Goal: Task Accomplishment & Management: Use online tool/utility

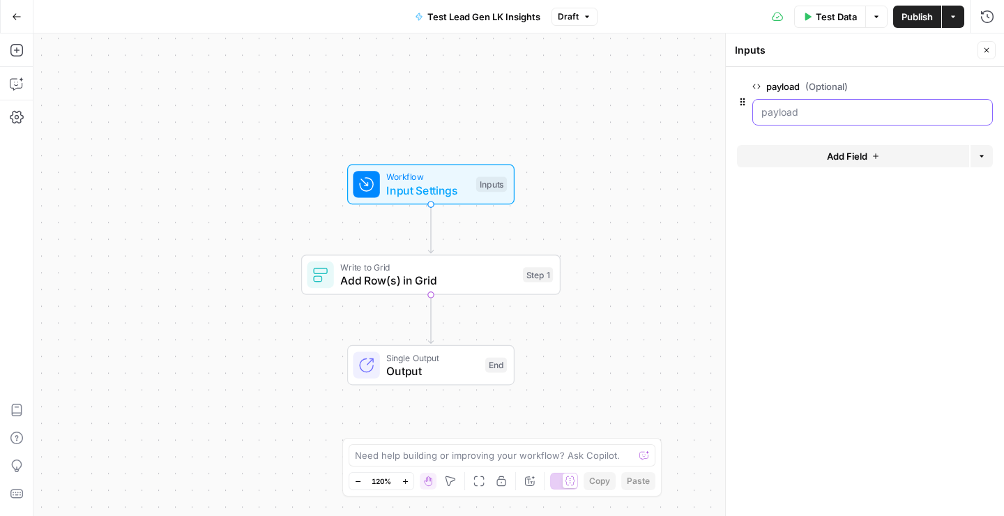
click at [795, 112] on input "payload (Optional)" at bounding box center [873, 112] width 223 height 14
click at [956, 83] on span "edit field" at bounding box center [941, 86] width 31 height 11
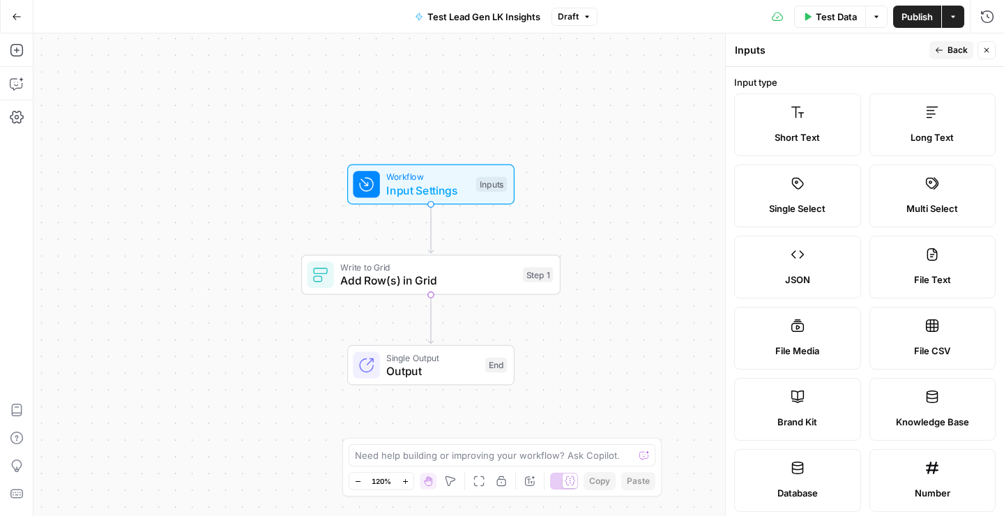
click at [806, 264] on label "JSON" at bounding box center [798, 267] width 127 height 63
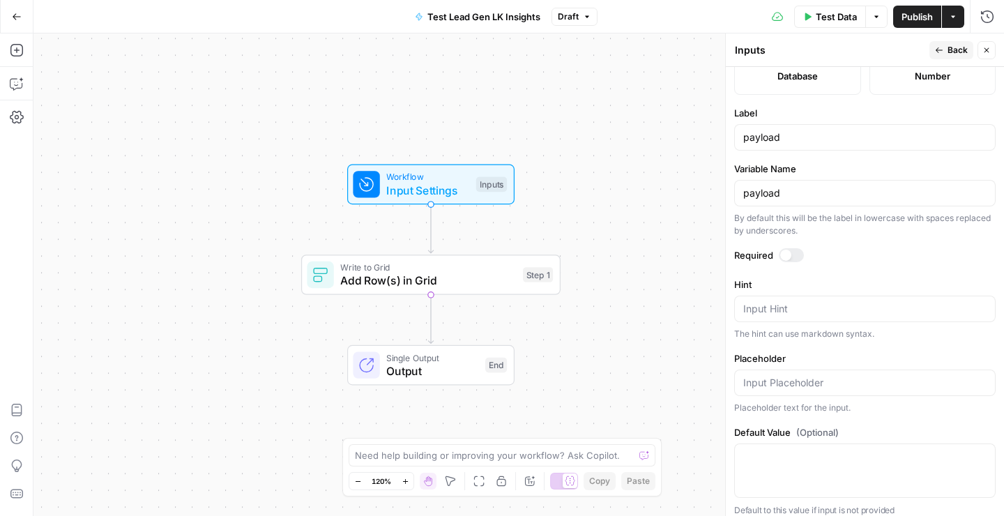
scroll to position [426, 0]
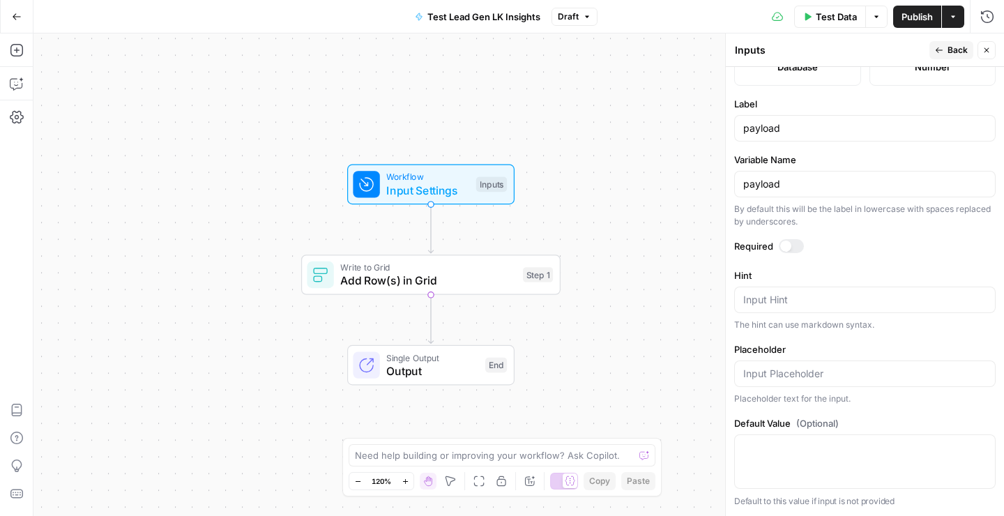
click at [790, 243] on div at bounding box center [786, 246] width 11 height 11
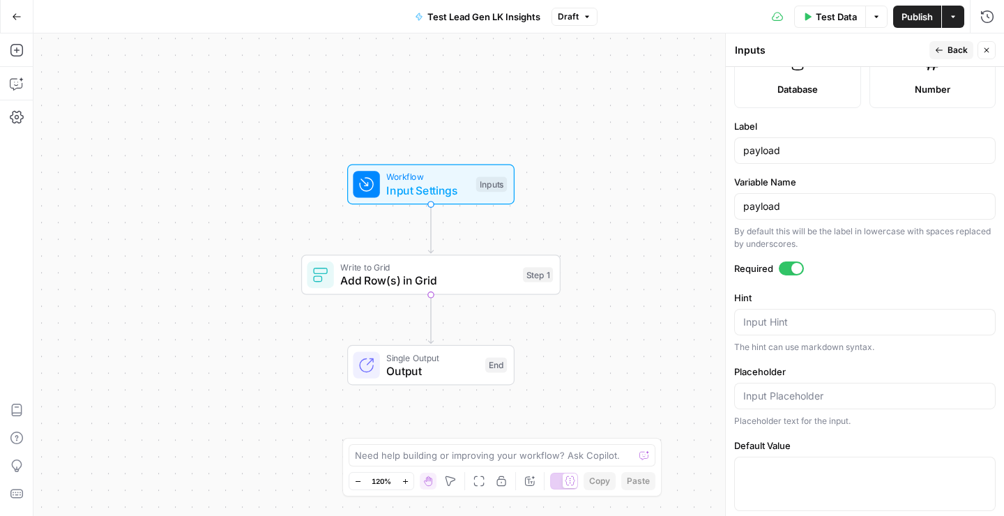
click at [986, 54] on icon "button" at bounding box center [987, 50] width 8 height 8
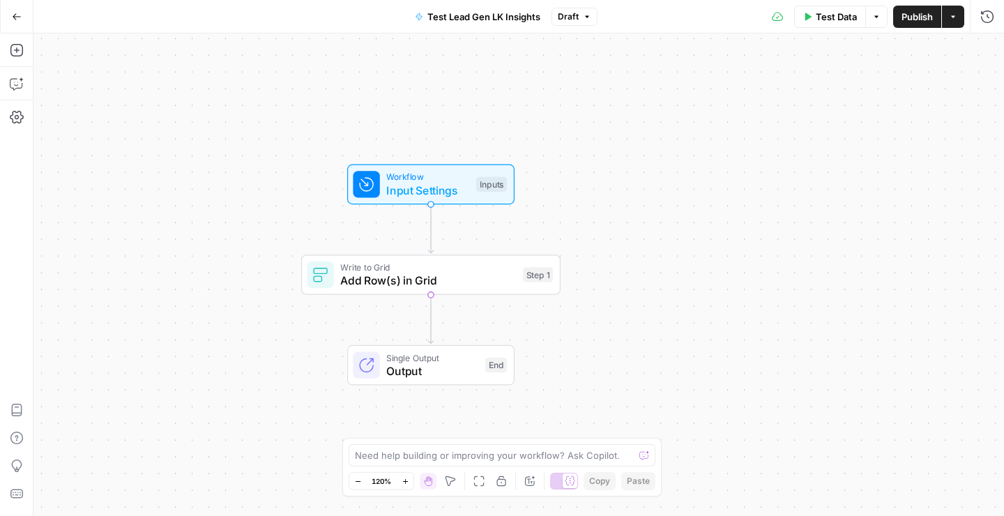
click at [418, 204] on div "Workflow Input Settings Inputs Test Step" at bounding box center [430, 185] width 167 height 40
click at [954, 21] on button "Actions" at bounding box center [953, 17] width 22 height 22
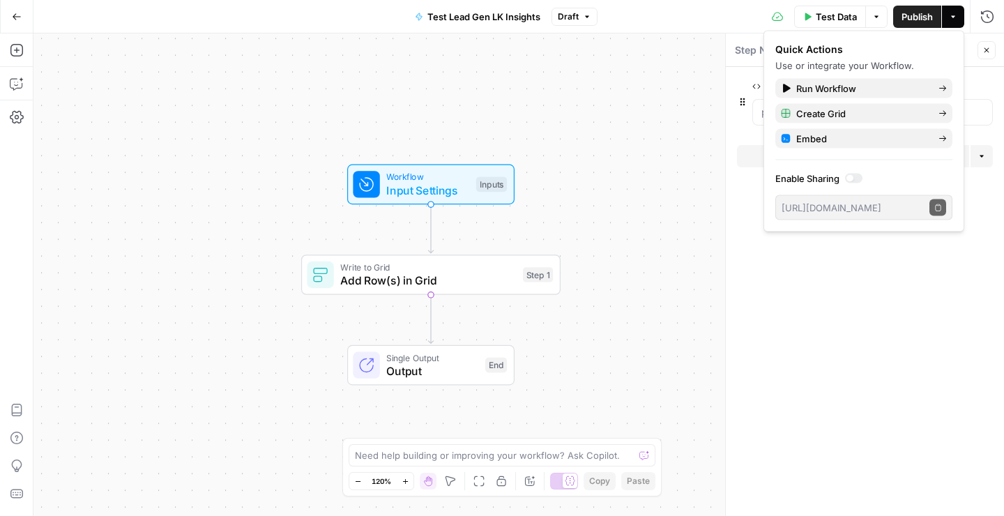
click at [917, 20] on span "Publish" at bounding box center [917, 17] width 31 height 14
click at [668, 14] on div "Test Data Options Publish Actions Run History" at bounding box center [806, 16] width 398 height 33
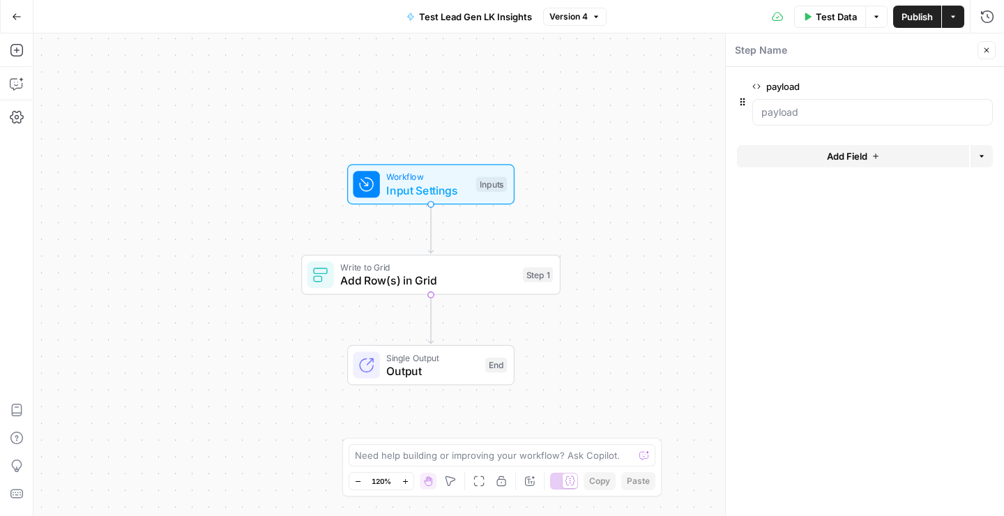
click at [954, 18] on icon "button" at bounding box center [953, 17] width 8 height 8
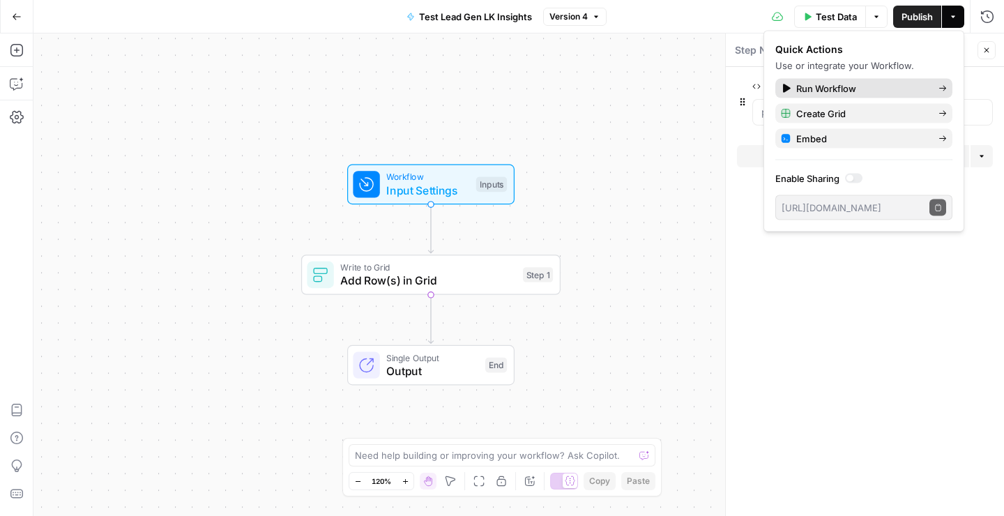
click at [831, 91] on span "Run Workflow" at bounding box center [862, 89] width 131 height 14
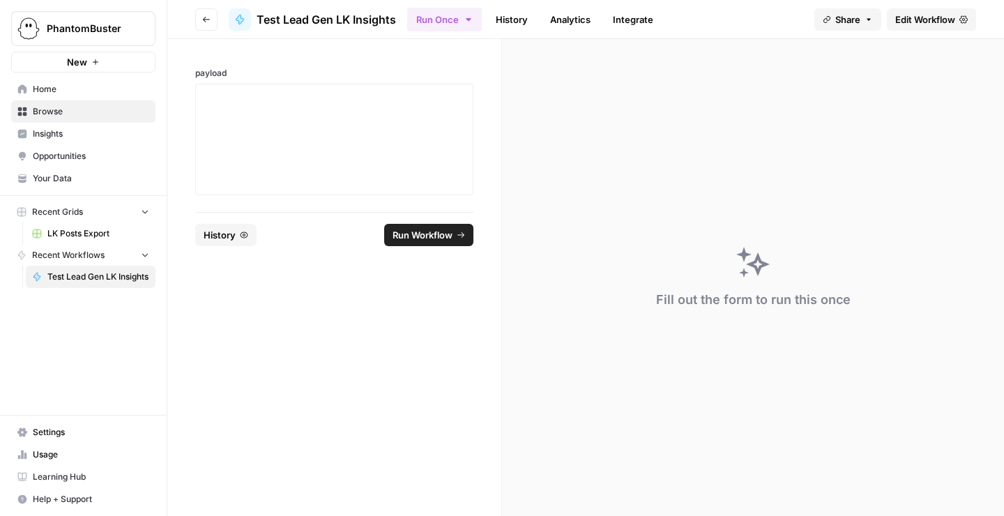
click at [239, 231] on button "History" at bounding box center [225, 235] width 61 height 22
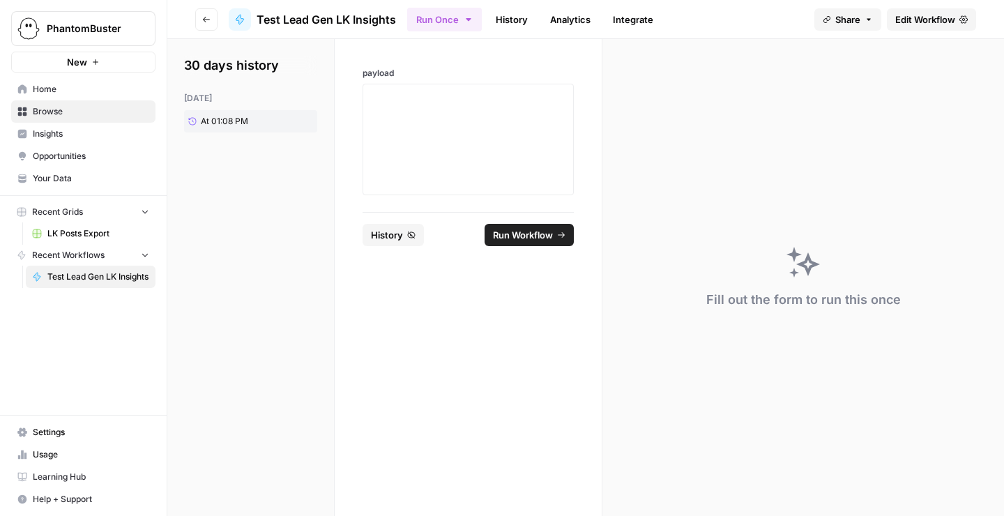
click at [530, 235] on span "Run Workflow" at bounding box center [523, 235] width 60 height 14
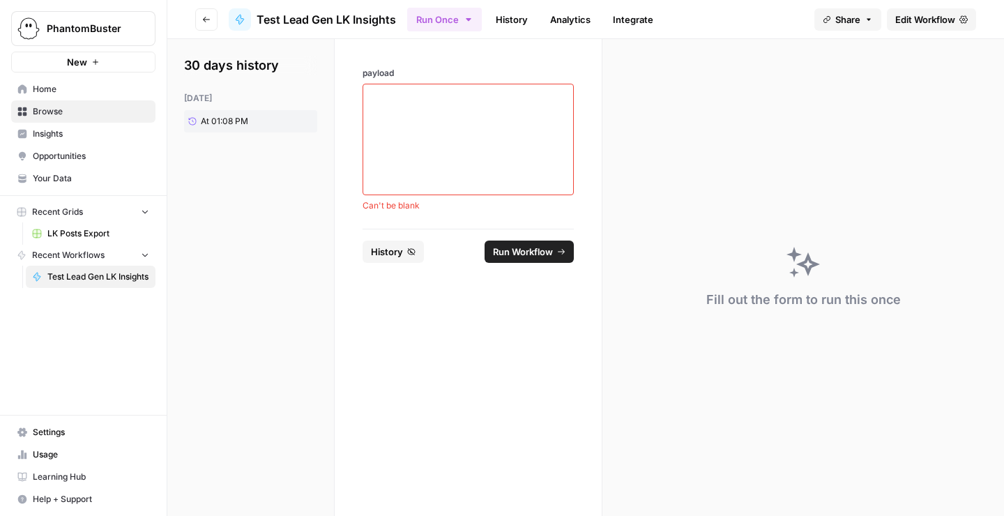
click at [522, 259] on button "Run Workflow" at bounding box center [529, 252] width 89 height 22
click at [421, 130] on textarea "payload" at bounding box center [468, 139] width 193 height 99
paste textarea "resultObject"
type textarea "resultObject"
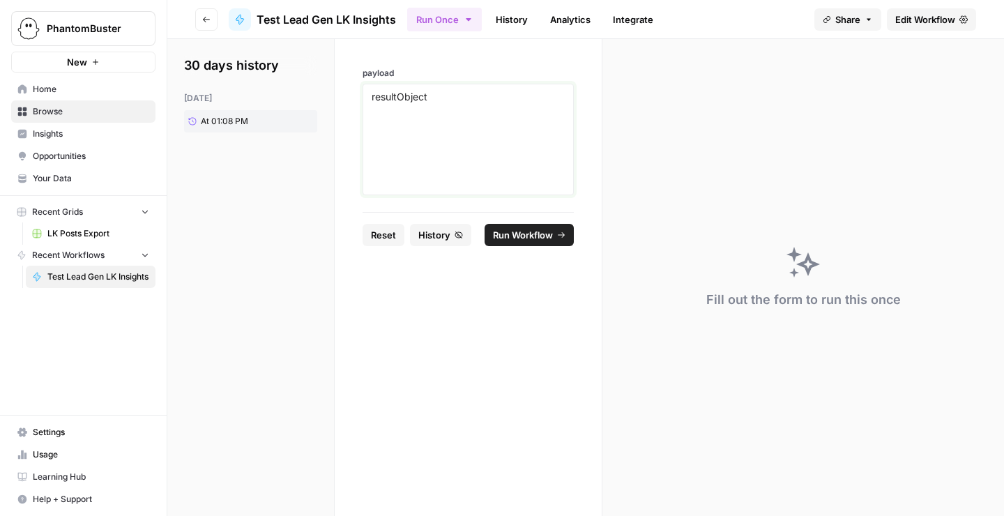
click at [422, 113] on textarea "resultObject" at bounding box center [468, 139] width 193 height 99
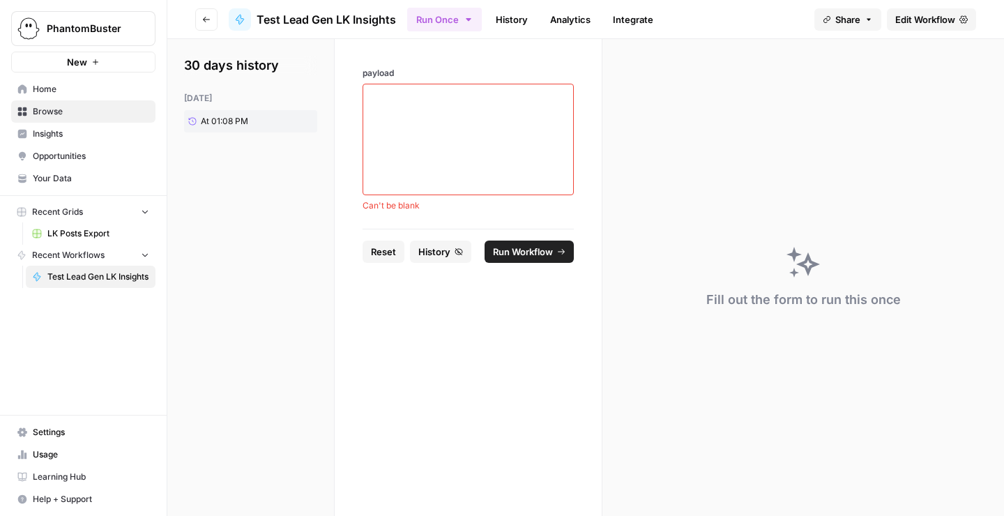
click at [439, 242] on button "History" at bounding box center [440, 252] width 61 height 22
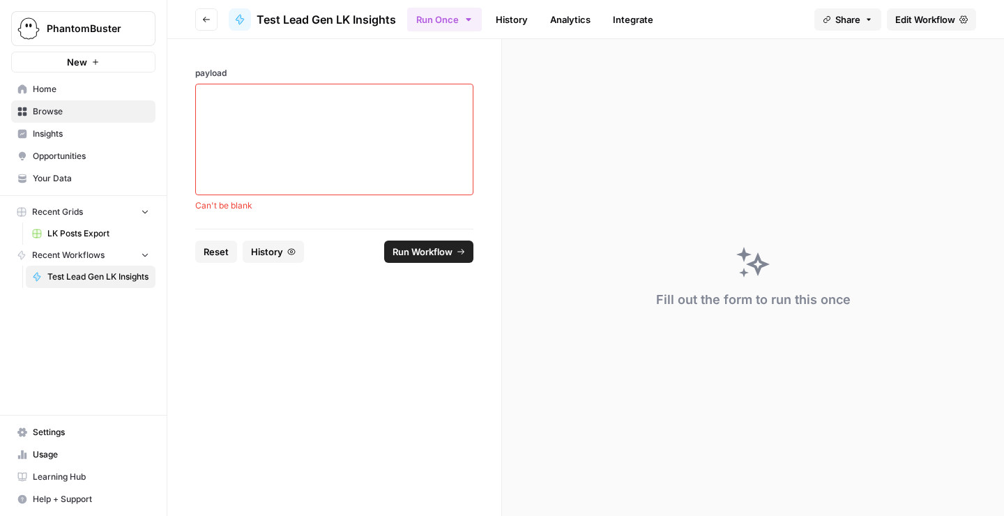
click at [287, 251] on icon "button" at bounding box center [291, 252] width 8 height 8
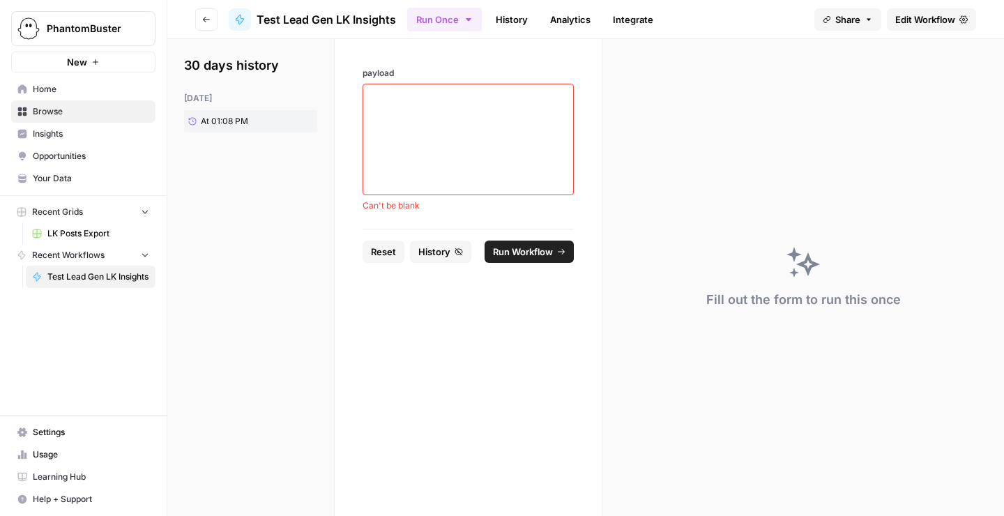
click at [206, 13] on button "Go back" at bounding box center [206, 19] width 22 height 22
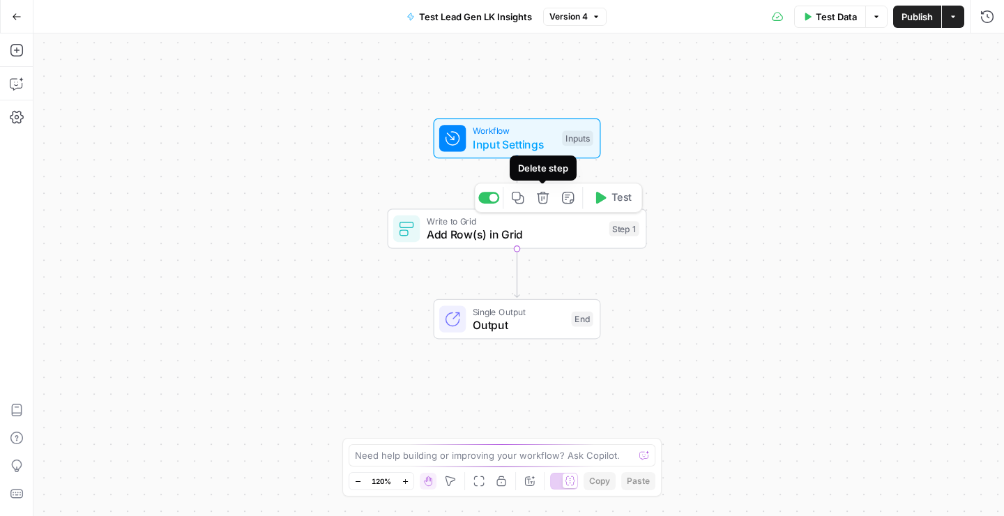
click at [545, 201] on icon "button" at bounding box center [542, 197] width 13 height 13
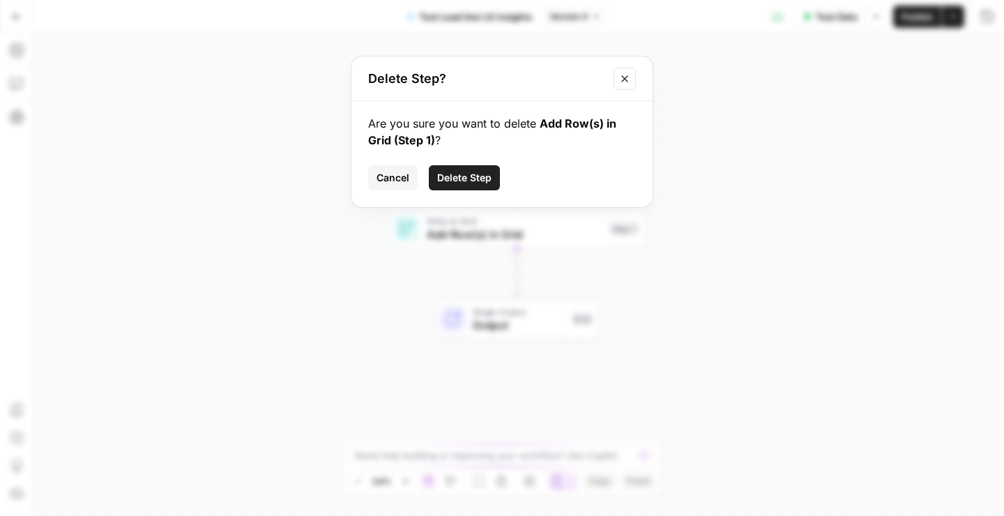
click at [487, 184] on span "Delete Step" at bounding box center [464, 178] width 54 height 14
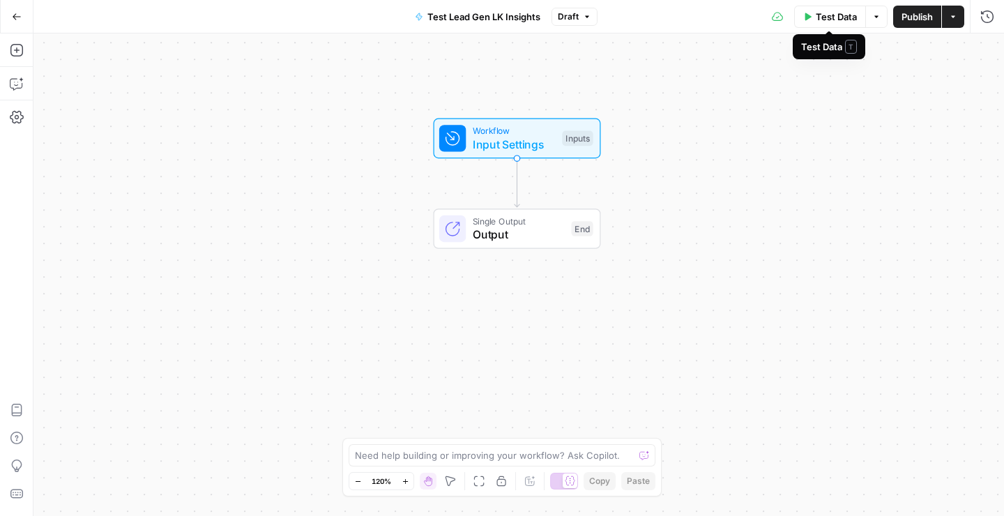
click at [958, 20] on button "Actions" at bounding box center [953, 17] width 22 height 22
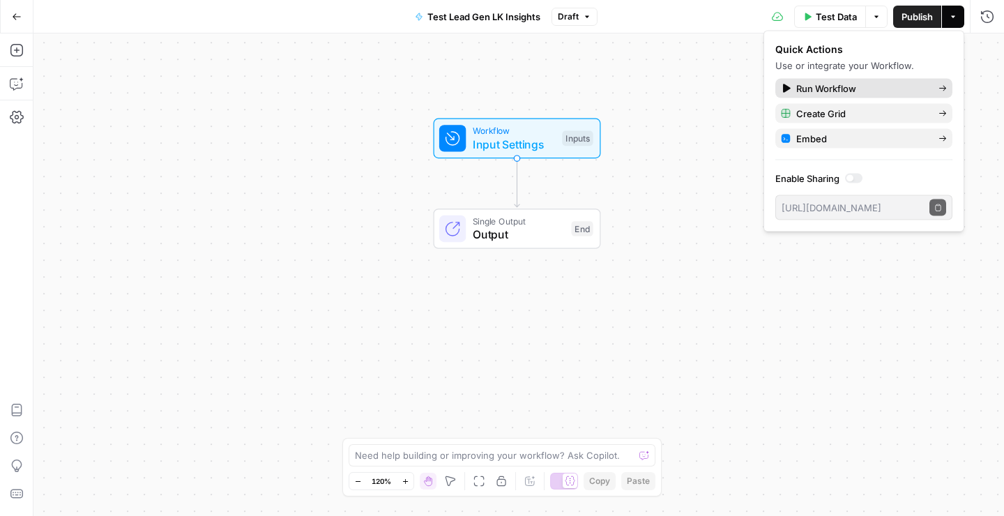
click at [868, 90] on span "Run Workflow" at bounding box center [862, 89] width 131 height 14
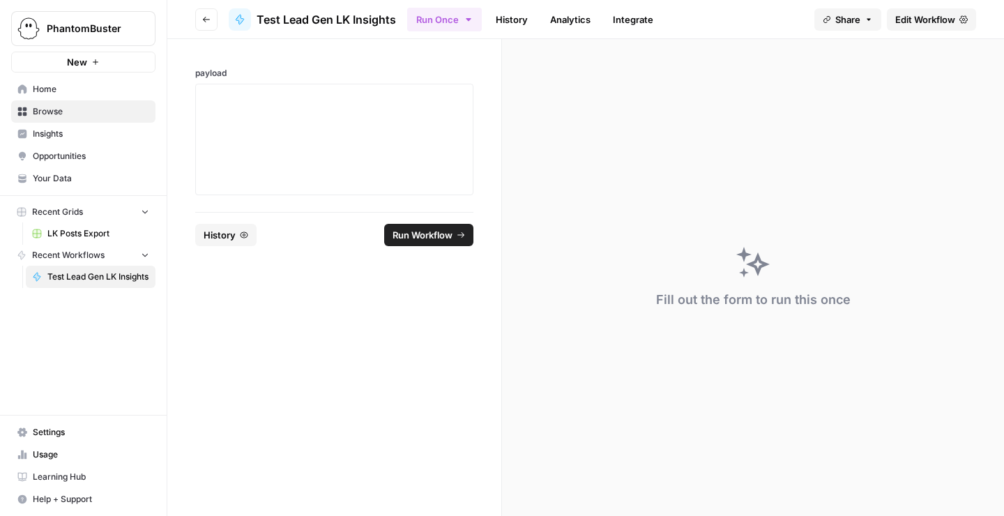
click at [231, 239] on span "History" at bounding box center [220, 235] width 32 height 14
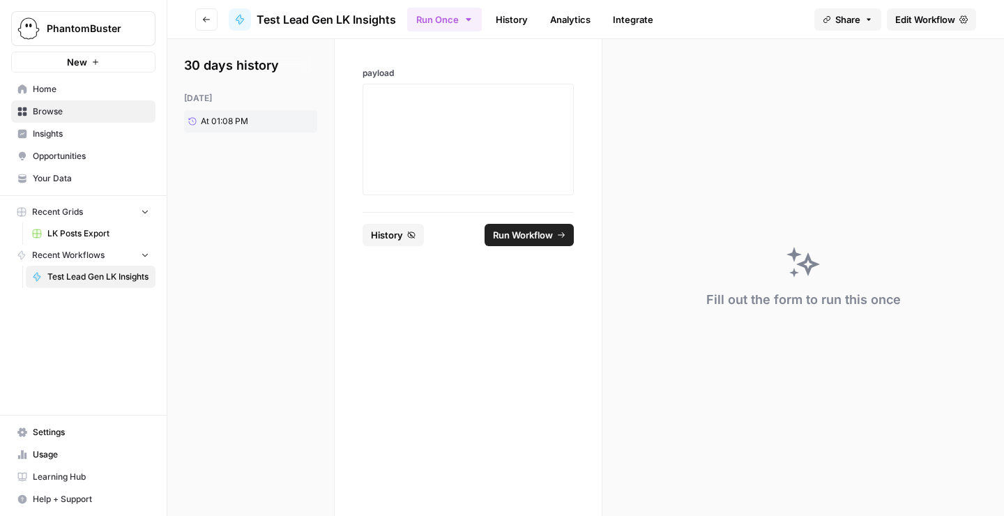
click at [208, 21] on icon "button" at bounding box center [206, 19] width 8 height 8
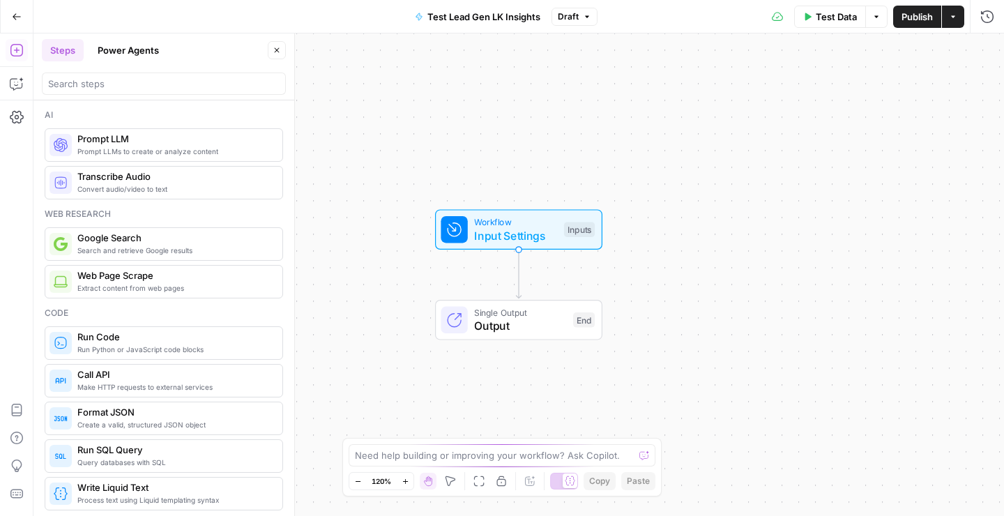
click at [834, 15] on span "Test Data" at bounding box center [836, 17] width 41 height 14
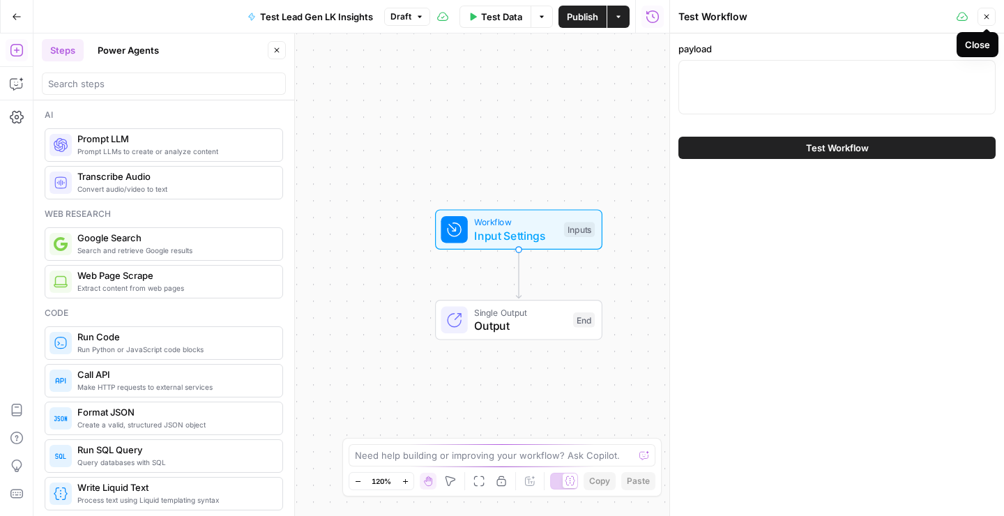
click at [987, 15] on icon "button" at bounding box center [987, 17] width 8 height 8
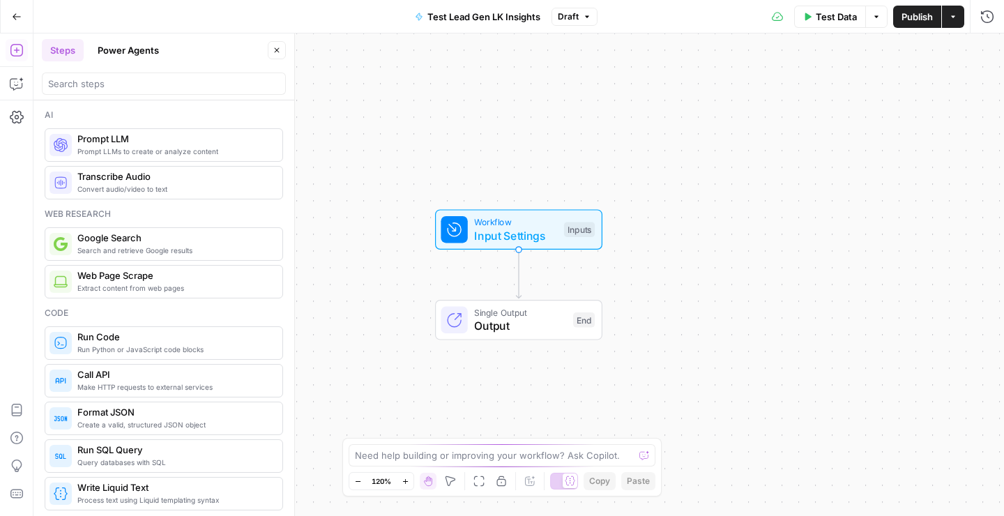
click at [916, 22] on span "Publish" at bounding box center [917, 17] width 31 height 14
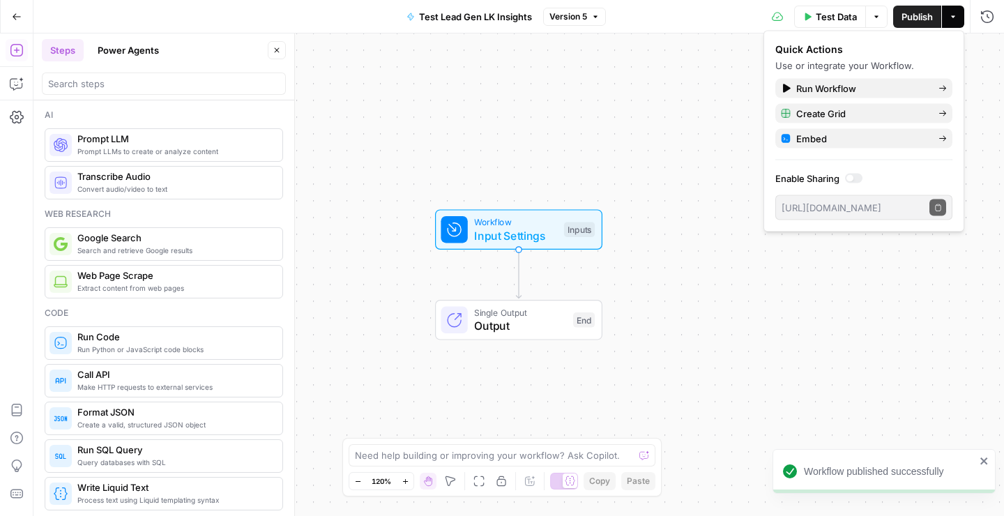
click at [601, 15] on button "Version 5" at bounding box center [574, 17] width 63 height 18
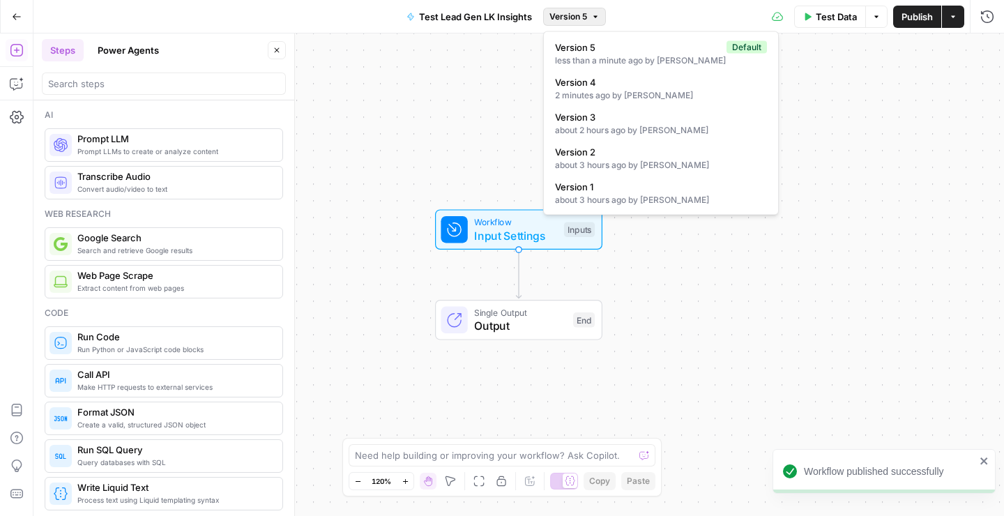
click at [601, 15] on button "Version 5" at bounding box center [574, 17] width 63 height 18
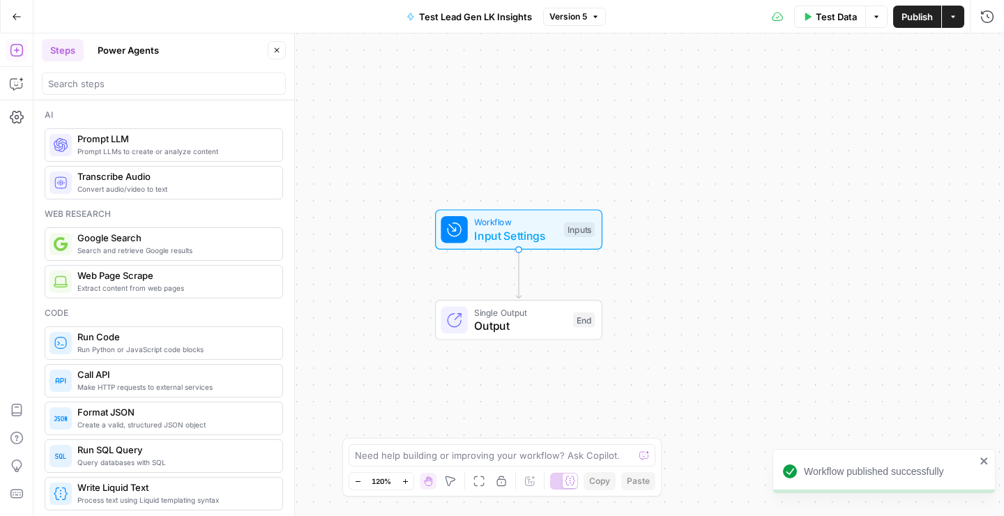
click at [714, 22] on div "Test Data Options Publish Actions Run History" at bounding box center [805, 16] width 398 height 33
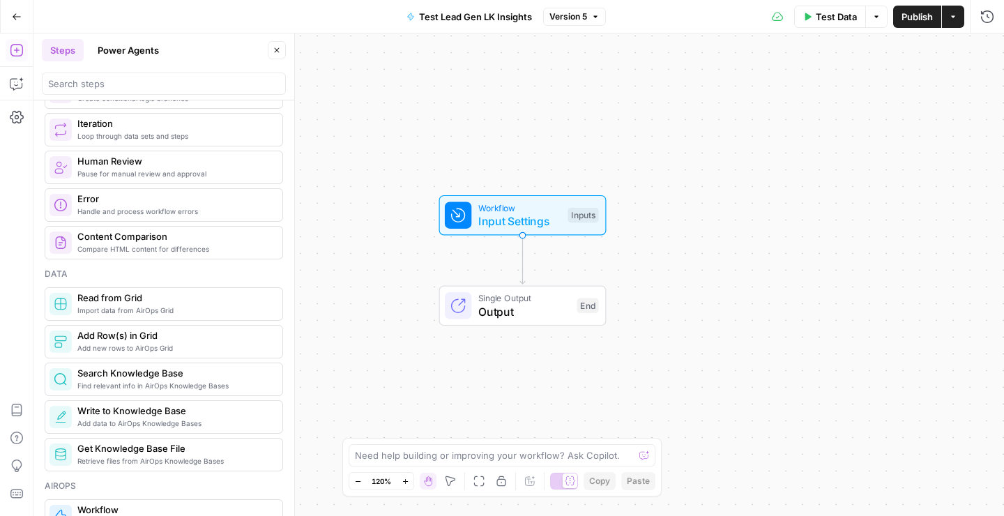
scroll to position [476, 0]
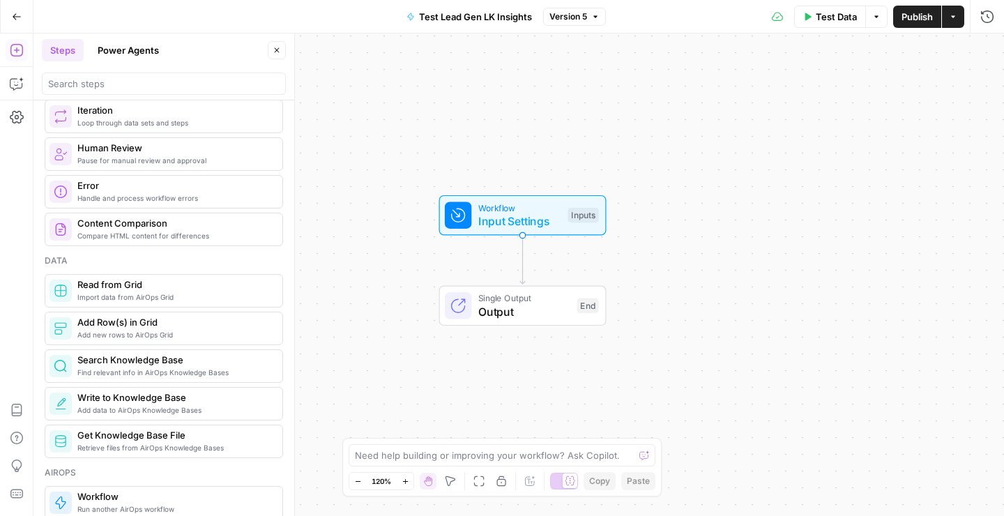
click at [158, 290] on span "Read from Grid" at bounding box center [174, 285] width 194 height 14
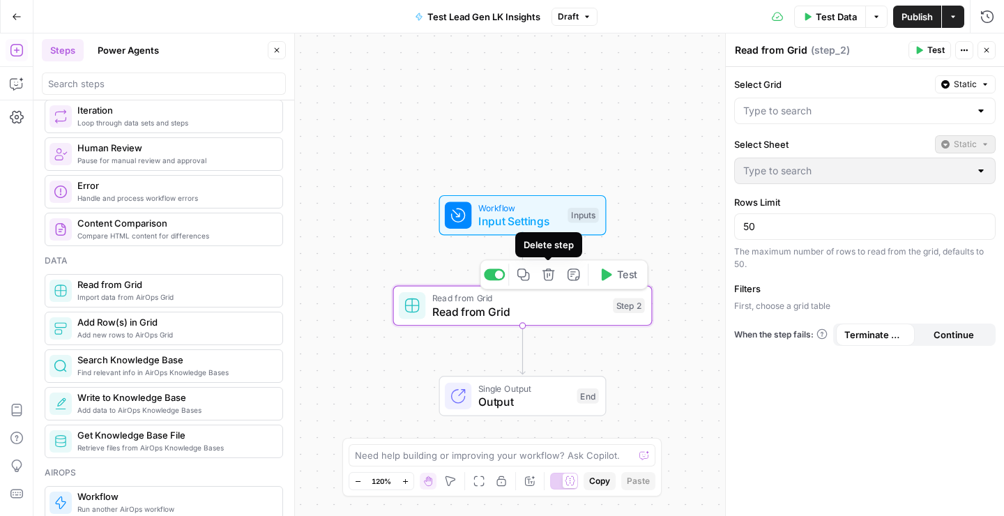
click at [556, 274] on button "Delete step" at bounding box center [549, 275] width 22 height 22
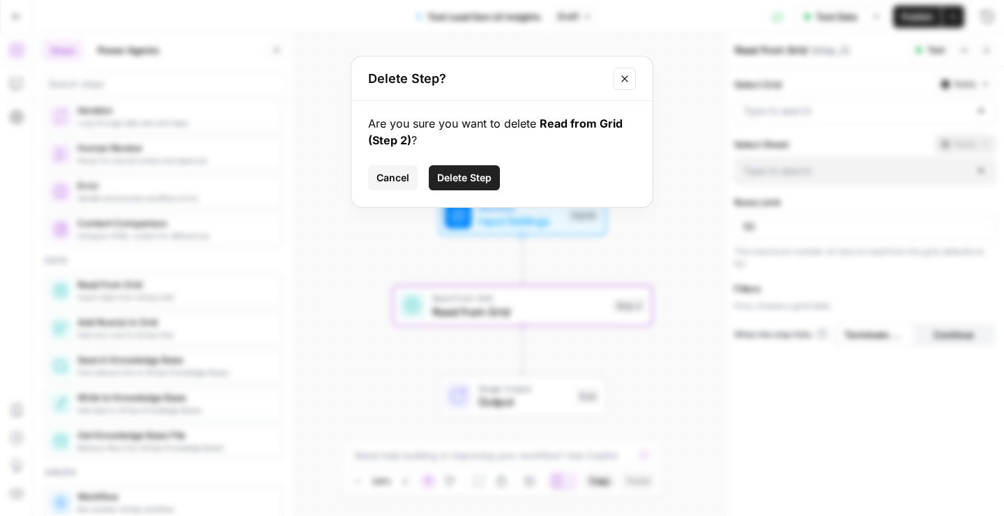
click at [447, 178] on span "Delete Step" at bounding box center [464, 178] width 54 height 14
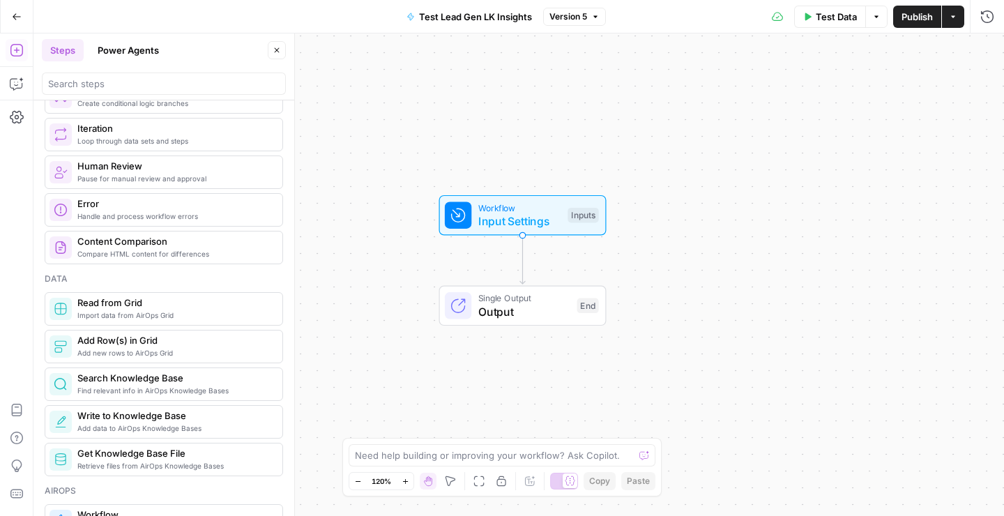
scroll to position [499, 0]
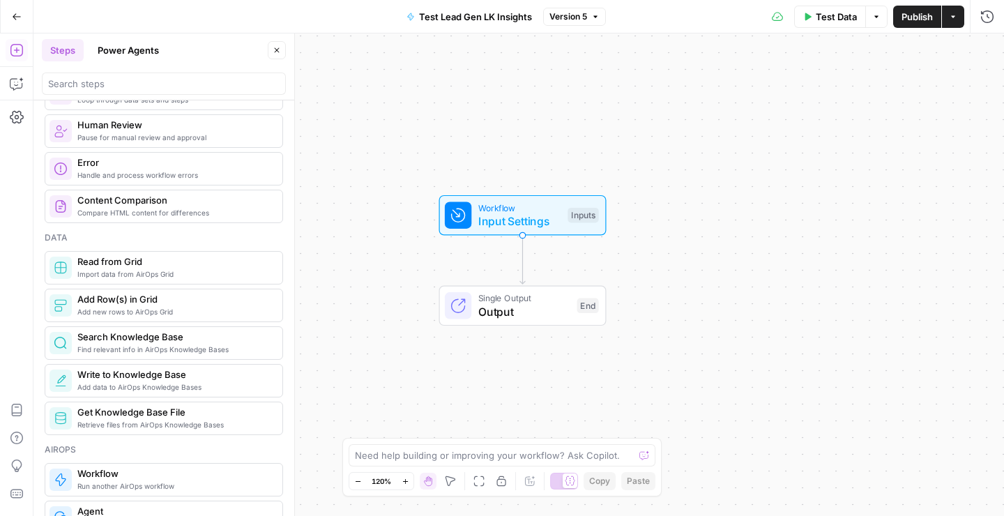
click at [142, 310] on span "Add new rows to AirOps Grid" at bounding box center [174, 311] width 194 height 11
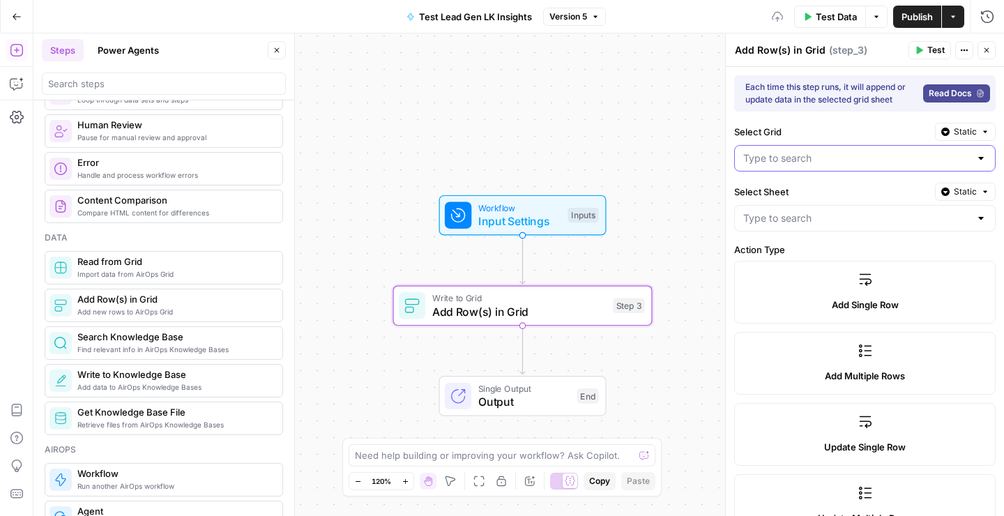
click at [805, 159] on input "Select Grid" at bounding box center [857, 158] width 227 height 14
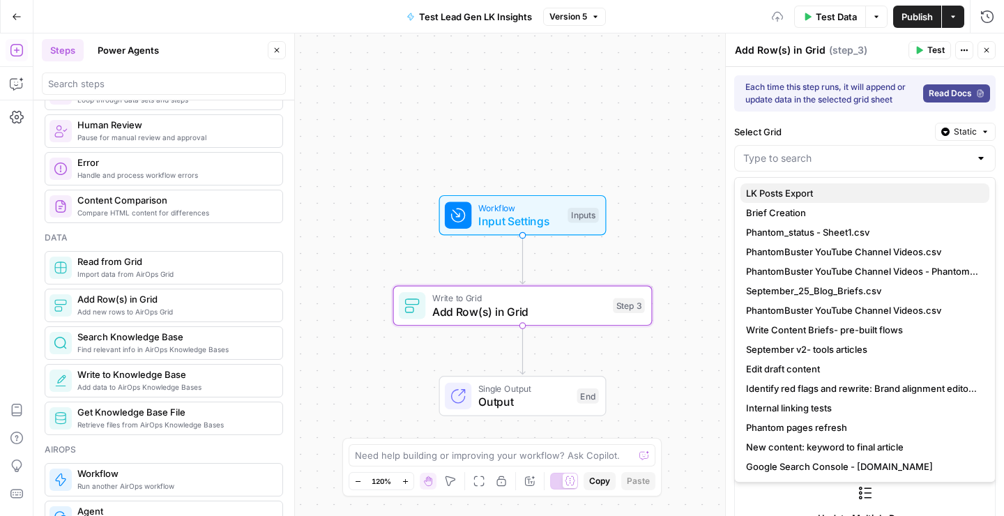
click at [827, 188] on span "LK Posts Export" at bounding box center [862, 193] width 232 height 14
type input "LK Posts Export"
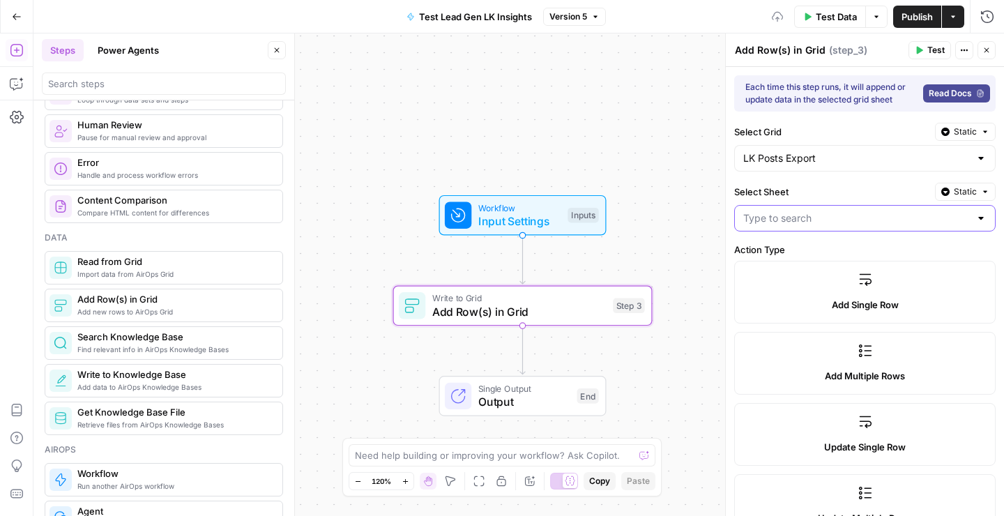
click at [794, 218] on input "Select Sheet" at bounding box center [857, 218] width 227 height 14
click at [785, 254] on span "PB Extracted Posts" at bounding box center [862, 253] width 232 height 14
type input "PB Extracted Posts"
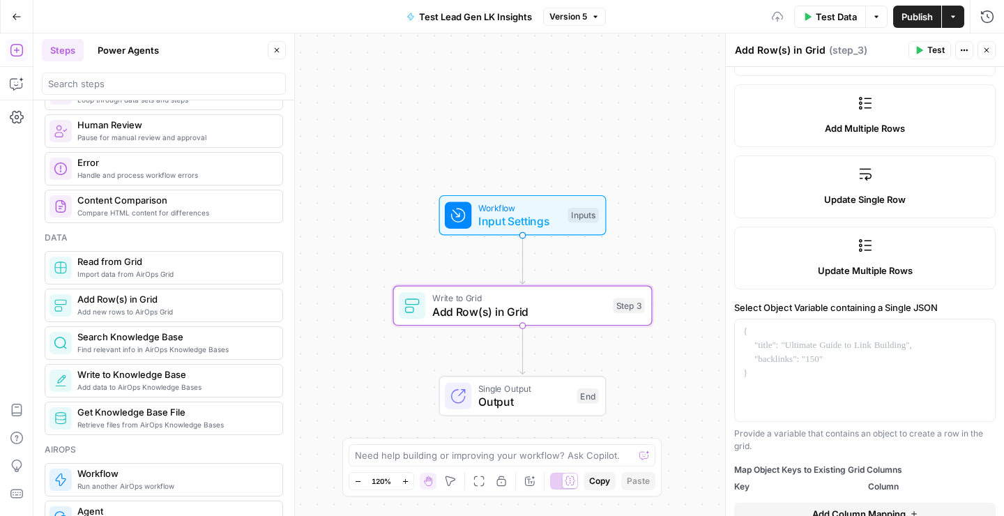
scroll to position [299, 0]
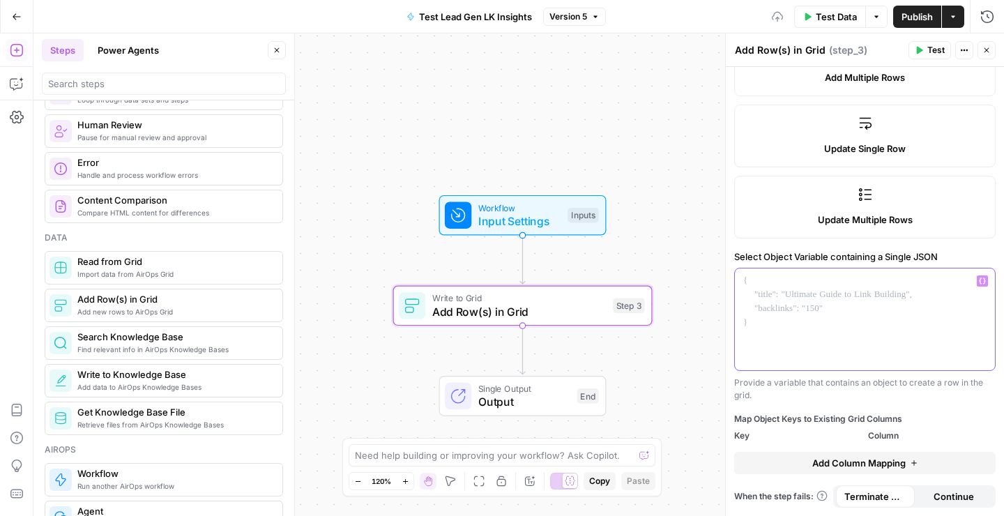
click at [778, 299] on div at bounding box center [865, 320] width 260 height 102
click at [805, 309] on div at bounding box center [865, 320] width 260 height 102
click at [875, 256] on label "Select Object Variable containing a Single JSON" at bounding box center [866, 257] width 262 height 14
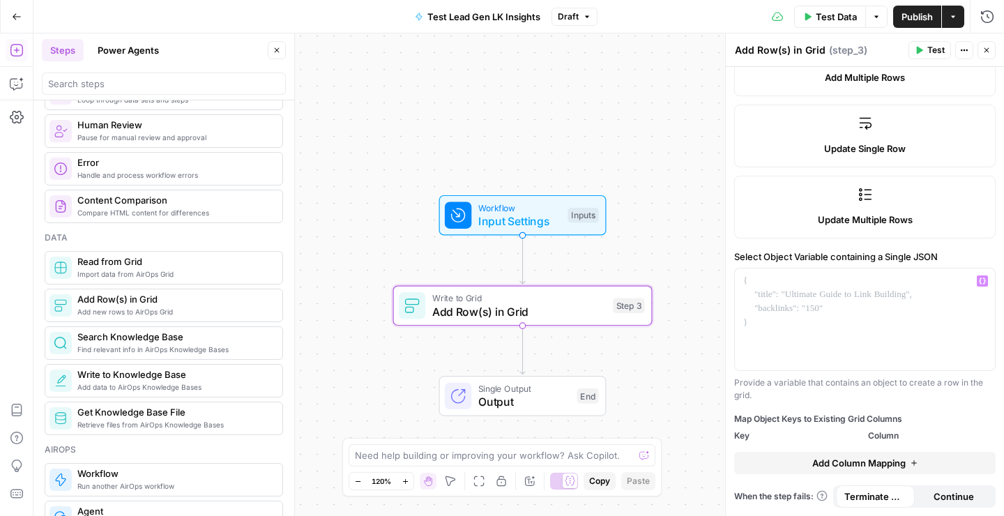
copy div "Select Object Variable containing a Single JSON"
click at [788, 330] on div at bounding box center [865, 320] width 260 height 102
drag, startPoint x: 735, startPoint y: 254, endPoint x: 945, endPoint y: 254, distance: 210.7
click at [945, 254] on label "Select Object Variable containing a Single JSON" at bounding box center [866, 257] width 262 height 14
copy label "Select Object Variable containing a Single JSON"
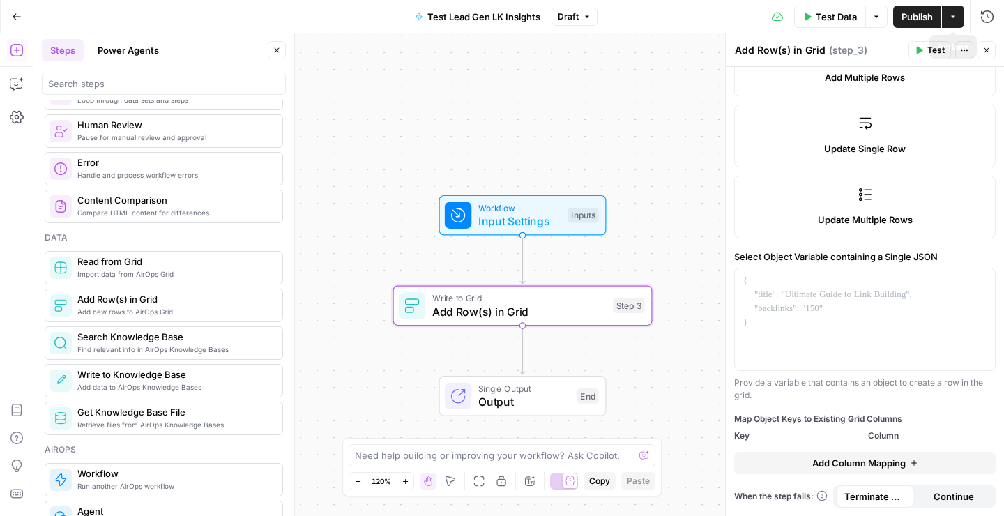
click at [955, 20] on icon "button" at bounding box center [953, 17] width 8 height 8
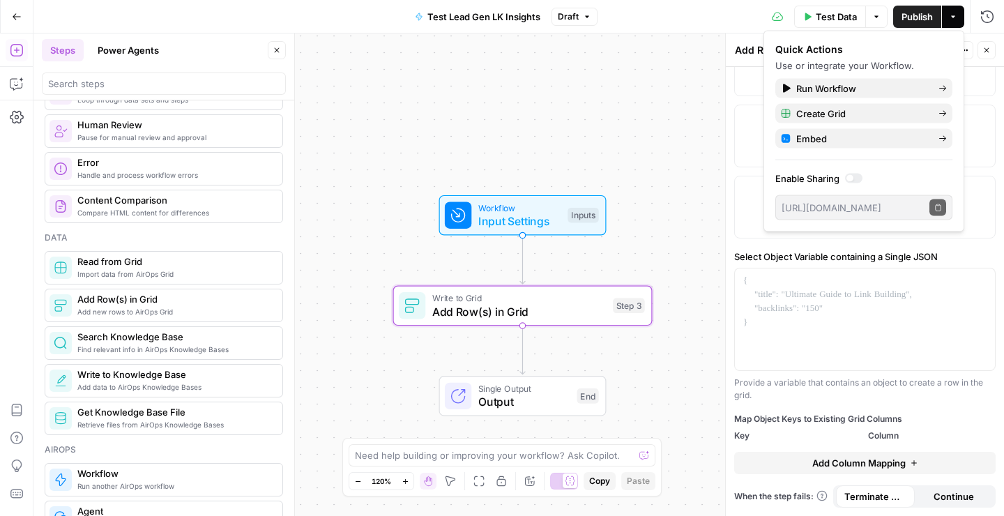
click at [955, 20] on icon "button" at bounding box center [953, 17] width 8 height 8
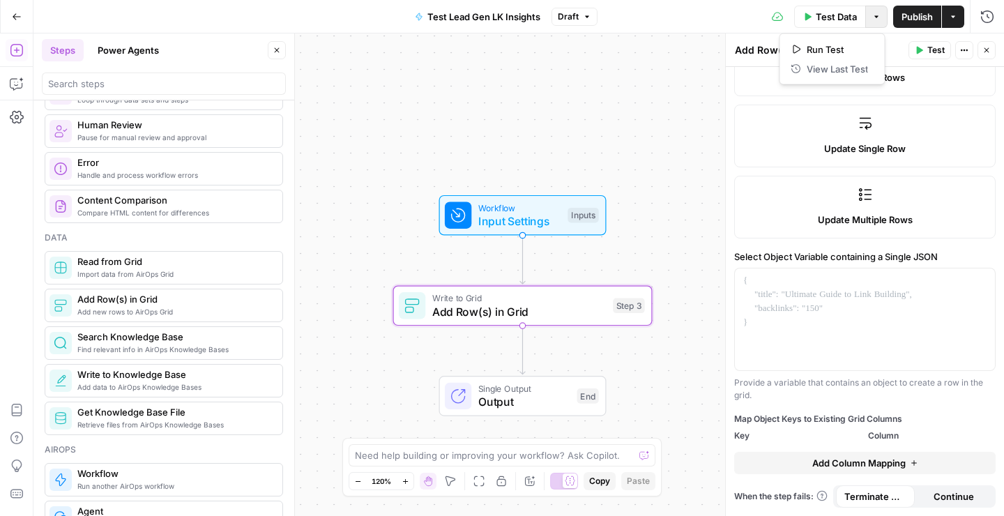
click at [877, 13] on icon "button" at bounding box center [877, 17] width 8 height 8
click at [549, 96] on div "Workflow Input Settings Inputs Write to Grid Add Row(s) in Grid Step 3 Single O…" at bounding box center [518, 274] width 971 height 483
click at [15, 14] on icon "button" at bounding box center [17, 16] width 8 height 6
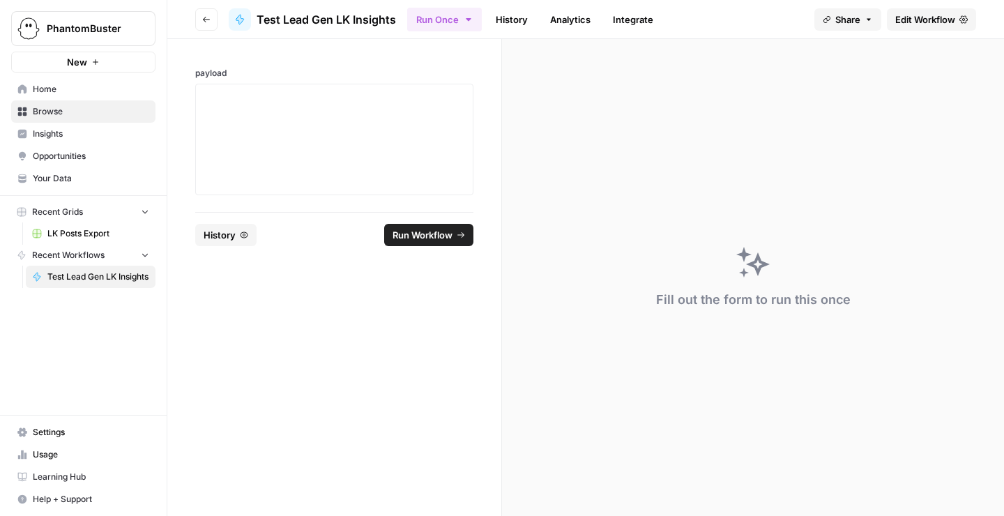
click at [508, 27] on link "History" at bounding box center [512, 19] width 49 height 22
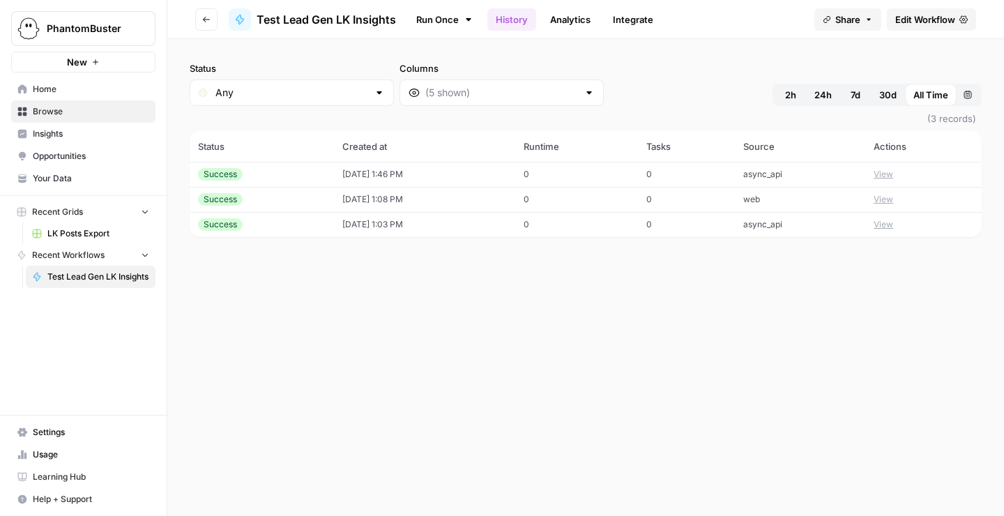
click at [471, 16] on icon at bounding box center [468, 19] width 11 height 11
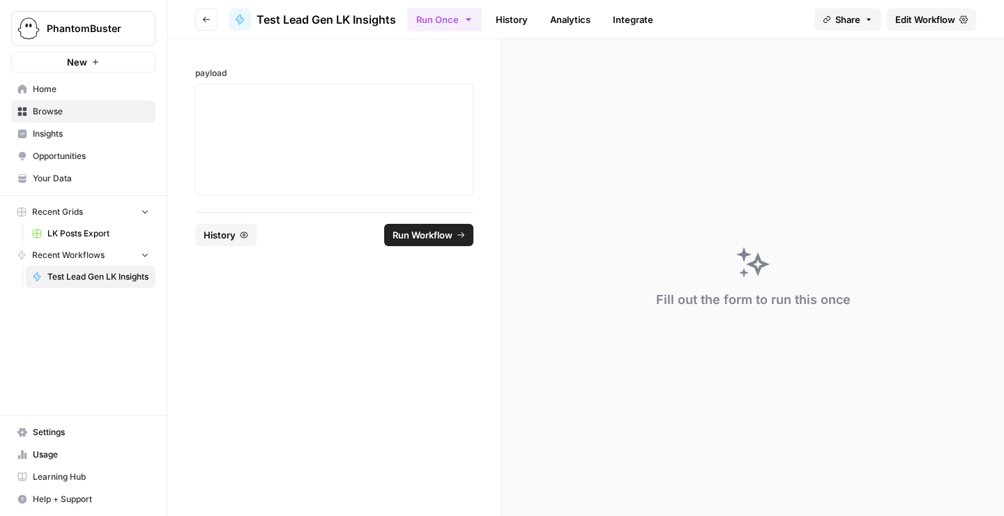
click at [471, 16] on icon "button" at bounding box center [468, 19] width 11 height 11
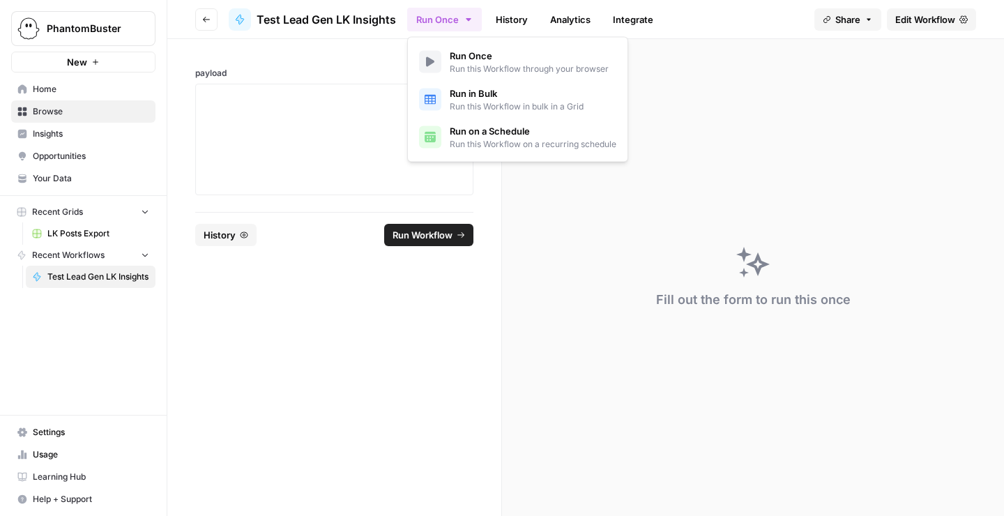
click at [599, 282] on div "Fill out the form to run this once" at bounding box center [753, 277] width 502 height 477
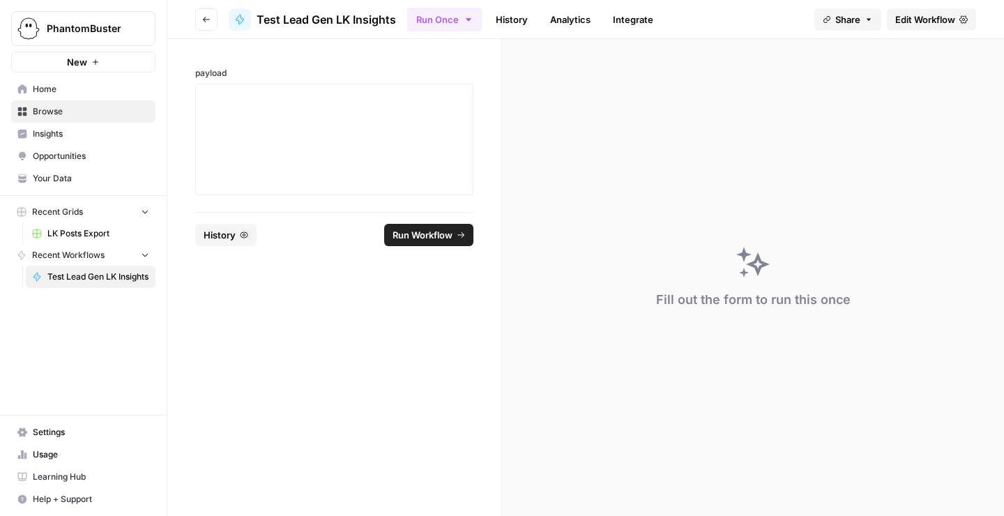
click at [216, 18] on button "Go back" at bounding box center [206, 19] width 22 height 22
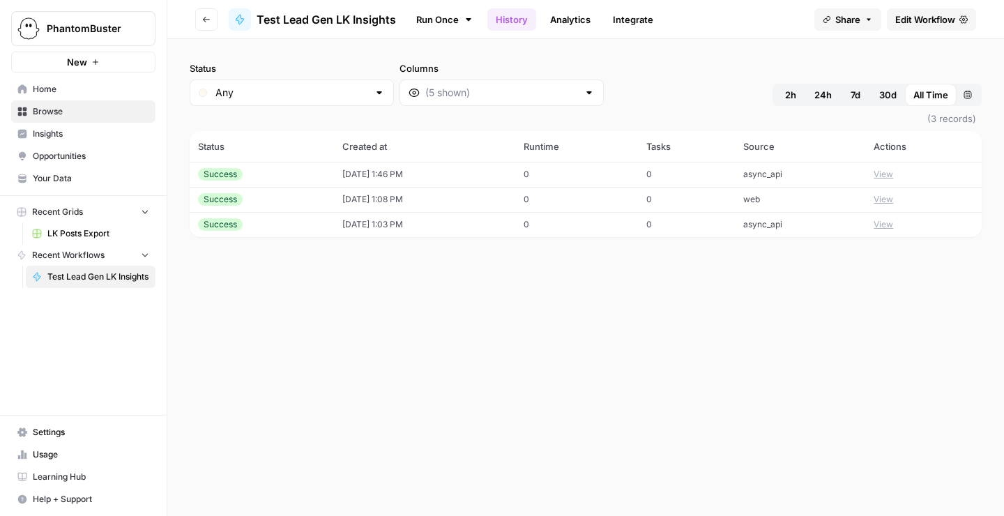
click at [569, 17] on link "Analytics" at bounding box center [570, 19] width 57 height 22
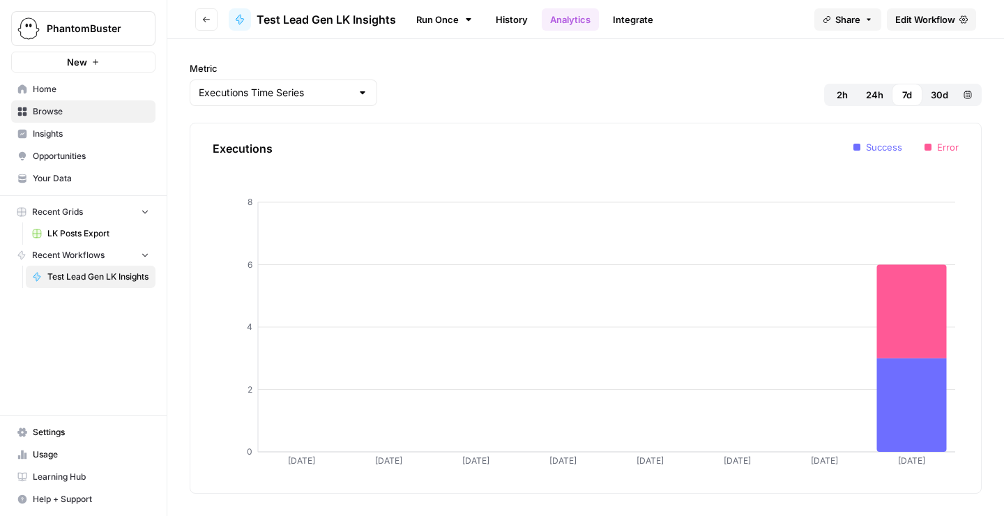
click at [527, 15] on link "History" at bounding box center [512, 19] width 49 height 22
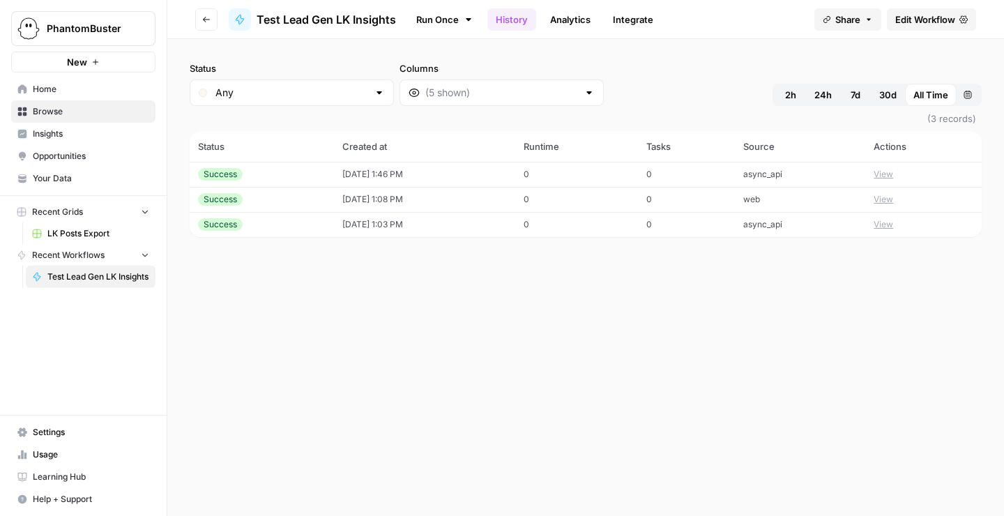
click at [890, 172] on button "View" at bounding box center [884, 174] width 20 height 13
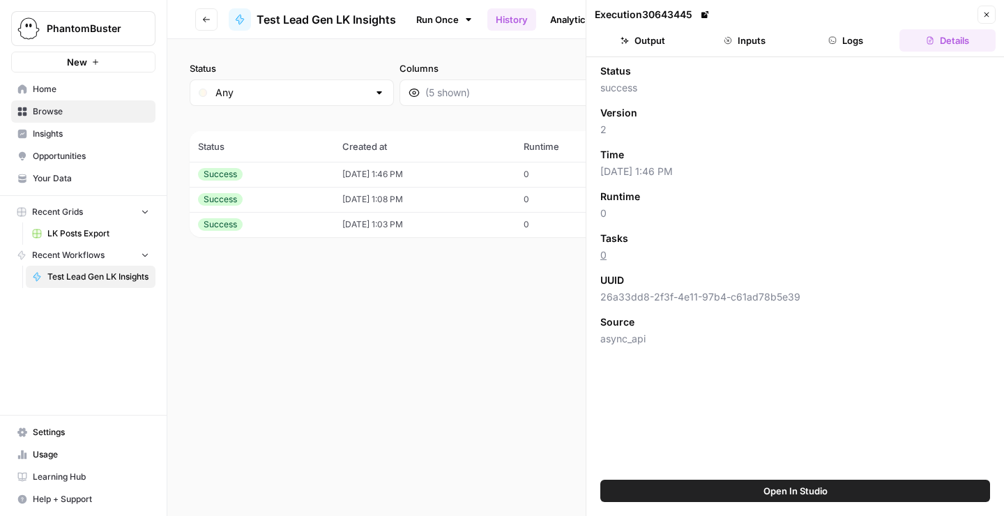
click at [656, 40] on button "Output" at bounding box center [643, 40] width 96 height 22
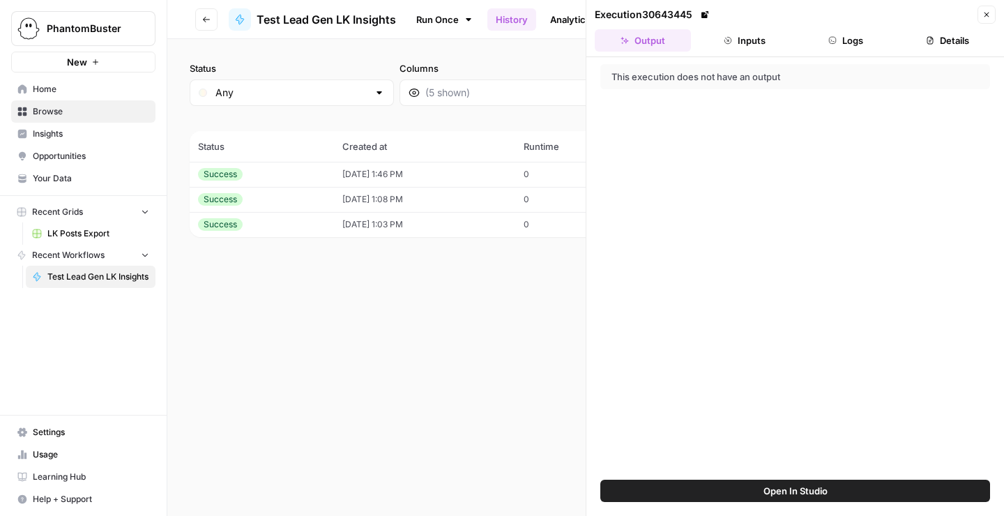
click at [753, 37] on button "Inputs" at bounding box center [745, 40] width 96 height 22
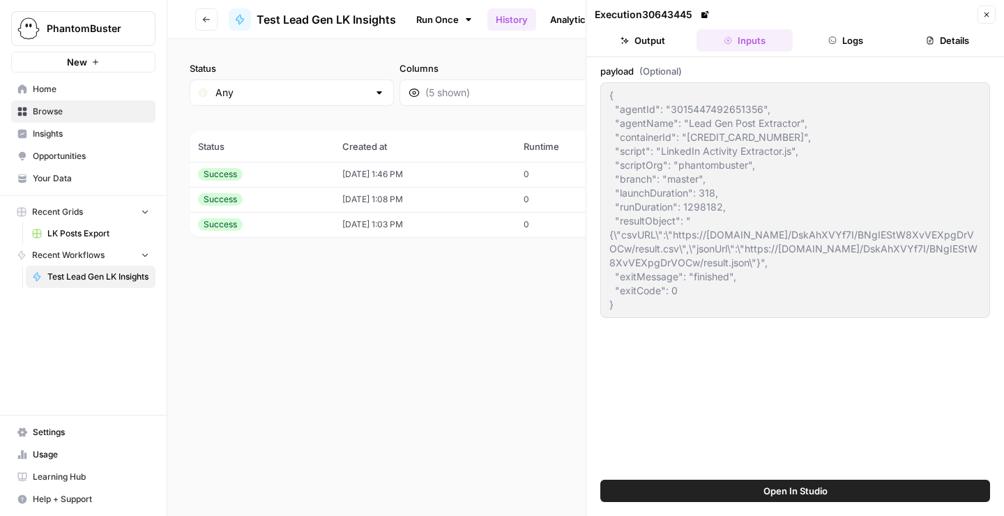
click at [323, 27] on span "Test Lead Gen LK Insights" at bounding box center [327, 19] width 140 height 17
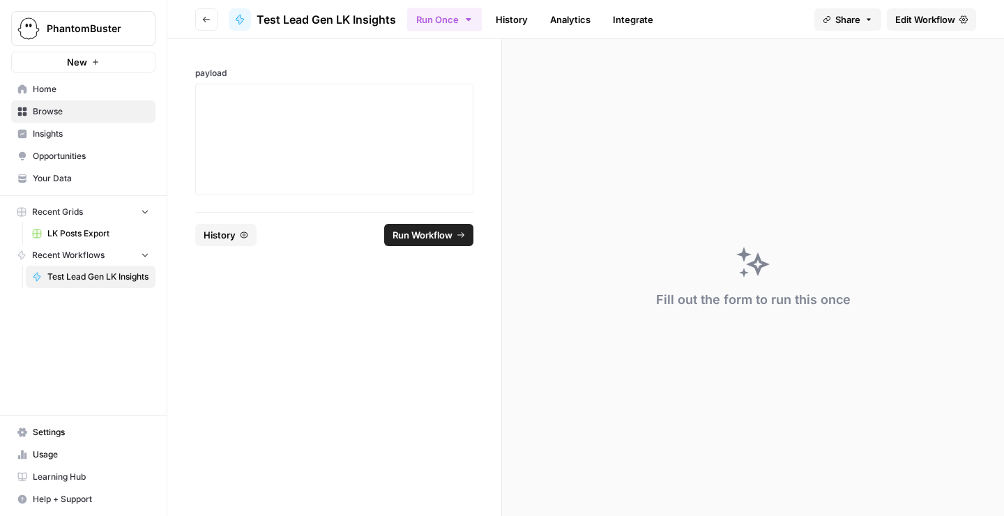
click at [935, 20] on span "Edit Workflow" at bounding box center [926, 20] width 60 height 14
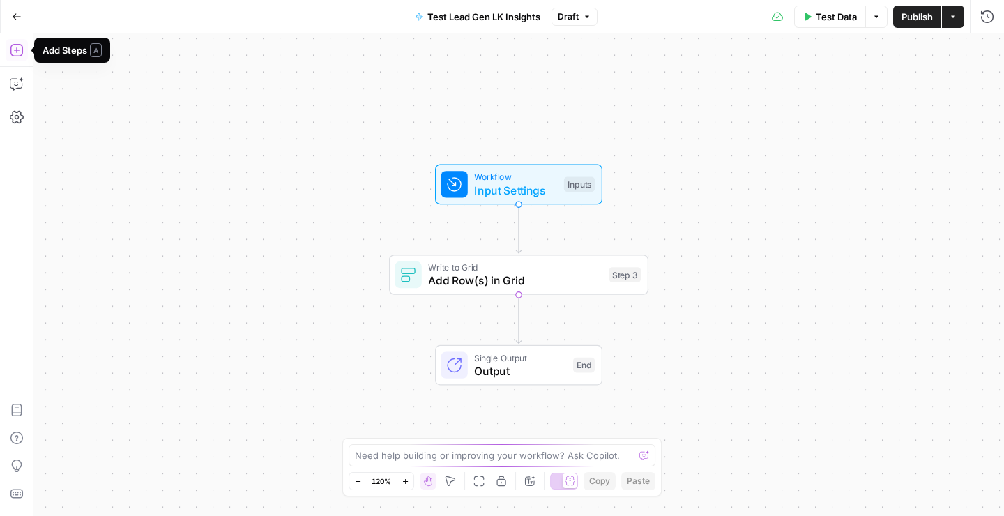
click at [16, 47] on icon "button" at bounding box center [16, 50] width 13 height 13
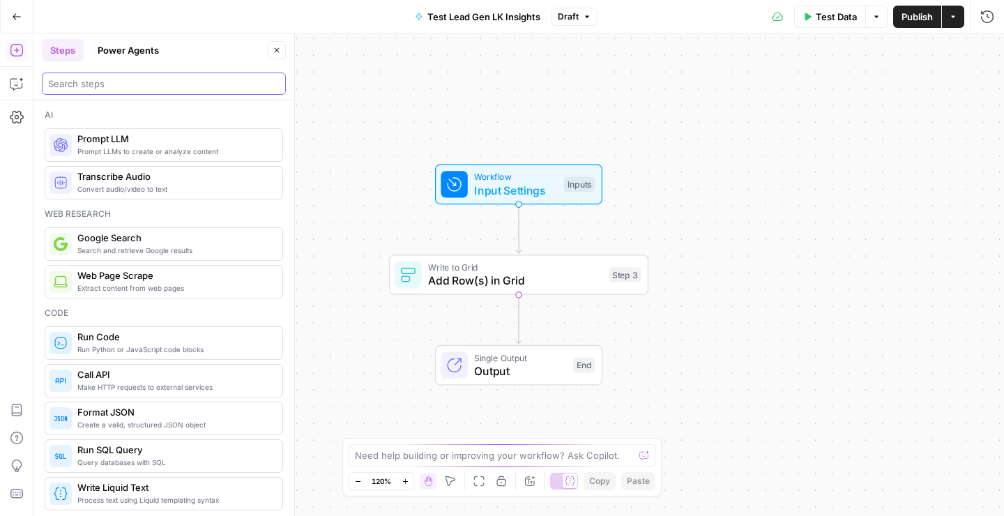
click at [130, 84] on input "search" at bounding box center [164, 84] width 232 height 14
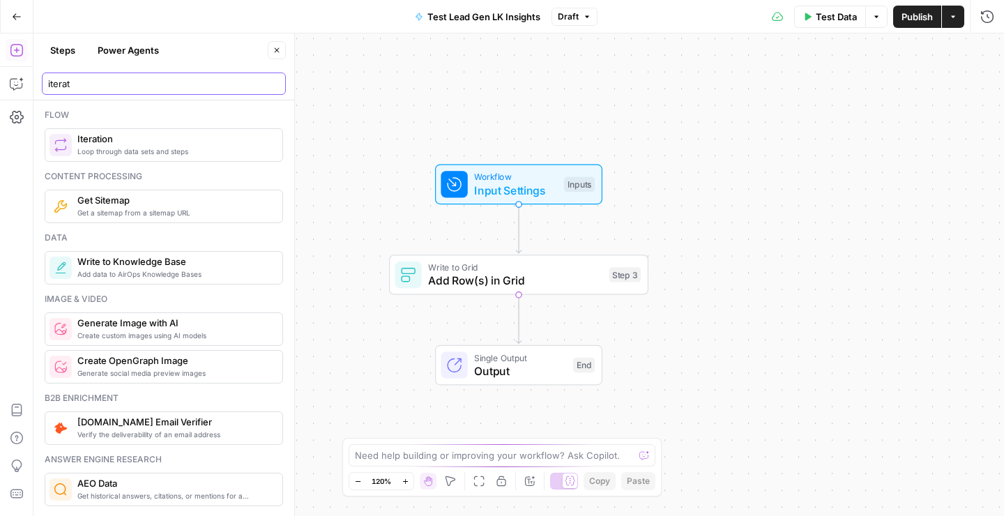
type input "iterat"
click at [121, 151] on span "Loop through data sets and steps" at bounding box center [174, 151] width 194 height 11
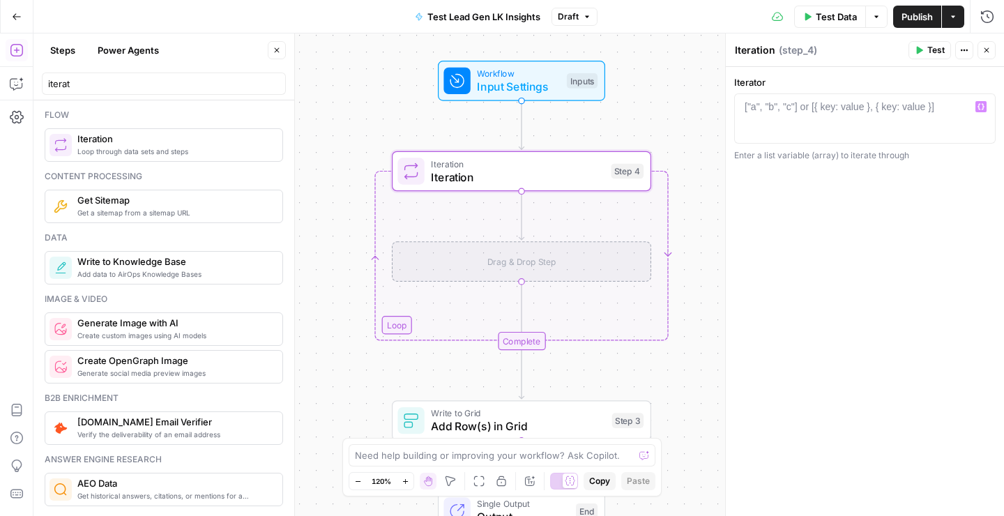
click at [775, 111] on div "["a", "b", "c"] or [{ key: value }, { key: value }]" at bounding box center [840, 107] width 190 height 14
paste textarea "**********"
type textarea "**********"
click at [536, 262] on div "Drag & Drop Step" at bounding box center [521, 261] width 259 height 40
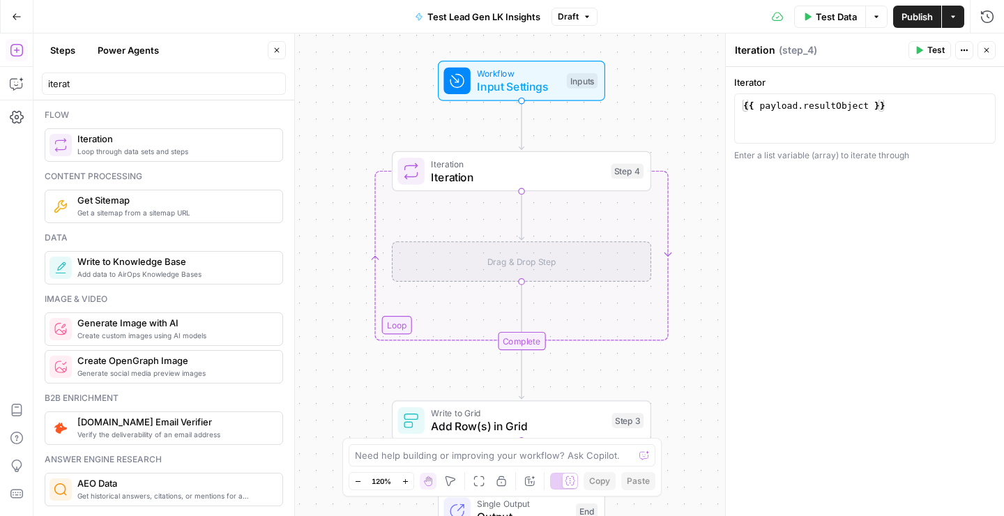
click at [520, 265] on div "Drag & Drop Step" at bounding box center [521, 261] width 259 height 40
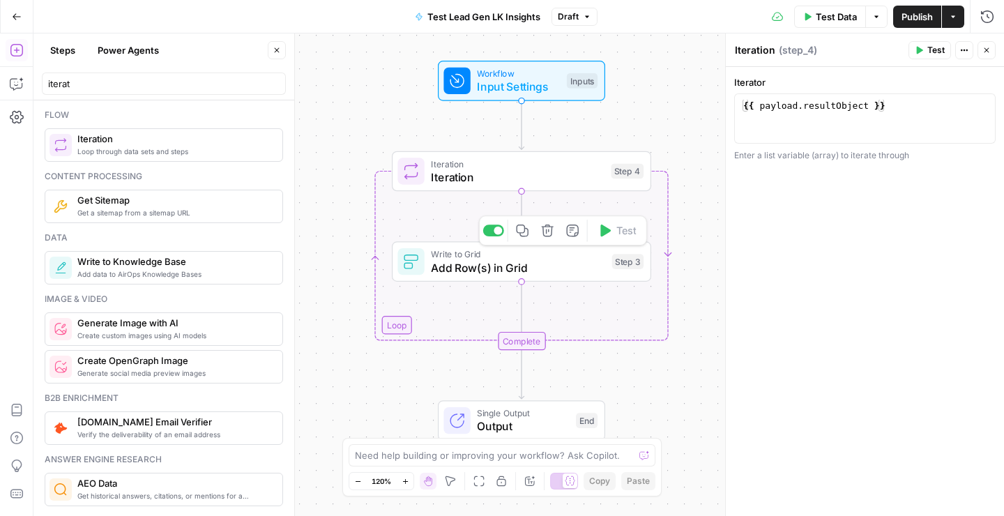
click at [497, 265] on span "Add Row(s) in Grid" at bounding box center [518, 267] width 174 height 17
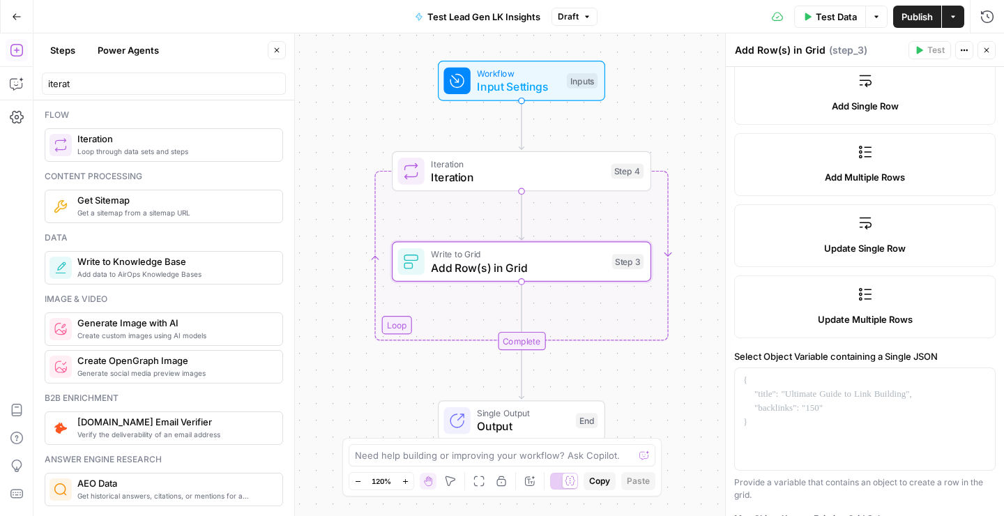
scroll to position [299, 0]
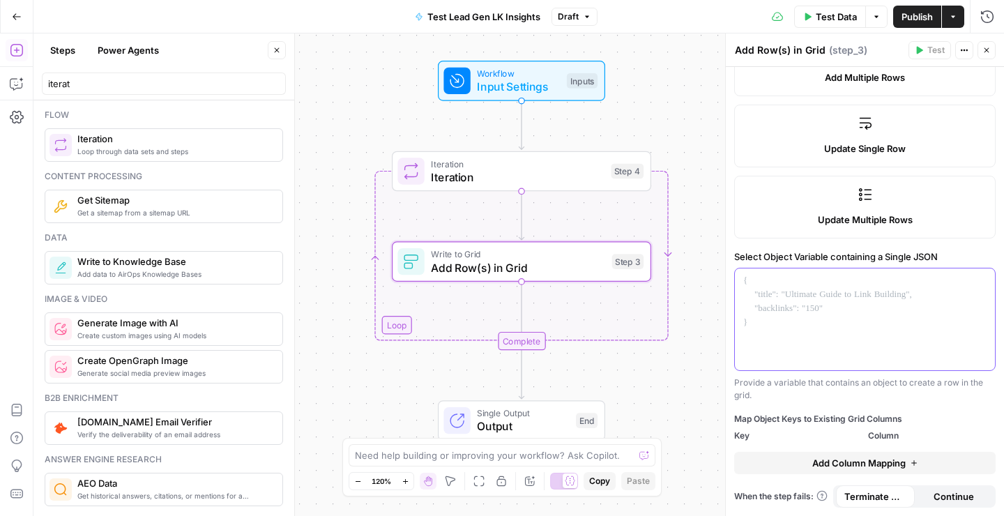
click at [794, 304] on div at bounding box center [865, 320] width 260 height 102
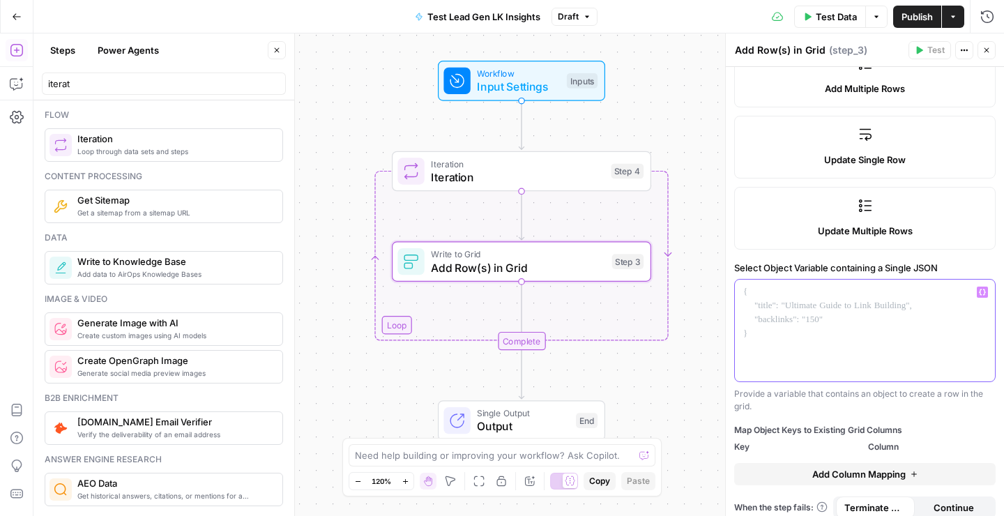
scroll to position [283, 0]
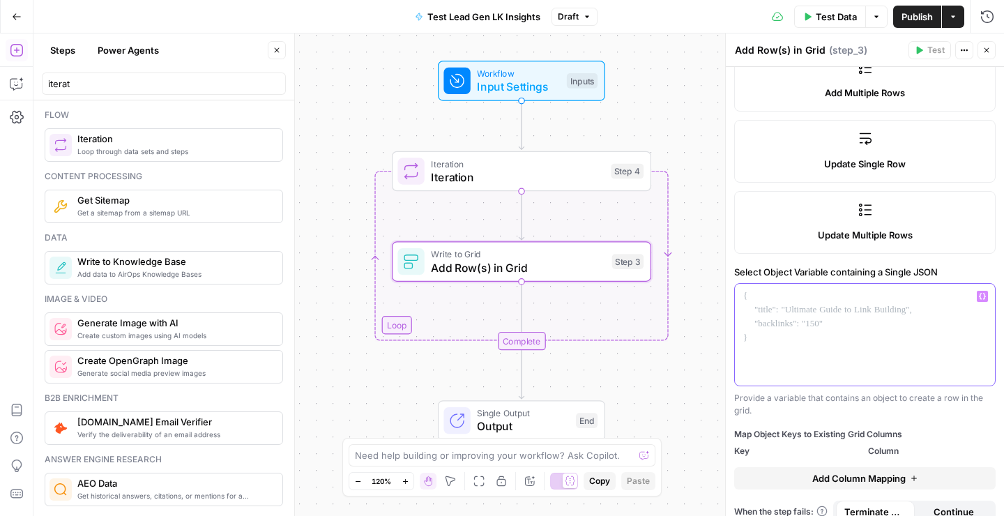
click at [984, 296] on icon "button" at bounding box center [982, 296] width 7 height 7
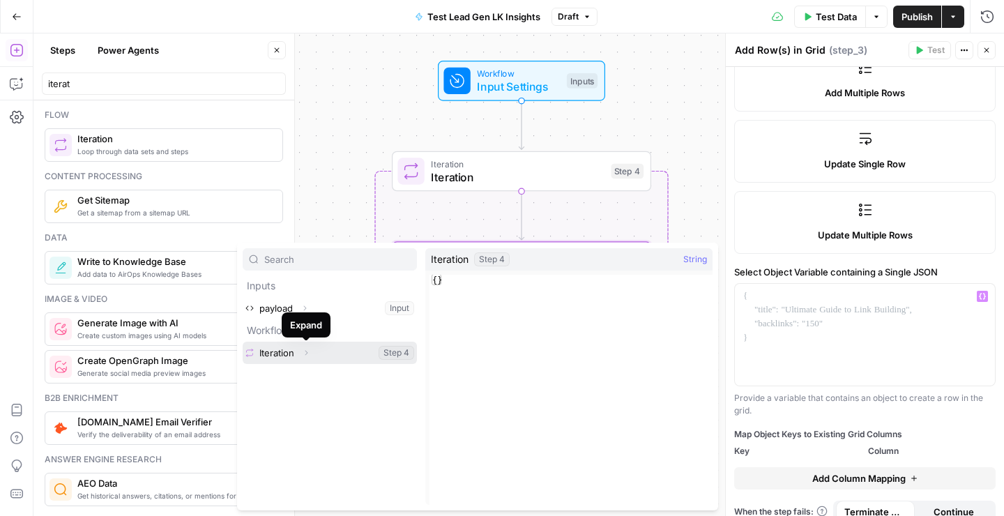
click at [341, 356] on button "Select variable Iteration" at bounding box center [330, 353] width 174 height 22
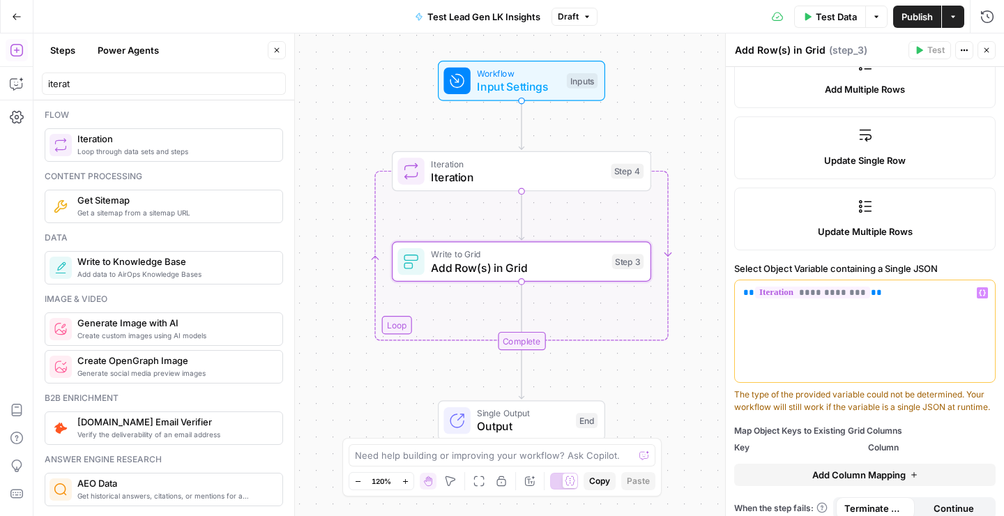
scroll to position [299, 0]
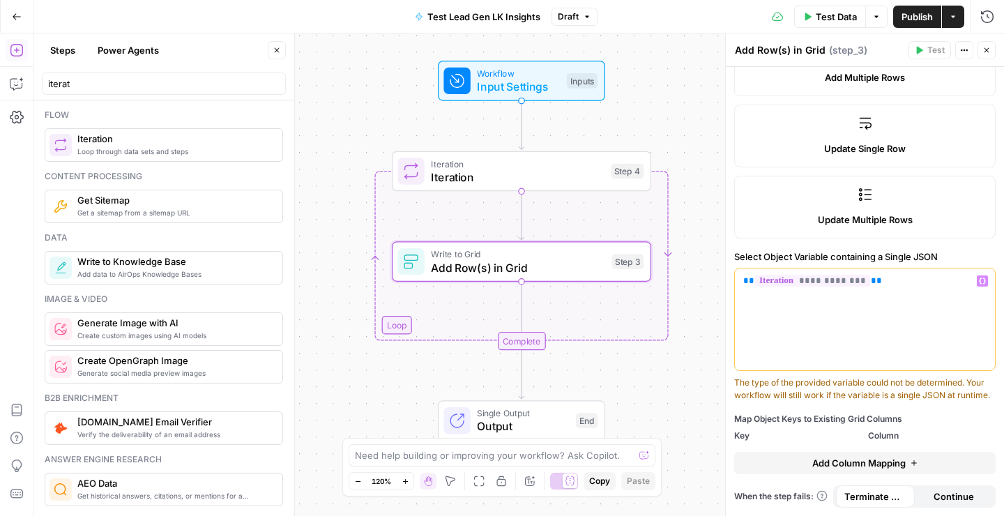
click at [858, 462] on span "Add Column Mapping" at bounding box center [859, 463] width 93 height 14
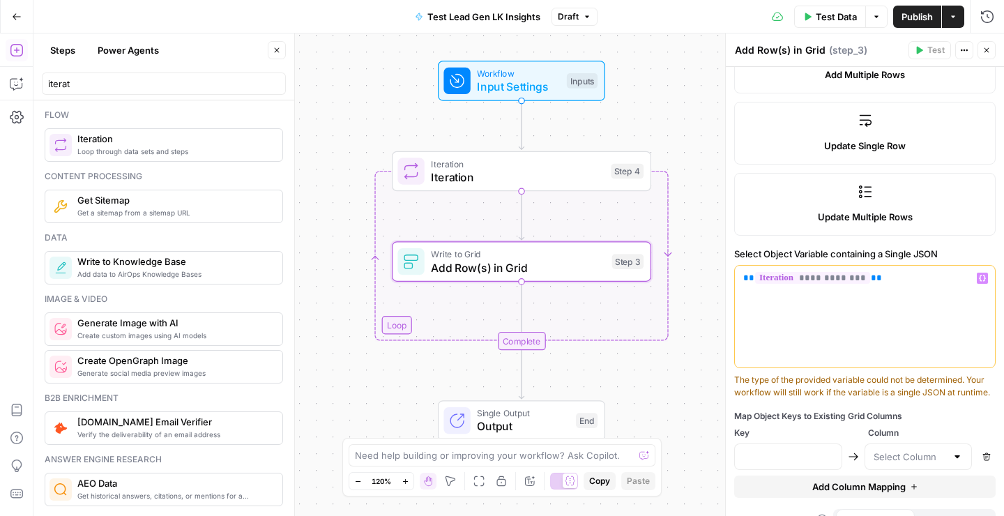
scroll to position [325, 0]
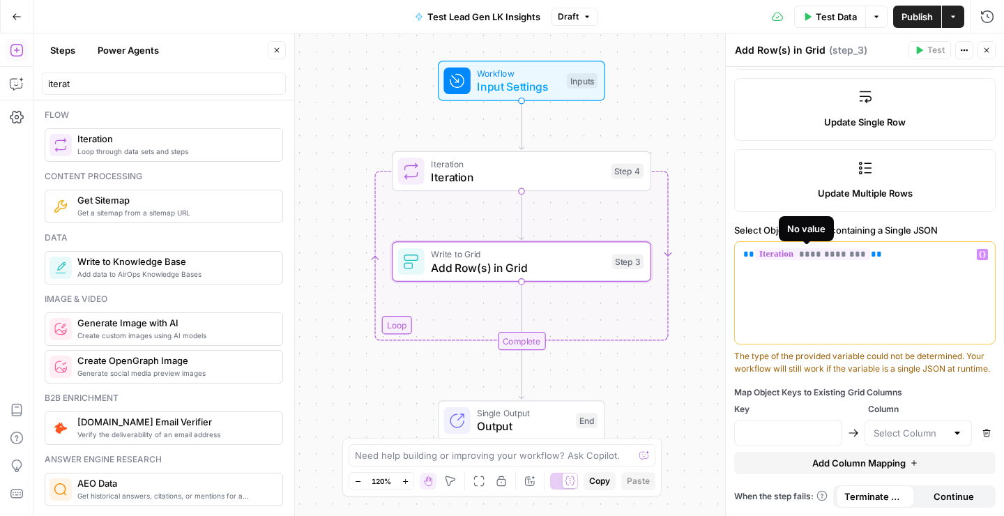
click at [795, 255] on span "**********" at bounding box center [812, 254] width 115 height 12
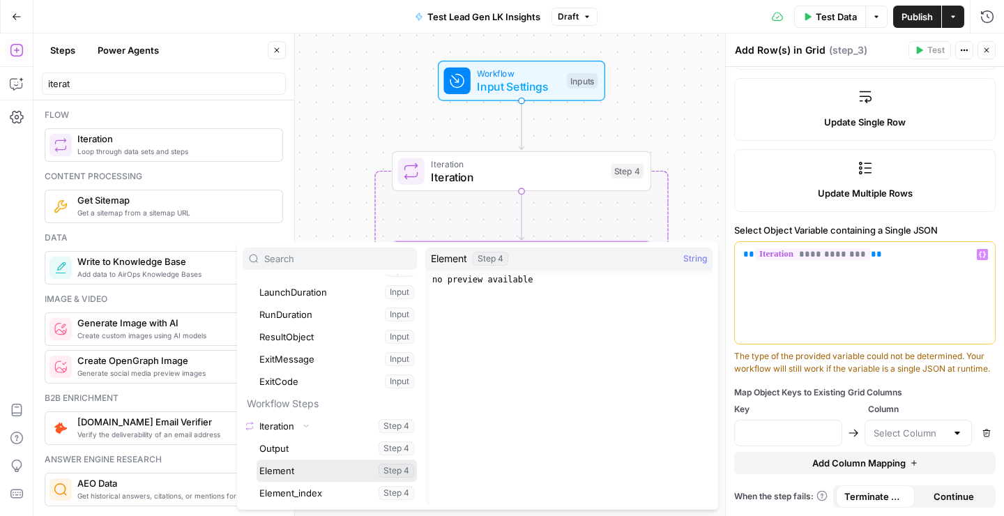
click at [288, 472] on button "Select variable Element" at bounding box center [337, 471] width 160 height 22
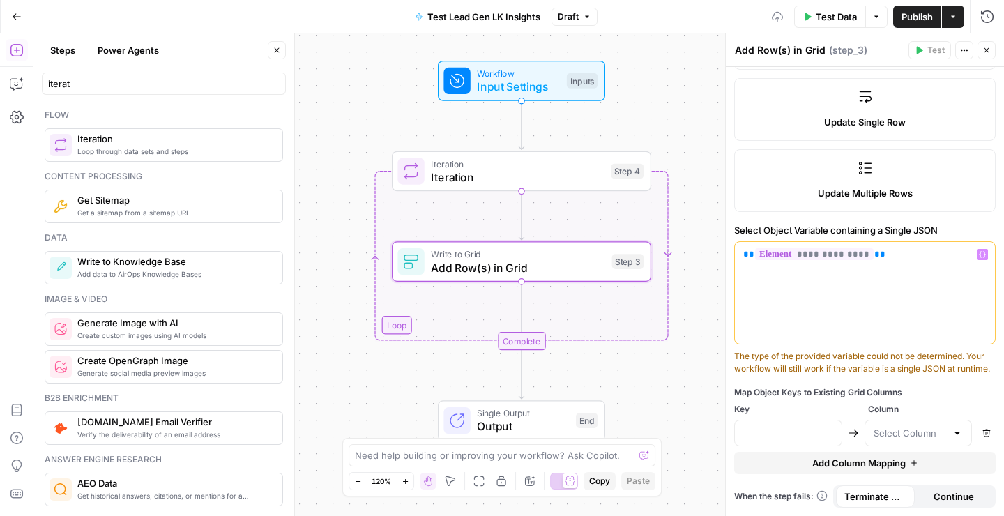
click at [771, 365] on div "The type of the provided variable could not be determined. Your workflow will s…" at bounding box center [866, 362] width 262 height 25
click at [788, 256] on span "**********" at bounding box center [814, 254] width 119 height 12
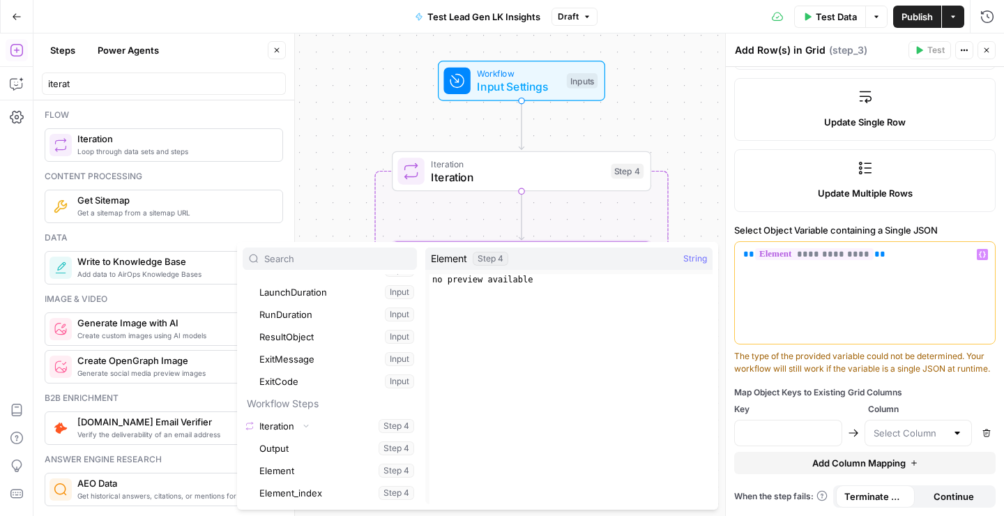
click at [307, 475] on button "Select variable Element" at bounding box center [337, 471] width 160 height 22
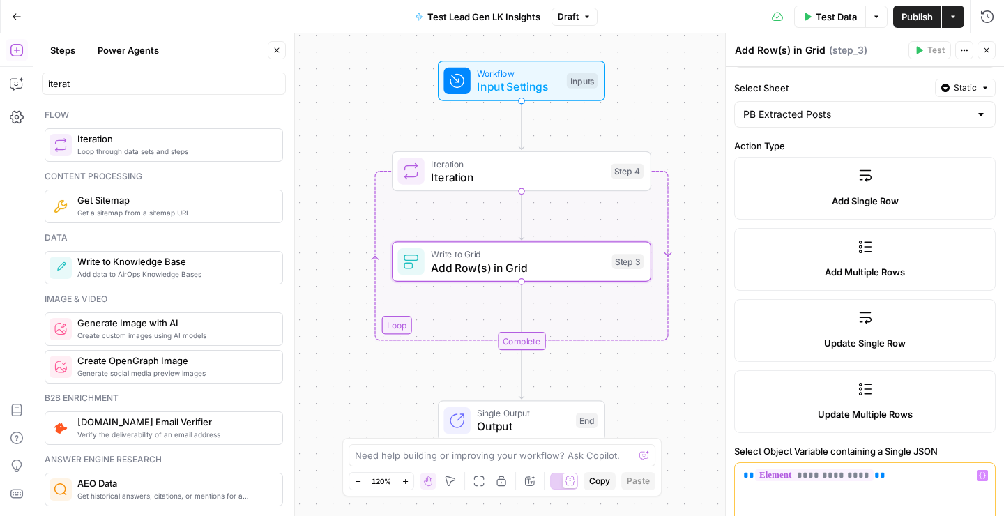
scroll to position [0, 0]
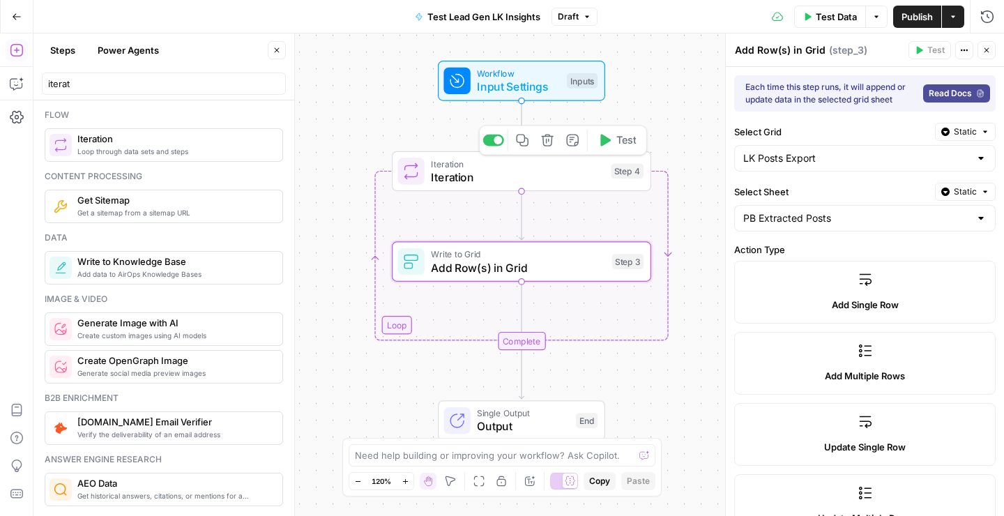
click at [488, 184] on span "Iteration" at bounding box center [517, 177] width 173 height 17
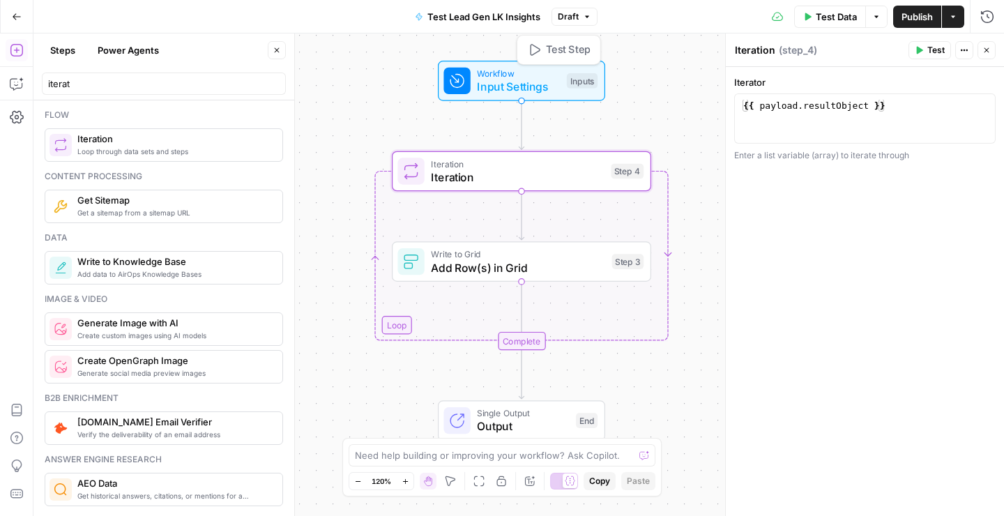
click at [512, 89] on span "Input Settings" at bounding box center [518, 86] width 83 height 17
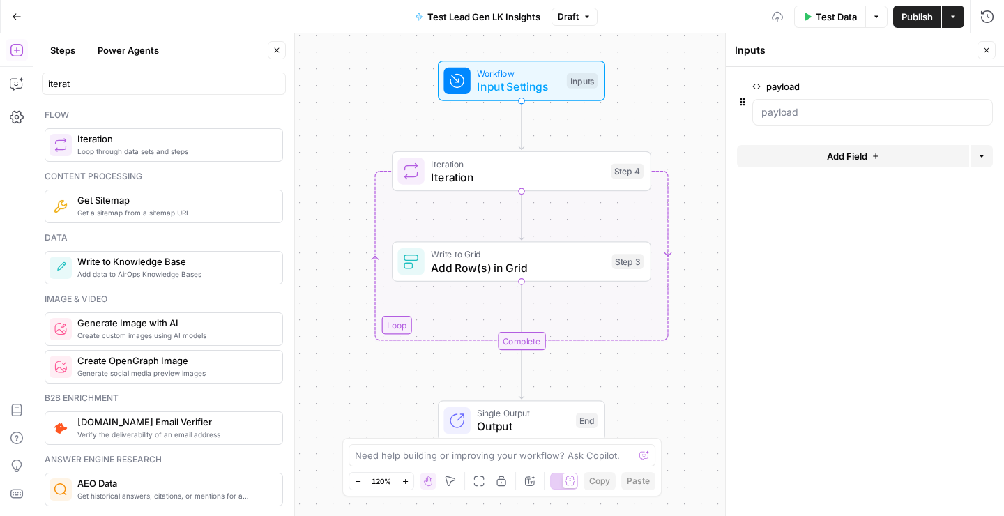
click at [757, 86] on icon at bounding box center [757, 86] width 8 height 8
click at [762, 105] on input "payload" at bounding box center [873, 112] width 223 height 14
click at [949, 82] on span "edit field" at bounding box center [941, 86] width 31 height 11
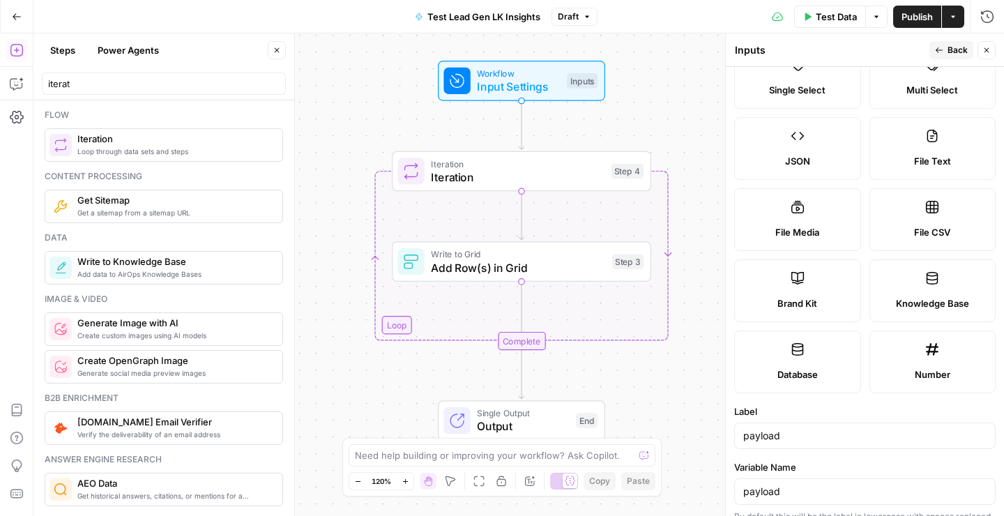
scroll to position [73, 0]
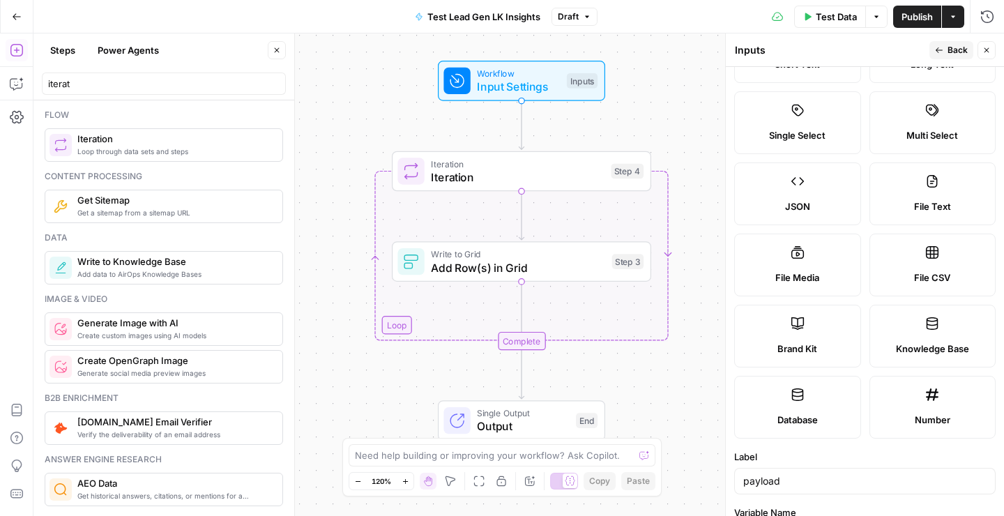
click at [988, 52] on icon "button" at bounding box center [987, 50] width 8 height 8
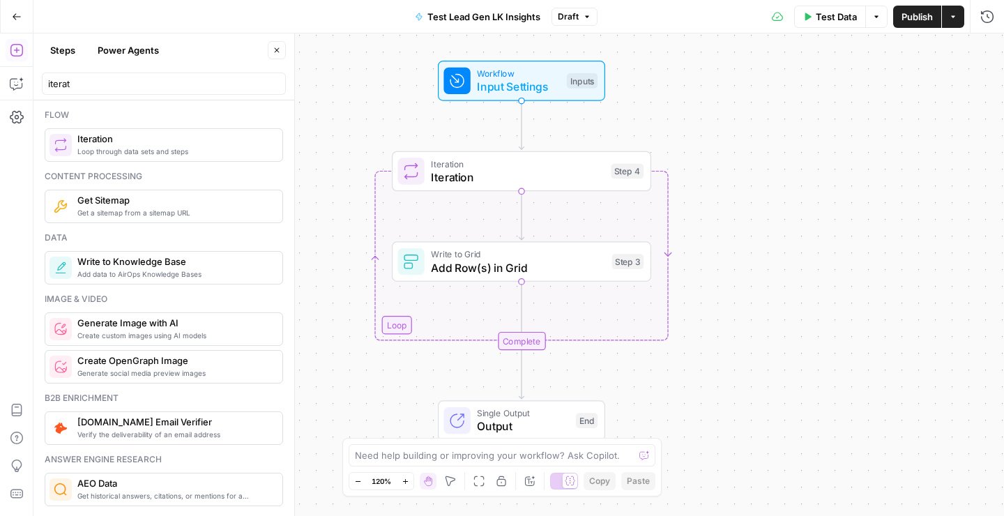
click at [874, 20] on button "Options" at bounding box center [877, 17] width 22 height 22
click at [958, 20] on button "Actions" at bounding box center [953, 17] width 22 height 22
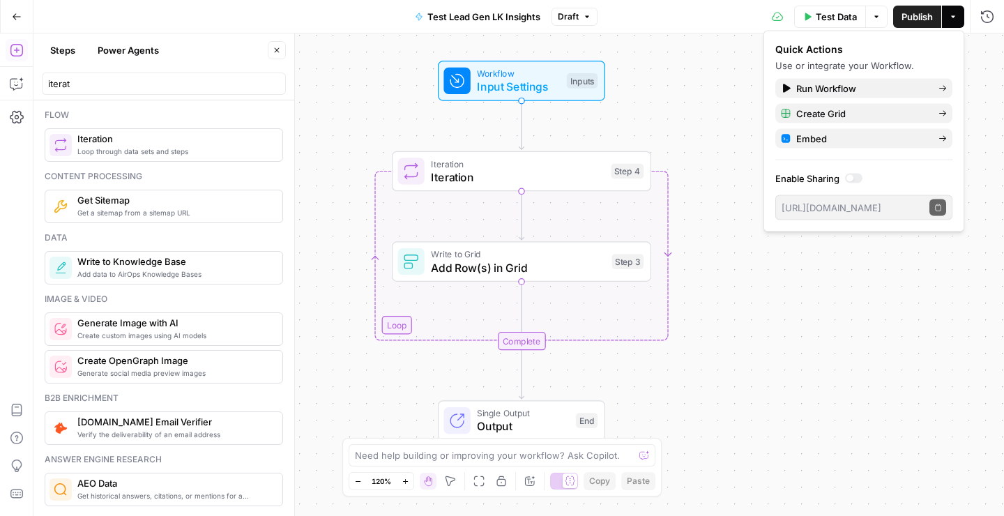
click at [13, 19] on icon "button" at bounding box center [17, 17] width 10 height 10
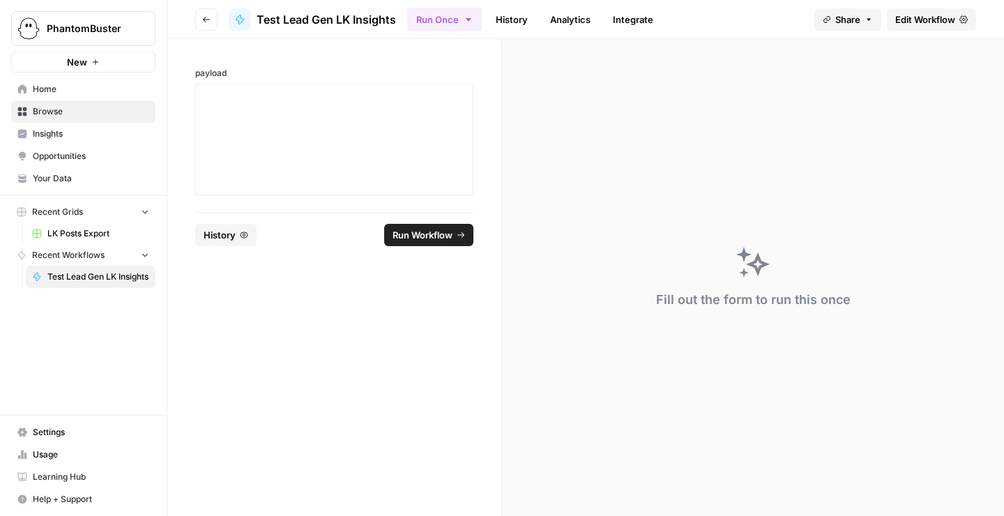
click at [205, 14] on button "Go back" at bounding box center [206, 19] width 22 height 22
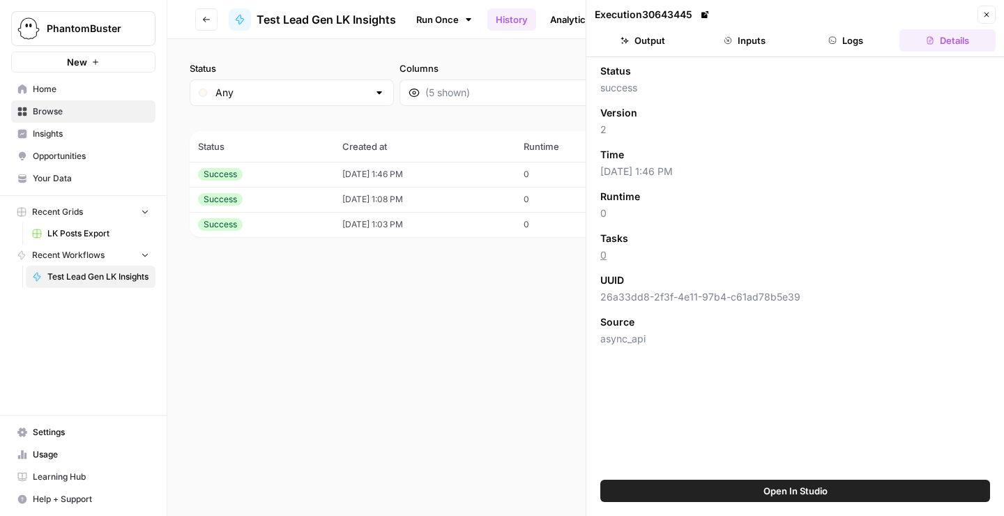
click at [754, 39] on button "Inputs" at bounding box center [745, 40] width 96 height 22
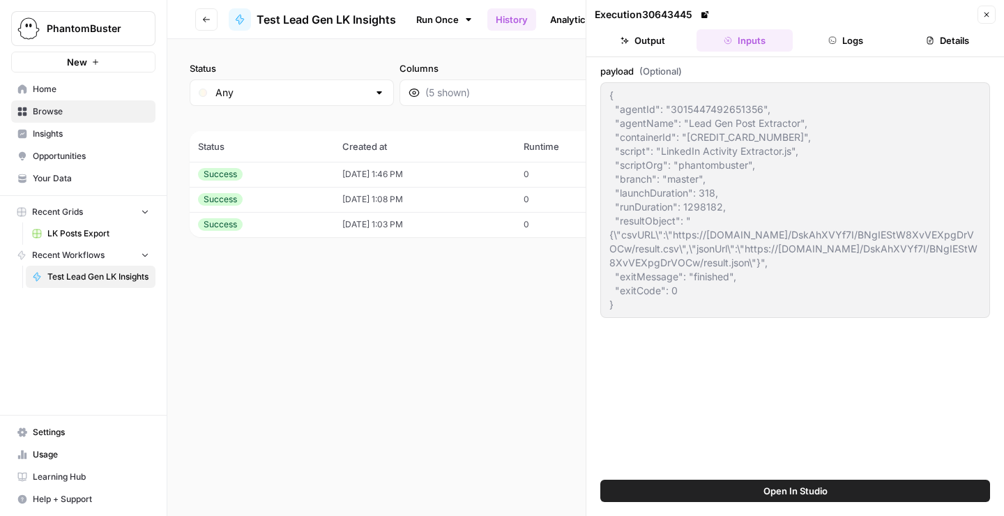
click at [209, 28] on button "Go back" at bounding box center [206, 19] width 22 height 22
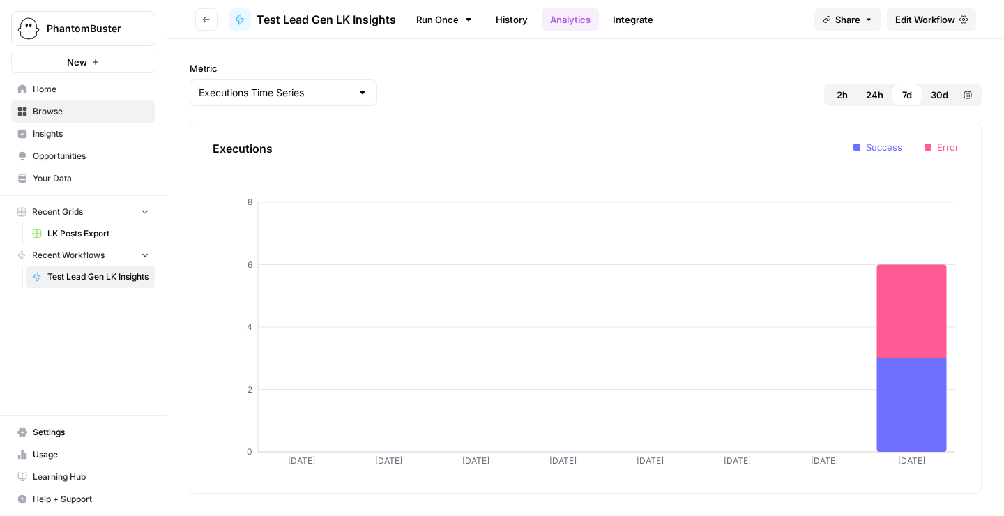
click at [901, 22] on span "Edit Workflow" at bounding box center [926, 20] width 60 height 14
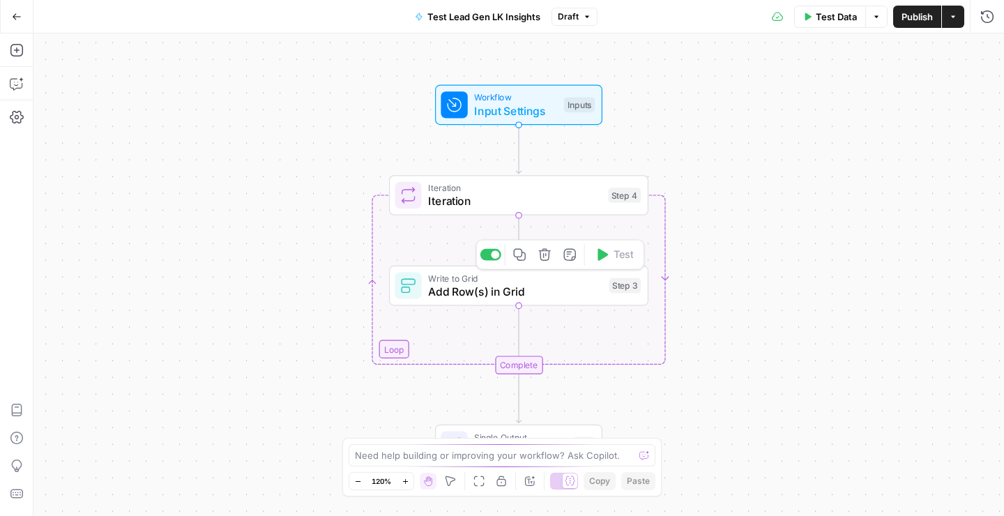
click at [467, 297] on span "Add Row(s) in Grid" at bounding box center [515, 291] width 174 height 17
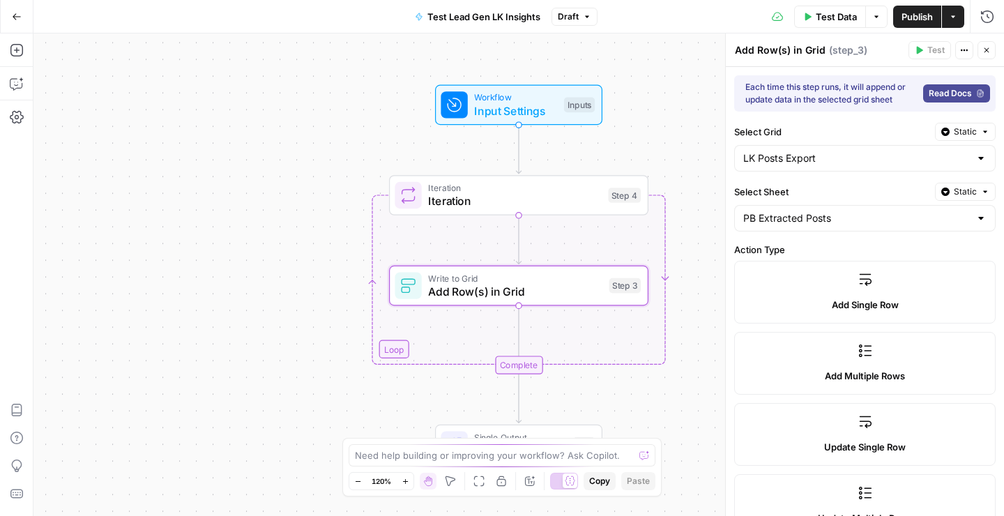
scroll to position [325, 0]
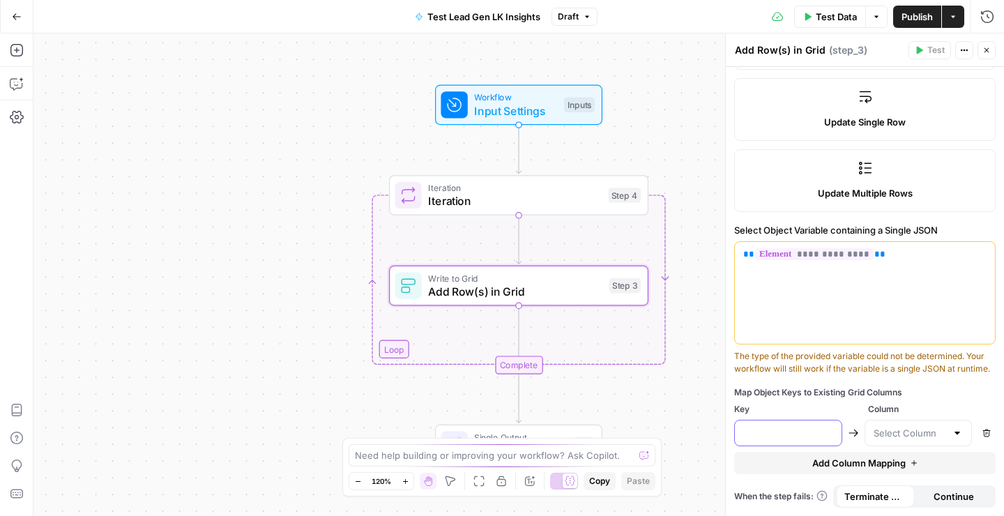
click at [787, 430] on input "text" at bounding box center [789, 433] width 90 height 14
paste input "postUrl"
type input "postUrl"
click at [918, 431] on input "text" at bounding box center [910, 433] width 73 height 14
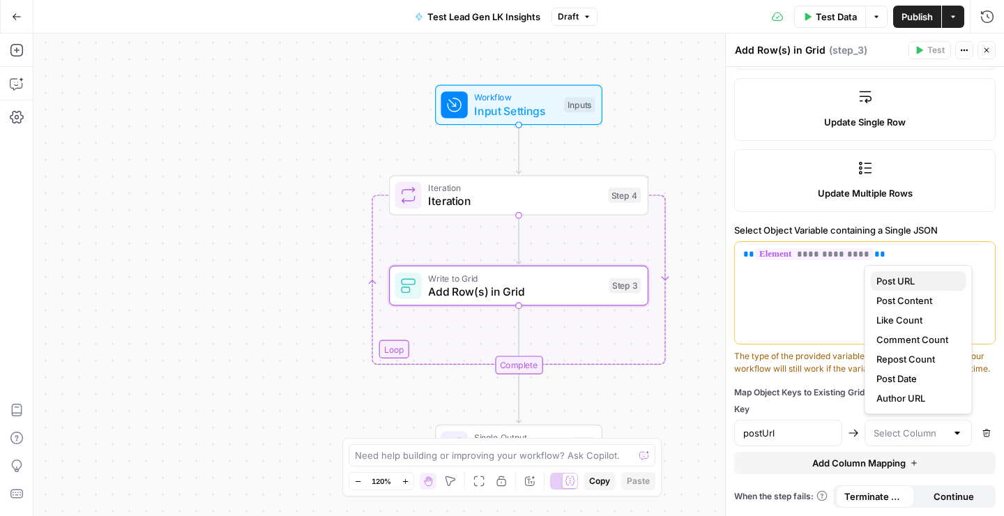
click at [919, 275] on span "Post URL" at bounding box center [916, 281] width 79 height 14
type input "Post URL"
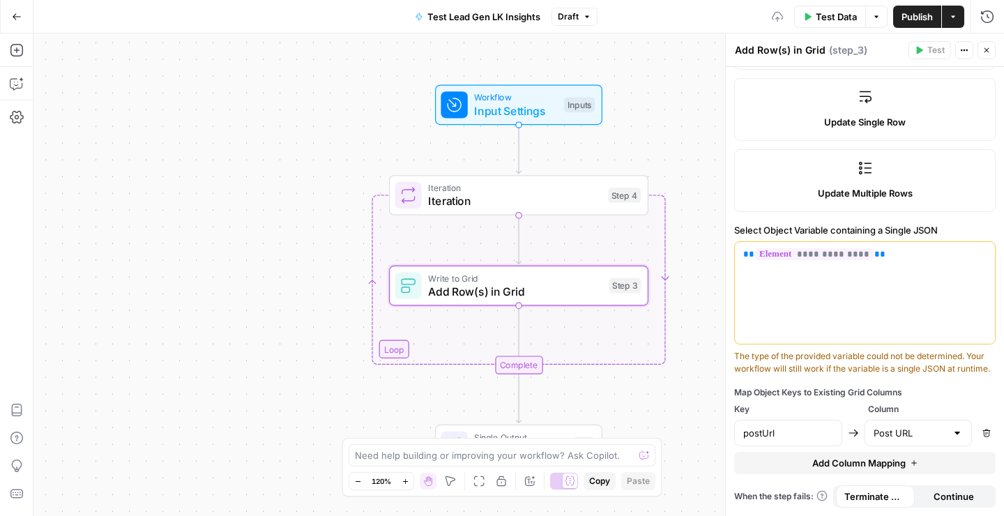
click at [841, 463] on span "Add Column Mapping" at bounding box center [859, 463] width 93 height 14
click at [771, 462] on input "text" at bounding box center [789, 465] width 90 height 14
click at [907, 453] on div at bounding box center [919, 465] width 108 height 27
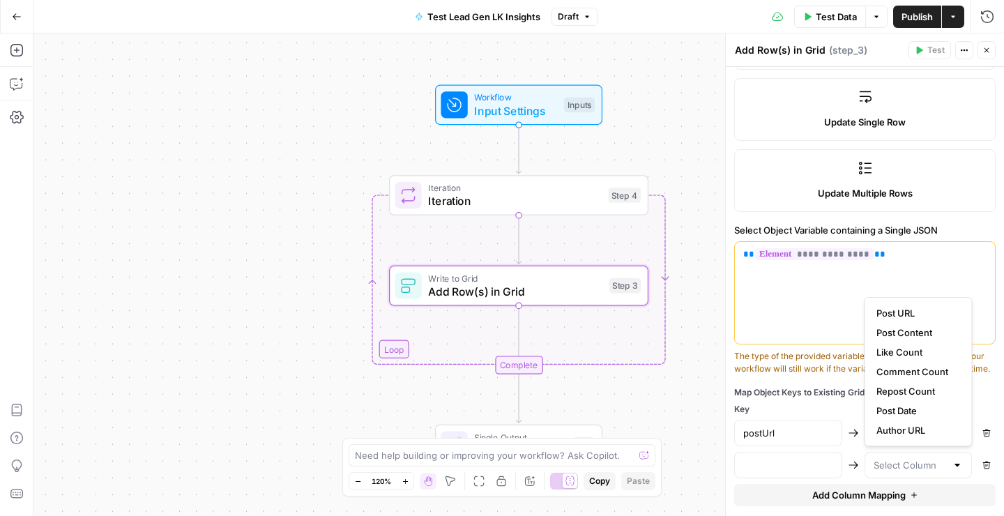
click at [784, 453] on div at bounding box center [789, 465] width 108 height 27
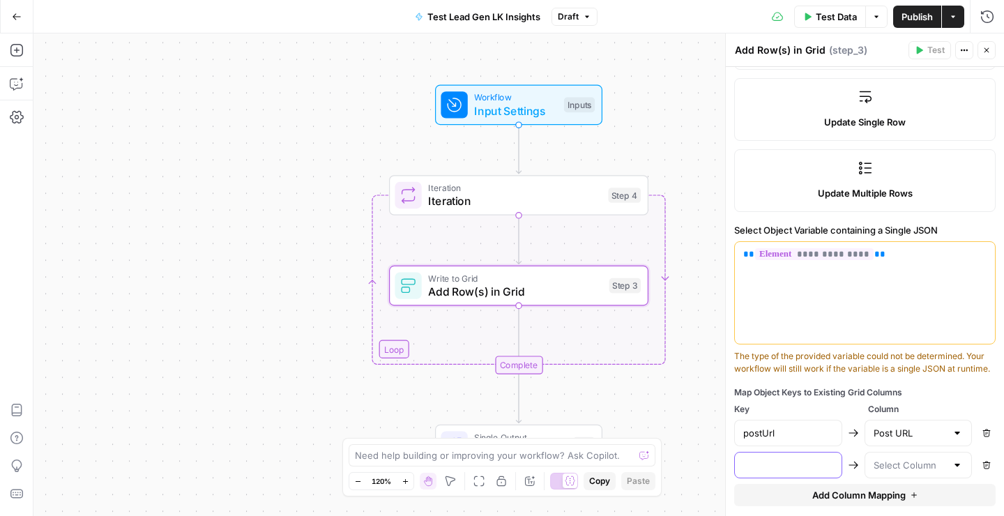
paste input "postContent"
type input "postContent"
click at [904, 467] on input "text" at bounding box center [910, 465] width 73 height 14
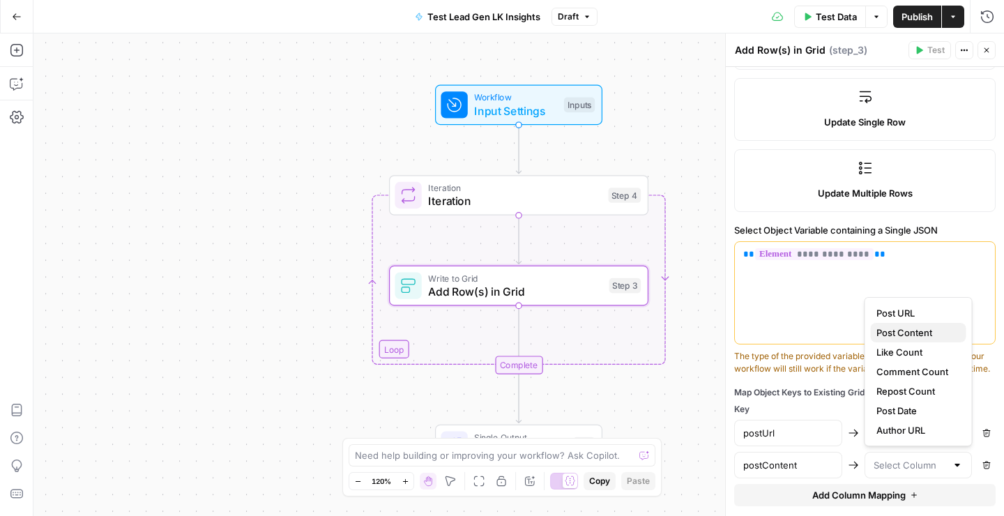
click at [926, 334] on span "Post Content" at bounding box center [916, 333] width 79 height 14
type input "Post Content"
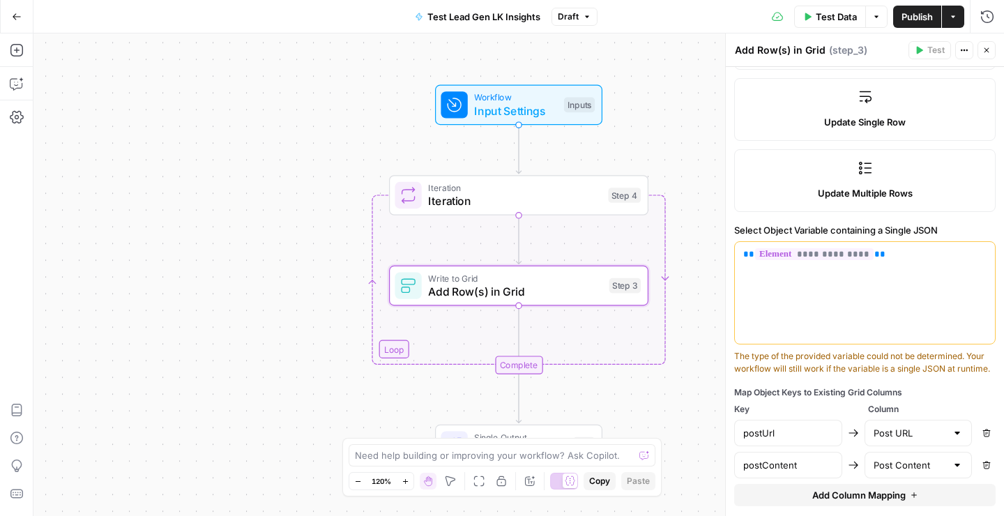
click at [879, 490] on span "Add Column Mapping" at bounding box center [859, 495] width 93 height 14
click at [755, 490] on input "text" at bounding box center [789, 497] width 90 height 14
paste input "likeCount"
type input "likeCount"
click at [951, 502] on div at bounding box center [919, 497] width 108 height 27
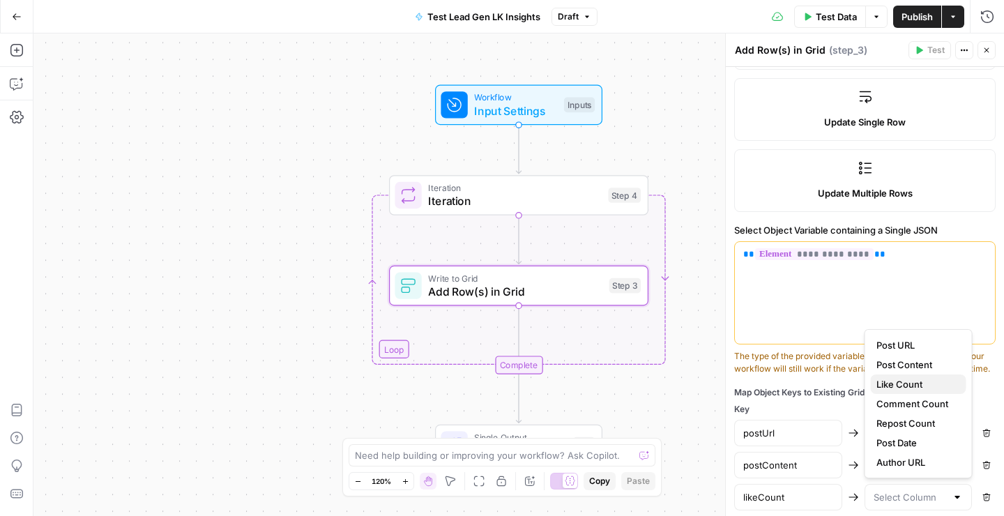
click at [918, 386] on span "Like Count" at bounding box center [916, 384] width 79 height 14
type input "Like Count"
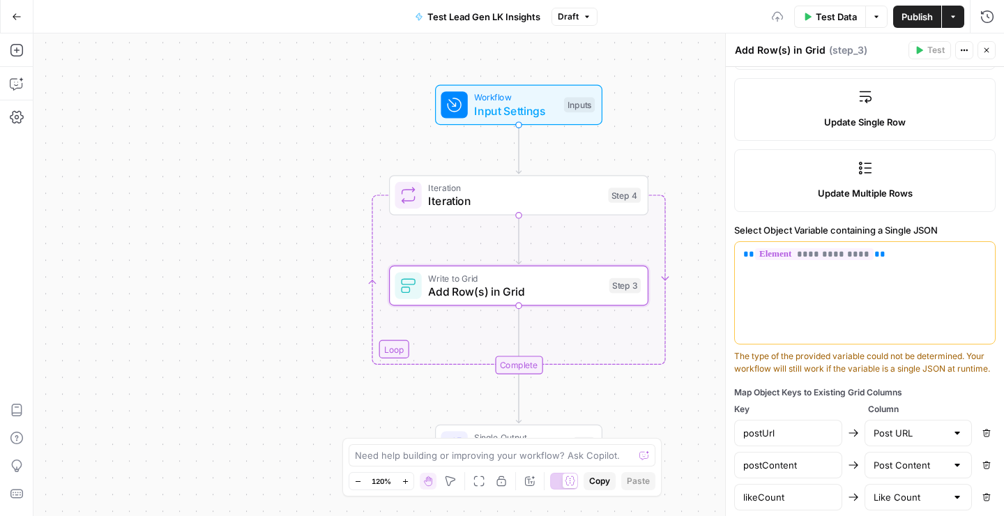
scroll to position [389, 0]
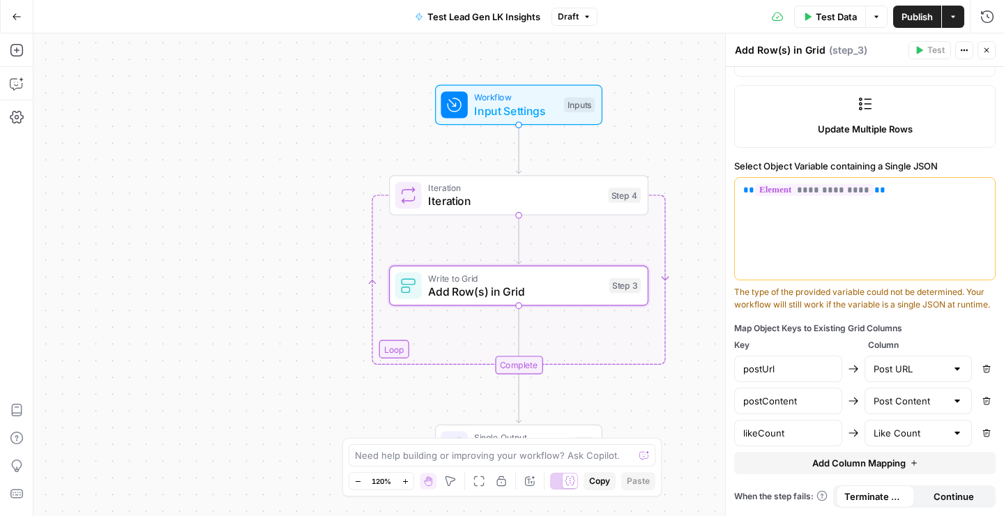
click at [837, 460] on span "Add Column Mapping" at bounding box center [859, 463] width 93 height 14
click at [792, 462] on input "text" at bounding box center [789, 465] width 90 height 14
paste input "commentCount"
type input "commentCount"
click at [887, 465] on input "text" at bounding box center [910, 465] width 73 height 14
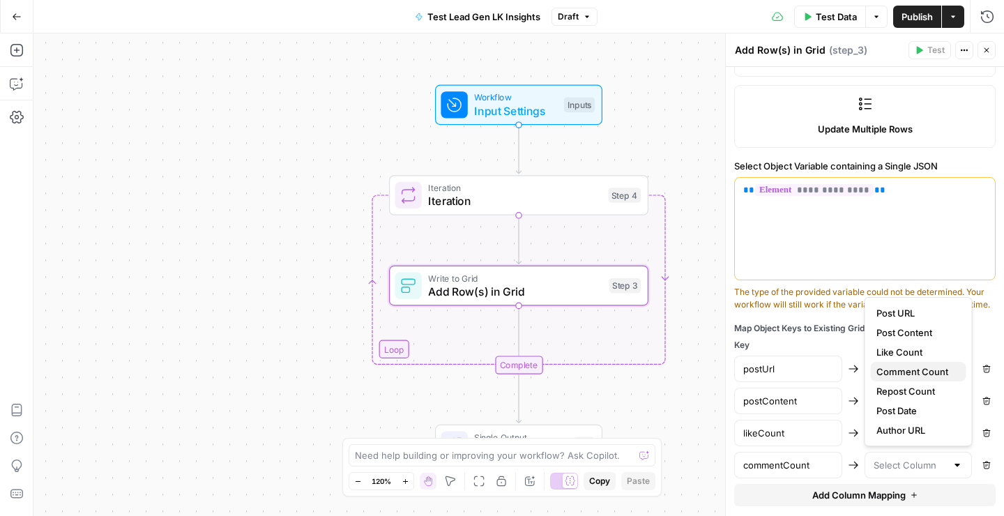
click at [917, 372] on span "Comment Count" at bounding box center [916, 372] width 79 height 14
type input "Comment Count"
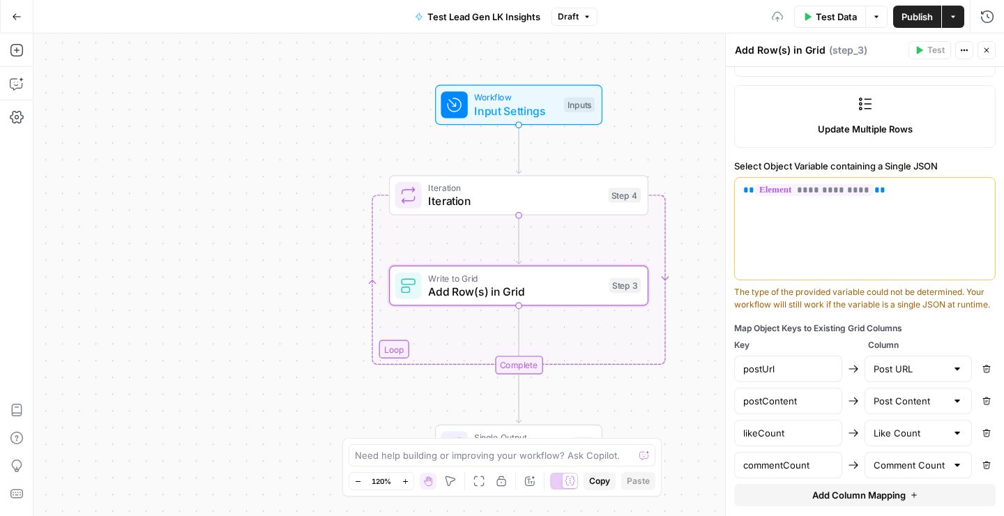
click at [863, 497] on span "Add Column Mapping" at bounding box center [859, 495] width 93 height 14
click at [799, 495] on input "text" at bounding box center [789, 497] width 90 height 14
paste input "repostCount"
type input "repostCount"
click at [896, 504] on input "text" at bounding box center [910, 497] width 73 height 14
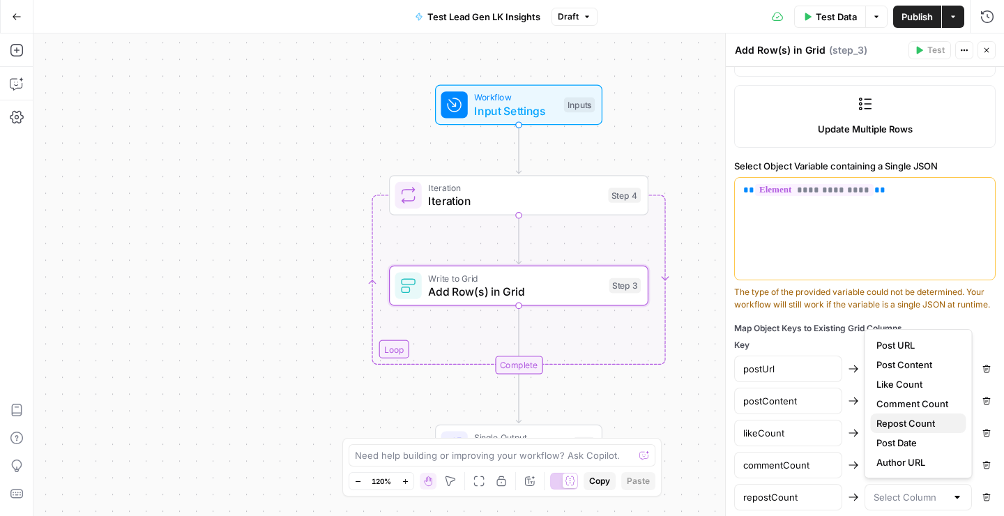
click at [916, 424] on span "Repost Count" at bounding box center [916, 423] width 79 height 14
type input "Repost Count"
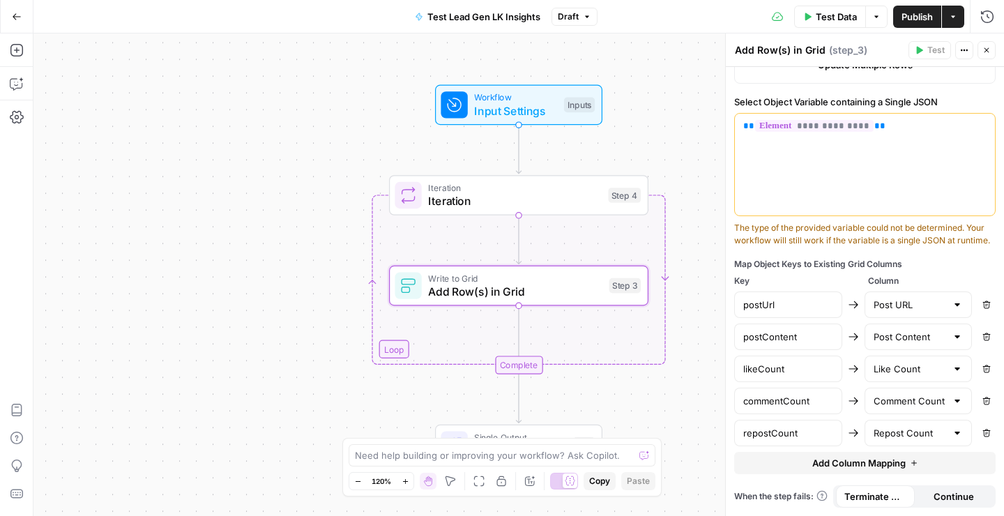
click at [866, 461] on span "Add Column Mapping" at bounding box center [859, 463] width 93 height 14
click at [797, 465] on input "text" at bounding box center [789, 465] width 90 height 14
paste input "authorUrl"
type input "authorUrl"
click at [923, 466] on input "text" at bounding box center [910, 465] width 73 height 14
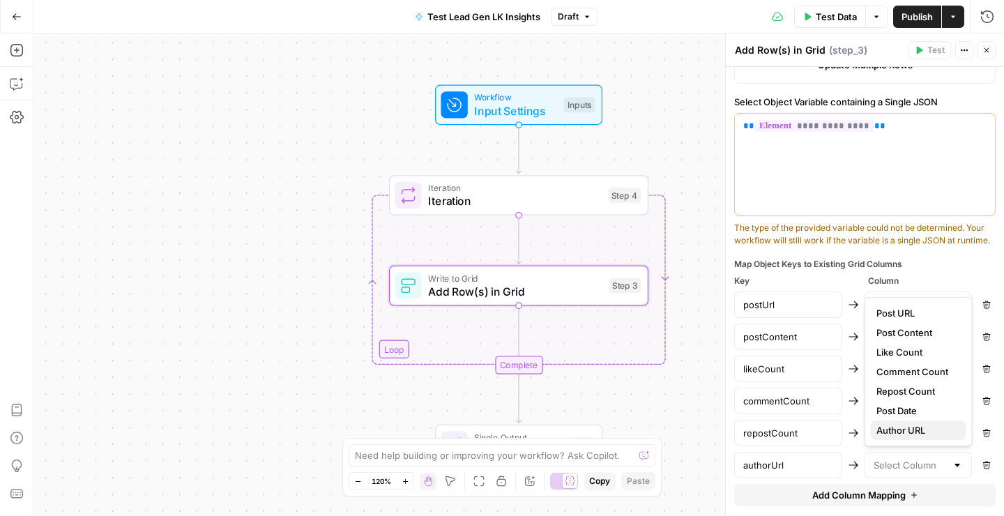
click at [901, 429] on span "Author URL" at bounding box center [916, 430] width 79 height 14
type input "Author URL"
click at [829, 495] on span "Add Column Mapping" at bounding box center [859, 495] width 93 height 14
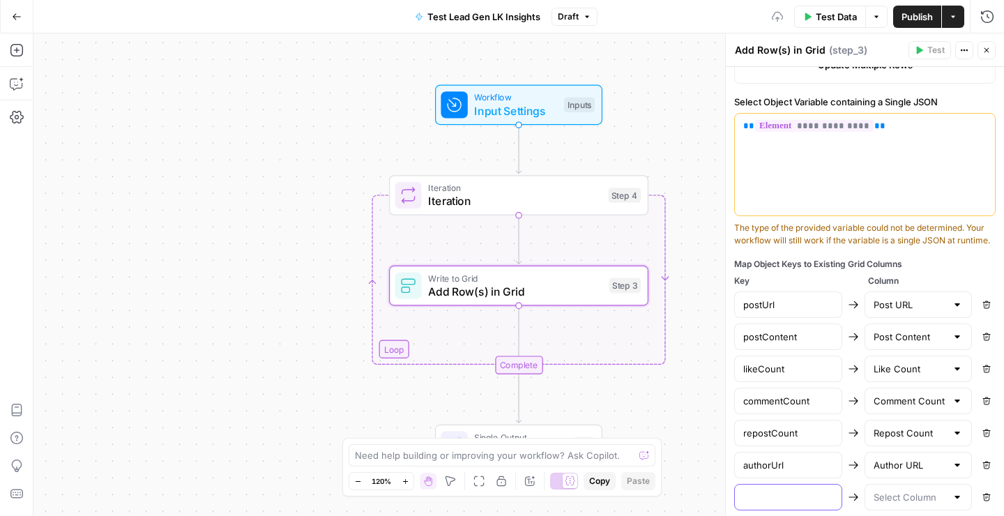
click at [767, 490] on input "text" at bounding box center [789, 497] width 90 height 14
paste input "postTimestamp"
type input "postTimestamp"
click at [906, 499] on input "text" at bounding box center [910, 497] width 73 height 14
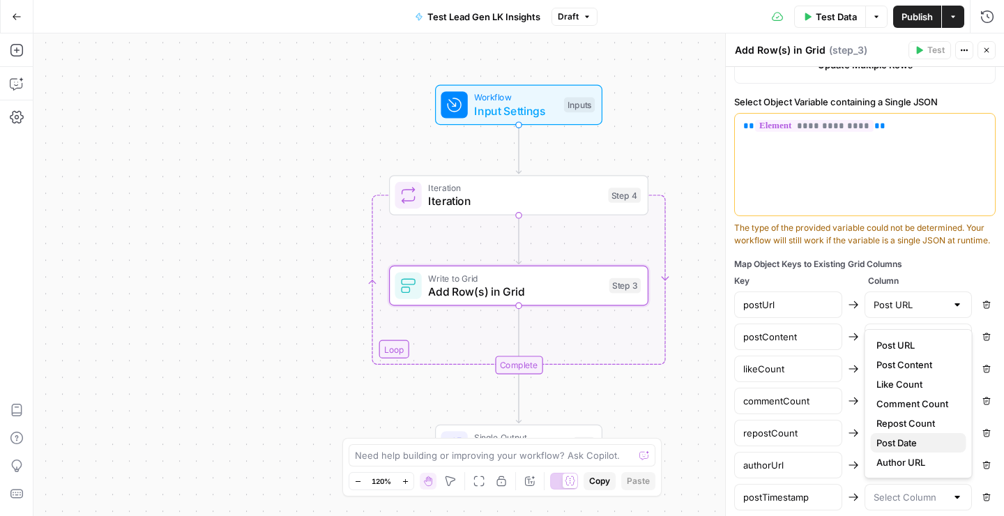
click at [897, 440] on span "Post Date" at bounding box center [916, 443] width 79 height 14
type input "Post Date"
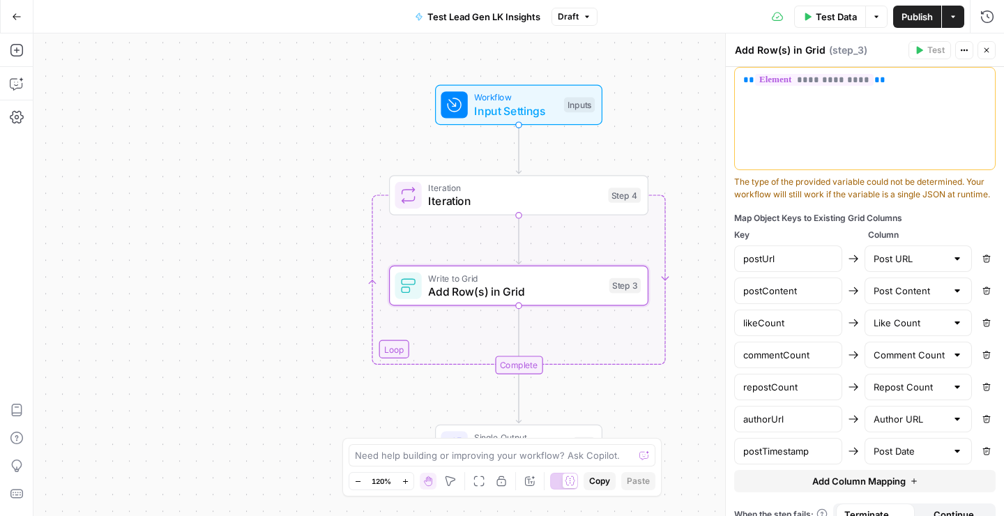
scroll to position [518, 0]
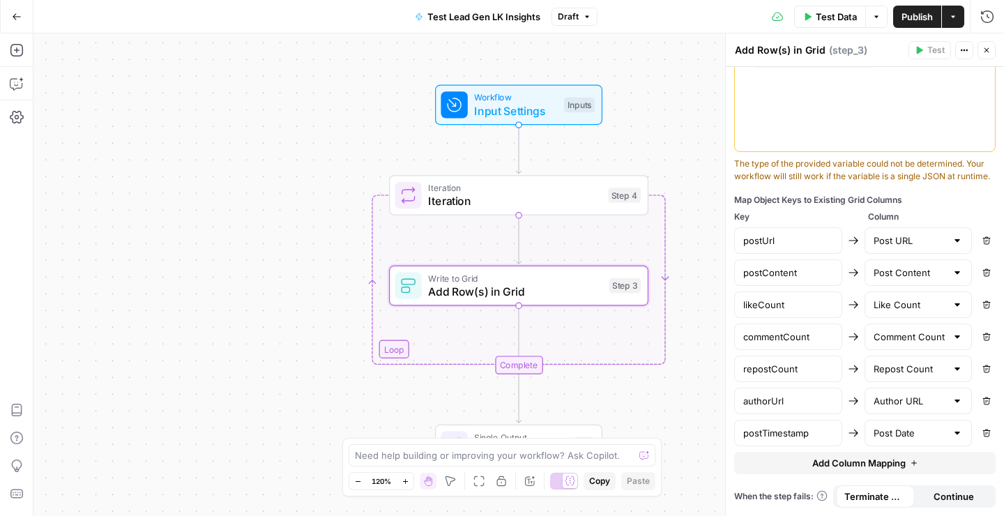
click at [847, 260] on div "postContent Post Content Remove" at bounding box center [866, 272] width 262 height 27
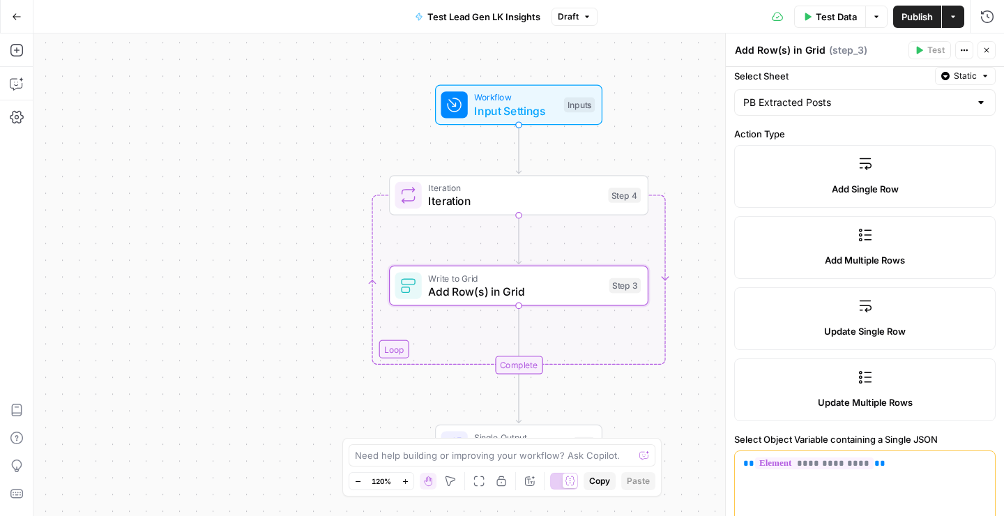
scroll to position [0, 0]
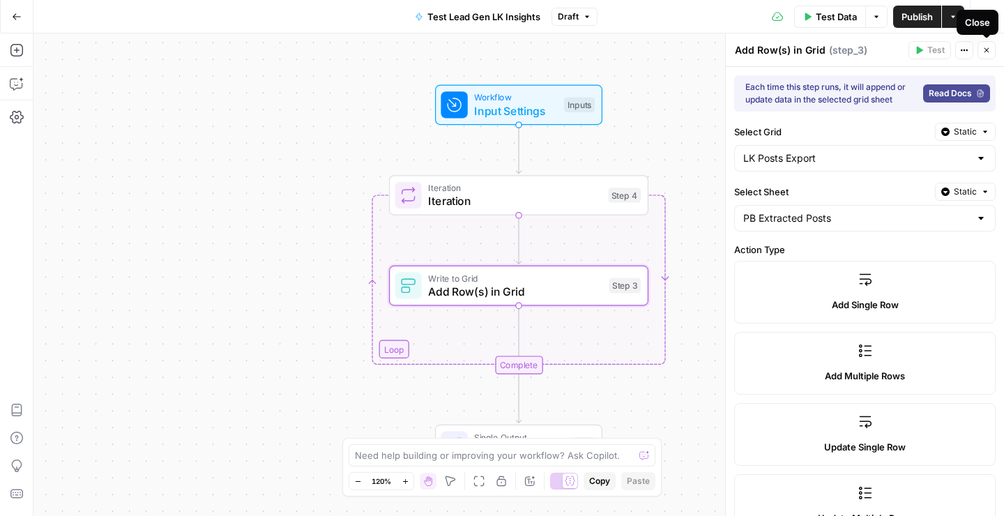
click at [988, 52] on icon "button" at bounding box center [987, 50] width 8 height 8
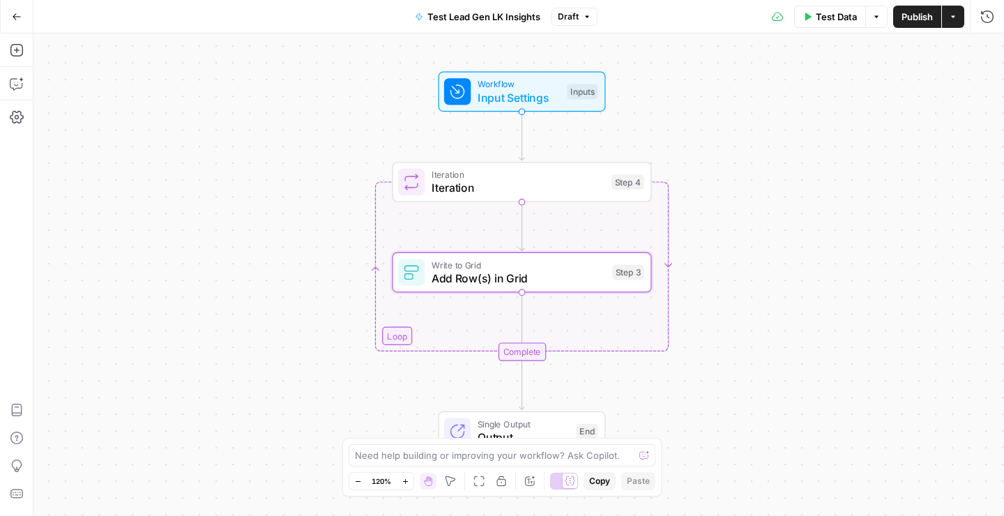
click at [923, 29] on div "Test Data Options Publish Actions Run History" at bounding box center [801, 16] width 407 height 33
click at [919, 17] on span "Publish" at bounding box center [917, 17] width 31 height 14
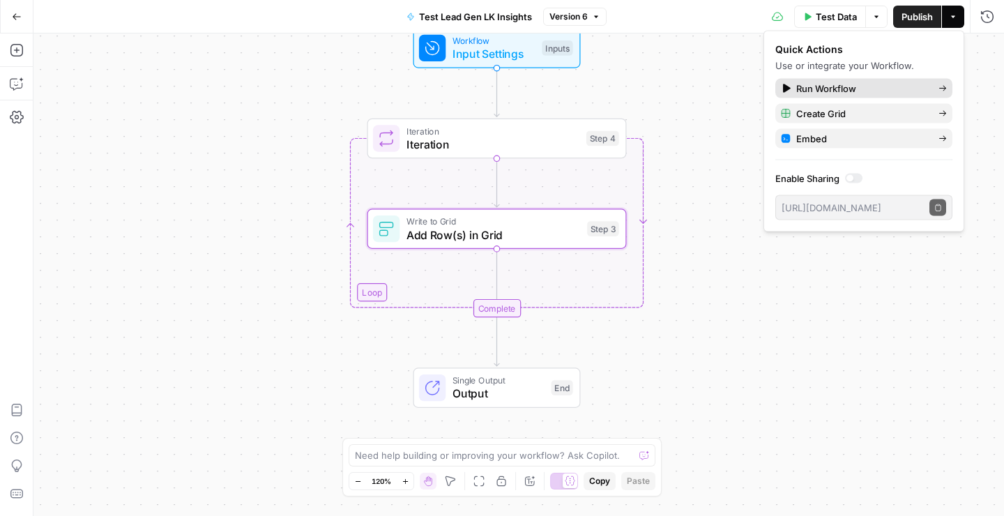
click at [792, 90] on div "Run Workflow" at bounding box center [864, 89] width 166 height 14
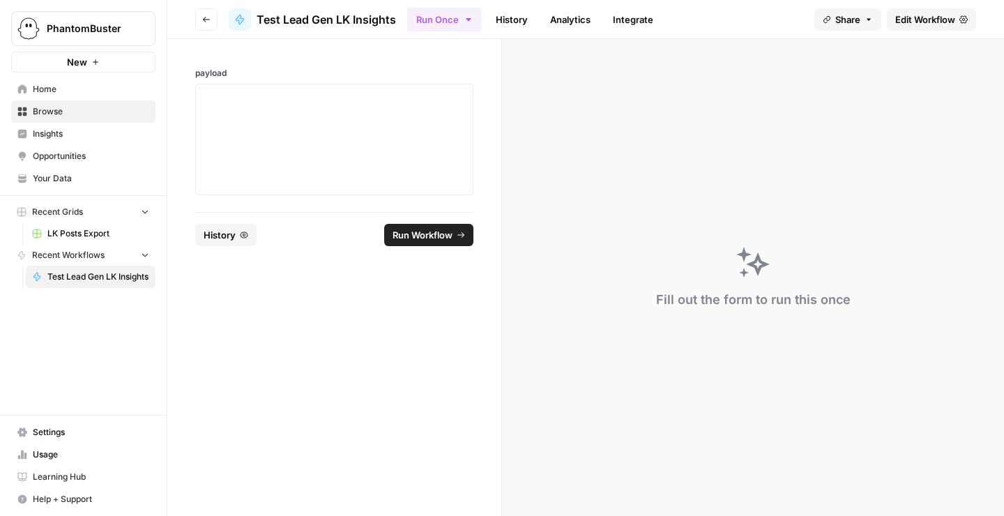
click at [467, 239] on button "Run Workflow" at bounding box center [428, 235] width 89 height 22
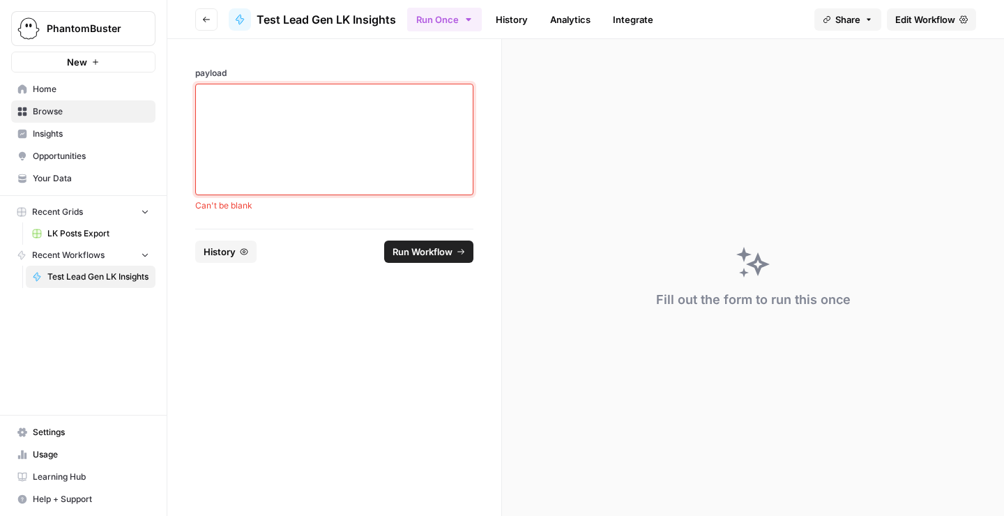
click at [426, 132] on textarea "payload" at bounding box center [334, 139] width 260 height 99
click at [469, 22] on icon "button" at bounding box center [468, 19] width 11 height 11
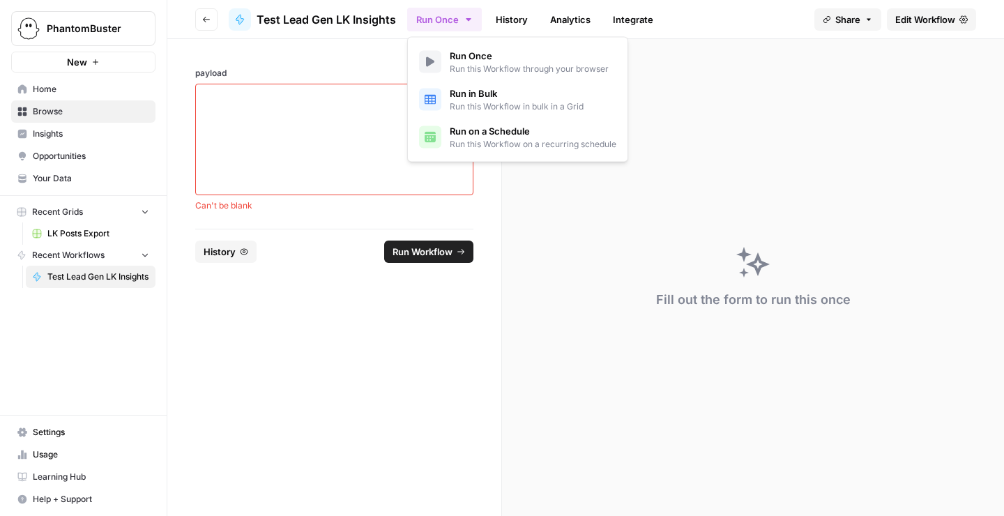
click at [375, 57] on div "payload Can't be blank" at bounding box center [334, 134] width 334 height 190
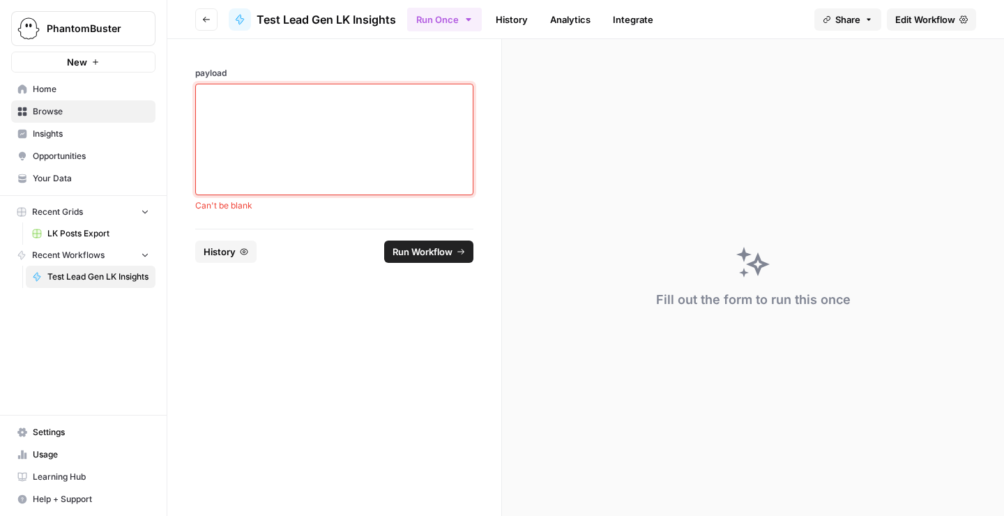
click at [336, 139] on textarea "payload" at bounding box center [334, 139] width 260 height 99
click at [442, 20] on button "Run Once" at bounding box center [444, 20] width 75 height 24
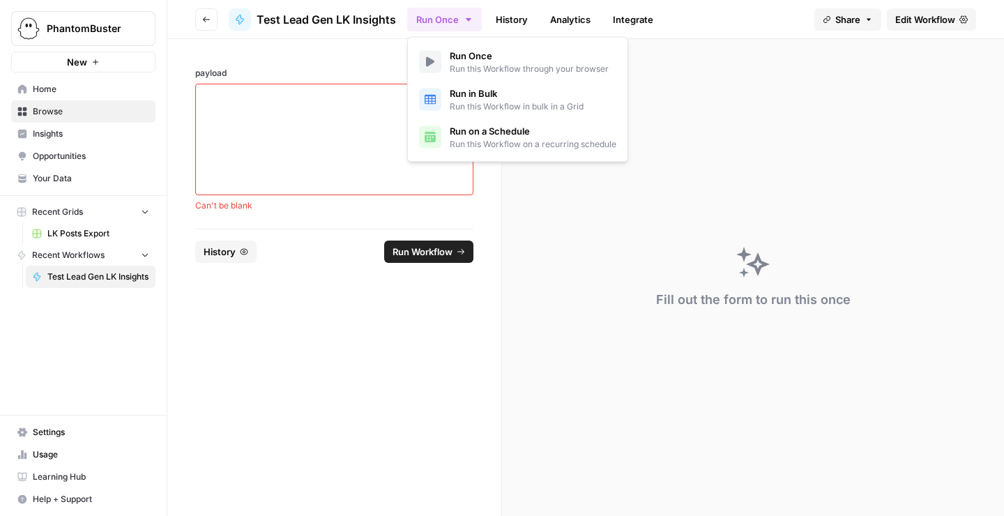
click at [442, 70] on link "Run Once Run this Workflow through your browser" at bounding box center [518, 62] width 209 height 38
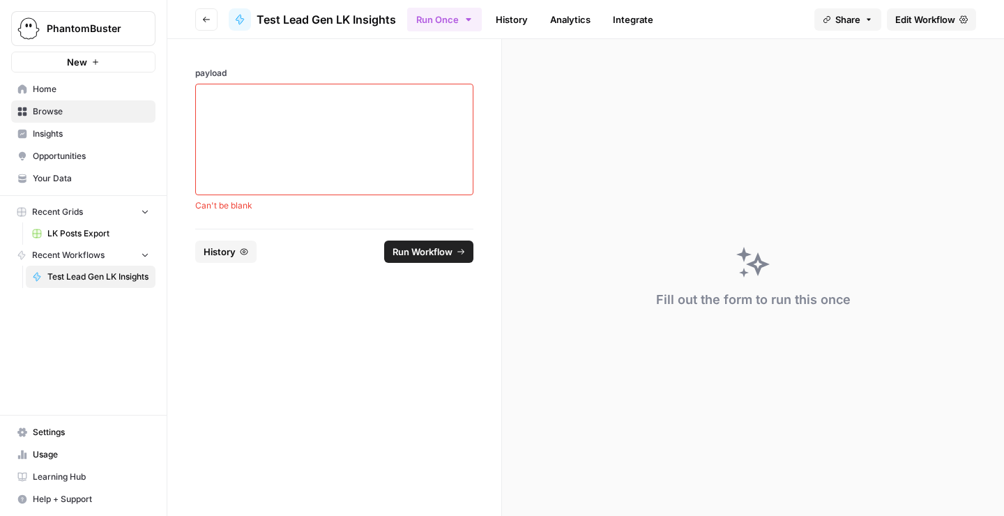
click at [405, 255] on span "Run Workflow" at bounding box center [423, 252] width 60 height 14
click at [303, 142] on textarea "payload" at bounding box center [334, 139] width 260 height 99
click at [223, 251] on span "History" at bounding box center [220, 252] width 32 height 14
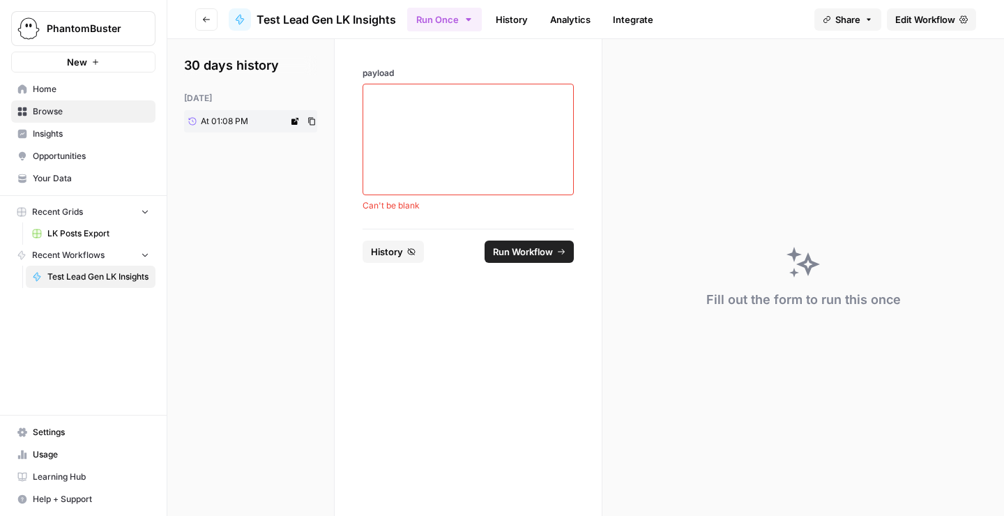
click at [238, 120] on span "At 01:08 PM" at bounding box center [224, 121] width 47 height 13
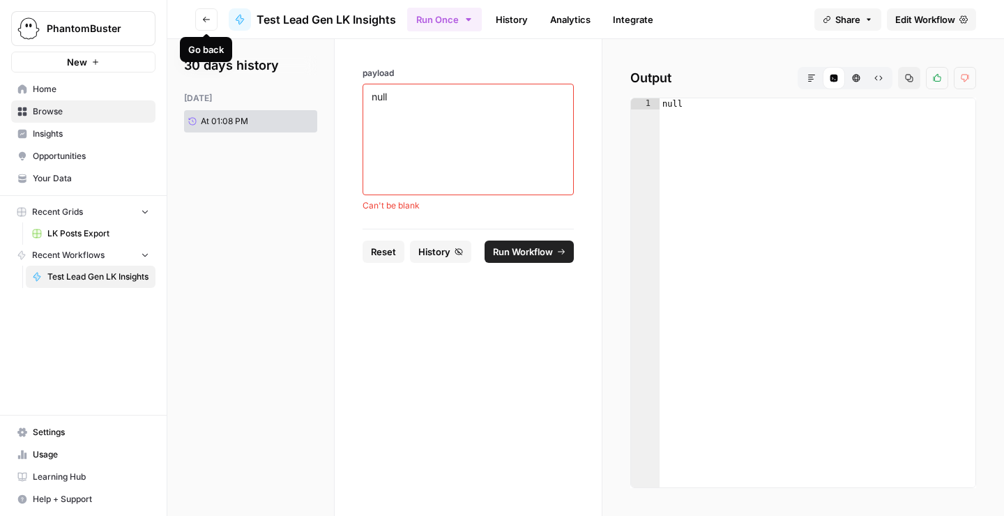
click at [204, 20] on icon "button" at bounding box center [206, 20] width 7 height 6
click at [209, 20] on icon "button" at bounding box center [206, 19] width 8 height 8
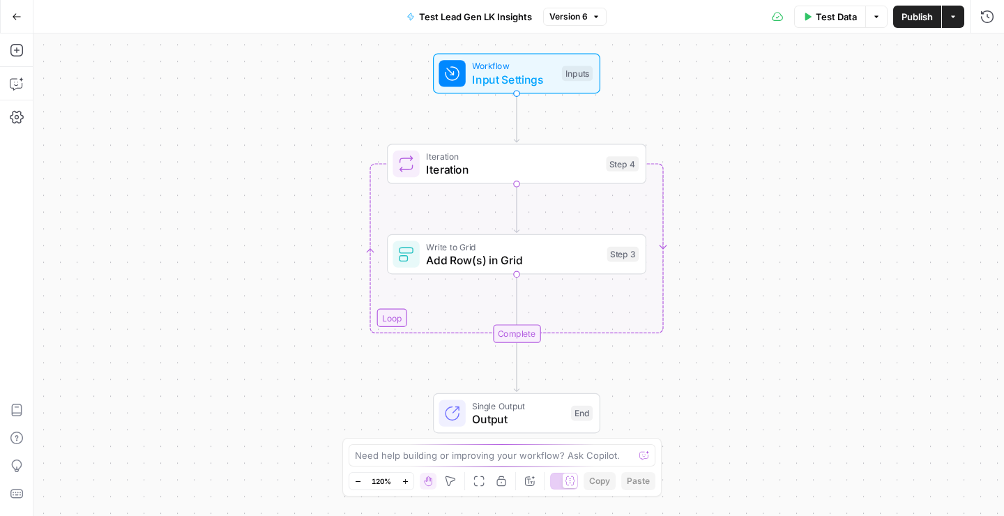
click at [954, 20] on button "Actions" at bounding box center [953, 17] width 22 height 22
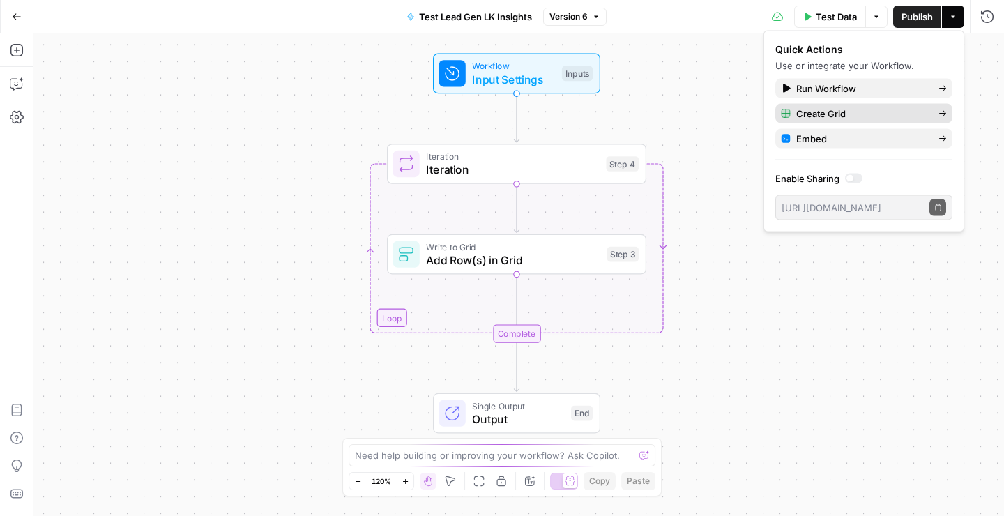
click at [916, 113] on span "Create Grid" at bounding box center [862, 114] width 131 height 14
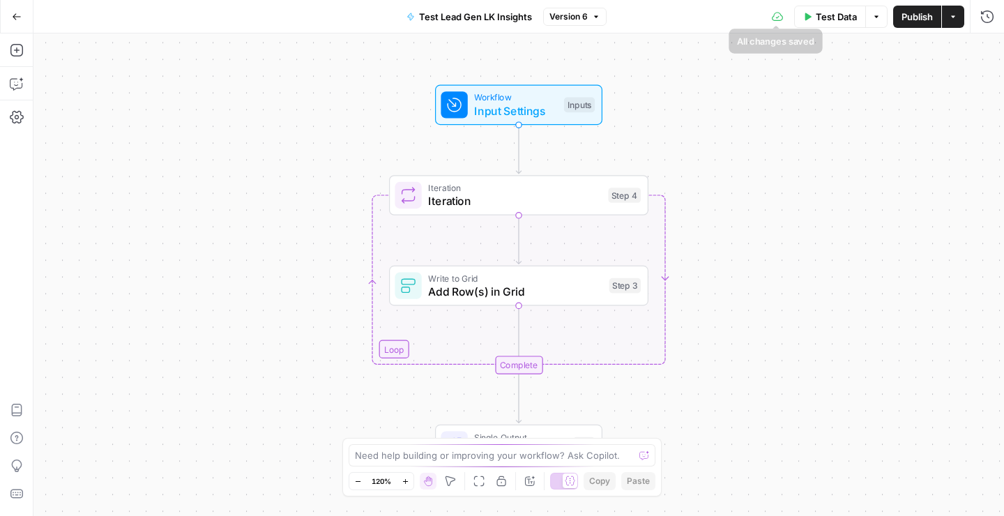
click at [813, 15] on button "Test Data" at bounding box center [831, 17] width 72 height 22
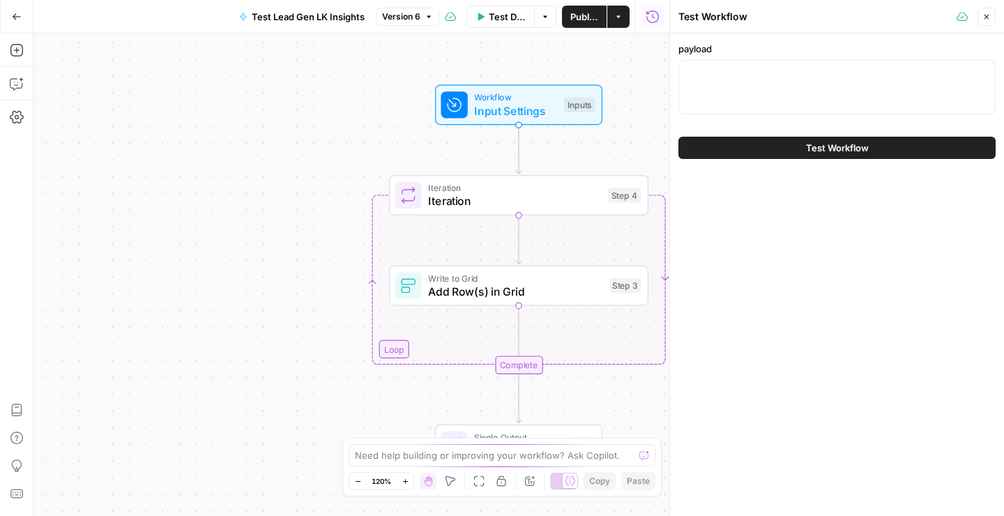
click at [748, 82] on div at bounding box center [837, 87] width 317 height 54
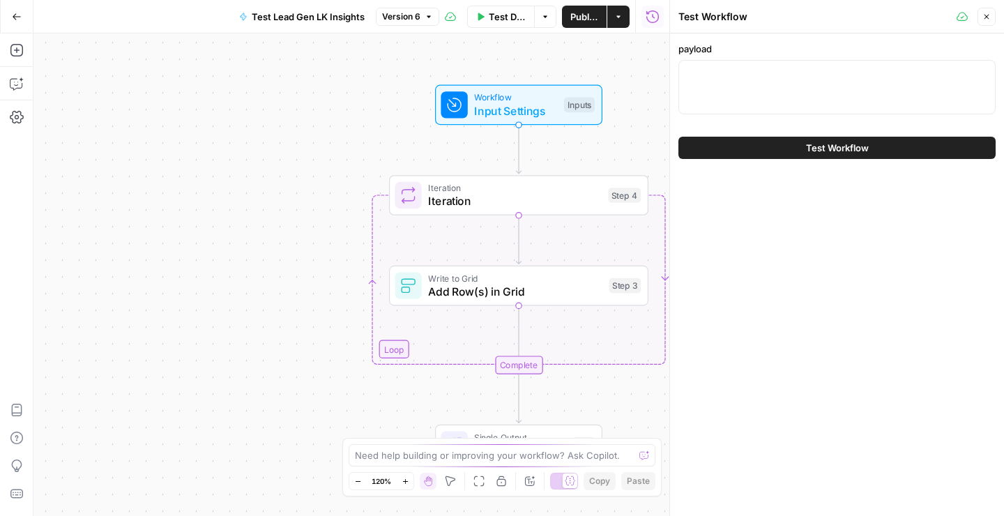
click at [748, 82] on div at bounding box center [837, 87] width 317 height 54
click at [818, 86] on div at bounding box center [837, 87] width 317 height 54
click at [884, 199] on div "payload Test Workflow" at bounding box center [837, 274] width 334 height 483
click at [813, 96] on div at bounding box center [837, 87] width 317 height 54
click at [808, 154] on span "Test Workflow" at bounding box center [837, 148] width 63 height 14
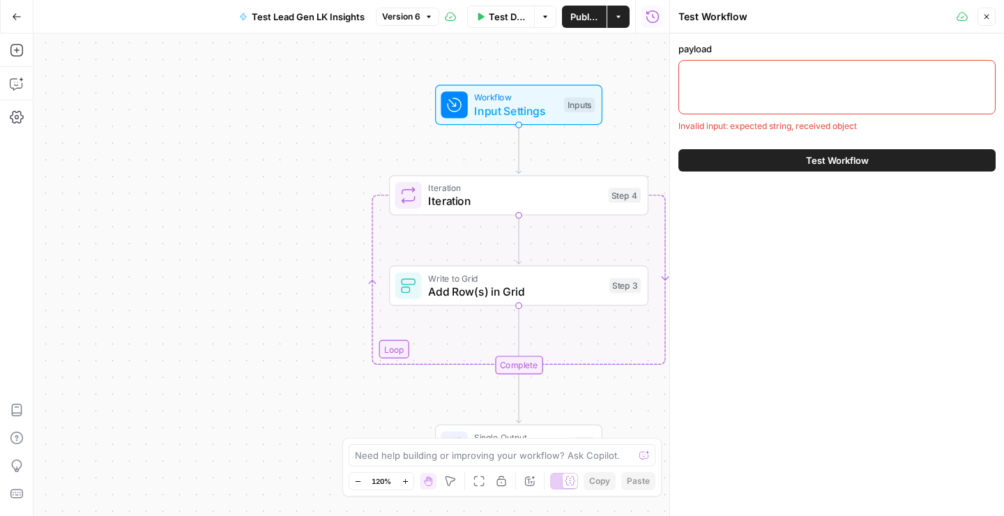
click at [808, 154] on span "Test Workflow" at bounding box center [837, 160] width 63 height 14
click at [795, 200] on div "payload Invalid input: expected string, received object Test Workflow" at bounding box center [837, 274] width 334 height 483
click at [797, 84] on div at bounding box center [837, 87] width 317 height 54
click at [987, 15] on icon "button" at bounding box center [987, 17] width 5 height 5
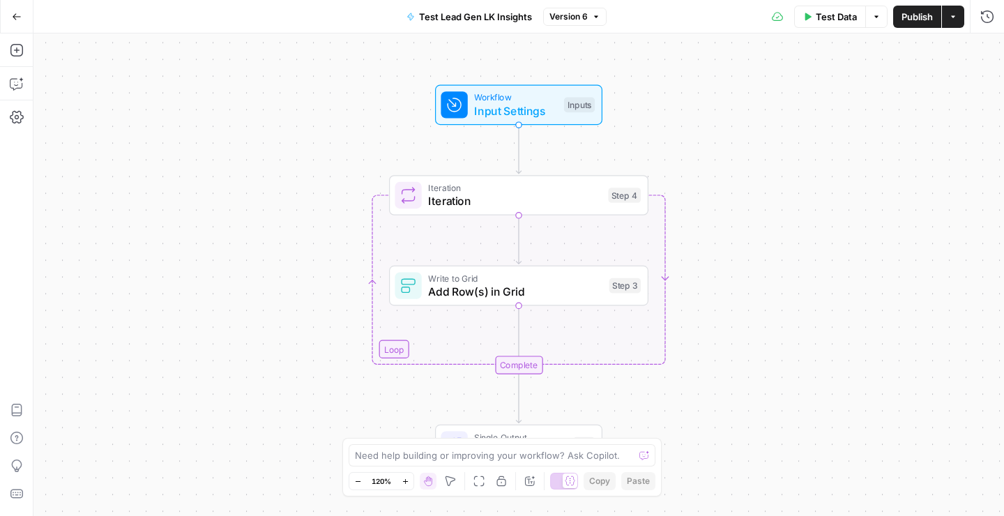
click at [866, 116] on div "Workflow Input Settings Inputs Loop Iteration Iteration Step 4 Write to Grid Ad…" at bounding box center [518, 274] width 971 height 483
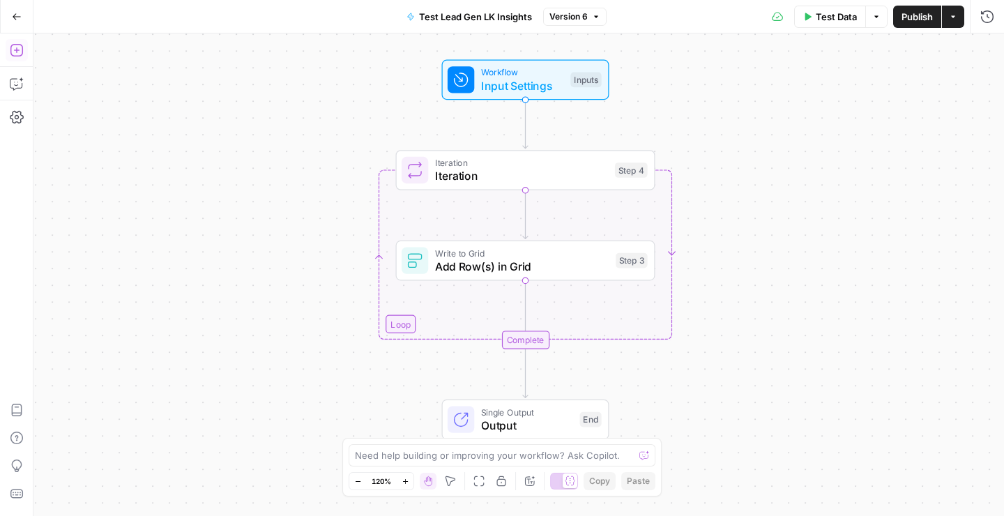
click at [22, 53] on icon "button" at bounding box center [16, 50] width 13 height 13
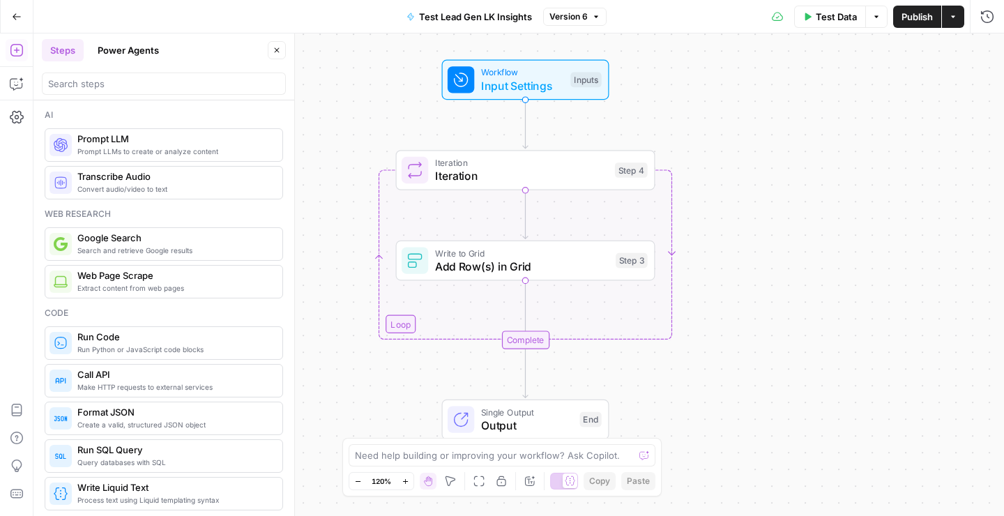
click at [156, 140] on span "Prompt LLM" at bounding box center [174, 139] width 194 height 14
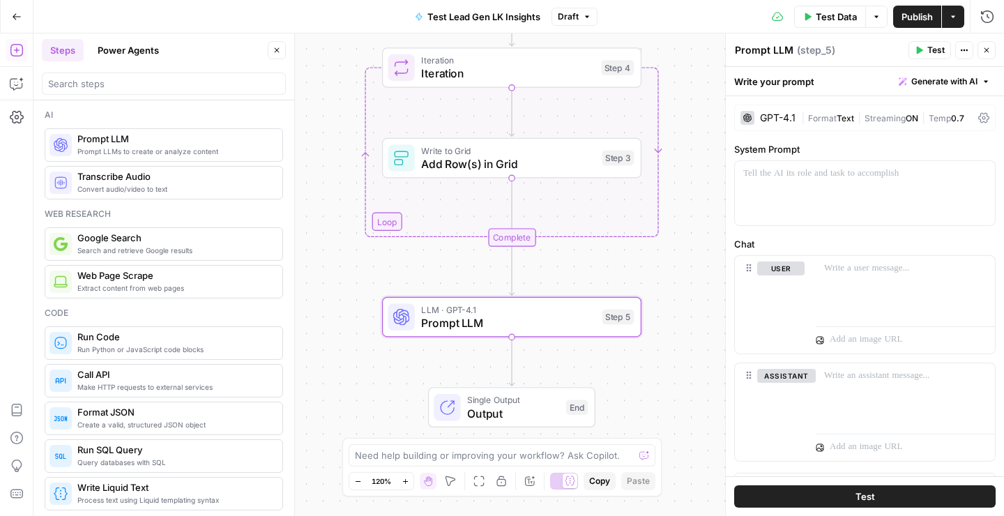
drag, startPoint x: 516, startPoint y: 314, endPoint x: 318, endPoint y: 14, distance: 359.5
click at [983, 176] on icon "button" at bounding box center [982, 173] width 7 height 7
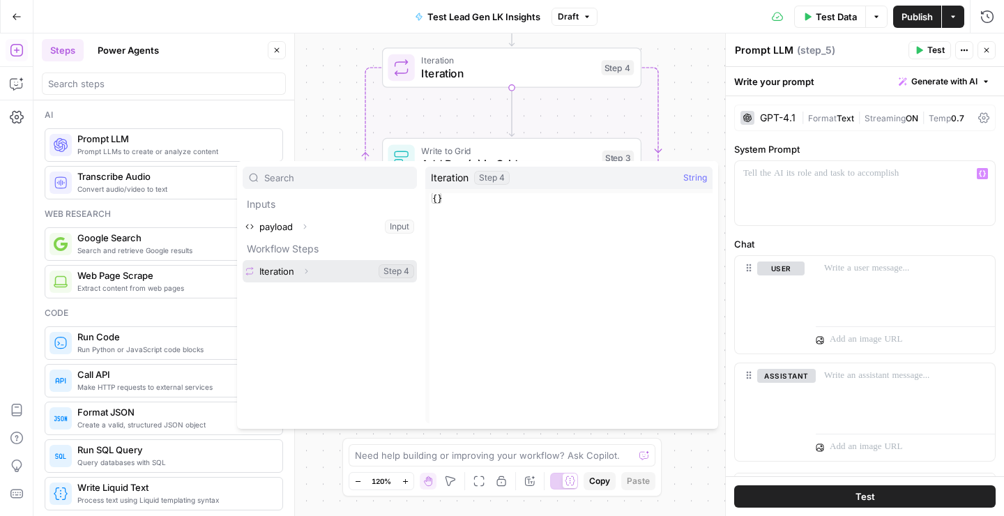
click at [278, 272] on button "Select variable Iteration" at bounding box center [330, 271] width 174 height 22
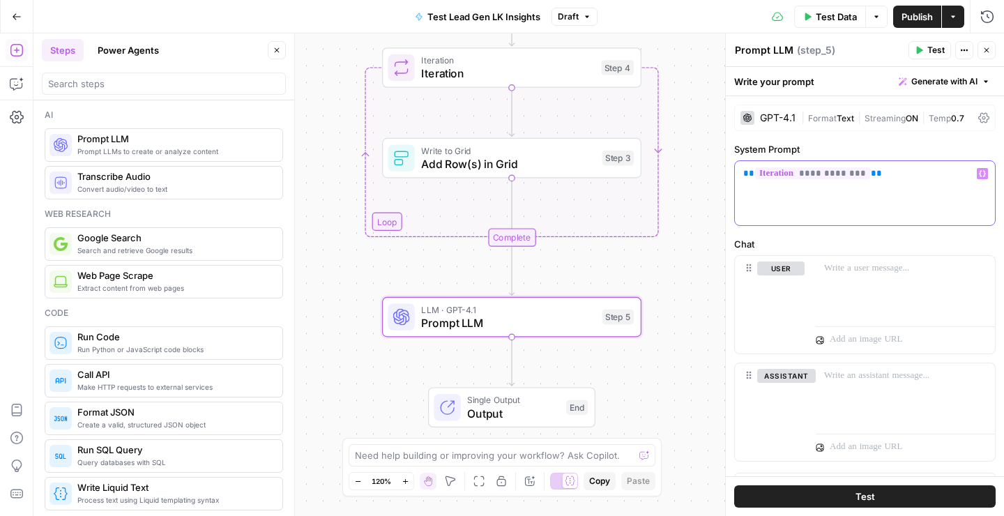
click at [801, 179] on span "**********" at bounding box center [812, 173] width 115 height 12
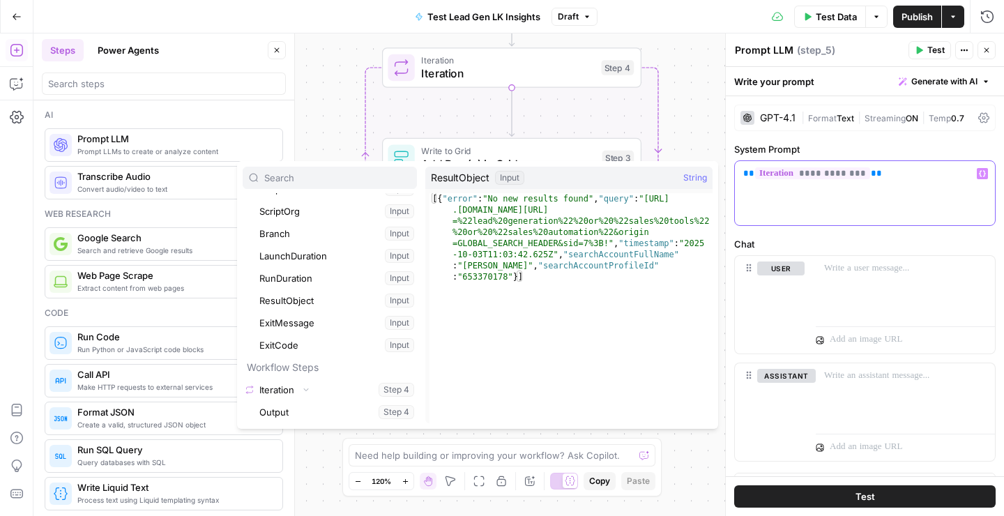
click at [918, 193] on div "**********" at bounding box center [865, 193] width 260 height 64
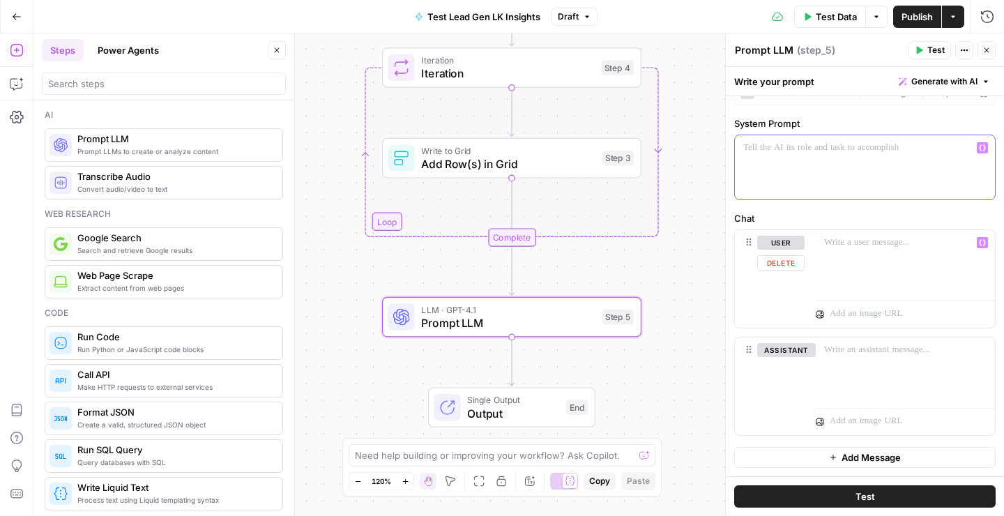
scroll to position [0, 0]
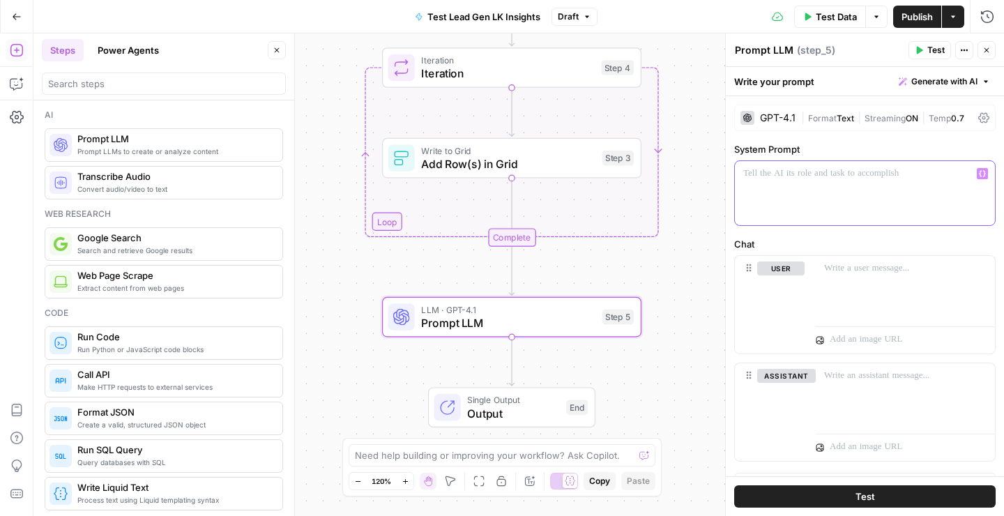
click at [991, 80] on button "Generate with AI" at bounding box center [945, 82] width 103 height 18
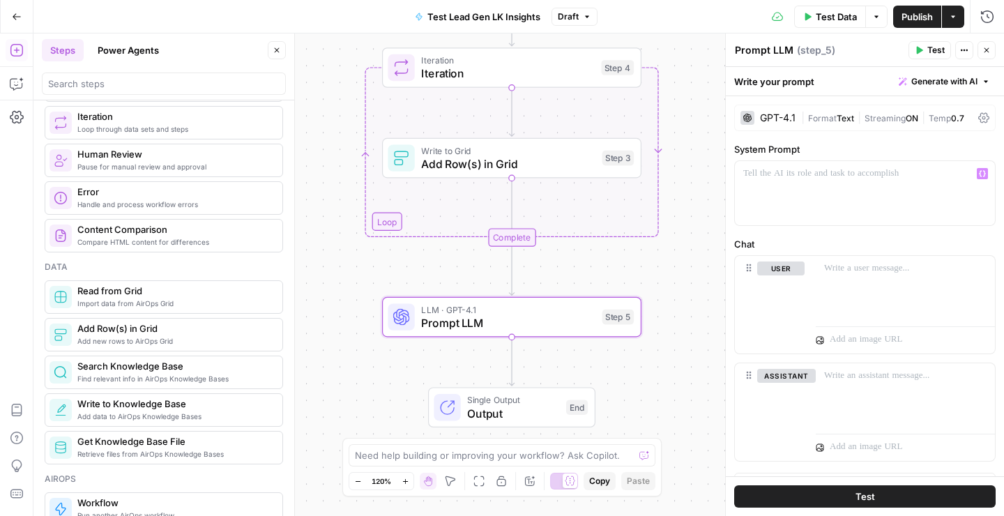
scroll to position [474, 0]
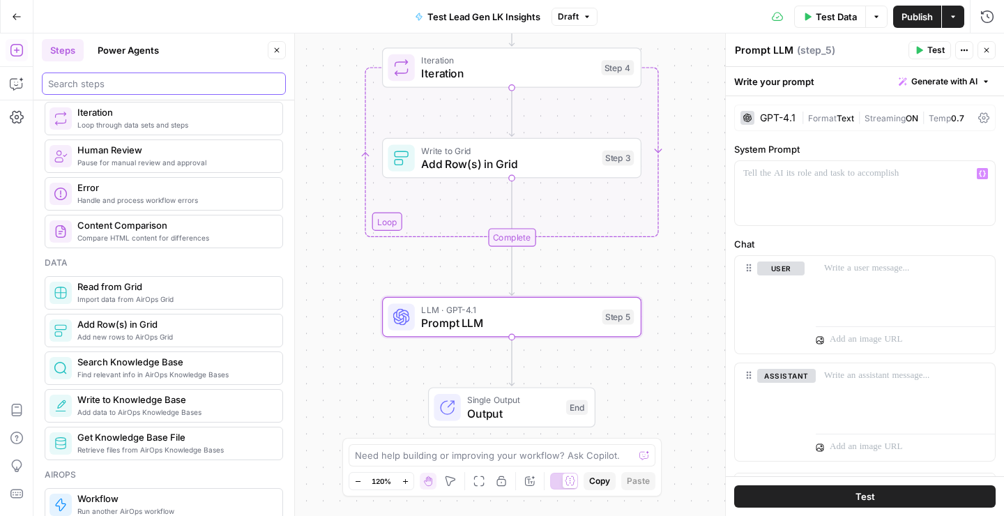
click at [176, 82] on input "search" at bounding box center [164, 84] width 232 height 14
type input "i"
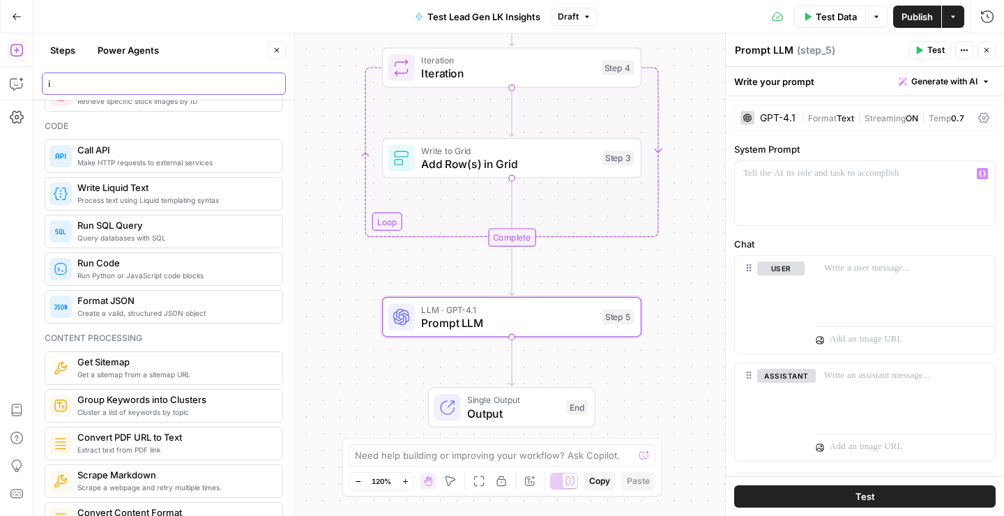
scroll to position [0, 0]
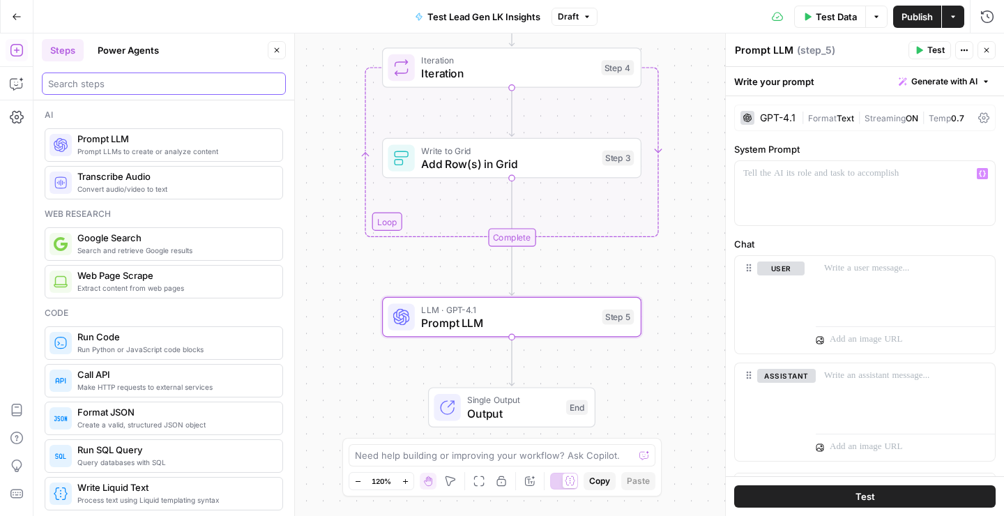
type input "i"
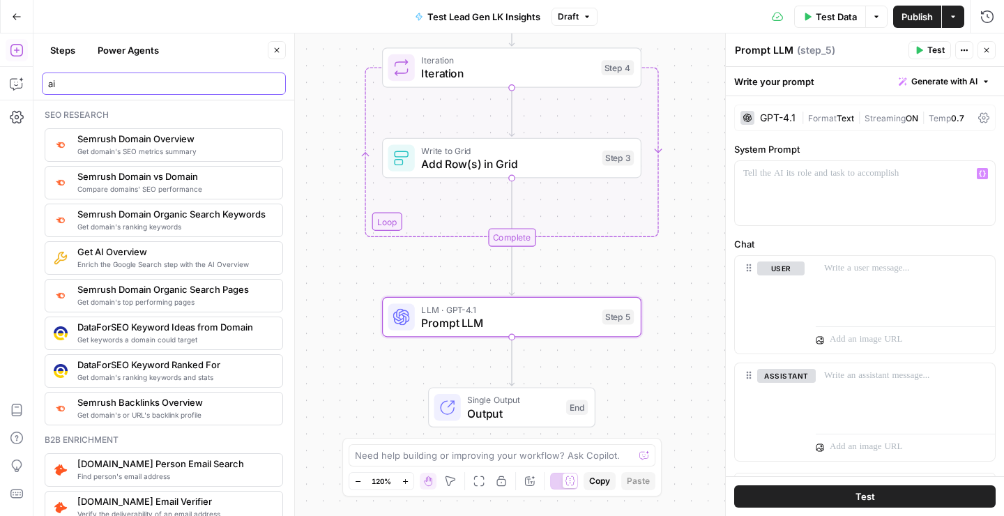
type input "a"
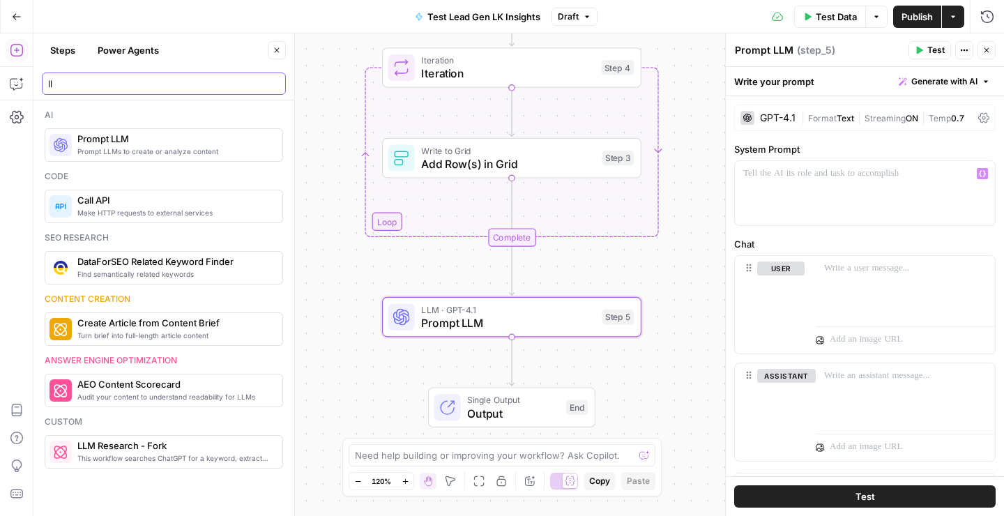
type input "l"
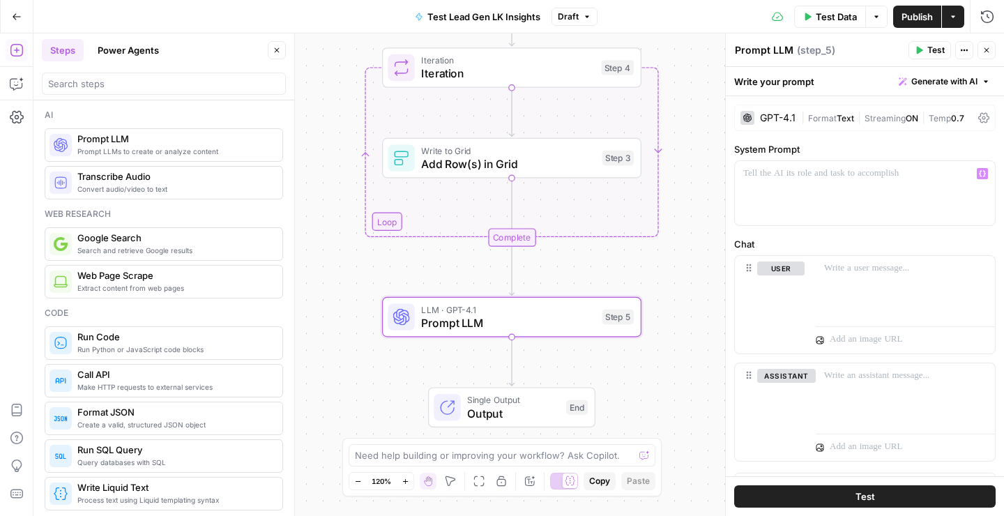
click at [814, 235] on div "GPT-4.1 | Format Text | Streaming ON | Temp 0.7 System Prompt “/” to reference …" at bounding box center [865, 299] width 278 height 406
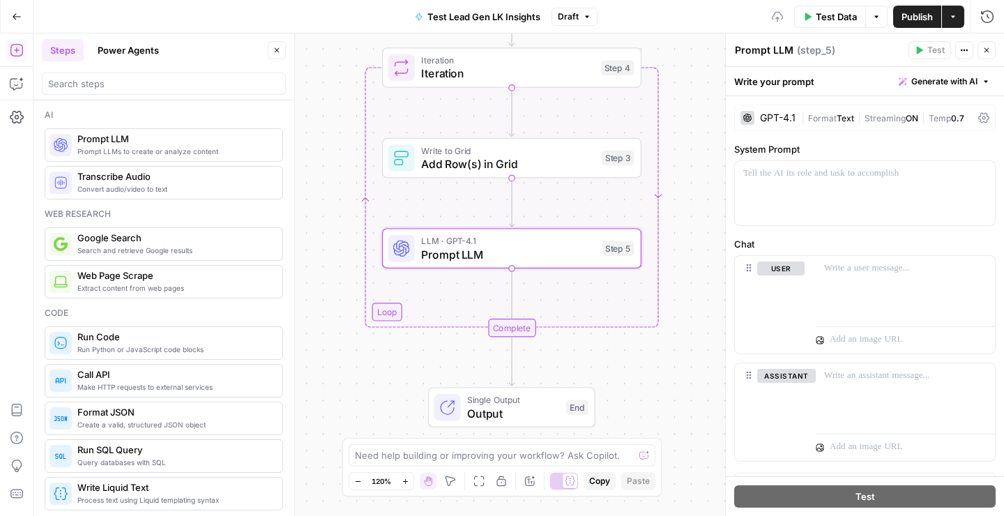
click at [709, 216] on div "Workflow Input Settings Inputs Loop Iteration Iteration Step 4 Write to Grid Ad…" at bounding box center [518, 274] width 971 height 483
click at [991, 54] on button "Close" at bounding box center [987, 50] width 18 height 18
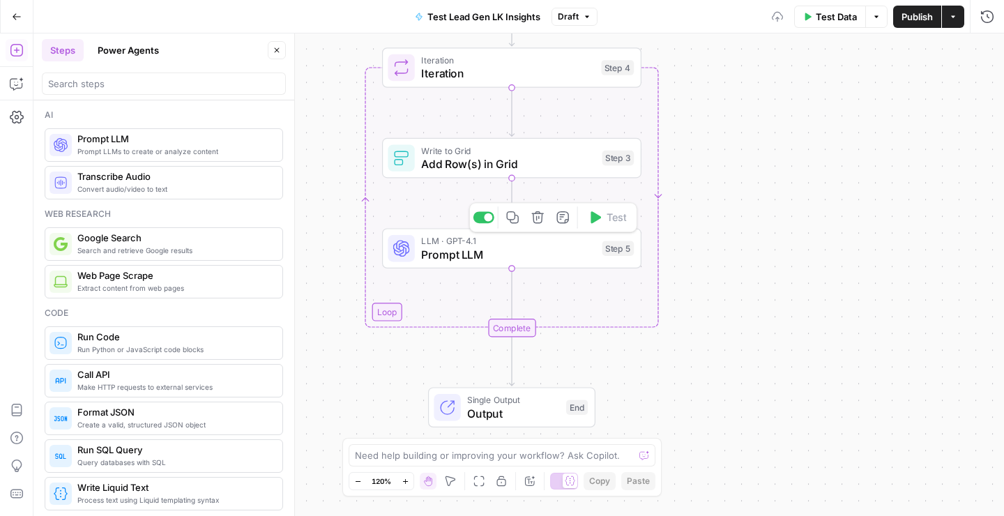
click at [467, 265] on div "LLM · GPT-4.1 Prompt LLM Step 5 Copy step Delete step Add Note Test" at bounding box center [511, 248] width 259 height 40
click at [594, 259] on span "Prompt LLM" at bounding box center [508, 254] width 174 height 17
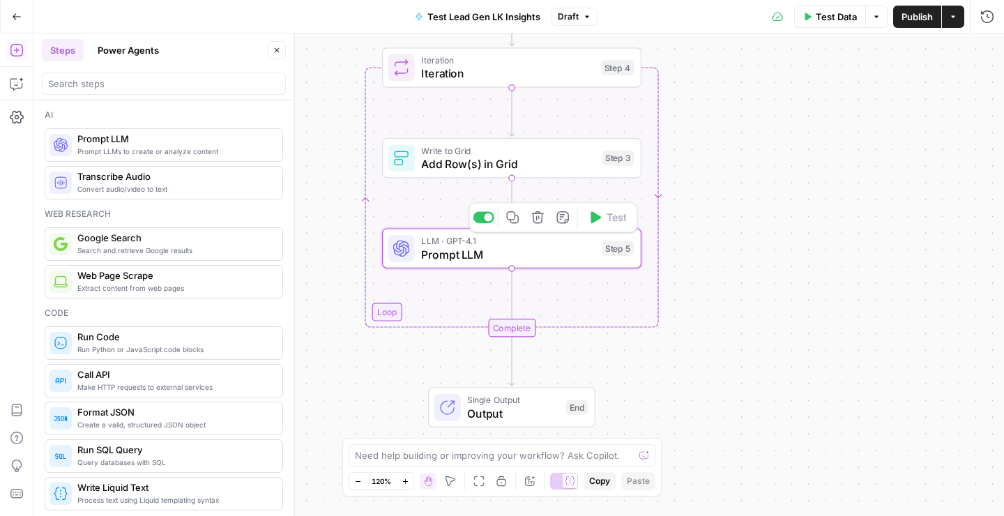
click at [437, 257] on span "Prompt LLM" at bounding box center [508, 254] width 174 height 17
click at [619, 250] on div "Step 5" at bounding box center [619, 248] width 32 height 15
click at [619, 256] on div "LLM · GPT-4.1 Prompt LLM Step 5 Copy step Delete step Add Note Test" at bounding box center [511, 248] width 246 height 29
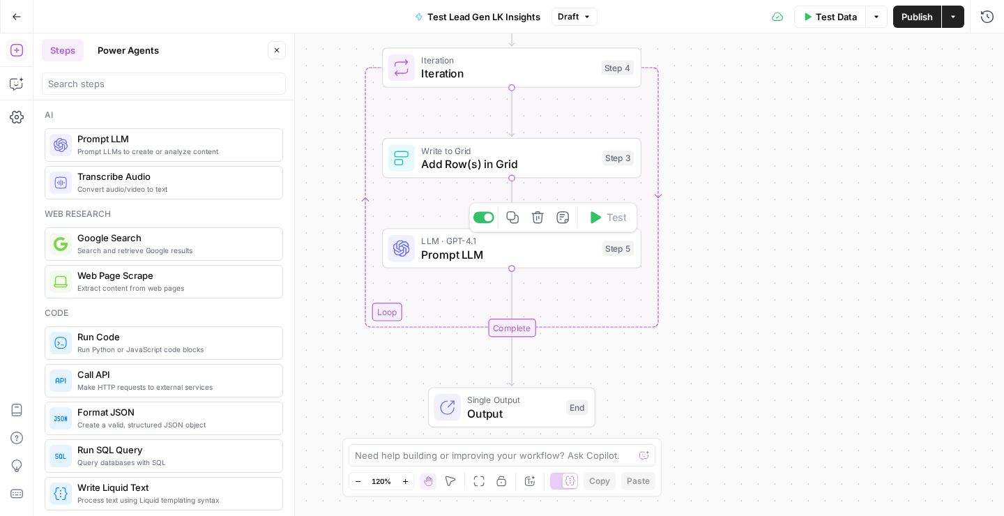
click at [619, 256] on div "LLM · GPT-4.1 Prompt LLM Step 5 Copy step Delete step Add Note Test" at bounding box center [511, 248] width 246 height 29
click at [492, 250] on span "Prompt LLM" at bounding box center [508, 254] width 174 height 17
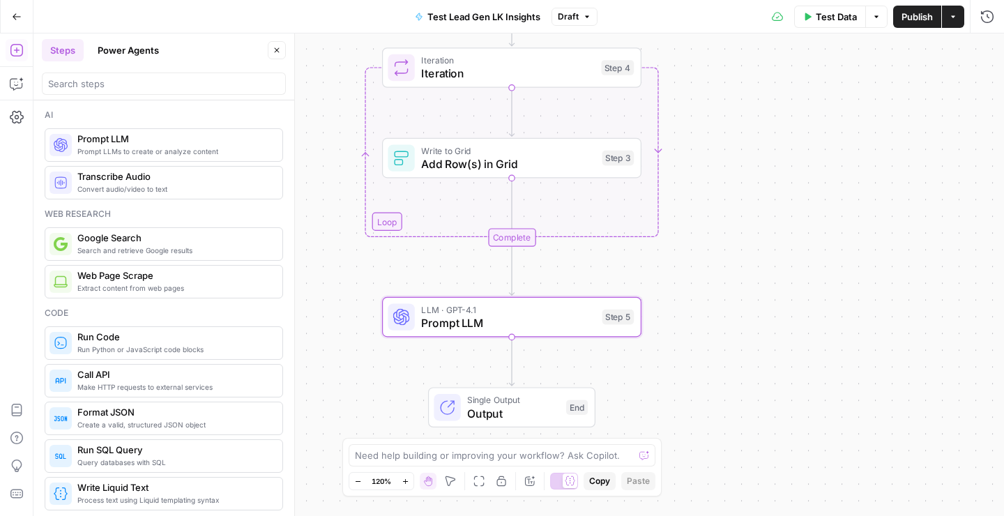
click at [509, 324] on span "Prompt LLM" at bounding box center [508, 323] width 174 height 17
click at [631, 325] on div "LLM · GPT-4.1 Prompt LLM Step 5 Copy step Delete step Add Note Test" at bounding box center [511, 317] width 246 height 29
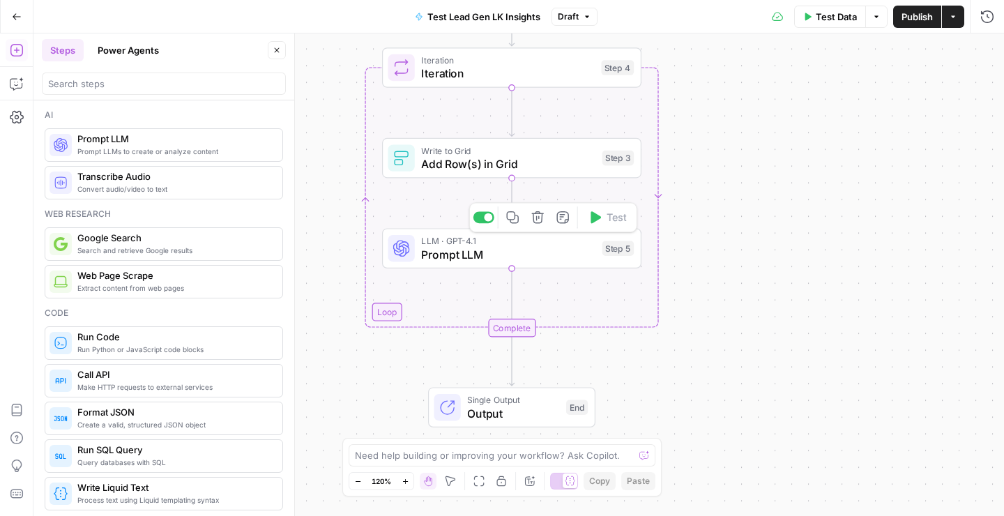
click at [413, 255] on div at bounding box center [401, 248] width 27 height 27
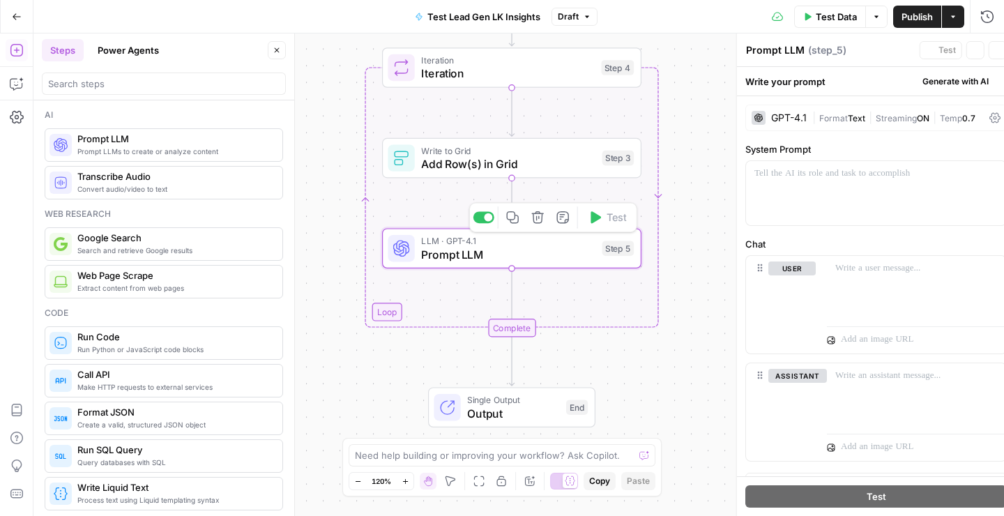
click at [398, 253] on icon at bounding box center [401, 248] width 17 height 17
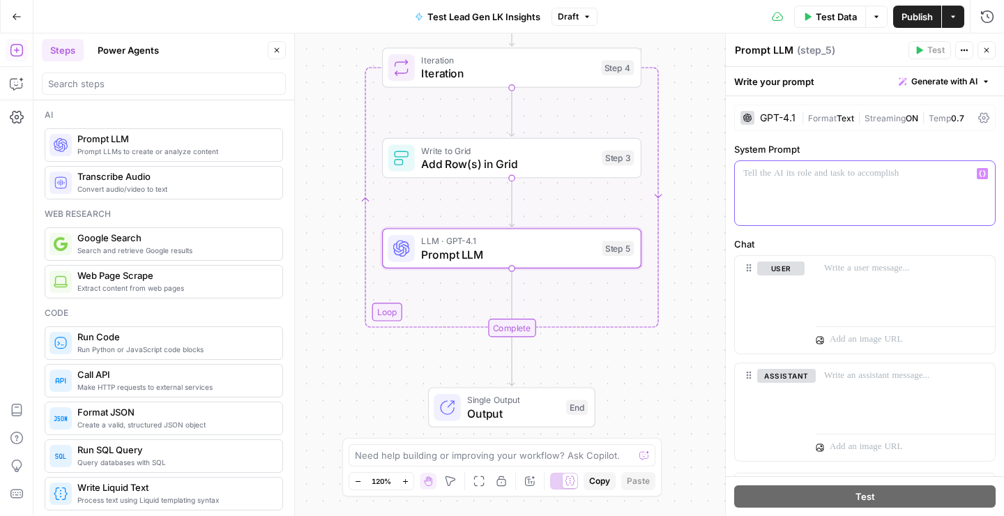
click at [844, 203] on div at bounding box center [865, 193] width 260 height 64
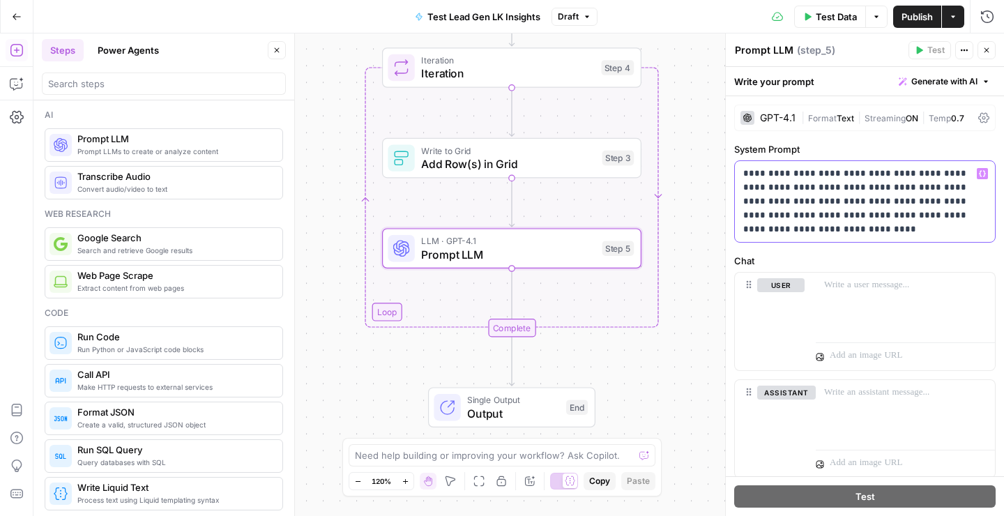
click at [821, 201] on p "**********" at bounding box center [865, 202] width 243 height 70
click at [880, 186] on p "**********" at bounding box center [865, 202] width 243 height 70
click at [882, 167] on p "**********" at bounding box center [865, 202] width 243 height 70
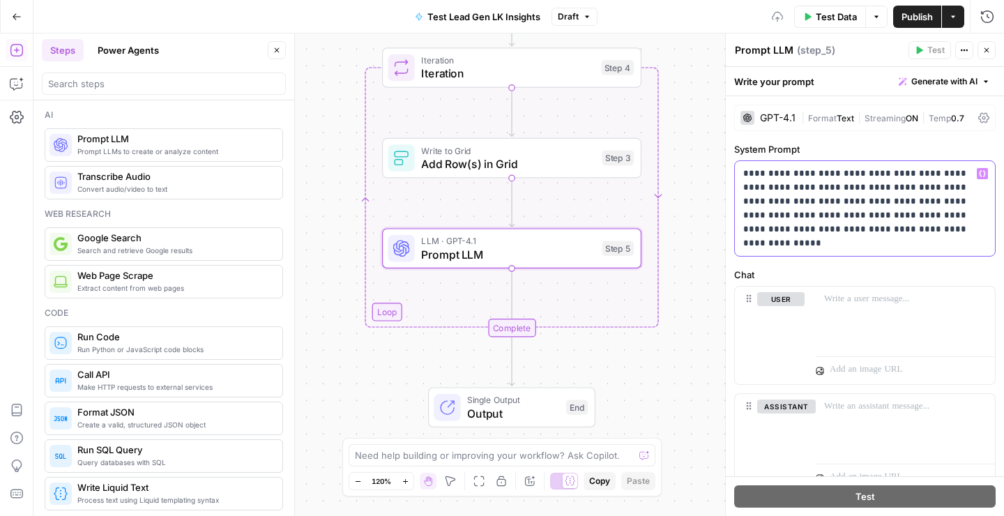
click at [928, 204] on p "**********" at bounding box center [865, 209] width 243 height 84
click at [814, 188] on p "**********" at bounding box center [865, 209] width 243 height 84
click at [912, 216] on p "**********" at bounding box center [865, 209] width 243 height 84
click at [885, 193] on p "**********" at bounding box center [865, 209] width 243 height 84
click at [891, 192] on p "**********" at bounding box center [865, 209] width 243 height 84
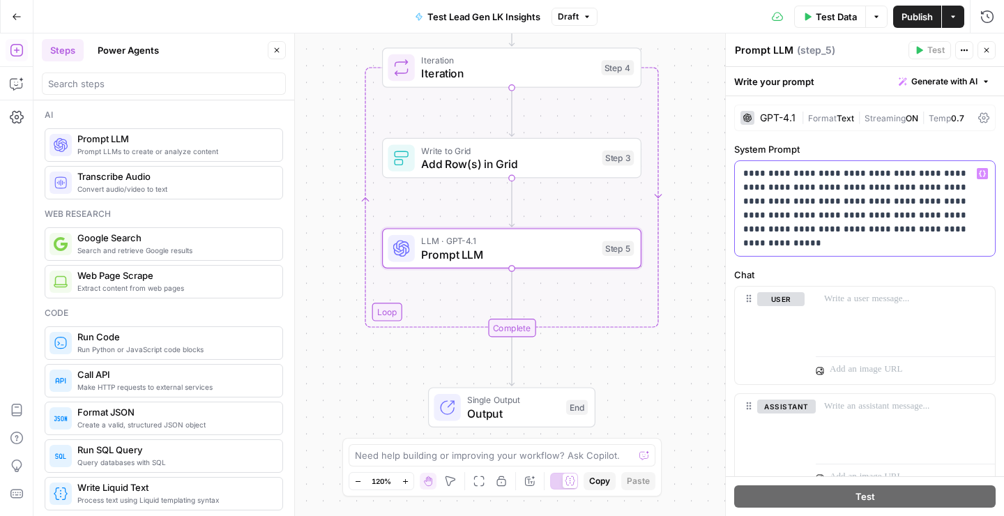
click at [881, 187] on p "**********" at bounding box center [865, 209] width 243 height 84
click at [891, 187] on p "**********" at bounding box center [865, 209] width 243 height 84
click at [871, 216] on p "**********" at bounding box center [865, 209] width 243 height 84
click at [861, 220] on p "**********" at bounding box center [865, 209] width 243 height 84
click at [836, 226] on p "**********" at bounding box center [865, 209] width 243 height 84
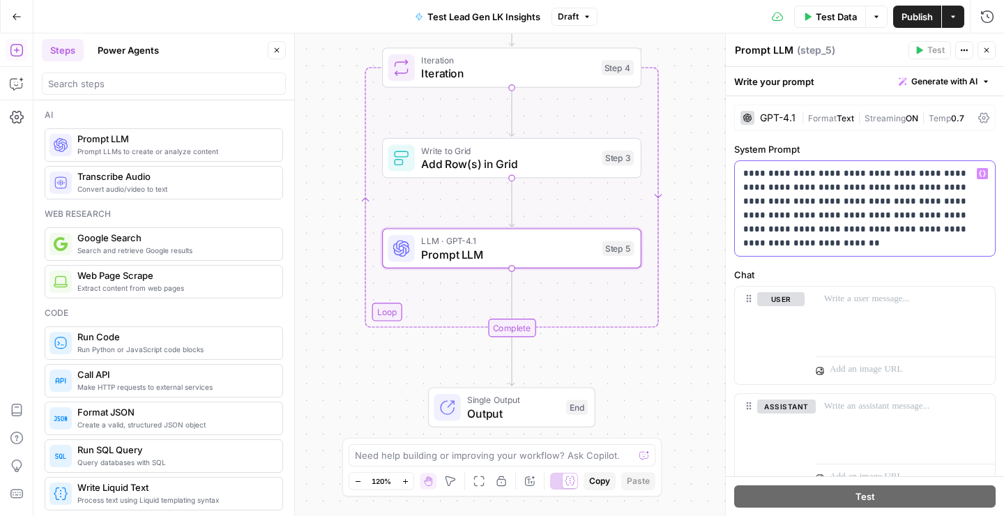
click at [839, 216] on p "**********" at bounding box center [865, 209] width 243 height 84
click at [851, 225] on p "**********" at bounding box center [865, 209] width 243 height 84
click at [880, 226] on p "**********" at bounding box center [865, 209] width 243 height 84
click at [830, 234] on p "**********" at bounding box center [865, 209] width 243 height 84
drag, startPoint x: 813, startPoint y: 229, endPoint x: 957, endPoint y: 232, distance: 143.7
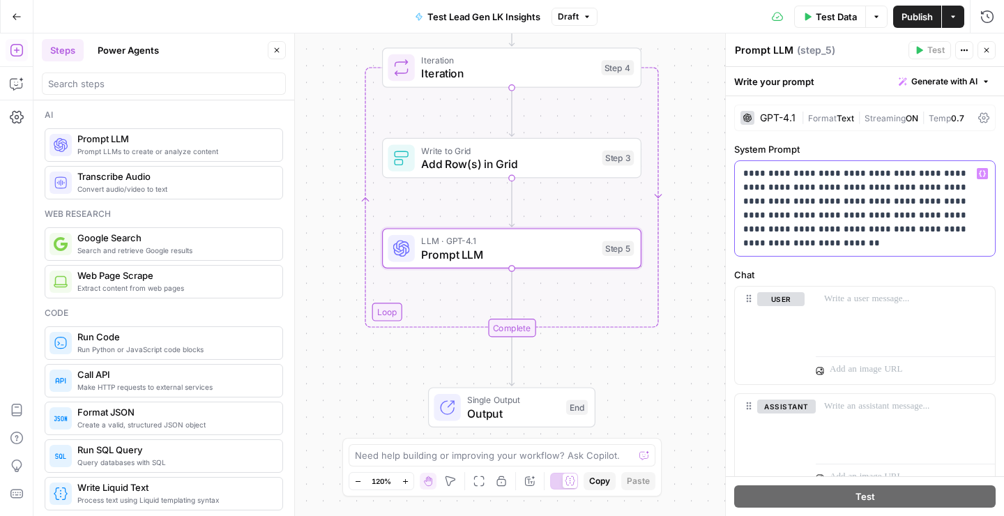
click at [957, 232] on p "**********" at bounding box center [865, 209] width 243 height 84
click at [984, 211] on p "**********" at bounding box center [865, 209] width 243 height 84
click at [848, 227] on p "**********" at bounding box center [865, 209] width 243 height 84
click at [908, 232] on p "**********" at bounding box center [865, 209] width 243 height 84
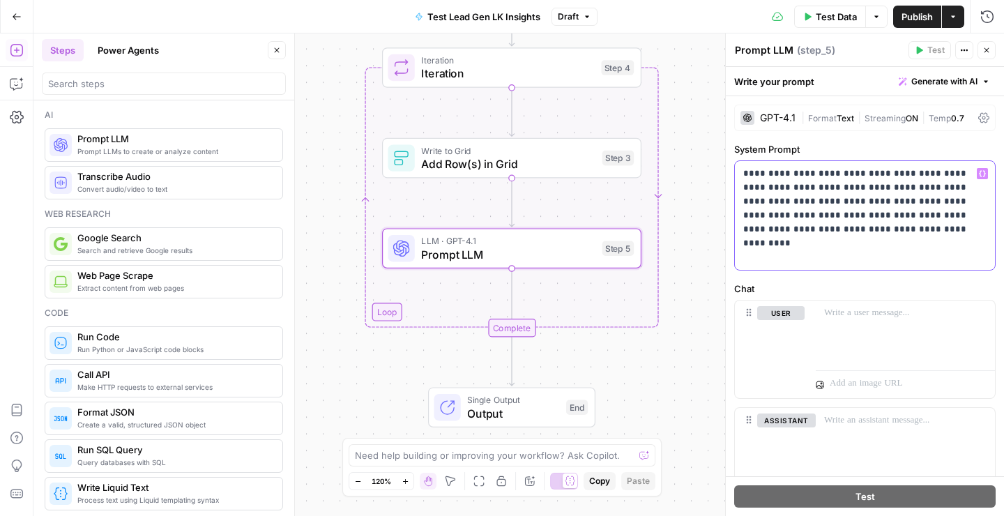
click at [898, 234] on p "**********" at bounding box center [865, 216] width 243 height 98
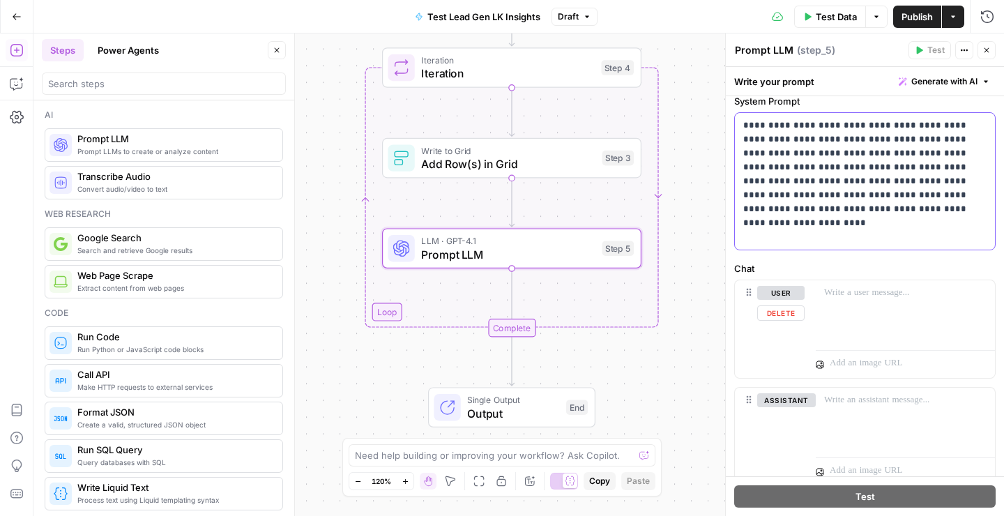
scroll to position [49, 0]
click at [857, 297] on p at bounding box center [906, 292] width 163 height 14
click at [987, 292] on button "Variables Menu" at bounding box center [982, 292] width 11 height 11
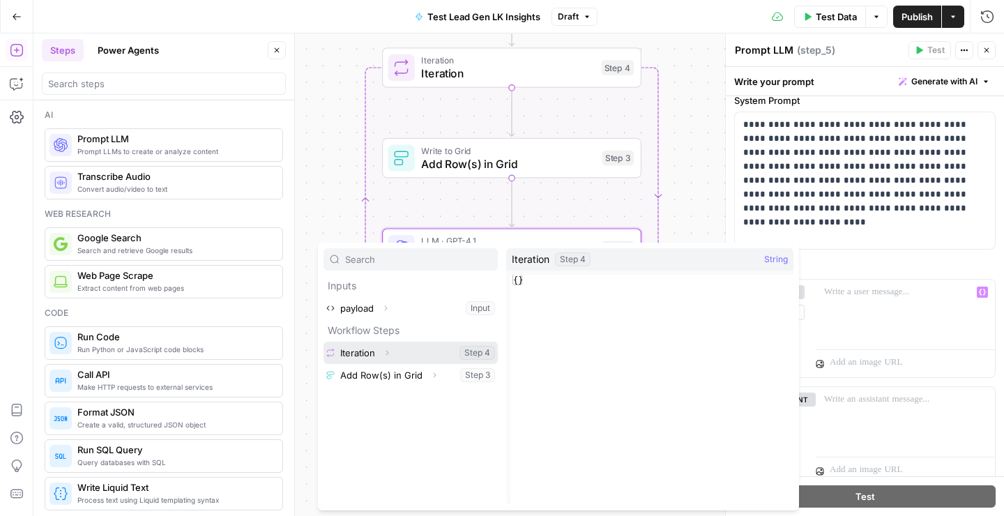
click at [372, 357] on button "Select variable Iteration" at bounding box center [411, 353] width 174 height 22
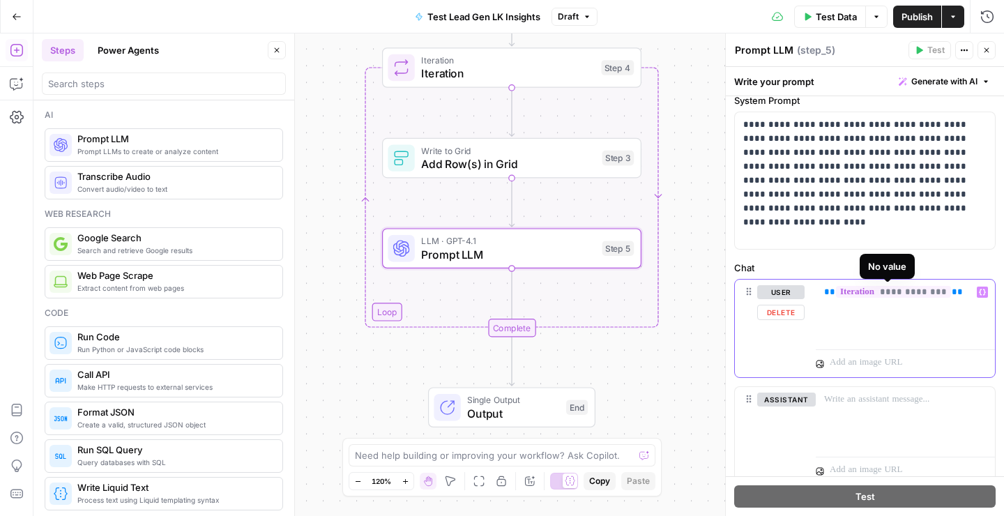
click at [891, 293] on span "**********" at bounding box center [893, 292] width 115 height 12
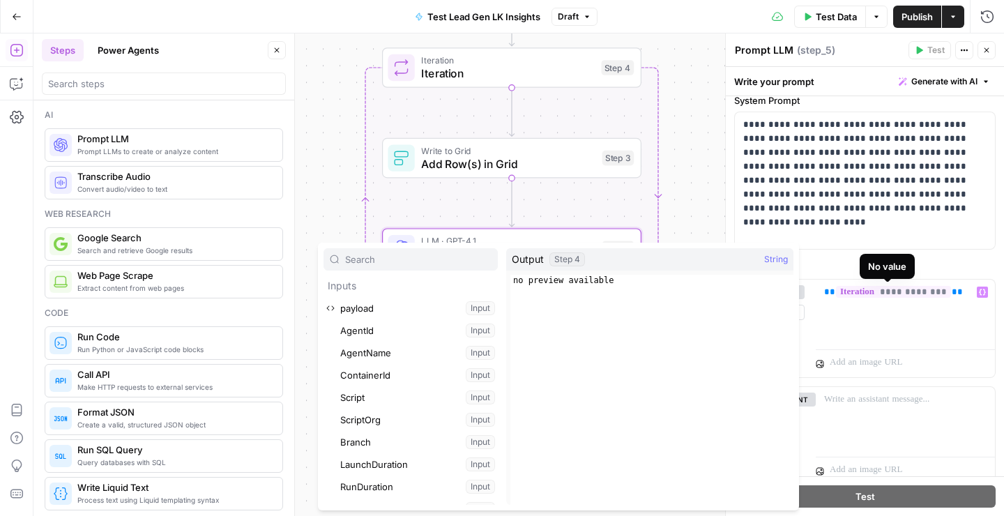
scroll to position [216, 0]
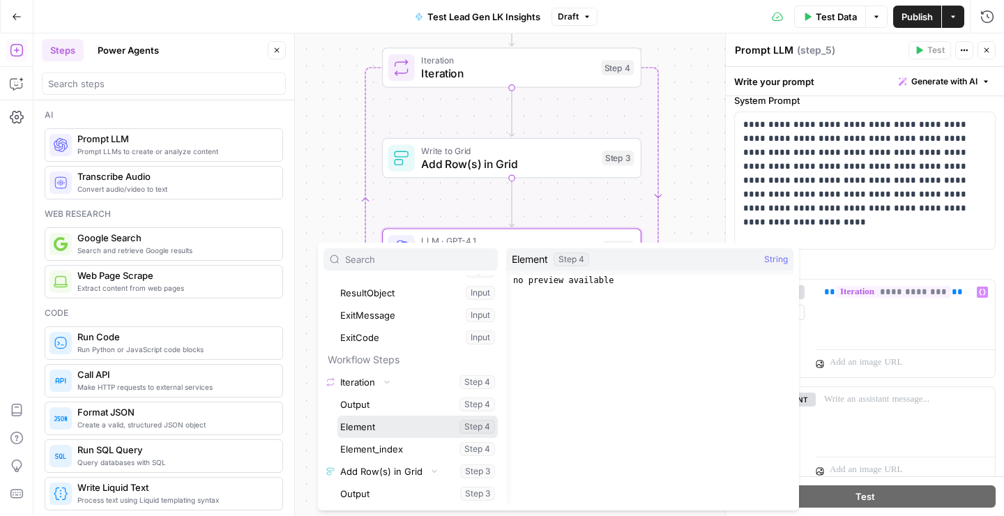
click at [392, 429] on button "Select variable Element" at bounding box center [418, 427] width 160 height 22
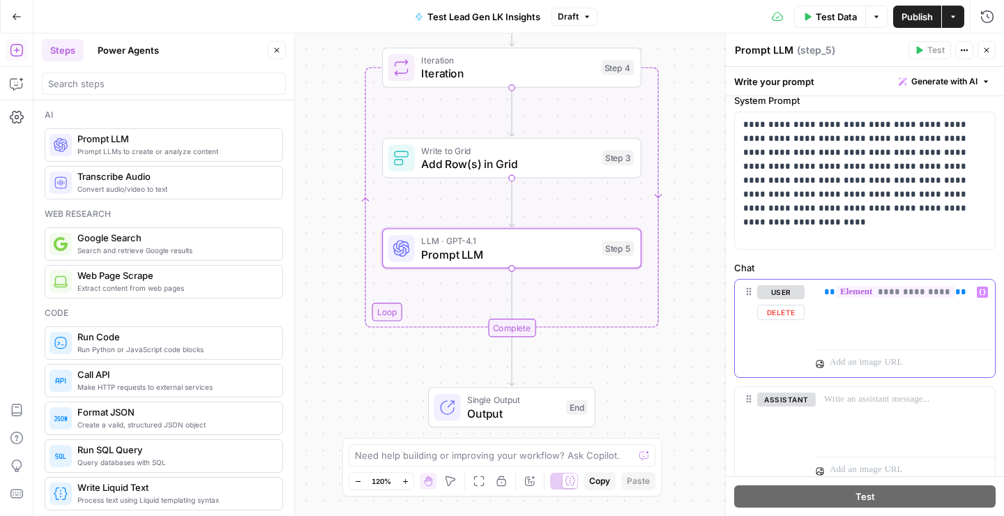
click at [865, 336] on div "**********" at bounding box center [905, 312] width 179 height 64
click at [885, 334] on div "**********" at bounding box center [905, 312] width 179 height 64
click at [878, 361] on p at bounding box center [898, 363] width 136 height 14
click at [861, 333] on div "**********" at bounding box center [905, 312] width 179 height 64
click at [841, 311] on div "**********" at bounding box center [905, 312] width 179 height 64
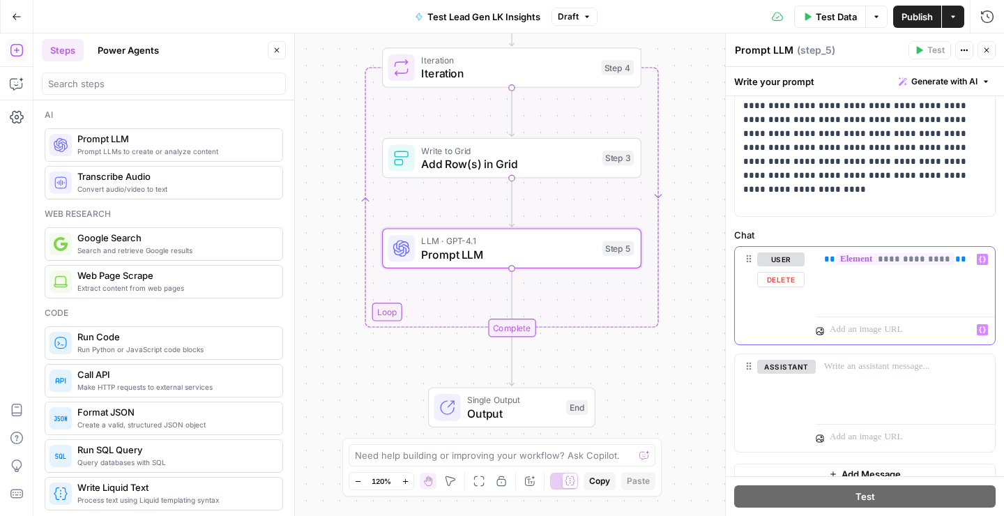
scroll to position [98, 0]
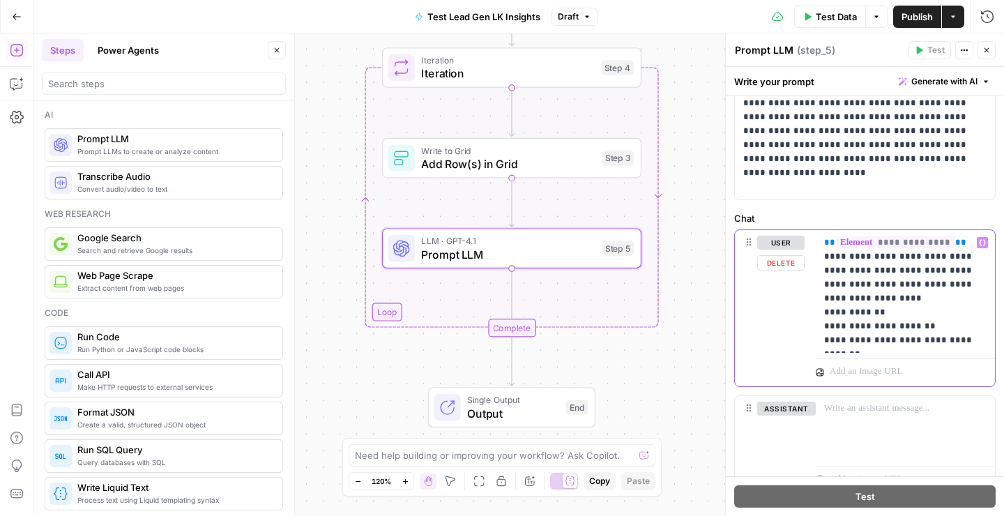
drag, startPoint x: 936, startPoint y: 340, endPoint x: 845, endPoint y: 333, distance: 91.7
click at [845, 333] on p "**********" at bounding box center [906, 292] width 163 height 112
click at [844, 327] on p "**********" at bounding box center [906, 292] width 163 height 112
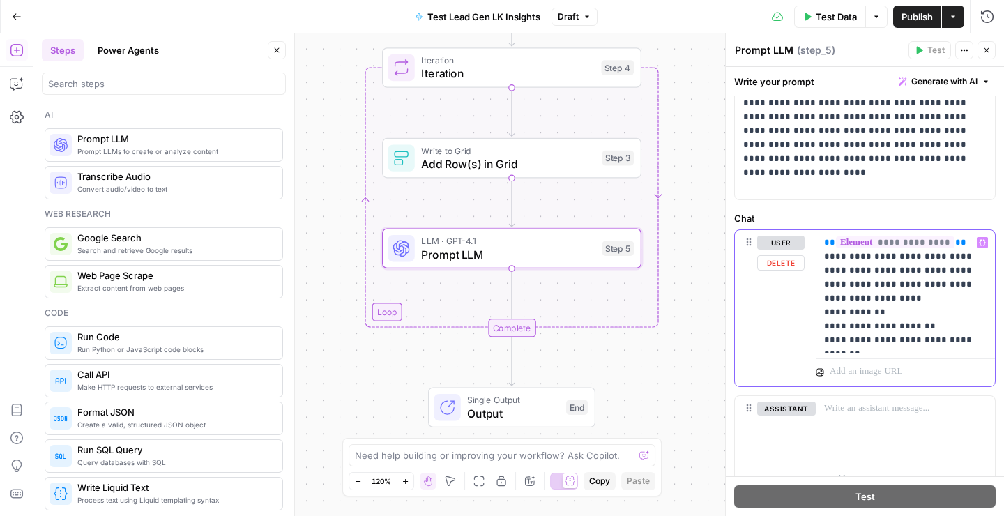
click at [857, 331] on p "**********" at bounding box center [906, 292] width 163 height 112
drag, startPoint x: 826, startPoint y: 324, endPoint x: 952, endPoint y: 325, distance: 126.3
click at [952, 325] on p "**********" at bounding box center [906, 292] width 163 height 112
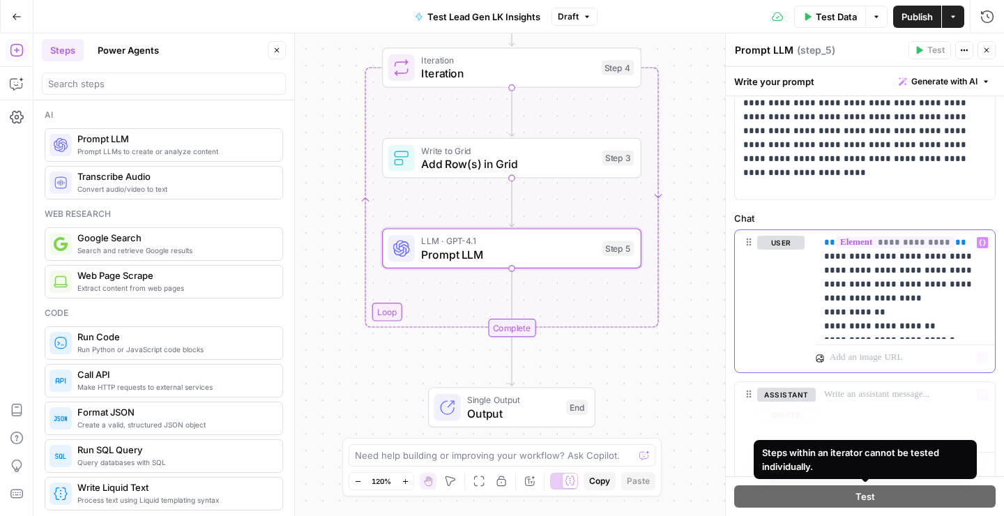
scroll to position [143, 0]
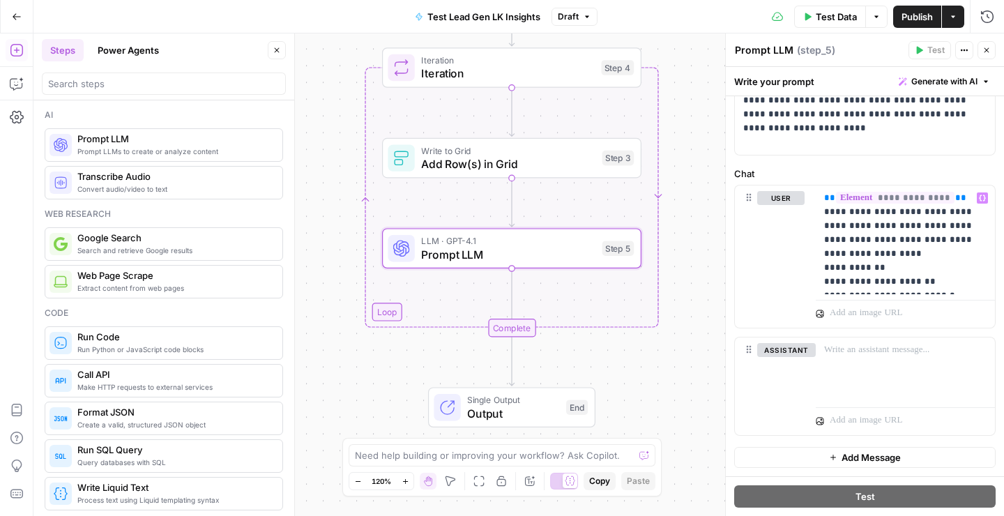
click at [678, 369] on div "Workflow Input Settings Inputs Loop Iteration Iteration Step 4 Write to Grid Ad…" at bounding box center [518, 274] width 971 height 483
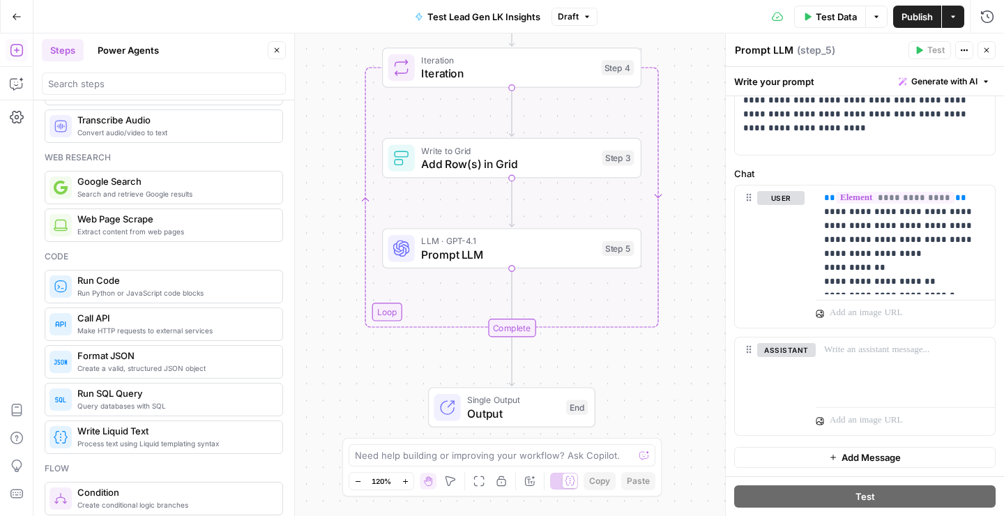
scroll to position [0, 0]
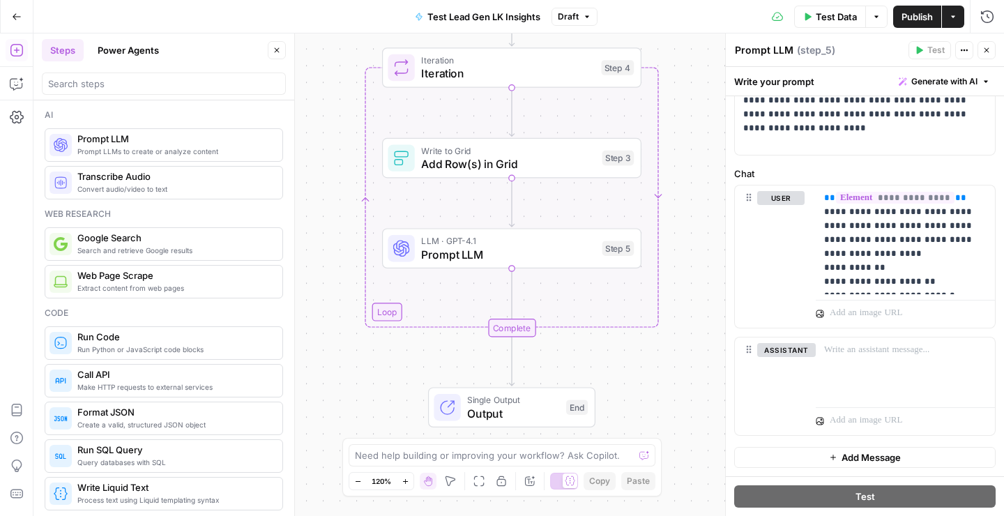
click at [317, 183] on div "Workflow Input Settings Inputs Loop Iteration Iteration Step 4 Write to Grid Ad…" at bounding box center [518, 274] width 971 height 483
click at [175, 71] on div at bounding box center [164, 81] width 244 height 28
click at [146, 79] on input "search" at bounding box center [164, 84] width 232 height 14
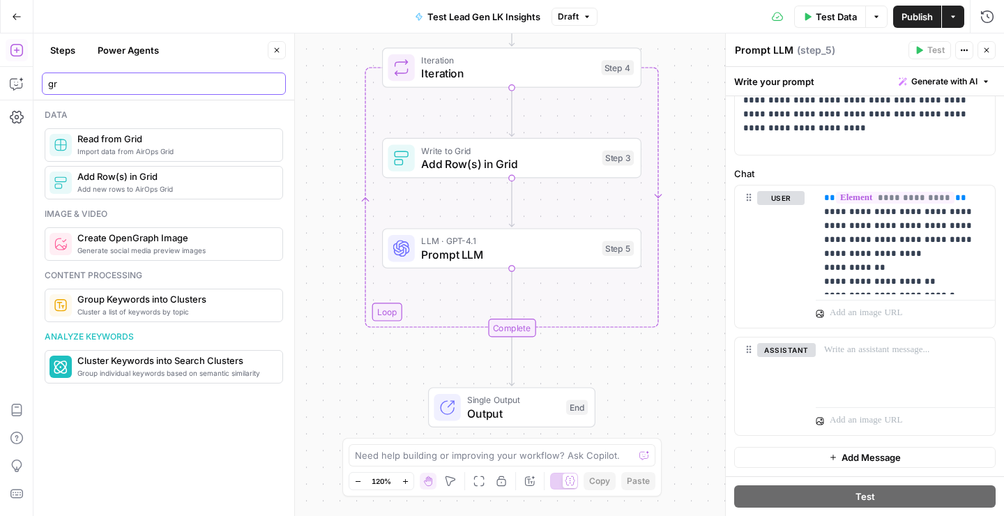
type input "gr"
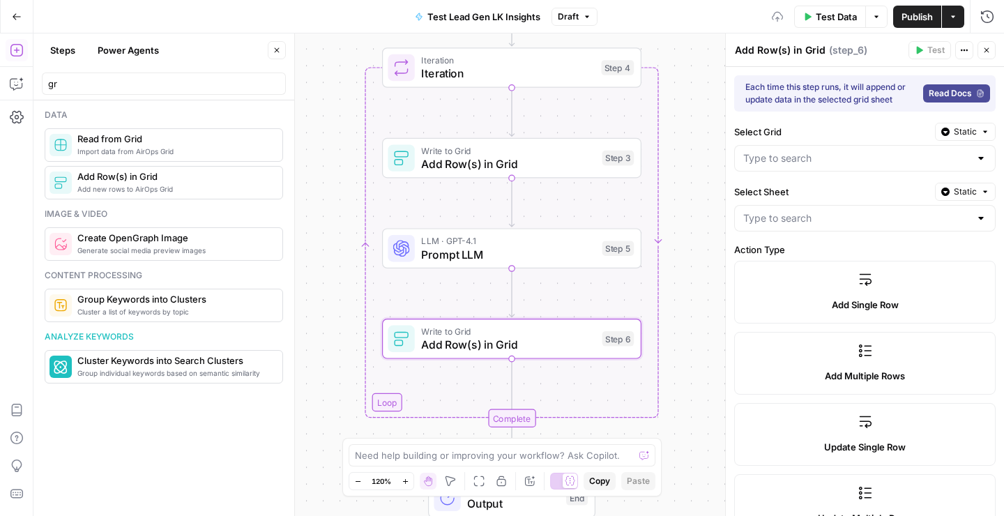
drag, startPoint x: 170, startPoint y: 190, endPoint x: 477, endPoint y: 0, distance: 361.4
click at [804, 156] on input "Select Grid" at bounding box center [857, 158] width 227 height 14
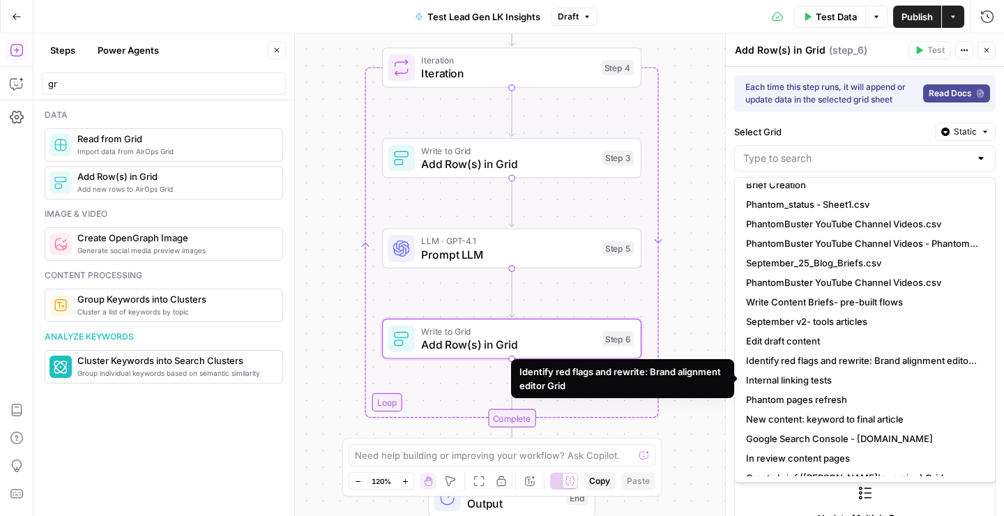
scroll to position [39, 0]
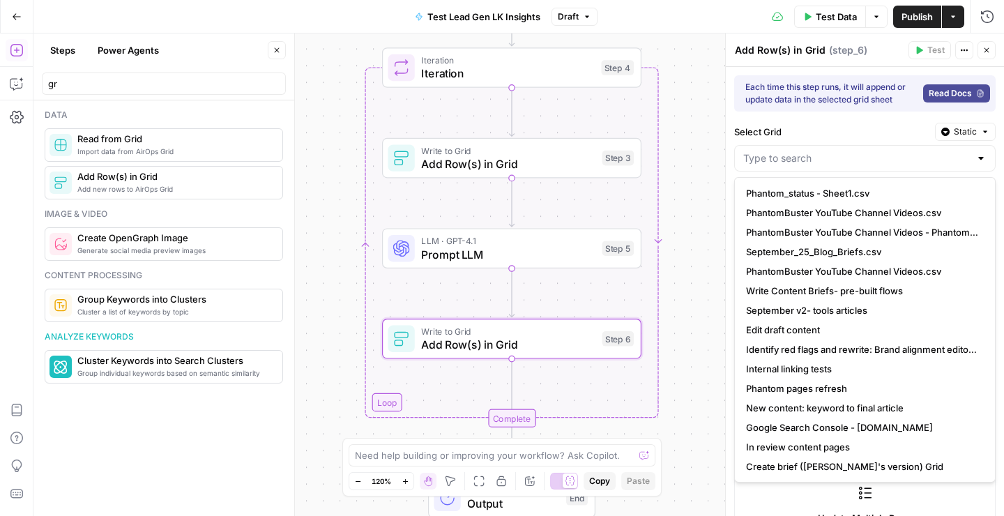
click at [852, 132] on label "Select Grid" at bounding box center [832, 132] width 195 height 14
click at [852, 151] on input "Select Grid" at bounding box center [857, 158] width 227 height 14
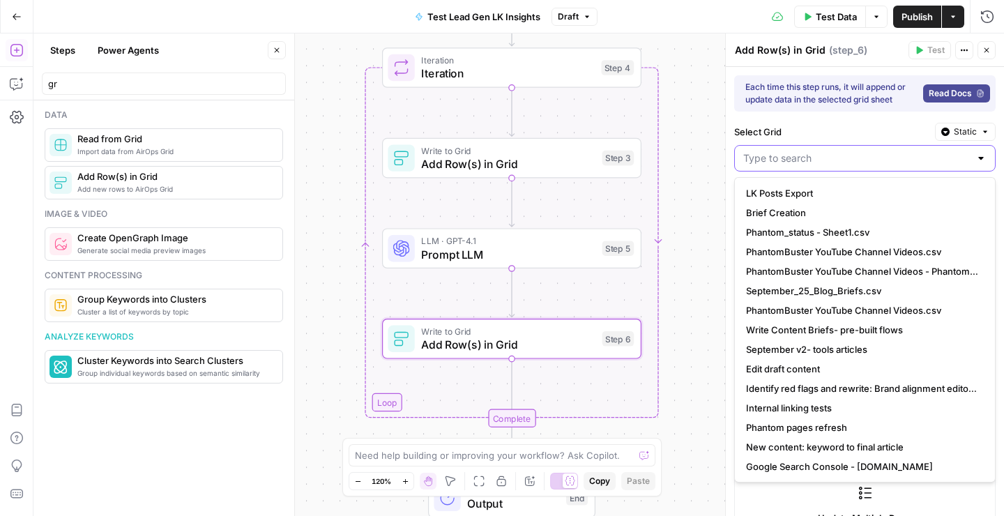
click at [816, 160] on input "Select Grid" at bounding box center [857, 158] width 227 height 14
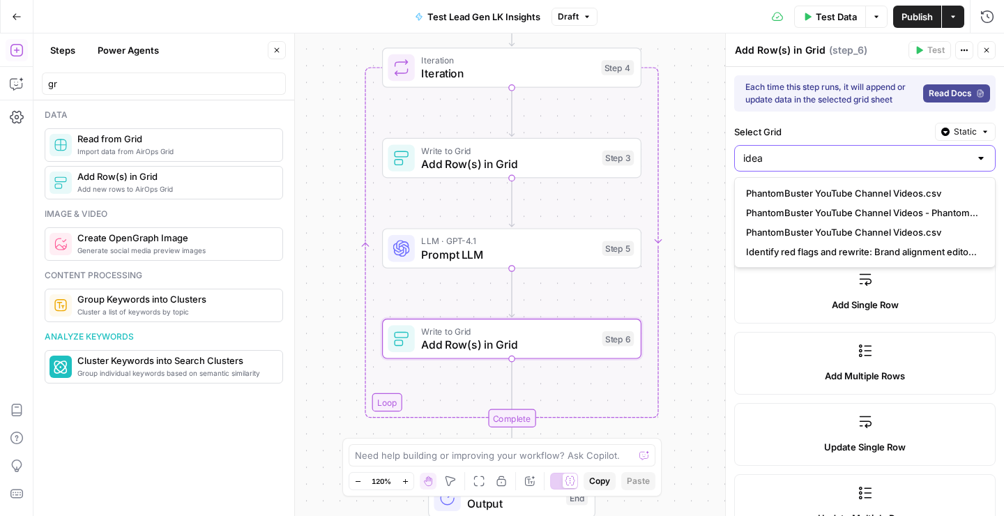
type input "ideas"
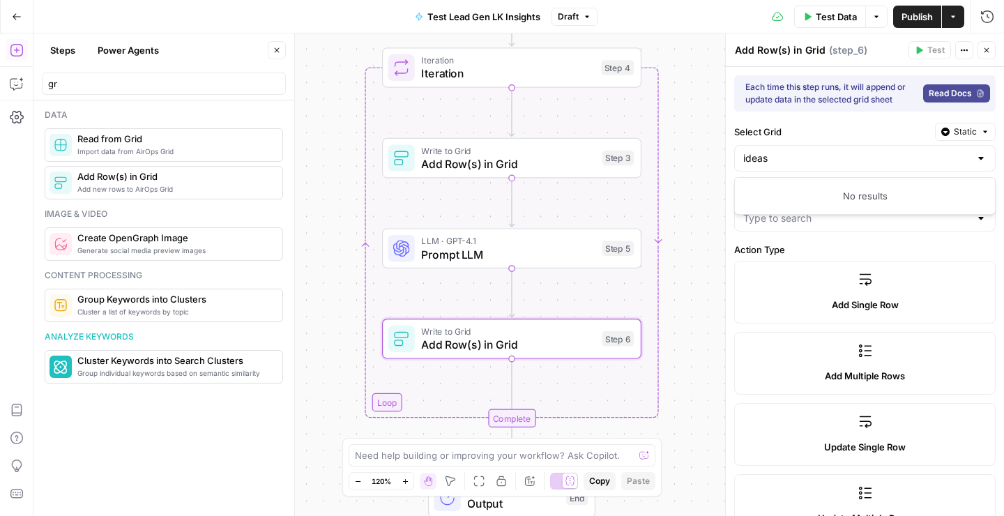
click at [689, 247] on div "Workflow Input Settings Inputs Loop Iteration Iteration Step 4 Write to Grid Ad…" at bounding box center [518, 274] width 971 height 483
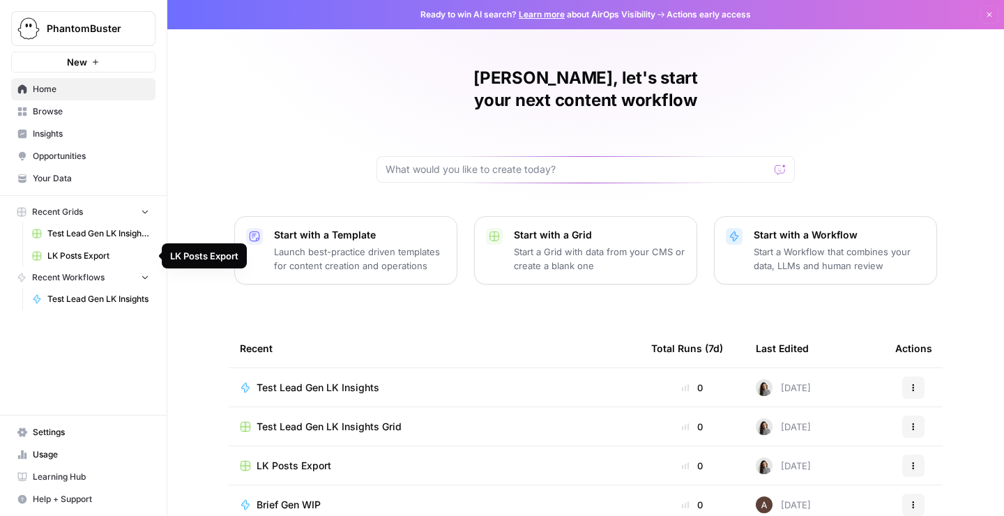
click at [95, 253] on span "LK Posts Export" at bounding box center [98, 256] width 102 height 13
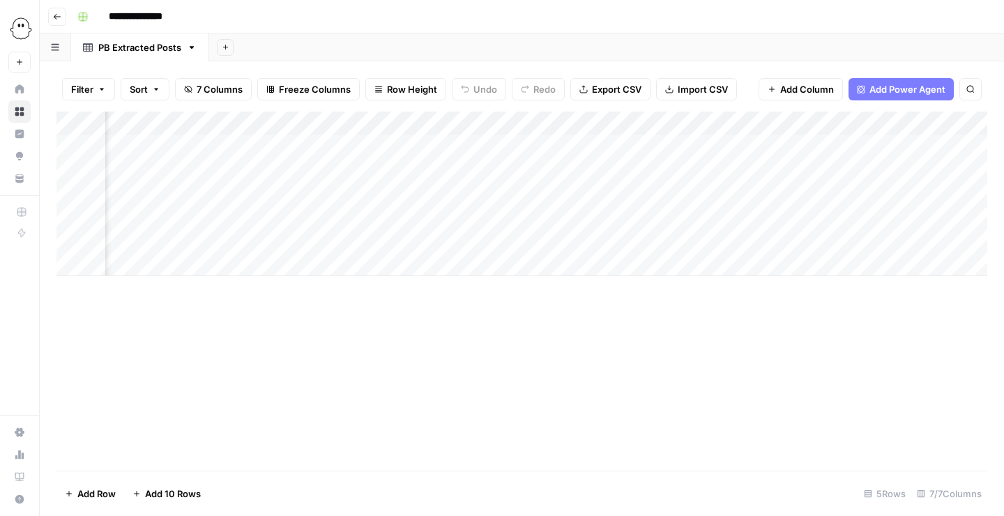
scroll to position [0, 225]
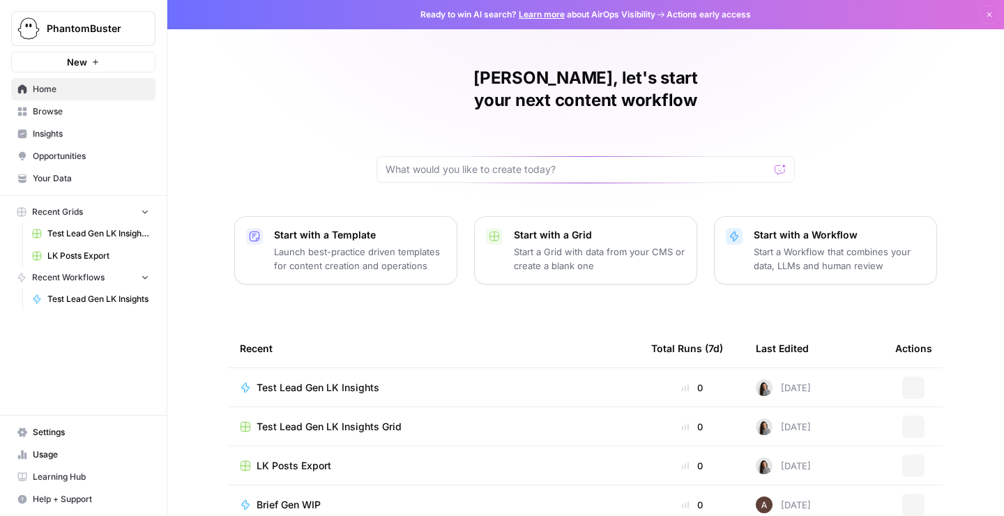
click at [105, 233] on span "Test Lead Gen LK Insights Grid" at bounding box center [98, 233] width 102 height 13
click at [81, 234] on span "Test Lead Gen LK Insights Grid" at bounding box center [98, 233] width 102 height 13
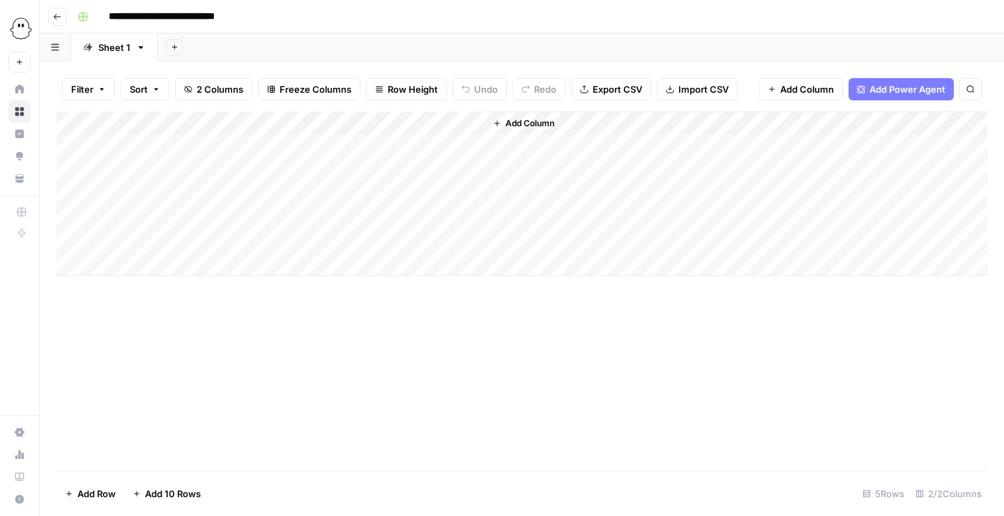
click at [146, 53] on link "Sheet 1" at bounding box center [114, 47] width 86 height 28
click at [57, 50] on icon "button" at bounding box center [55, 47] width 8 height 7
click at [126, 10] on input "**********" at bounding box center [182, 17] width 158 height 22
click at [61, 20] on button "Go back" at bounding box center [57, 17] width 18 height 18
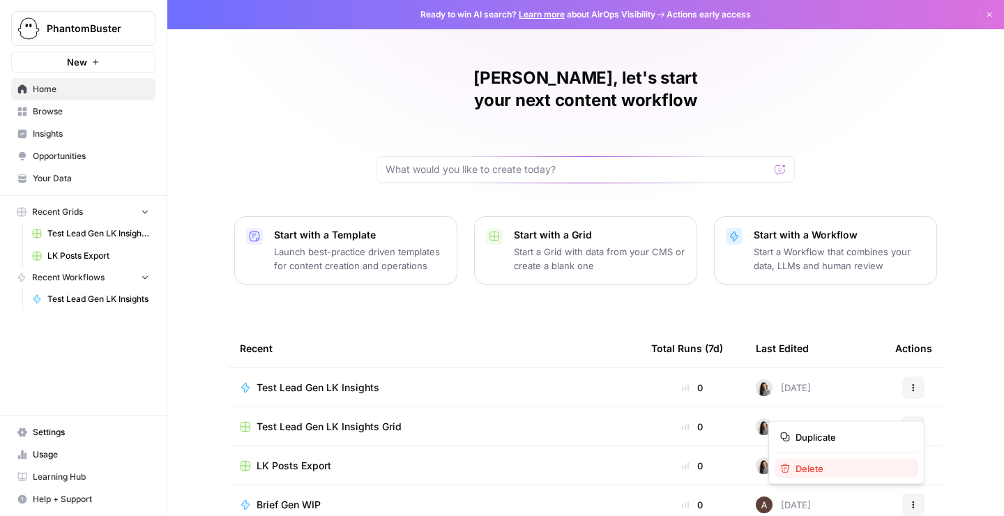
click at [819, 468] on span "Delete" at bounding box center [852, 469] width 112 height 14
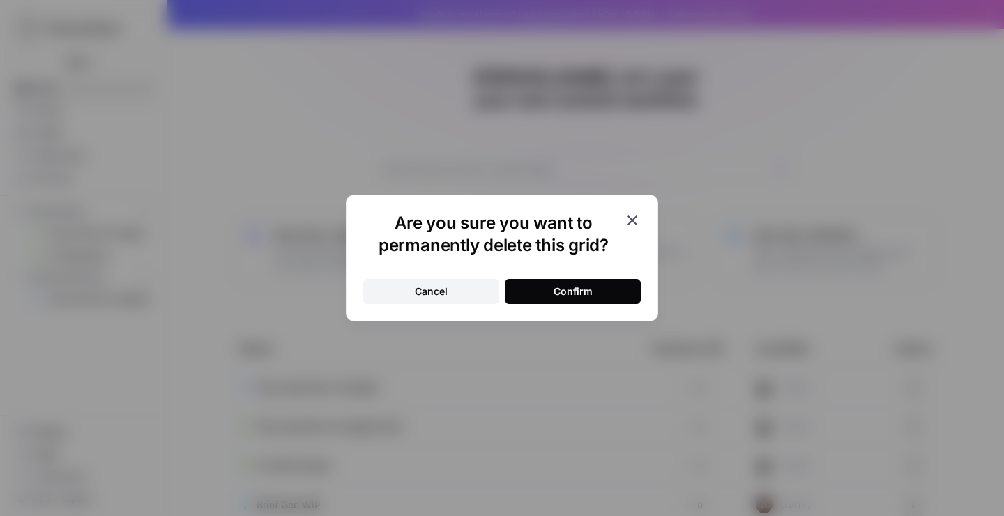
click at [579, 295] on div "Confirm" at bounding box center [573, 292] width 39 height 14
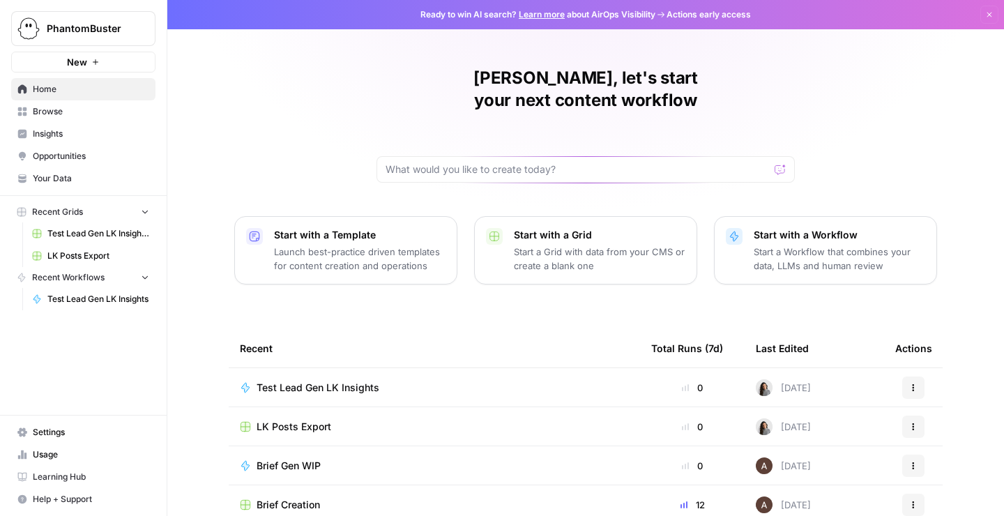
click at [61, 176] on span "Your Data" at bounding box center [91, 178] width 116 height 13
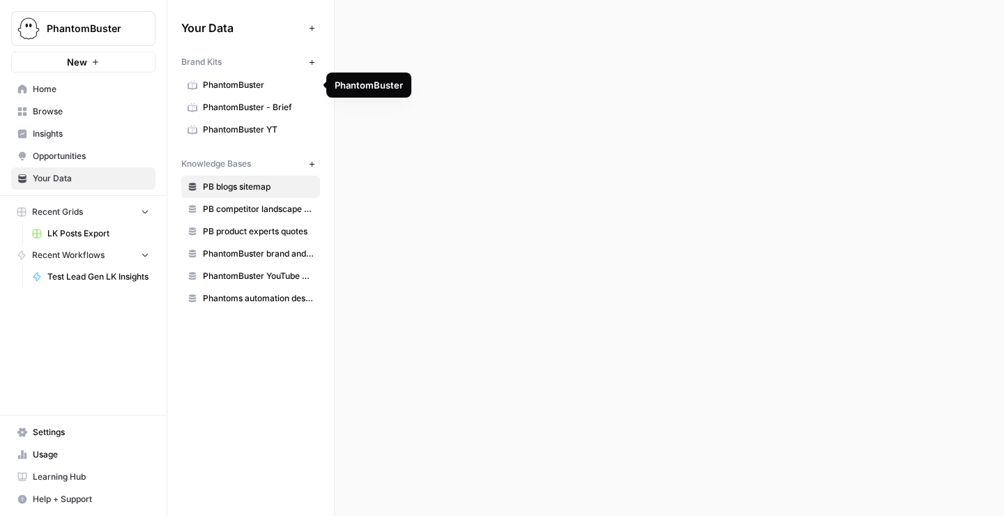
click at [255, 85] on span "PhantomBuster" at bounding box center [258, 85] width 111 height 13
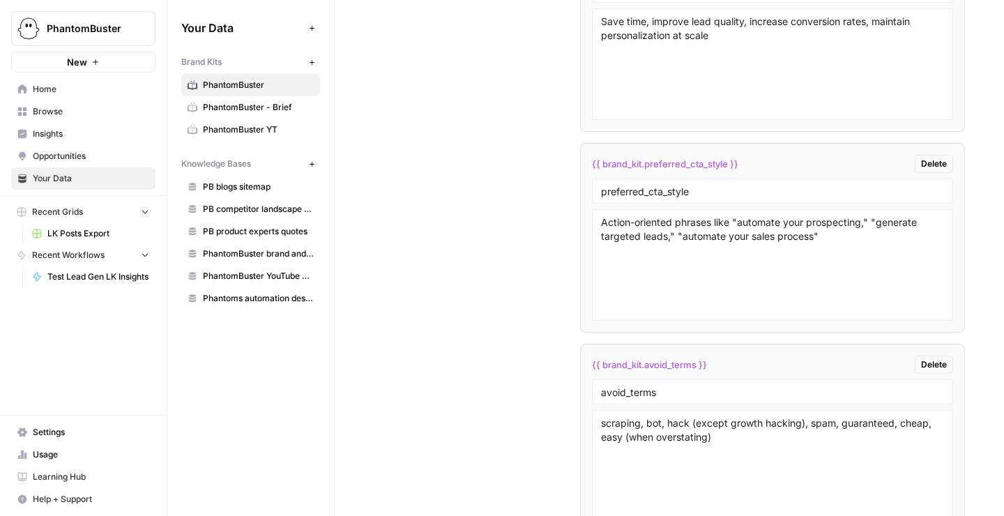
scroll to position [3767, 0]
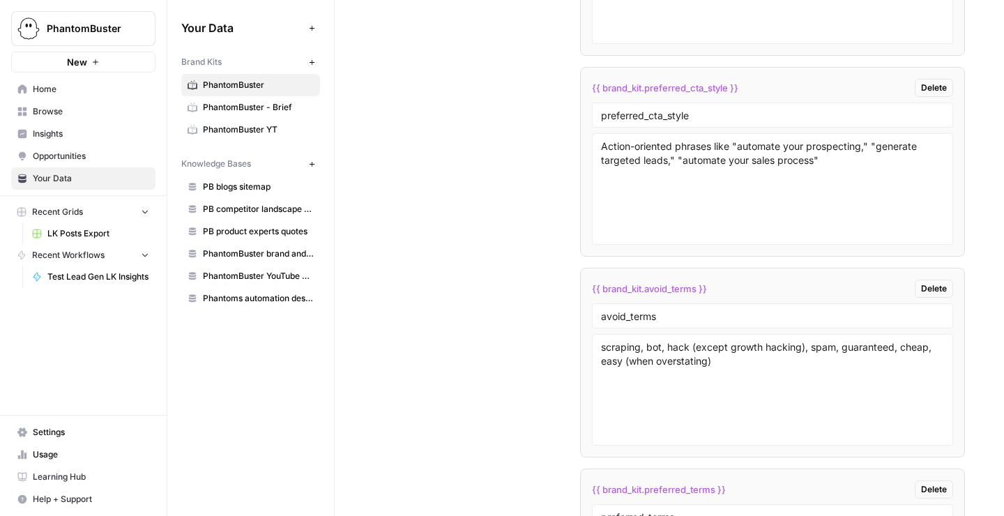
click at [50, 209] on span "Recent Grids" at bounding box center [57, 212] width 51 height 13
click at [50, 111] on span "Browse" at bounding box center [91, 111] width 116 height 13
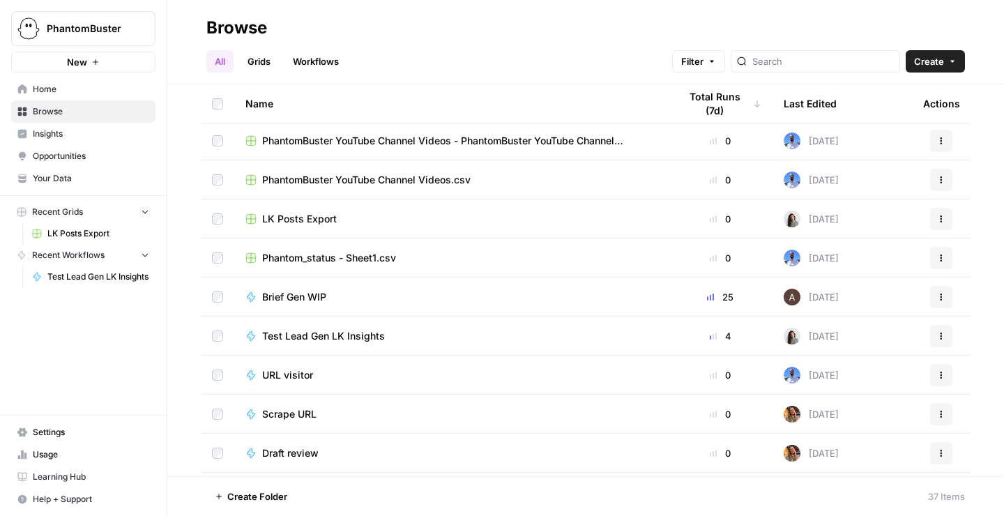
scroll to position [426, 0]
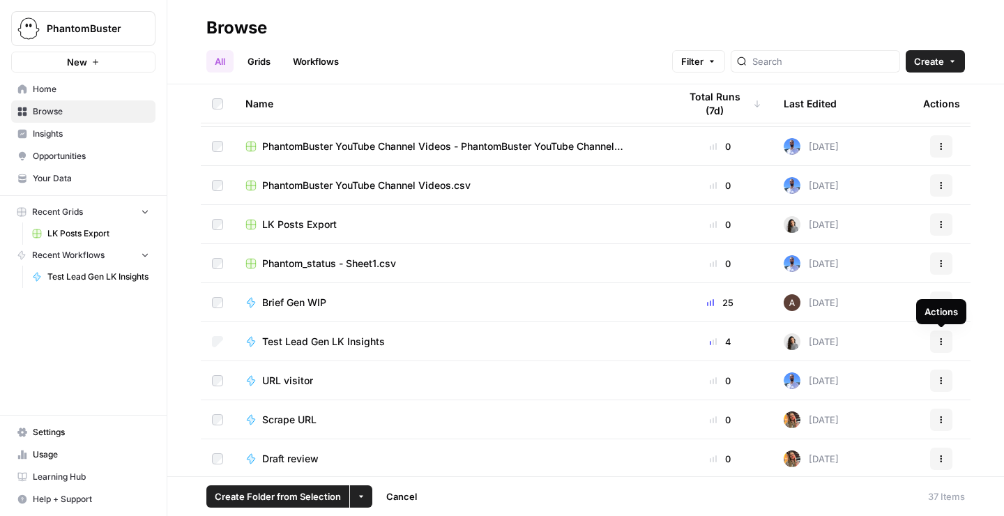
click at [941, 341] on icon "button" at bounding box center [942, 341] width 2 height 2
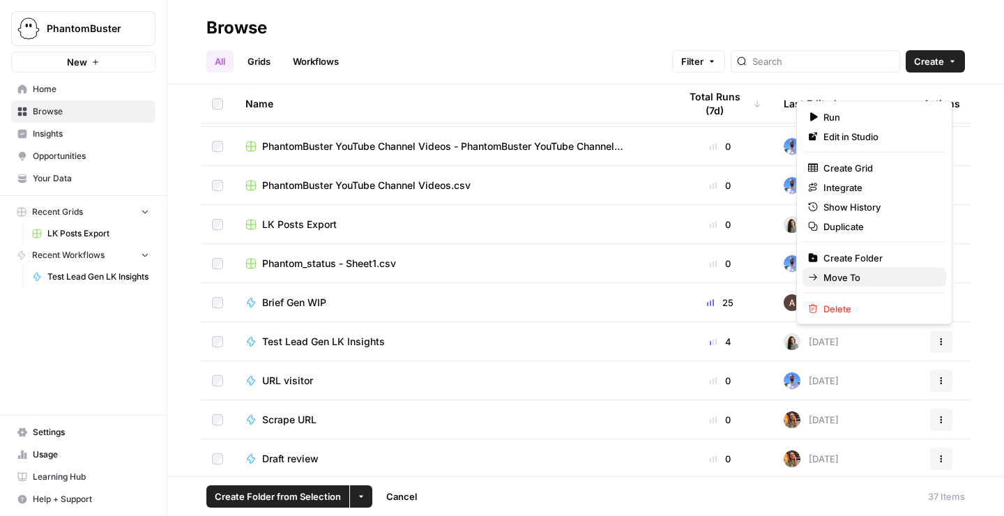
click at [851, 271] on span "Move To" at bounding box center [880, 278] width 112 height 14
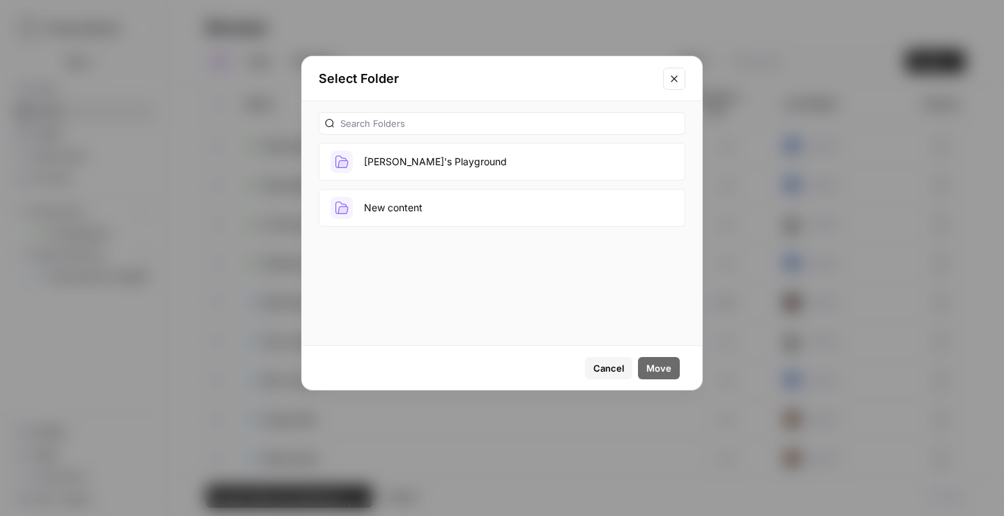
click at [432, 166] on button "Julia's Playground" at bounding box center [502, 162] width 367 height 38
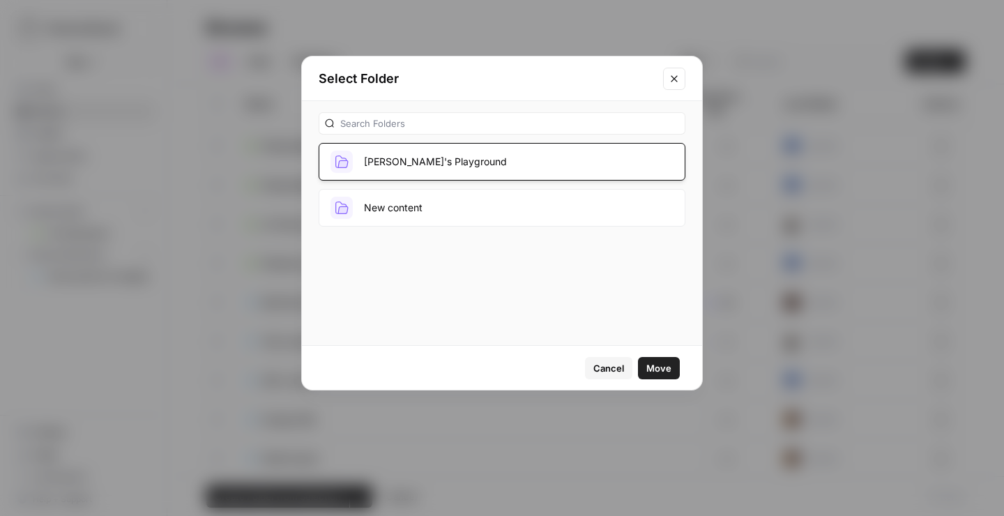
click at [653, 363] on span "Move" at bounding box center [659, 368] width 25 height 14
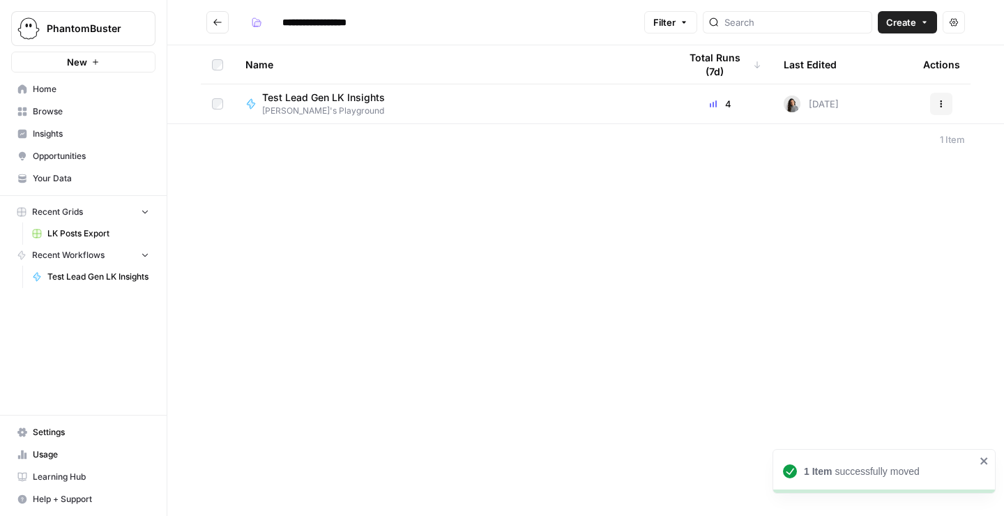
click at [214, 22] on icon "Go back" at bounding box center [217, 22] width 8 height 6
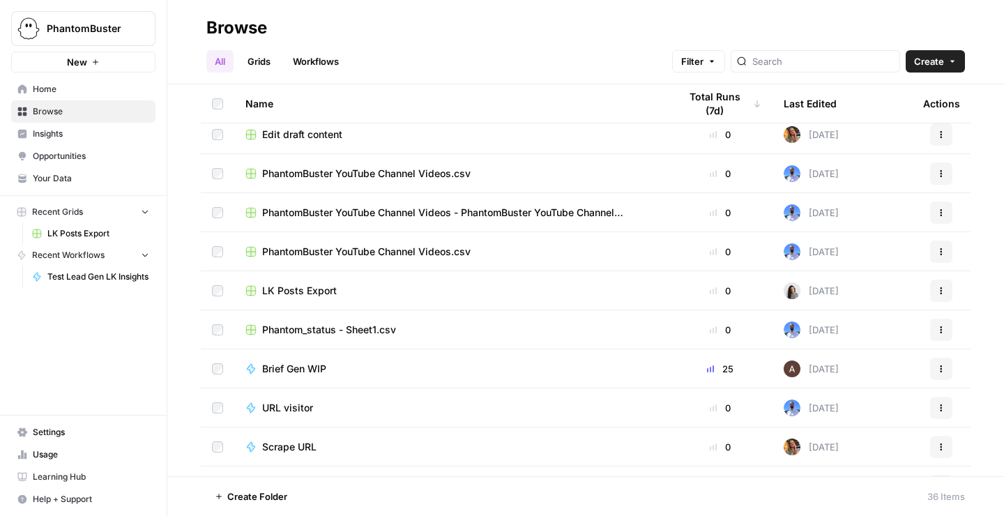
scroll to position [373, 0]
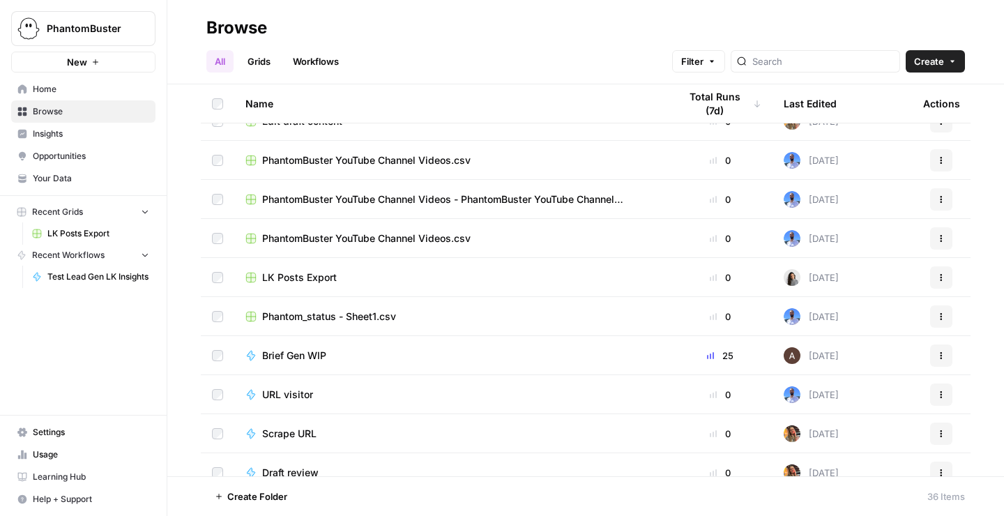
click at [942, 278] on icon "button" at bounding box center [942, 277] width 8 height 8
click at [848, 362] on span "Move To" at bounding box center [880, 361] width 112 height 14
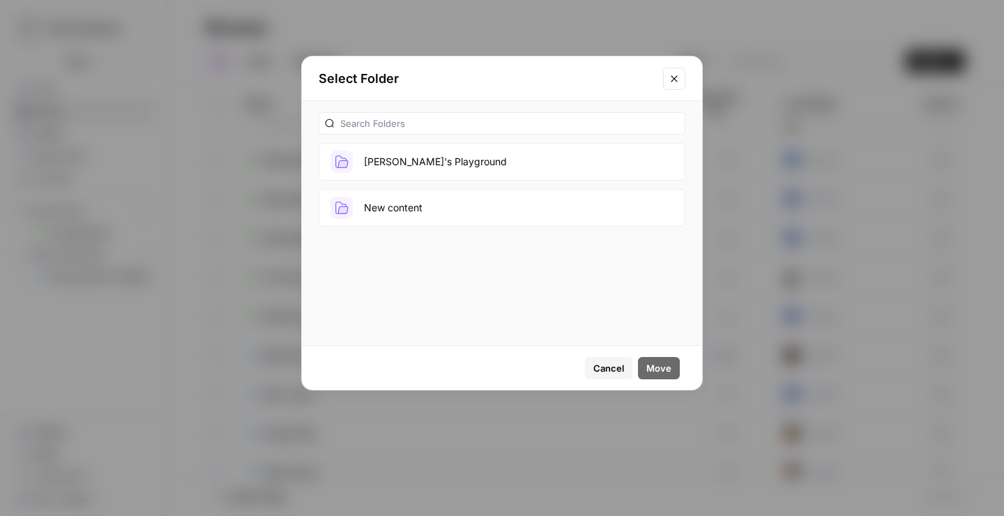
click at [517, 160] on button "Julia's Playground" at bounding box center [502, 162] width 367 height 38
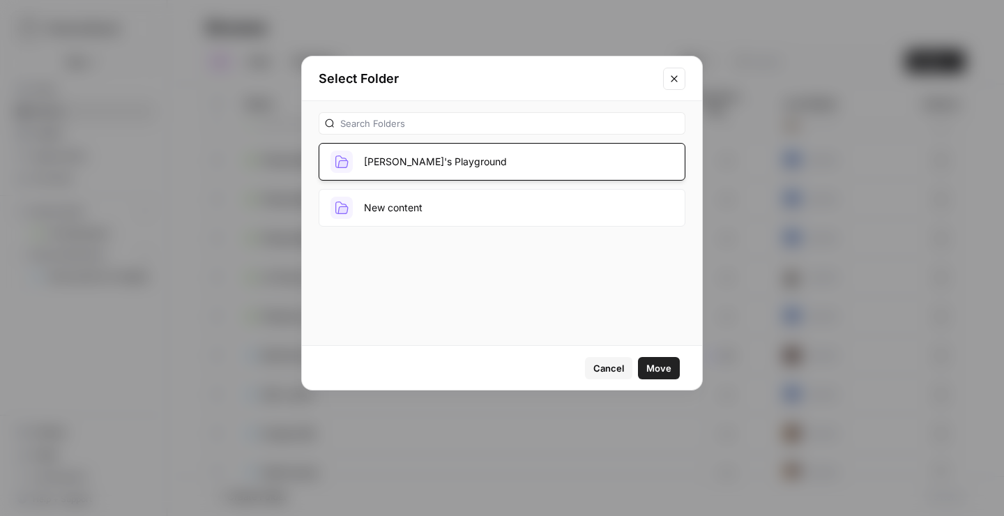
click at [655, 358] on button "Move" at bounding box center [659, 368] width 42 height 22
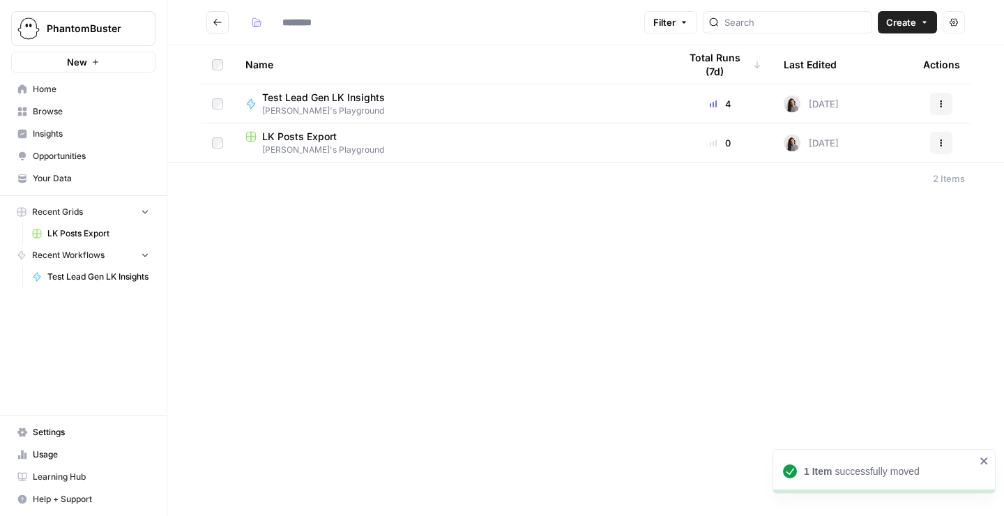
type input "**********"
click at [121, 59] on button "New" at bounding box center [83, 62] width 144 height 21
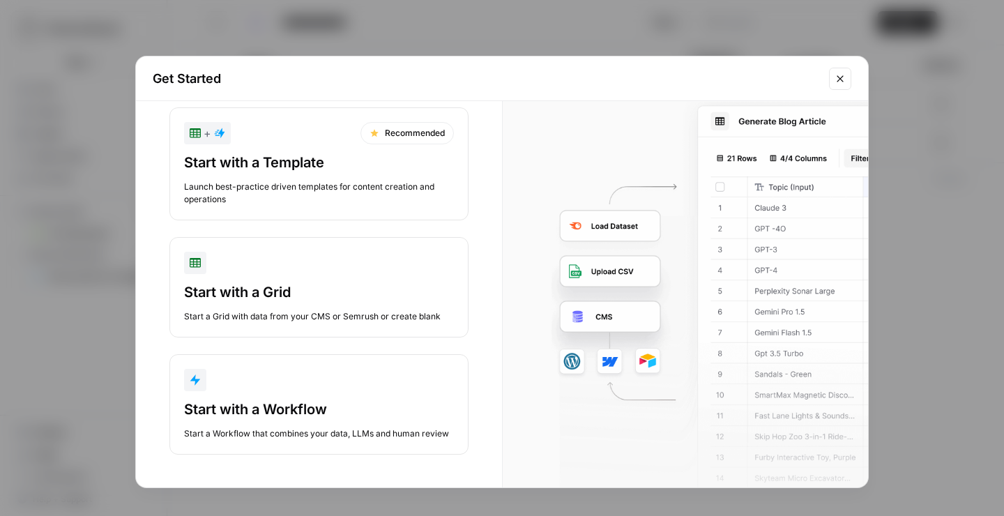
scroll to position [28, 0]
click at [313, 289] on div "Start with a Grid" at bounding box center [319, 292] width 270 height 20
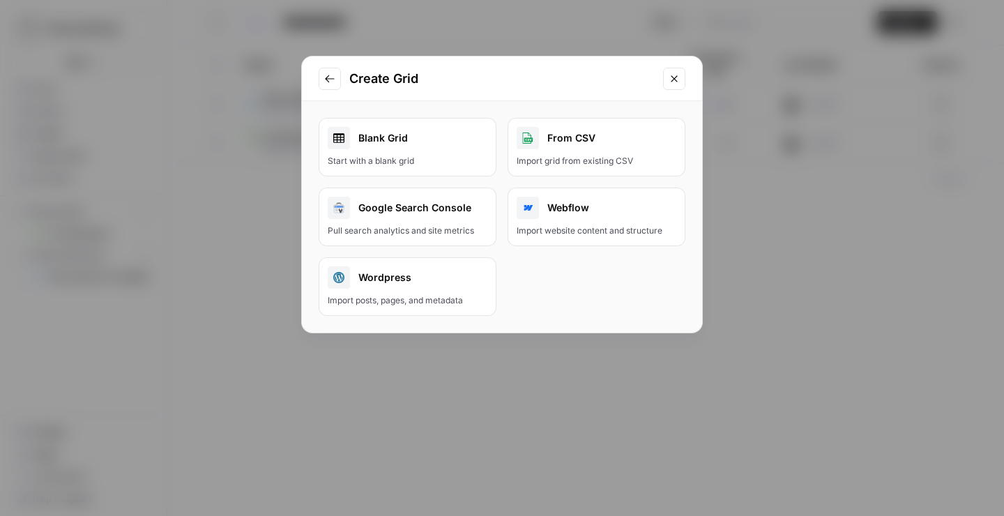
click at [439, 151] on link "Blank Grid Start with a blank grid" at bounding box center [408, 147] width 178 height 59
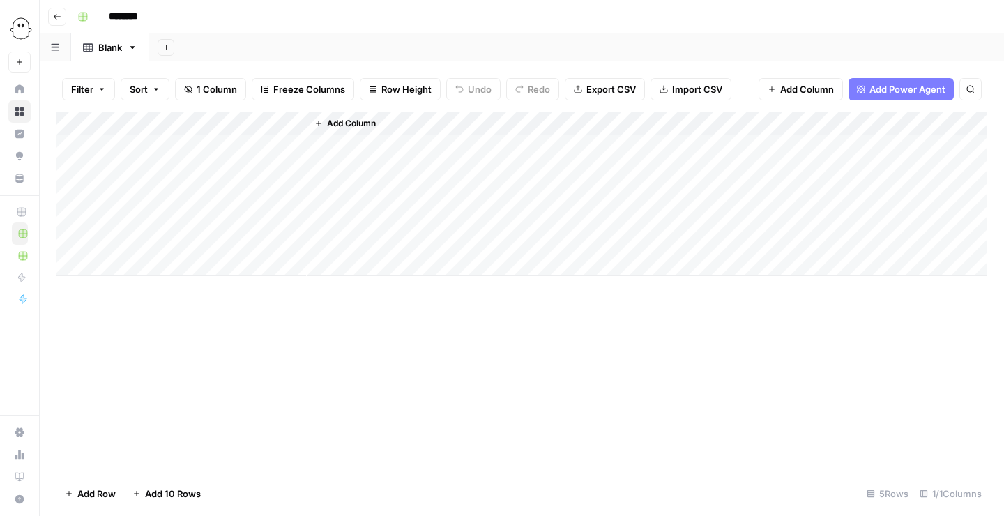
click at [128, 20] on input "********" at bounding box center [142, 17] width 78 height 22
click at [140, 13] on input "********" at bounding box center [142, 17] width 78 height 22
type input "**********"
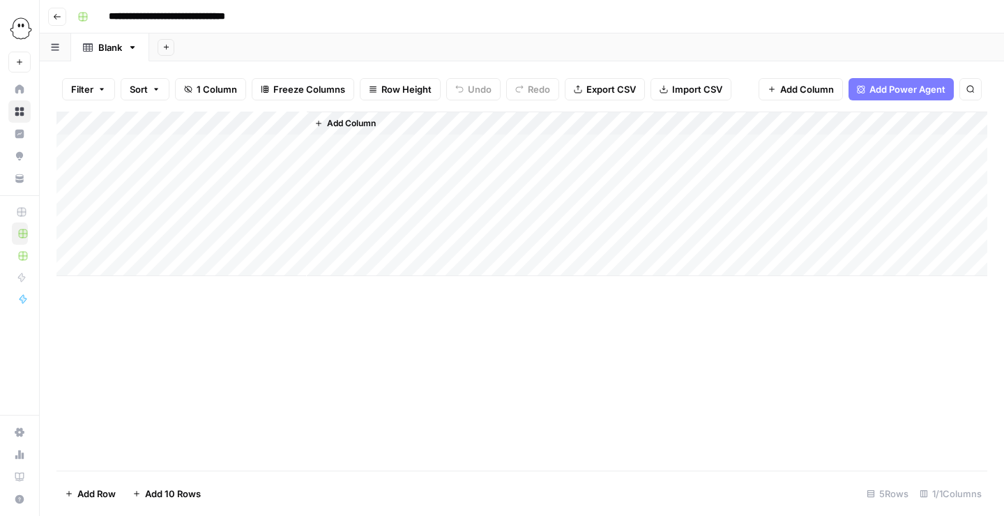
click at [144, 125] on div "Add Column" at bounding box center [522, 194] width 931 height 165
click at [360, 125] on span "Add Column" at bounding box center [351, 123] width 49 height 13
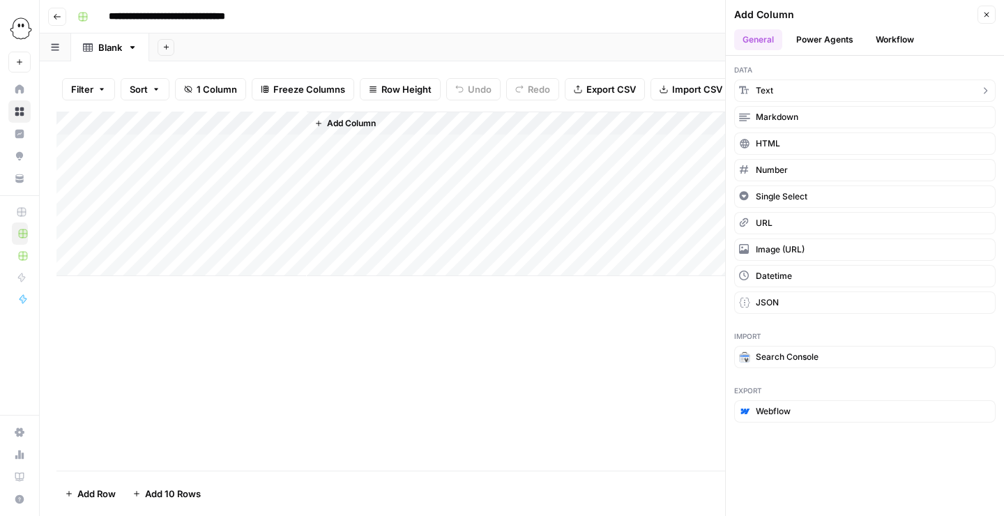
click at [757, 91] on span "Text" at bounding box center [764, 90] width 17 height 13
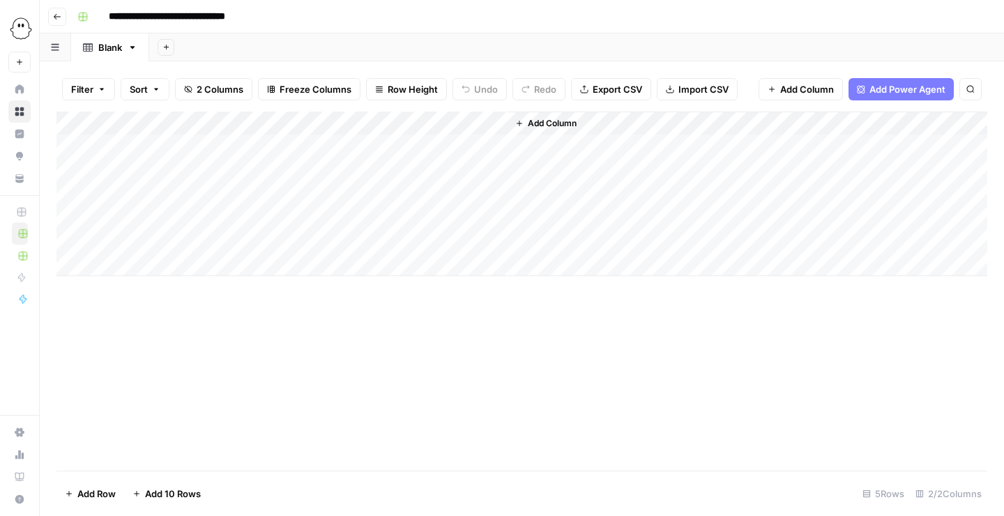
click at [405, 121] on div "Add Column" at bounding box center [522, 194] width 931 height 165
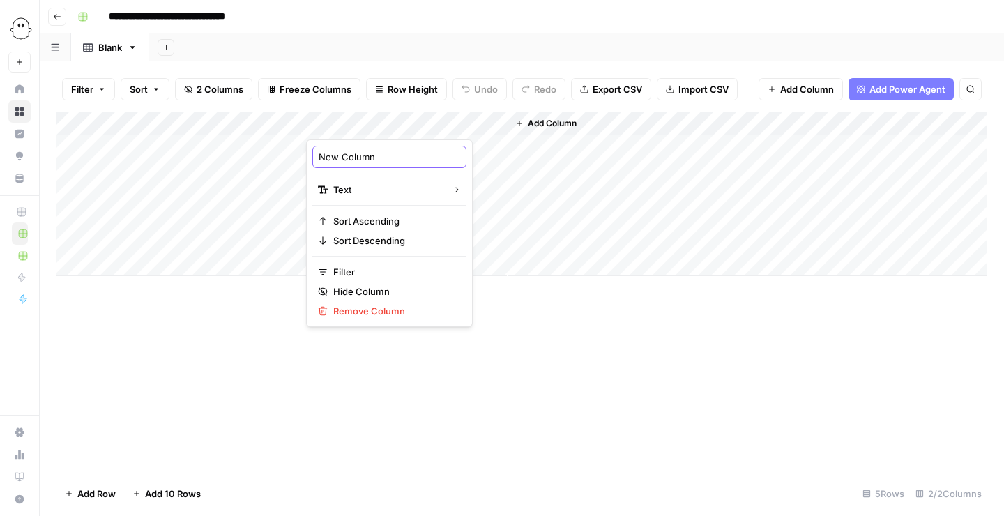
click at [375, 156] on input "New Column" at bounding box center [390, 157] width 142 height 14
type input ":"
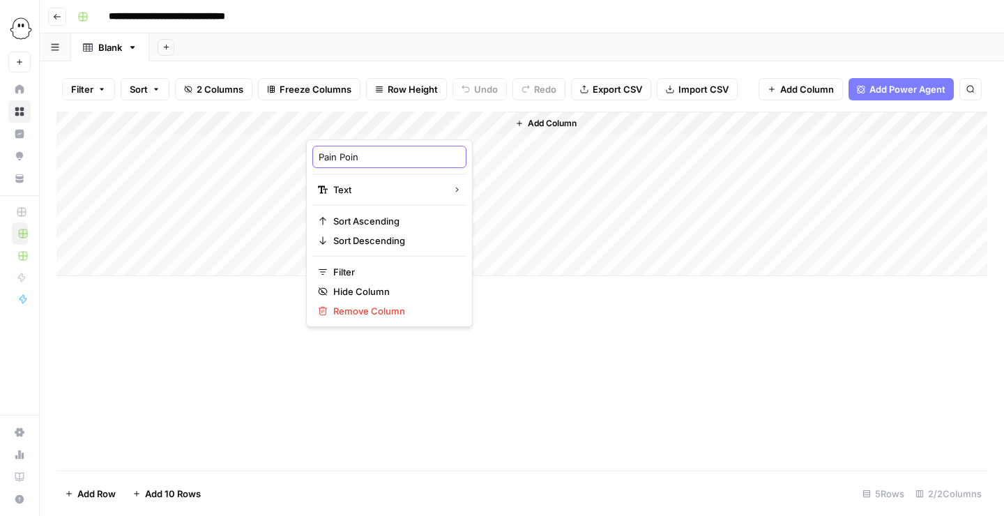
type input "Pain Point"
click at [540, 123] on span "Add Column" at bounding box center [552, 123] width 49 height 13
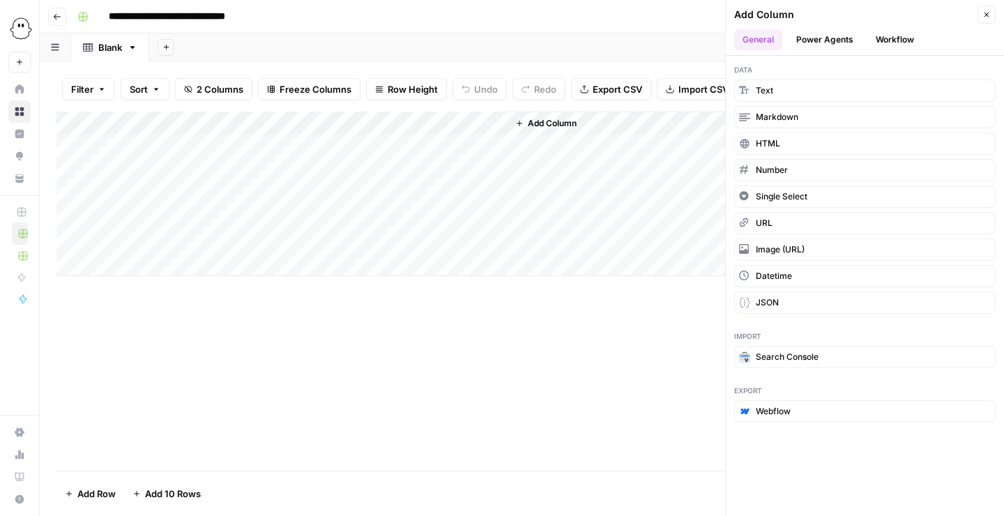
click at [557, 129] on span "Add Column" at bounding box center [552, 123] width 49 height 13
click at [564, 121] on span "Add Column" at bounding box center [552, 123] width 49 height 13
click at [809, 87] on button "Text" at bounding box center [866, 91] width 262 height 22
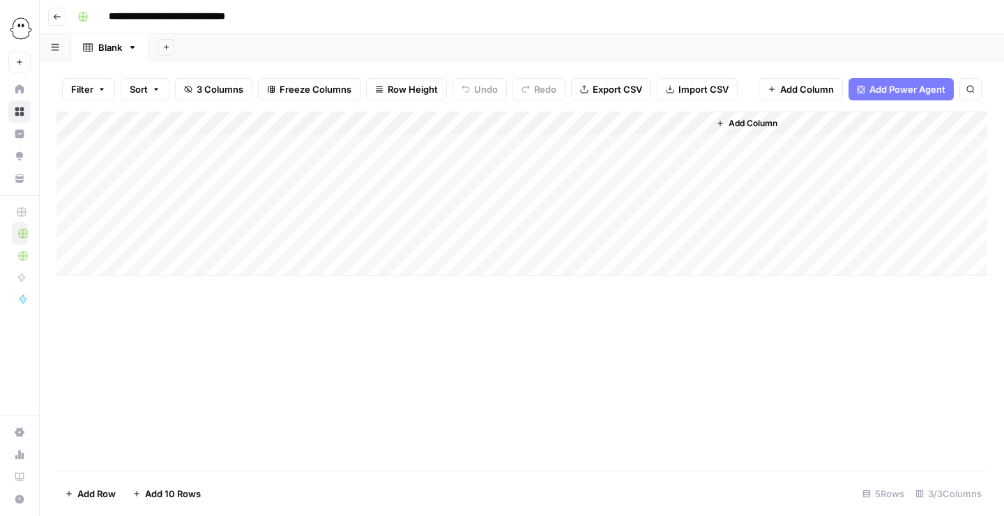
click at [603, 119] on div "Add Column" at bounding box center [522, 194] width 931 height 165
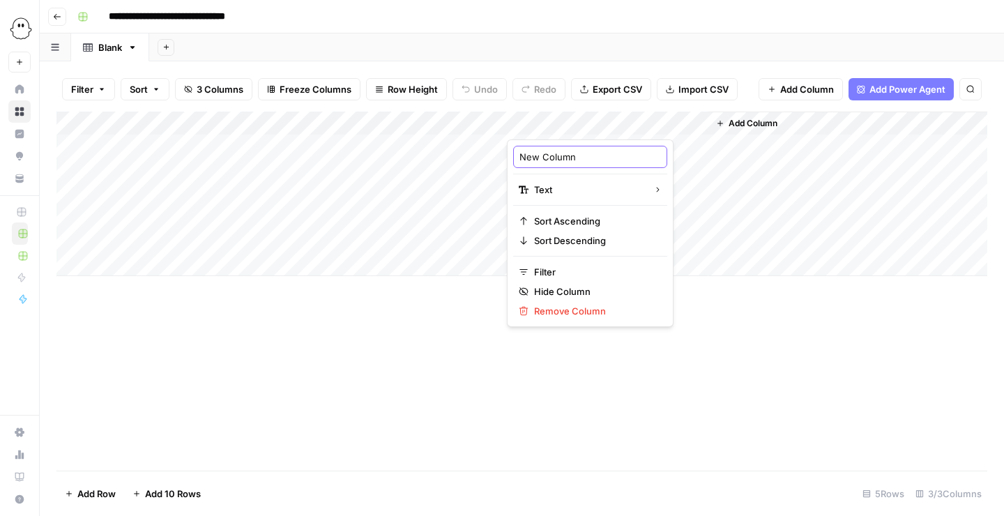
click at [545, 157] on input "New Column" at bounding box center [591, 157] width 142 height 14
type input "Why now"
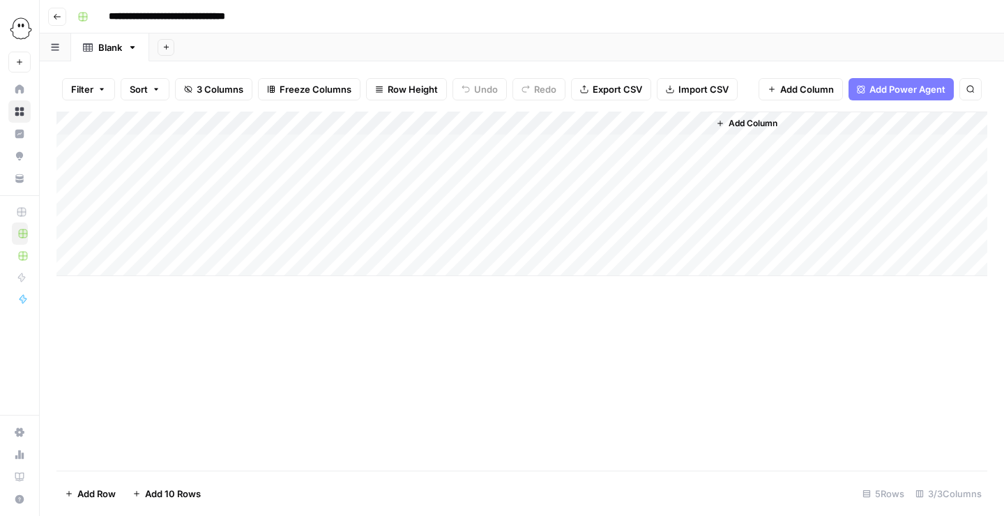
click at [637, 366] on div "Add Column" at bounding box center [522, 291] width 931 height 359
click at [106, 52] on div "Blank" at bounding box center [110, 47] width 24 height 14
type input "*"
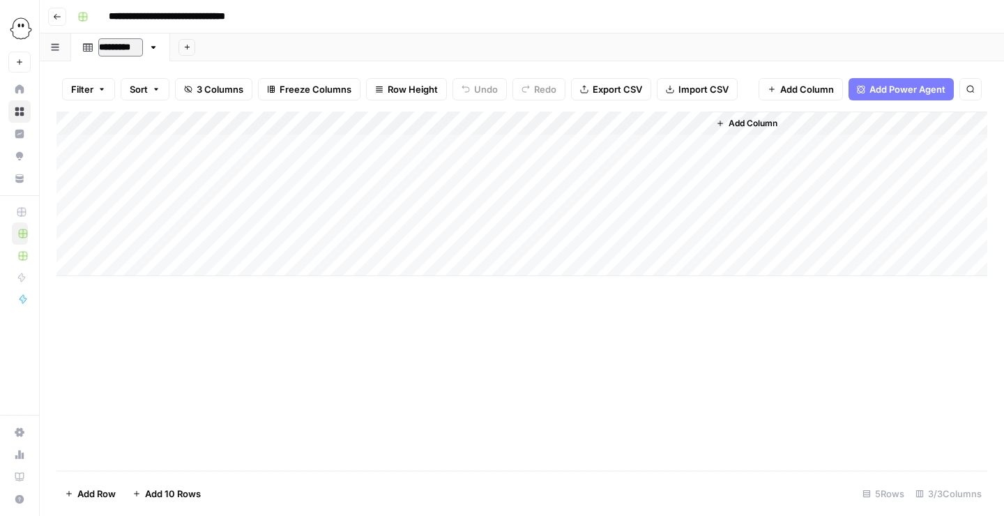
type input "**********"
click at [289, 363] on div "Add Column" at bounding box center [522, 291] width 931 height 359
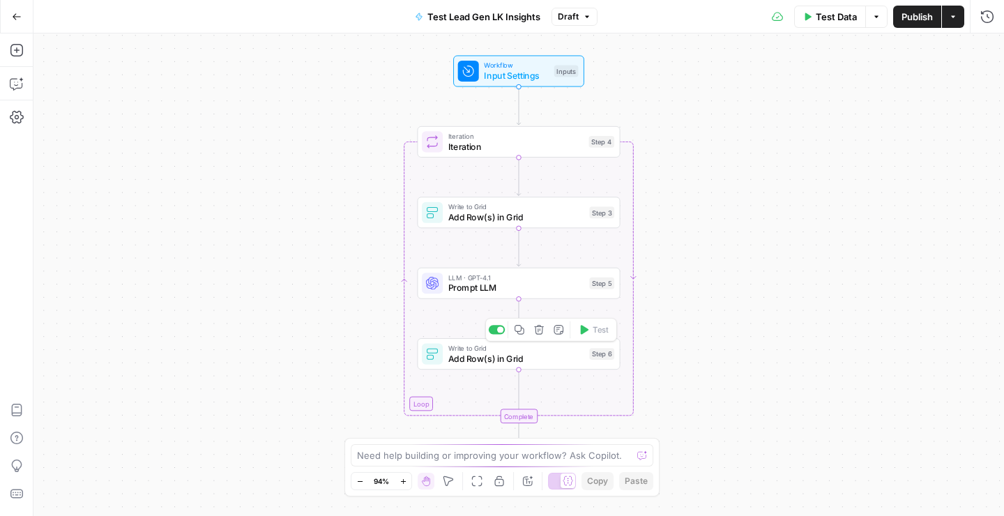
click at [499, 359] on span "Add Row(s) in Grid" at bounding box center [517, 358] width 136 height 13
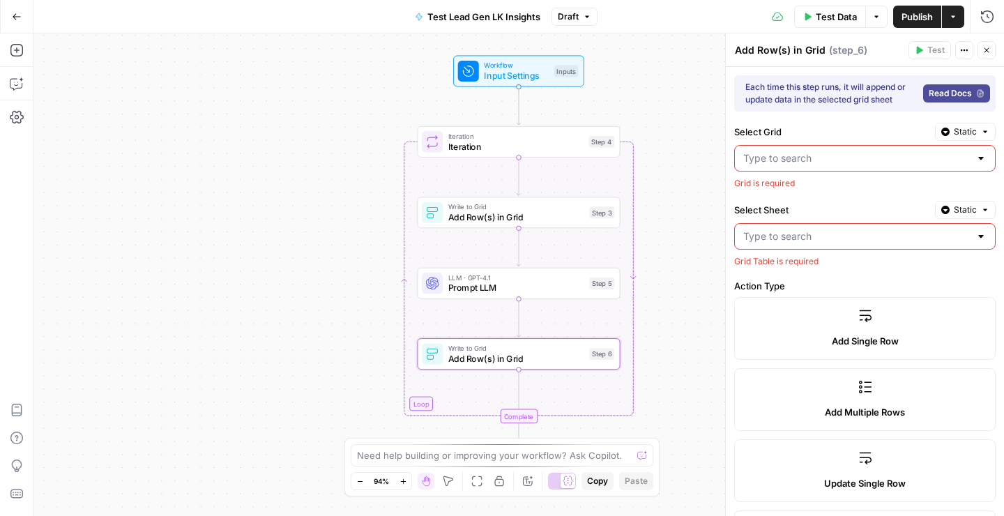
click at [772, 168] on div at bounding box center [866, 158] width 262 height 27
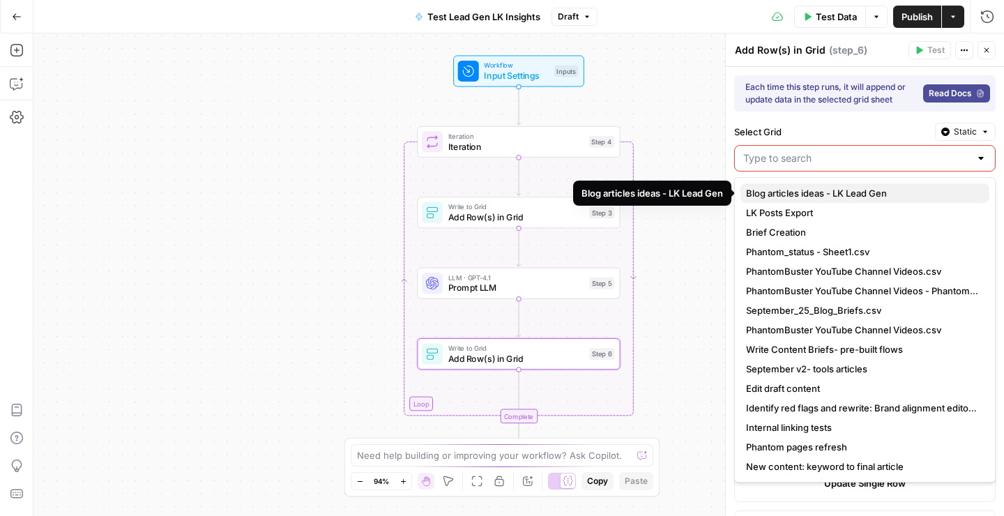
click at [801, 192] on span "Blog articles ideas - LK Lead Gen" at bounding box center [862, 193] width 232 height 14
type input "Blog articles ideas - LK Lead Gen"
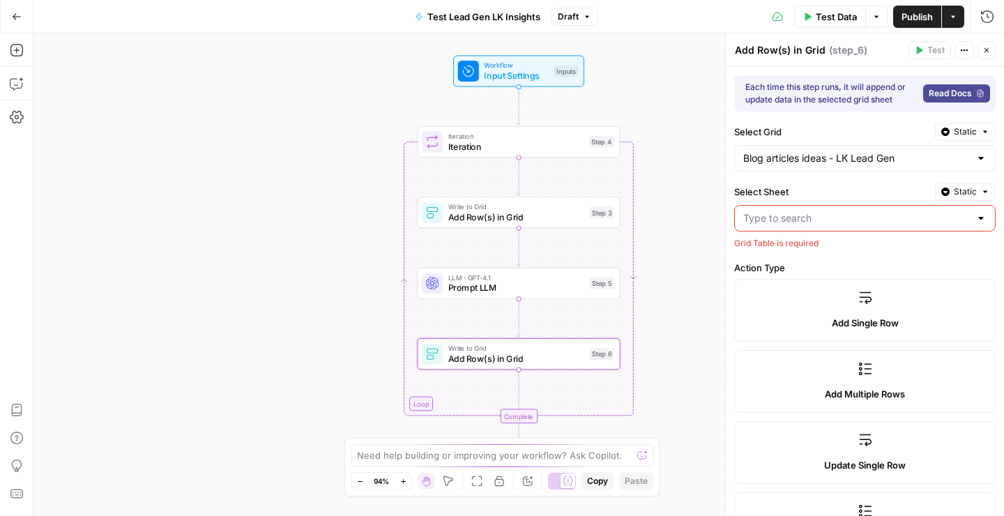
click at [780, 223] on input "Select Sheet" at bounding box center [857, 218] width 227 height 14
click at [768, 250] on span "Main Ideas" at bounding box center [862, 253] width 232 height 14
type input "Main Ideas"
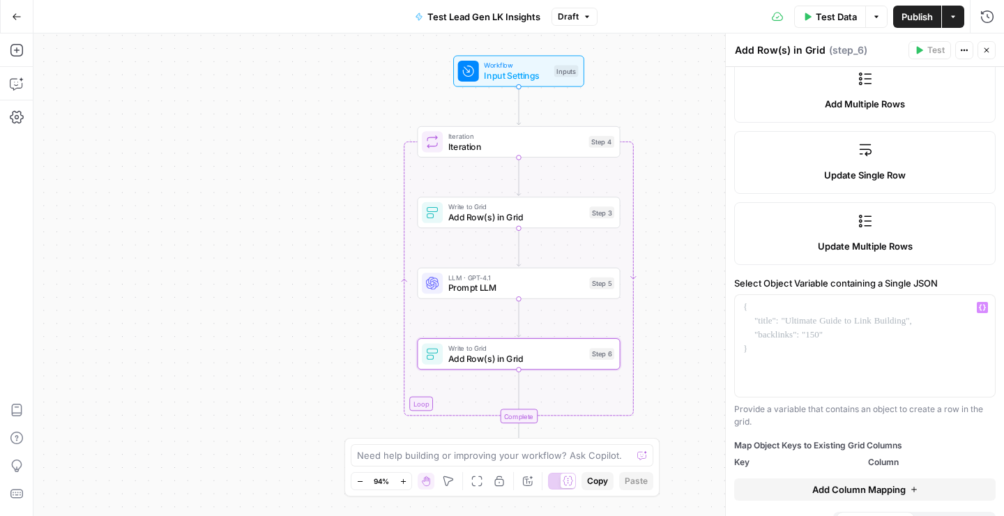
scroll to position [287, 0]
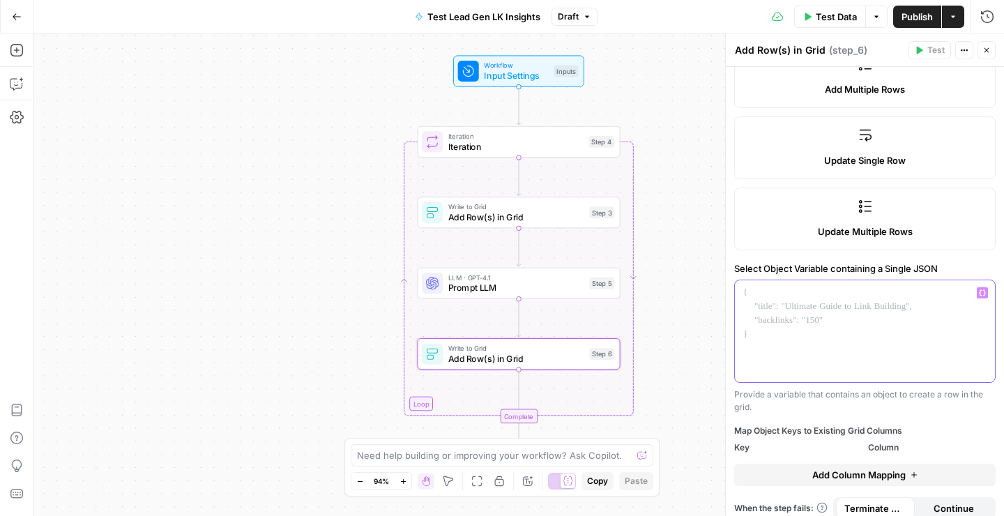
click at [769, 323] on div at bounding box center [865, 331] width 260 height 102
click at [984, 292] on icon "button" at bounding box center [982, 292] width 7 height 7
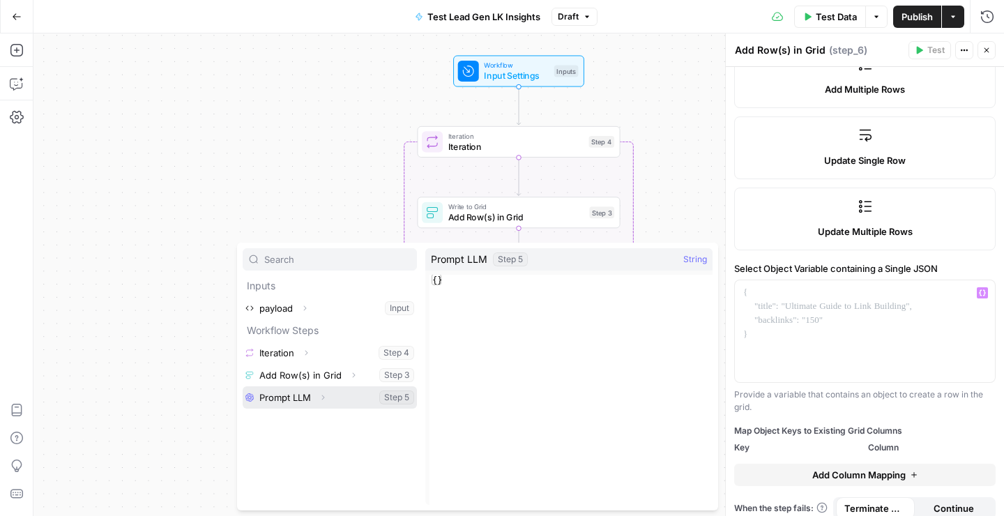
click at [289, 398] on button "Select variable Prompt LLM" at bounding box center [330, 397] width 174 height 22
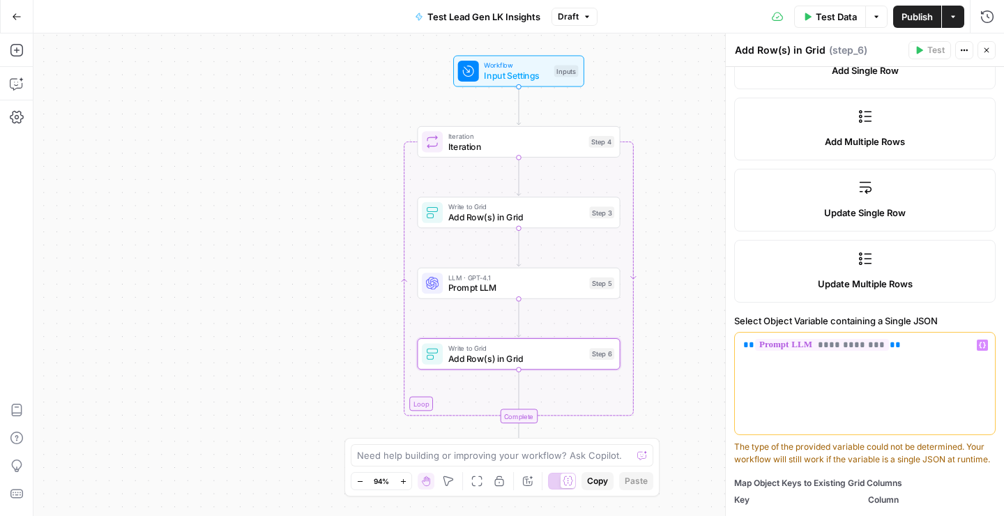
scroll to position [229, 0]
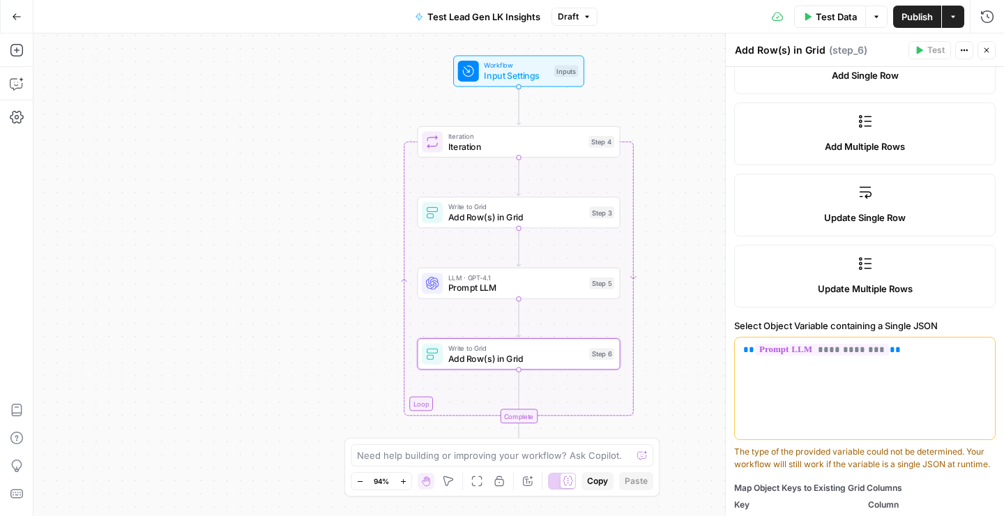
click at [505, 292] on span "Prompt LLM" at bounding box center [517, 287] width 136 height 13
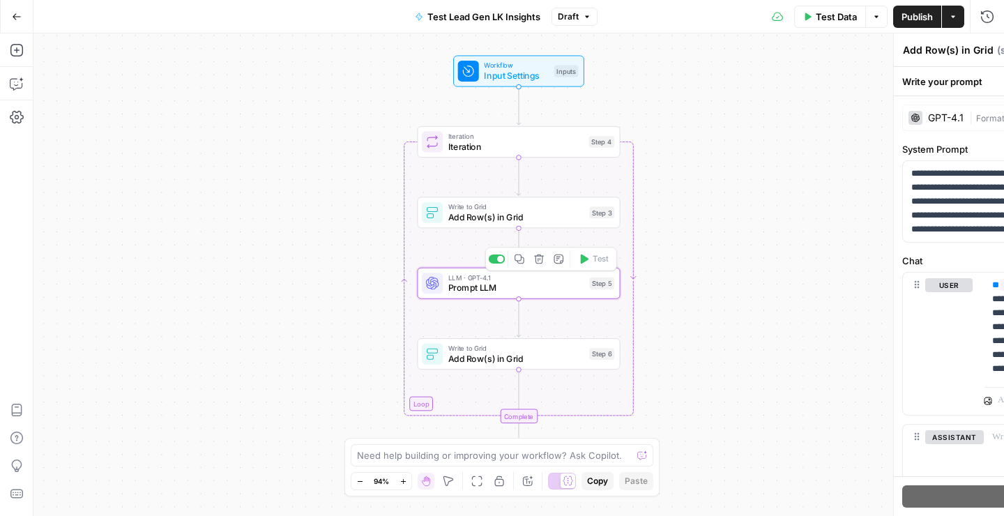
type textarea "Prompt LLM"
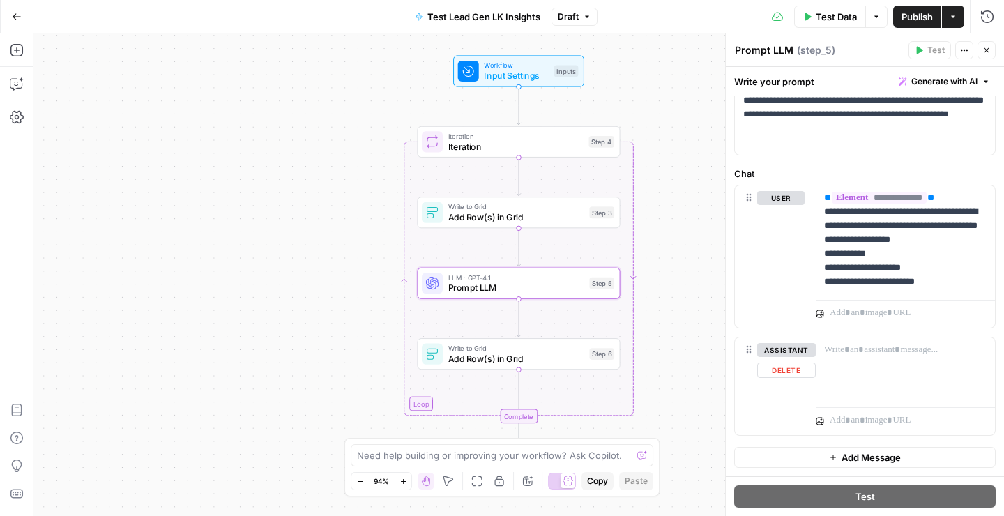
scroll to position [0, 0]
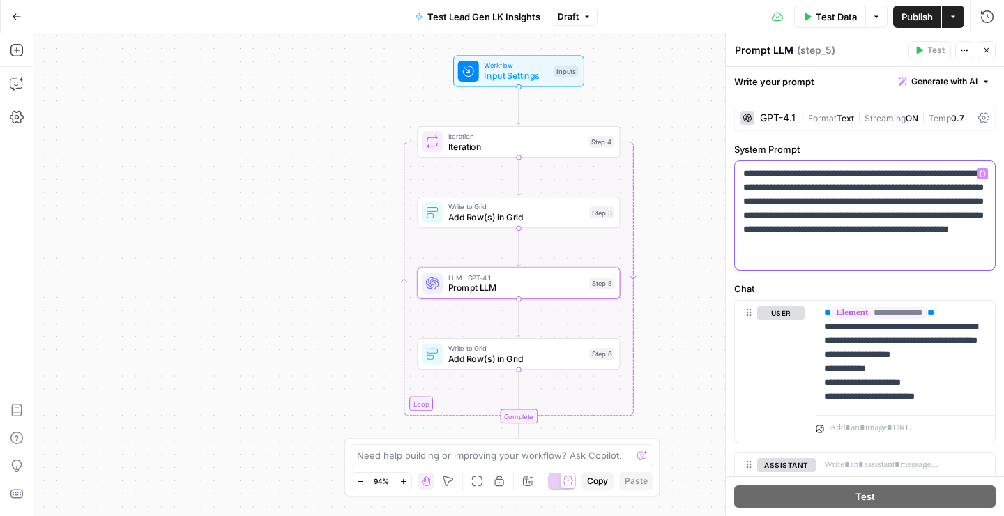
click at [914, 259] on p "**********" at bounding box center [865, 216] width 243 height 98
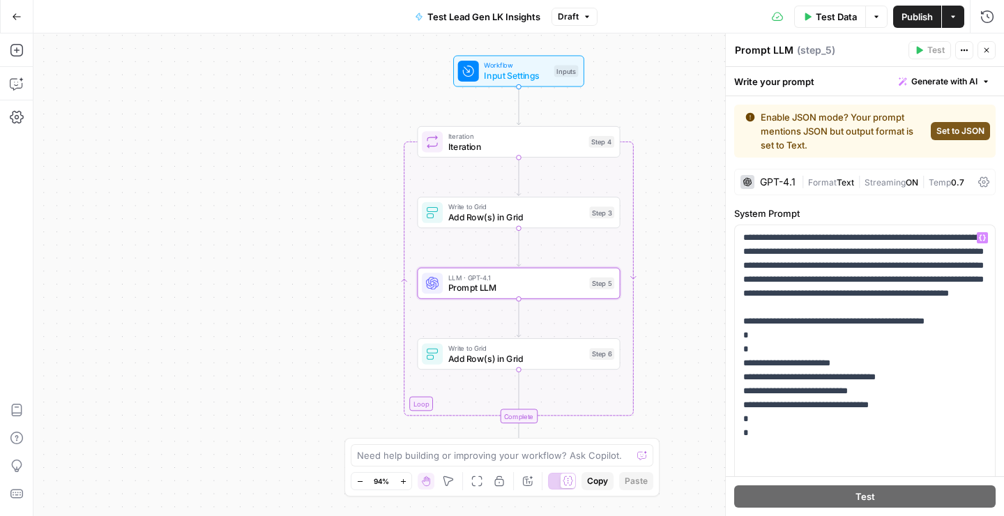
click at [951, 133] on span "Set to JSON" at bounding box center [961, 131] width 48 height 13
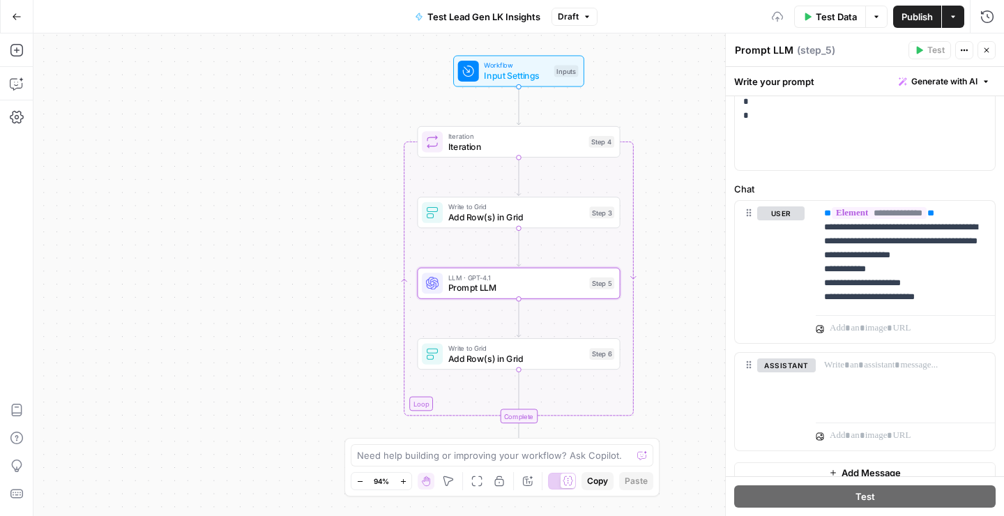
scroll to position [269, 0]
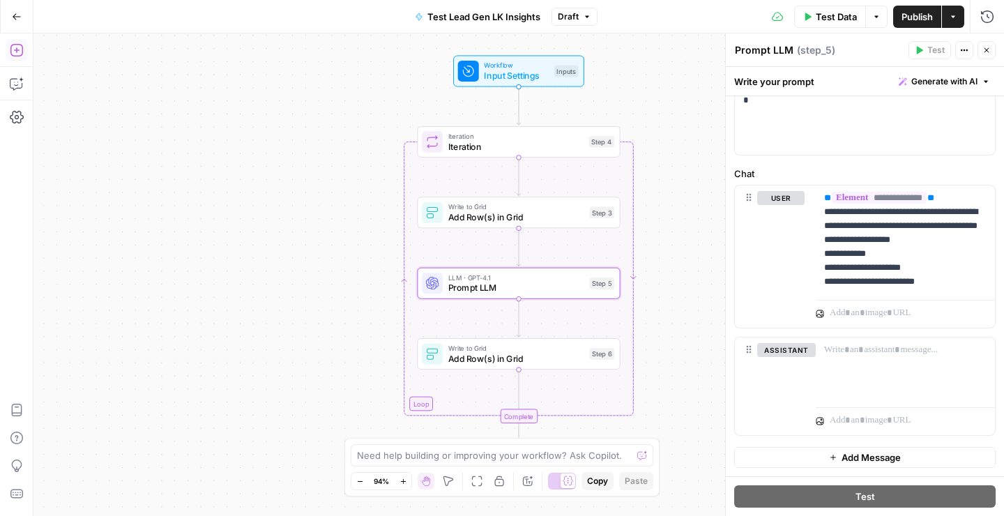
click at [11, 43] on button "Add Steps" at bounding box center [17, 50] width 22 height 22
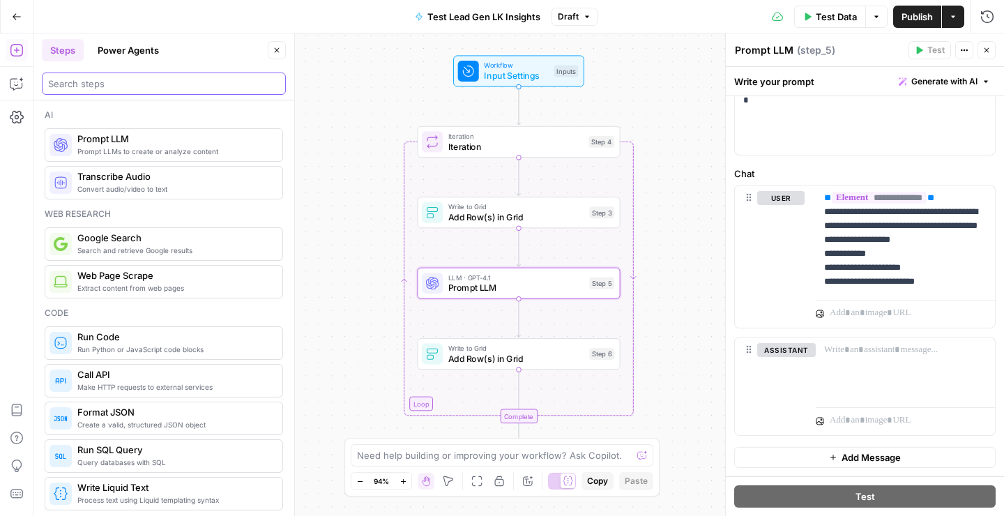
click at [128, 80] on input "search" at bounding box center [164, 84] width 232 height 14
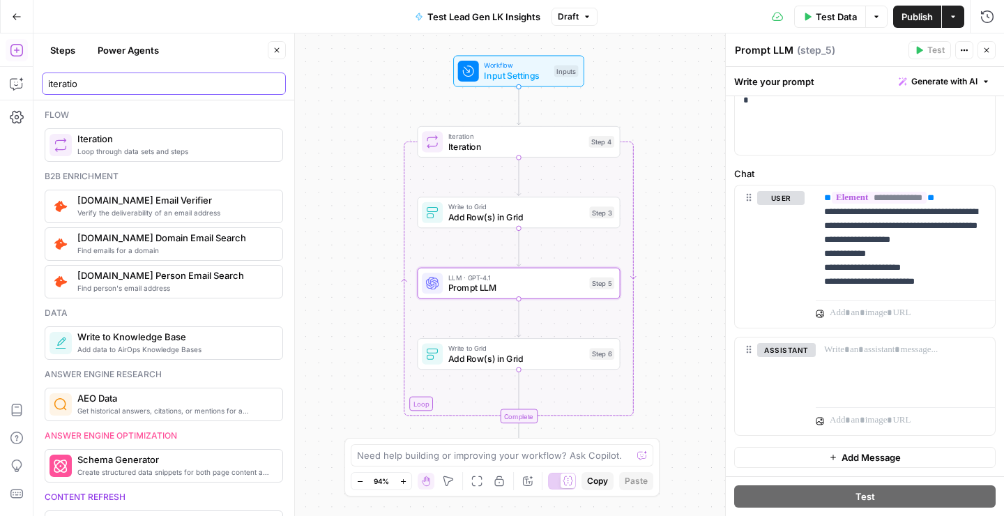
type input "iteratio"
click at [133, 152] on span "Loop through data sets and steps" at bounding box center [174, 151] width 194 height 11
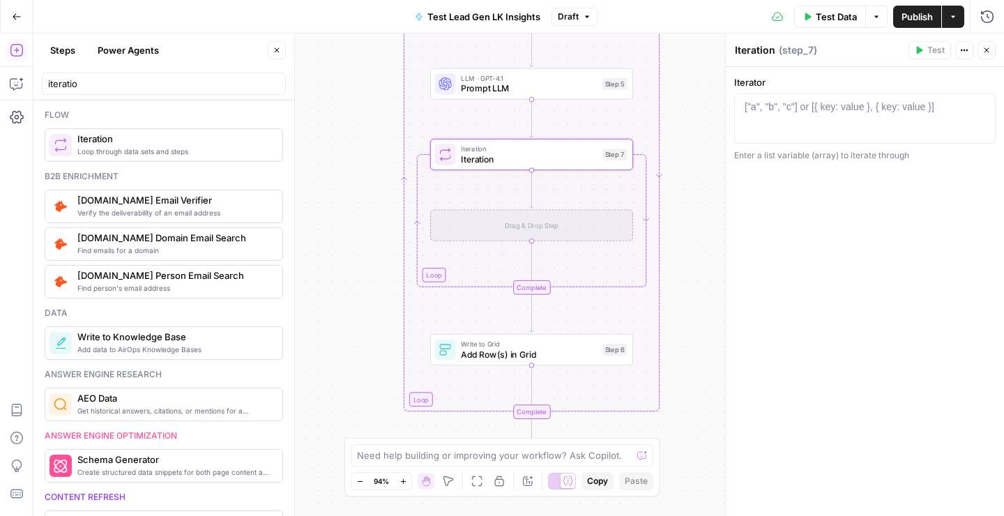
click at [329, 323] on div "Workflow Input Settings Inputs Loop Iteration Iteration Step 4 Write to Grid Ad…" at bounding box center [518, 274] width 971 height 483
click at [838, 119] on div at bounding box center [865, 131] width 249 height 63
click at [986, 108] on button "Variables Menu" at bounding box center [981, 106] width 11 height 11
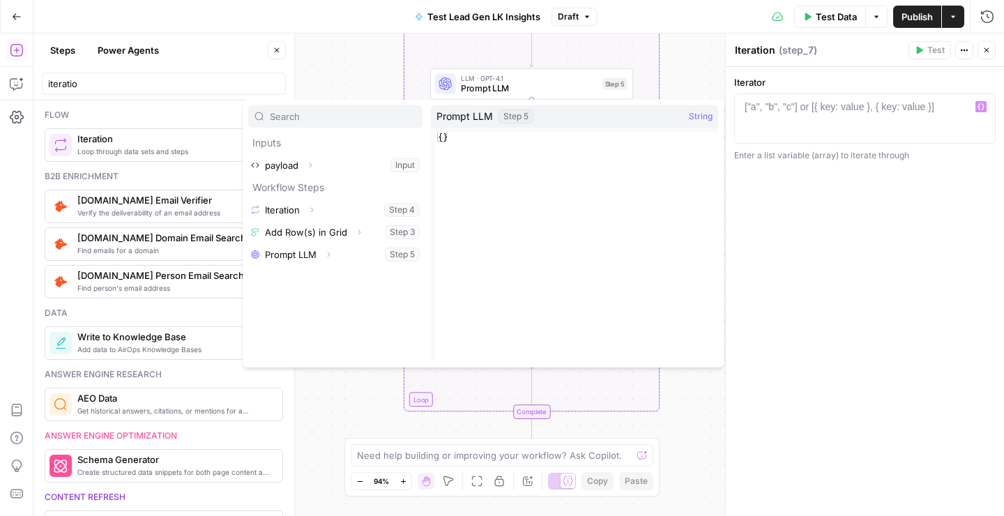
click at [836, 277] on div "Iterator 1 ["a", "b", "c"] or [{ key: value }, { key: value }] XXXXXXXXXXXXXXXX…" at bounding box center [865, 291] width 278 height 449
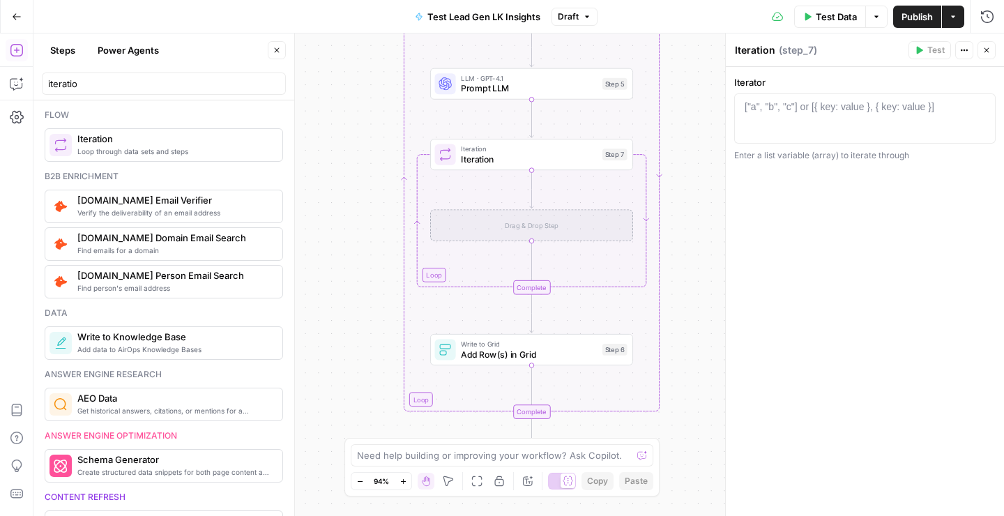
click at [804, 110] on div "["a", "b", "c"] or [{ key: value }, { key: value }]" at bounding box center [840, 107] width 190 height 14
paste textarea "**********"
type textarea "**********"
click at [752, 299] on div "**********" at bounding box center [865, 291] width 278 height 449
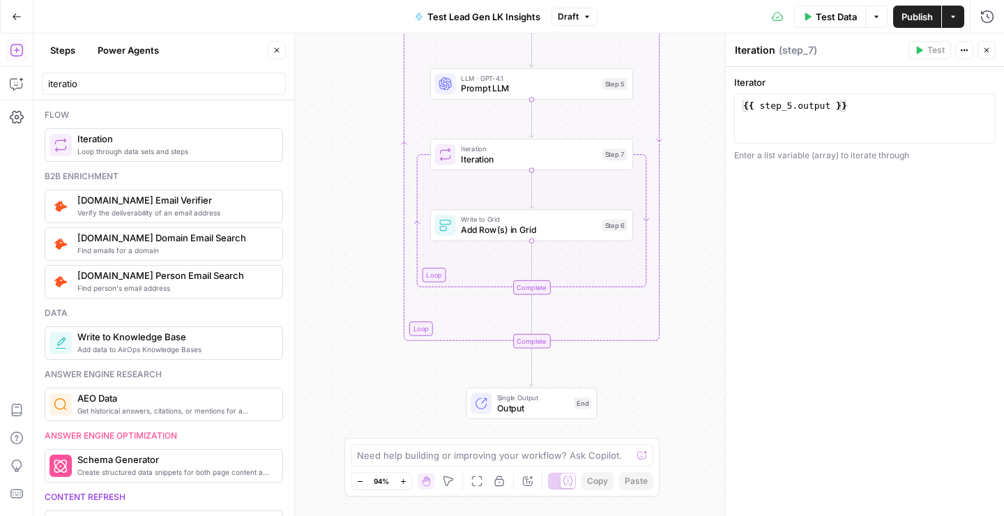
click at [993, 53] on button "Close" at bounding box center [987, 50] width 18 height 18
click at [490, 229] on span "Add Row(s) in Grid" at bounding box center [529, 229] width 136 height 13
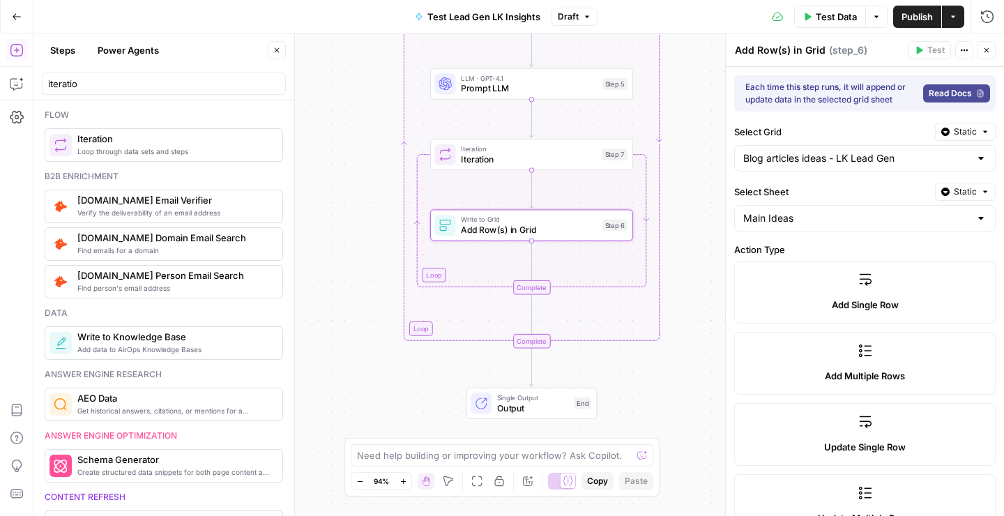
scroll to position [299, 0]
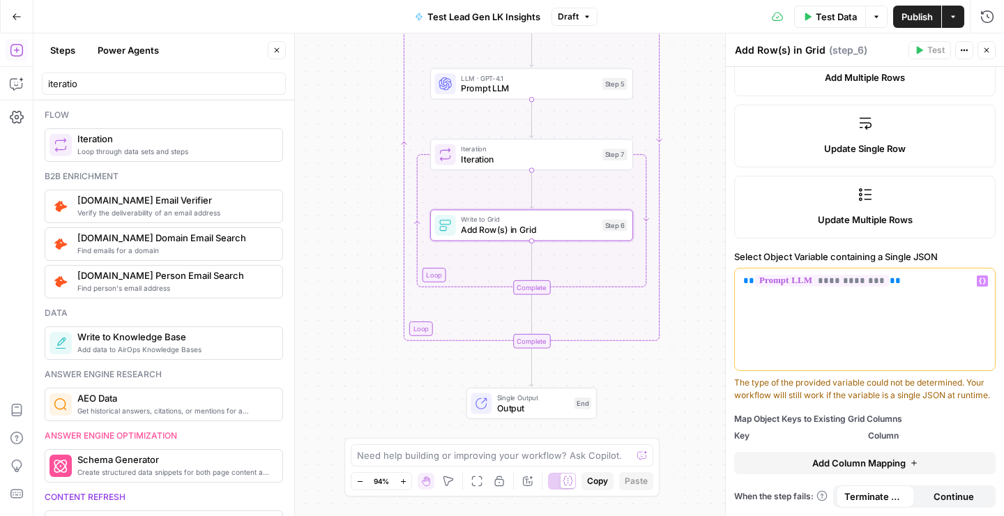
click at [983, 280] on icon "button" at bounding box center [982, 281] width 7 height 7
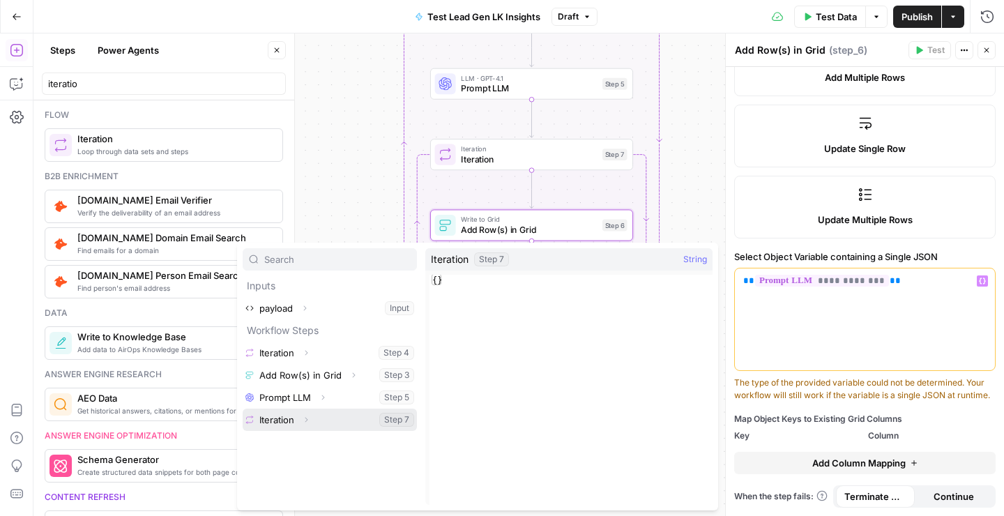
click at [281, 419] on button "Select variable Iteration" at bounding box center [330, 420] width 174 height 22
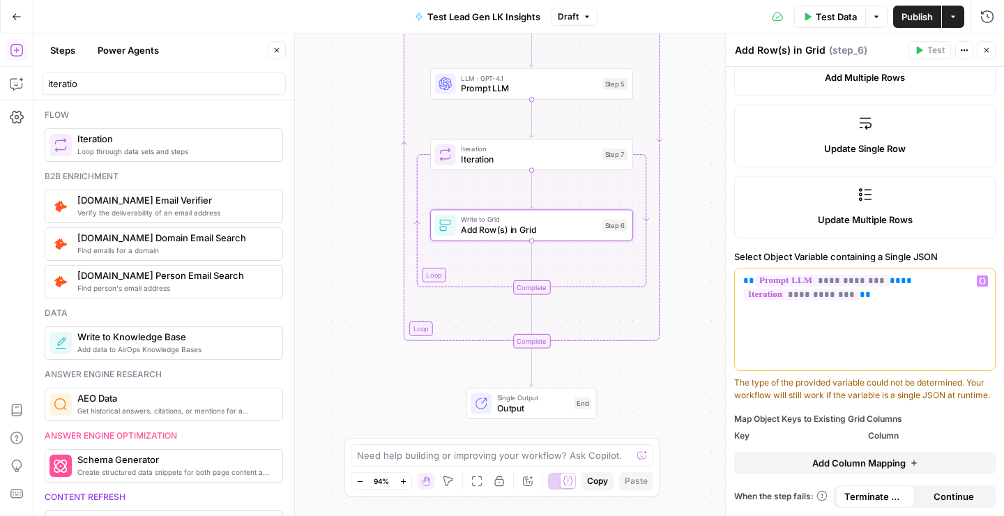
drag, startPoint x: 900, startPoint y: 283, endPoint x: 724, endPoint y: 279, distance: 175.8
click at [725, 279] on div "**********" at bounding box center [864, 274] width 279 height 483
click at [802, 280] on span "**********" at bounding box center [812, 281] width 115 height 12
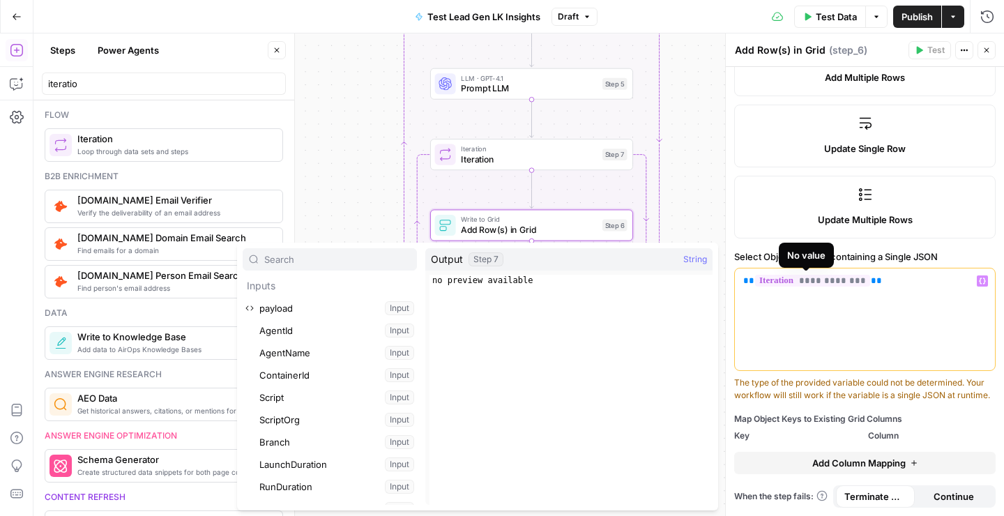
scroll to position [350, 0]
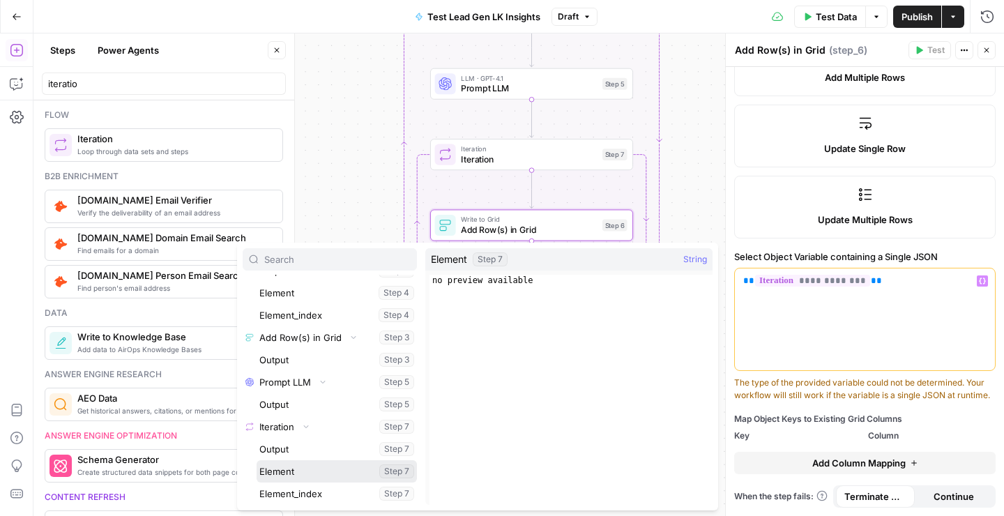
click at [312, 469] on button "Select variable Element" at bounding box center [337, 471] width 160 height 22
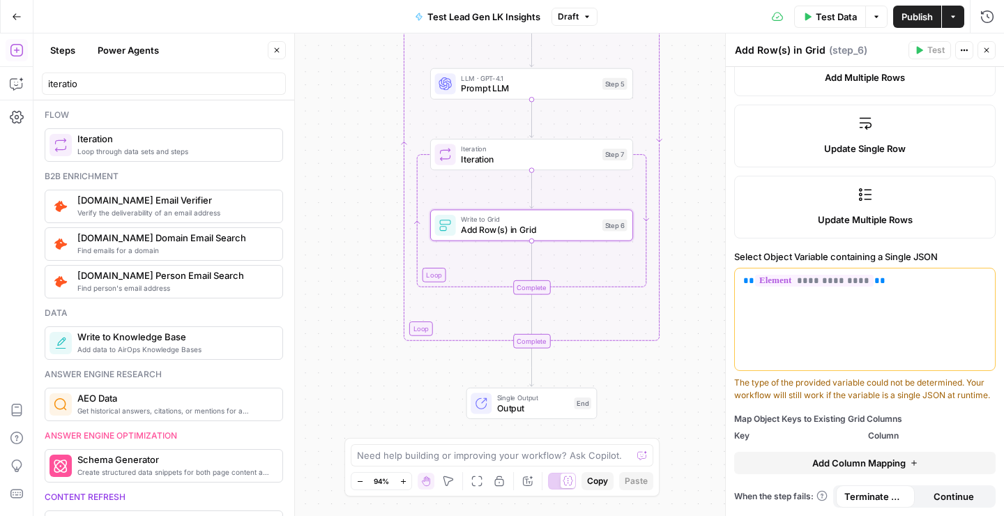
click at [887, 458] on span "Add Column Mapping" at bounding box center [859, 463] width 93 height 14
click at [792, 458] on input "text" at bounding box center [789, 460] width 90 height 14
type input "title"
click at [897, 457] on input "text" at bounding box center [910, 460] width 73 height 14
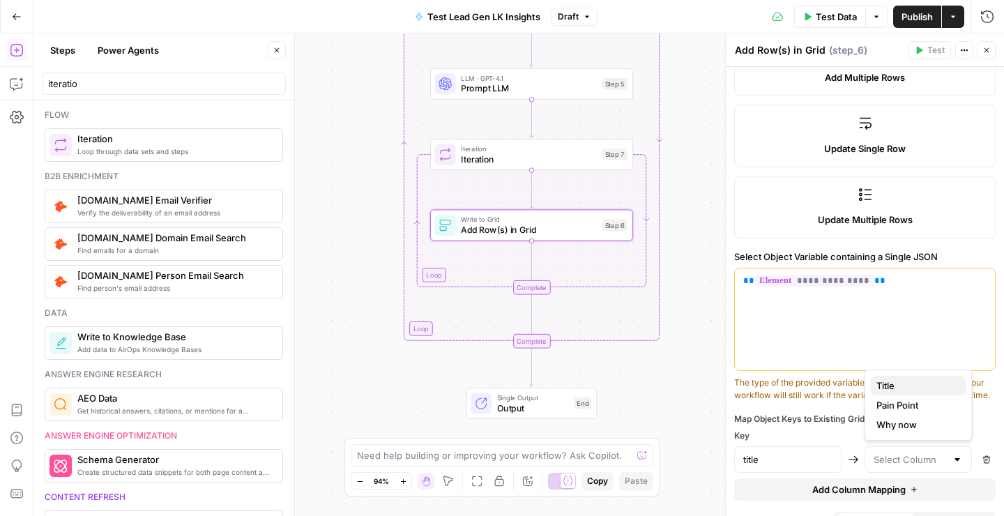
click at [884, 384] on span "Title" at bounding box center [916, 386] width 79 height 14
type input "Title"
click at [824, 489] on span "Add Column Mapping" at bounding box center [859, 490] width 93 height 14
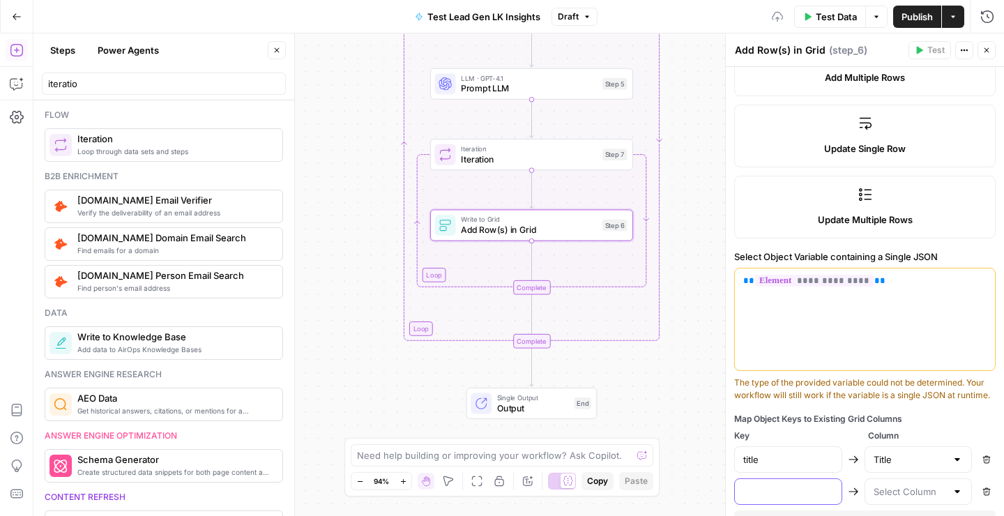
click at [755, 491] on input "text" at bounding box center [789, 492] width 90 height 14
type input "painPoint"
click at [947, 493] on div at bounding box center [919, 492] width 108 height 27
click at [898, 431] on span "Pain Point" at bounding box center [916, 437] width 79 height 14
type input "Pain Point"
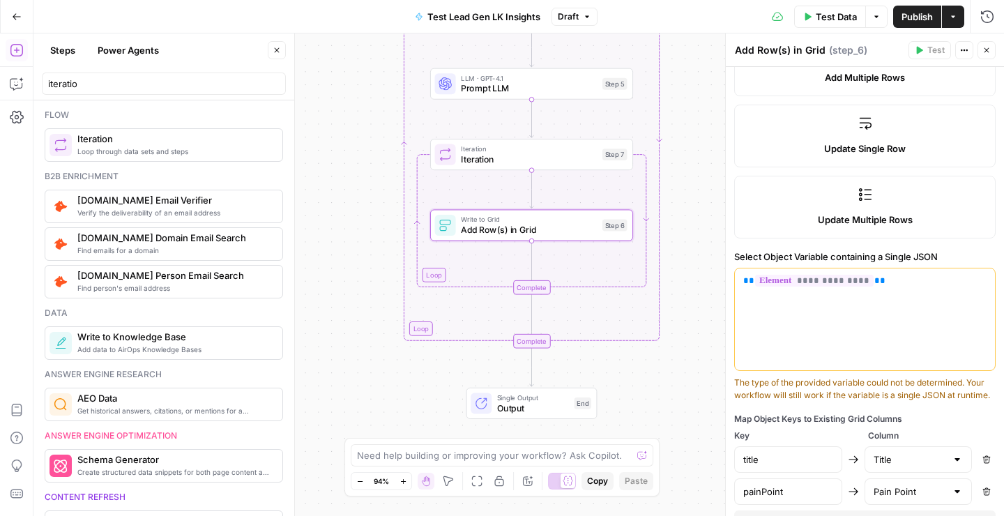
scroll to position [357, 0]
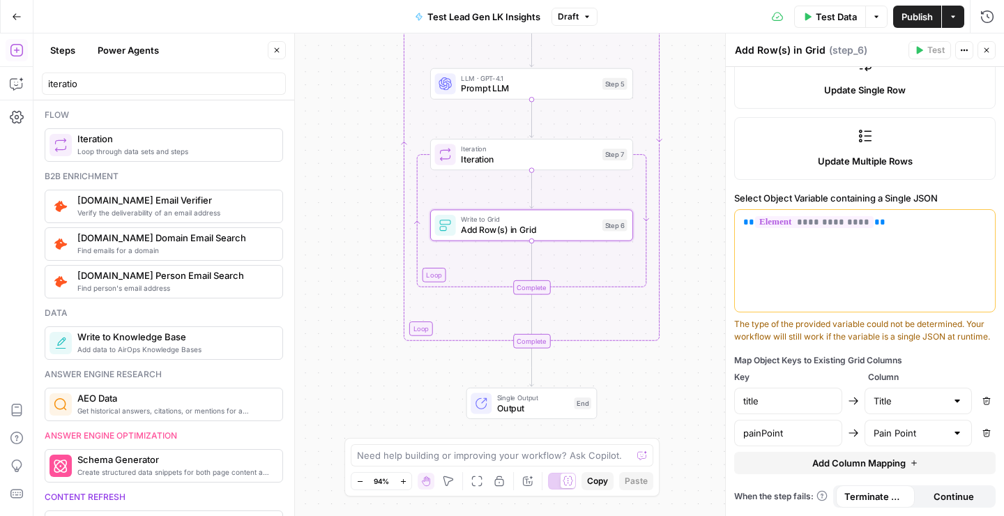
click at [817, 473] on button "Add Column Mapping" at bounding box center [866, 463] width 262 height 22
click at [771, 460] on input "text" at bounding box center [789, 465] width 90 height 14
type input "whyNow"
click at [912, 465] on input "text" at bounding box center [910, 465] width 73 height 14
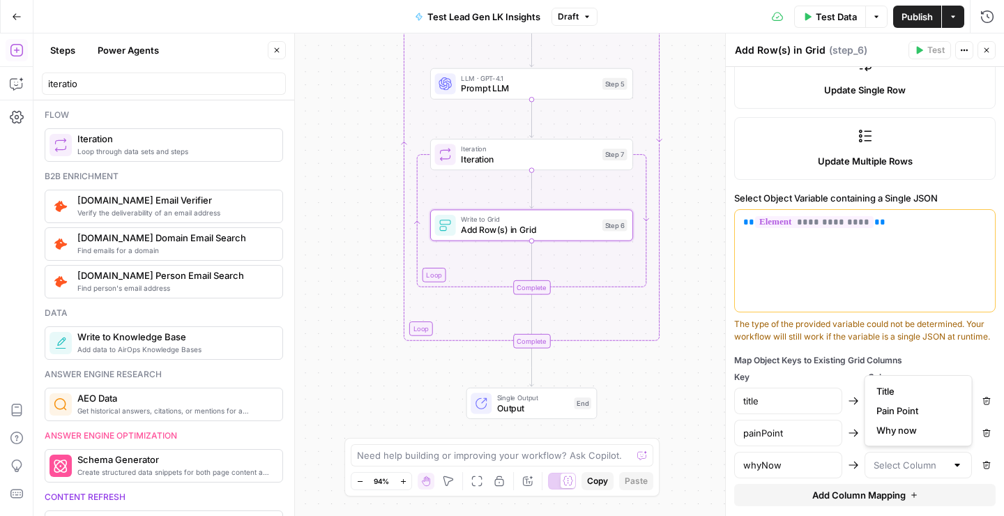
click at [892, 431] on span "Why now" at bounding box center [916, 430] width 79 height 14
type input "Why now"
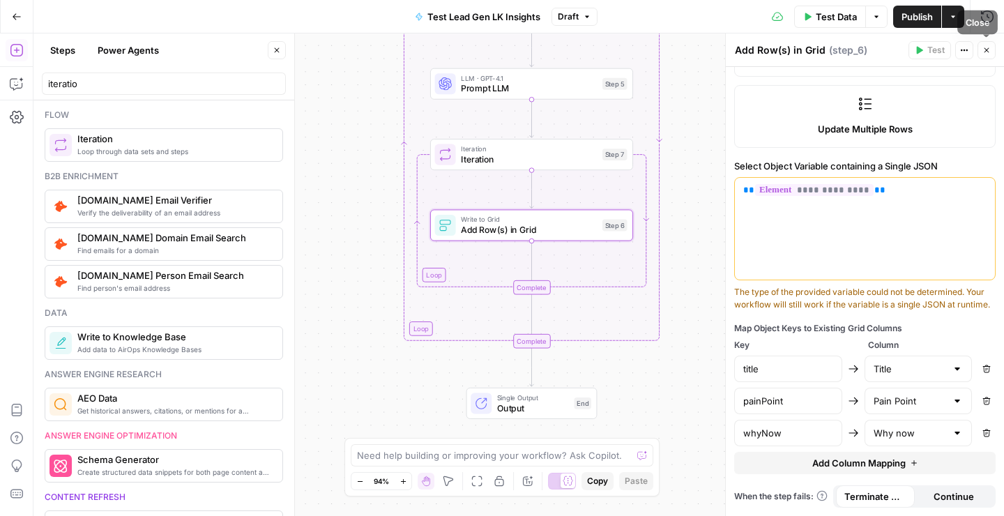
click at [990, 52] on icon "button" at bounding box center [987, 50] width 8 height 8
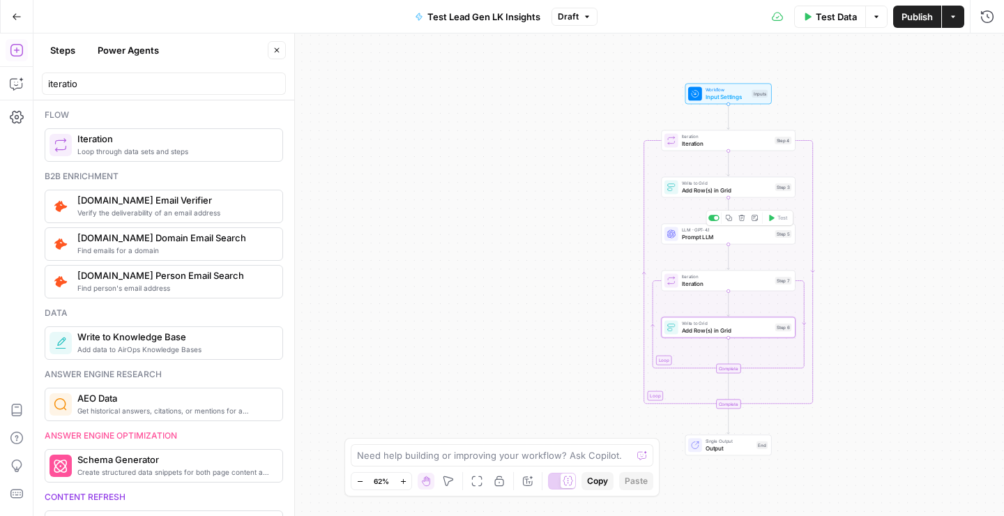
click at [716, 239] on span "Prompt LLM" at bounding box center [727, 237] width 90 height 8
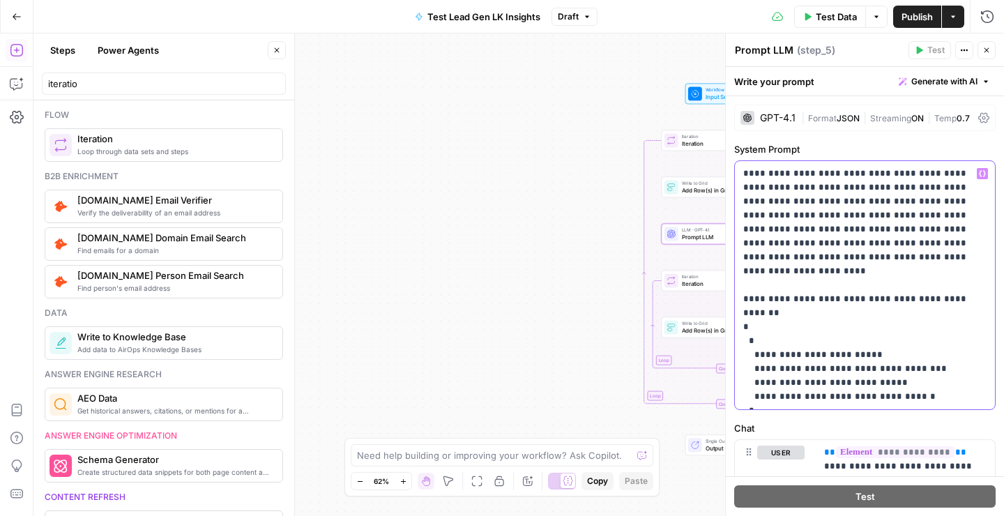
drag, startPoint x: 808, startPoint y: 390, endPoint x: 730, endPoint y: 158, distance: 244.4
click at [730, 158] on div "**********" at bounding box center [864, 274] width 279 height 483
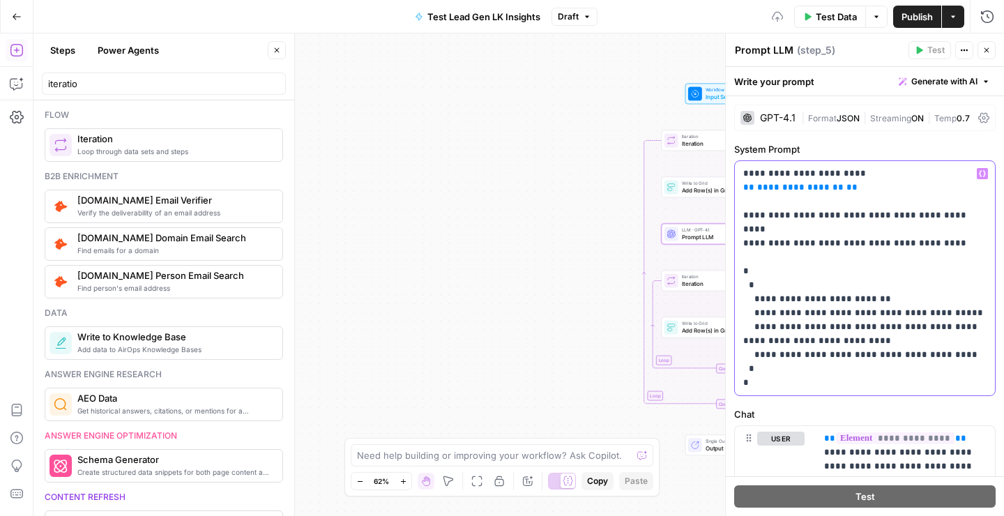
click at [792, 216] on p "**********" at bounding box center [865, 278] width 243 height 223
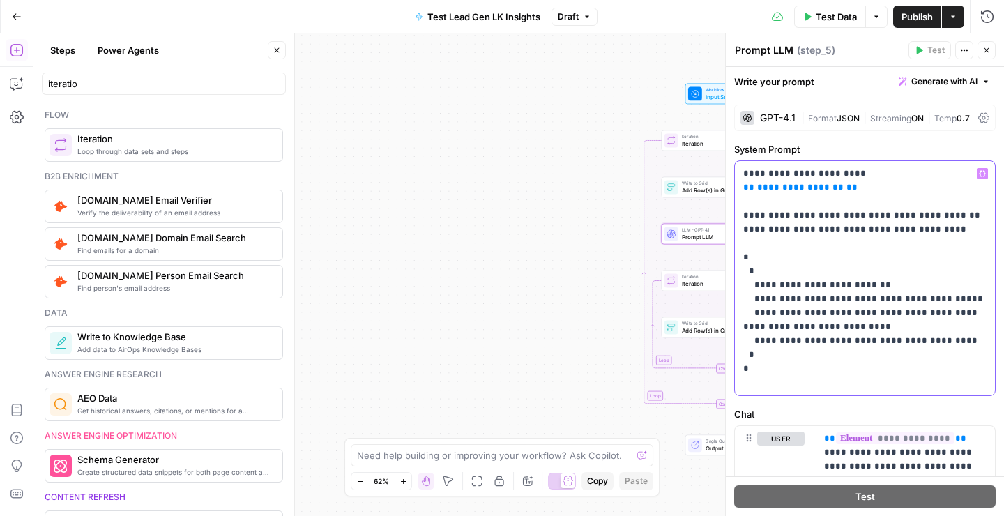
drag, startPoint x: 858, startPoint y: 326, endPoint x: 755, endPoint y: 312, distance: 103.5
click at [755, 312] on p "**********" at bounding box center [865, 278] width 243 height 223
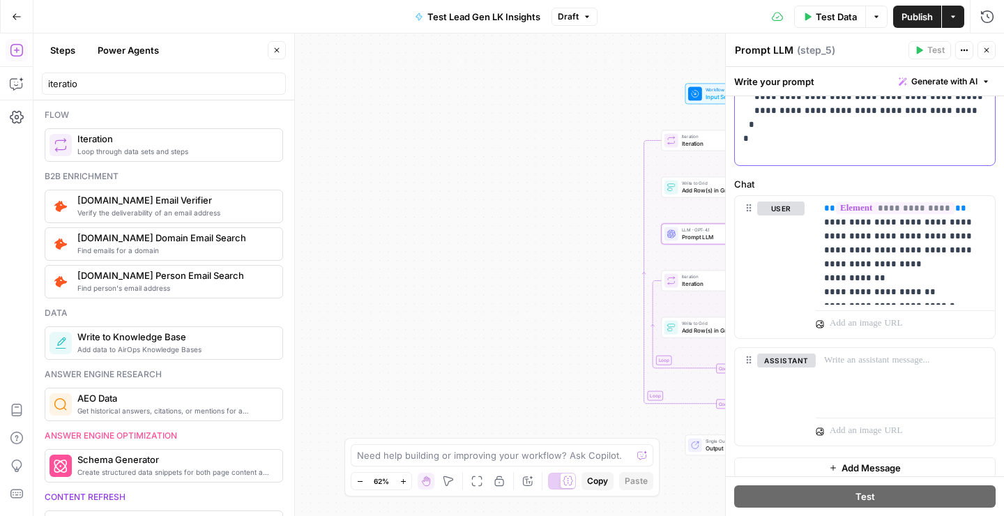
scroll to position [213, 0]
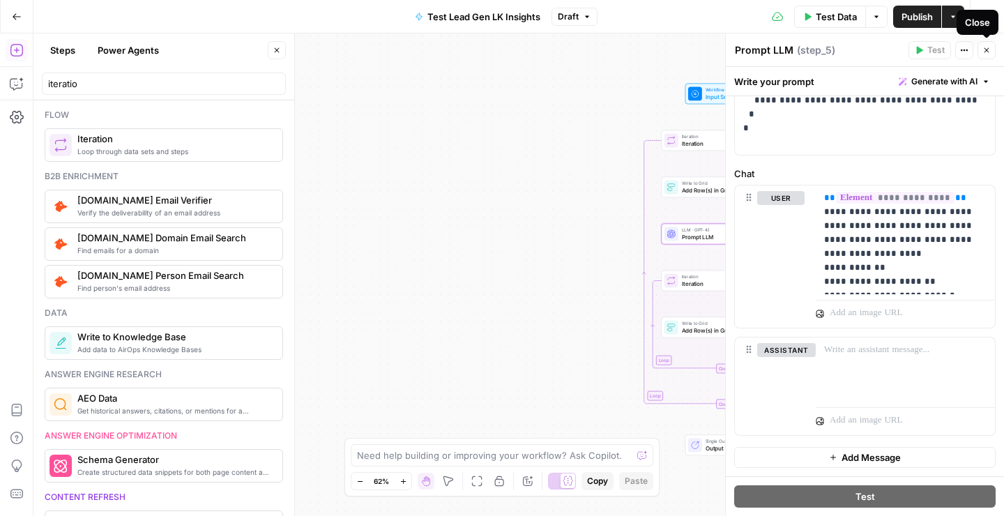
click at [991, 49] on button "Close" at bounding box center [987, 50] width 18 height 18
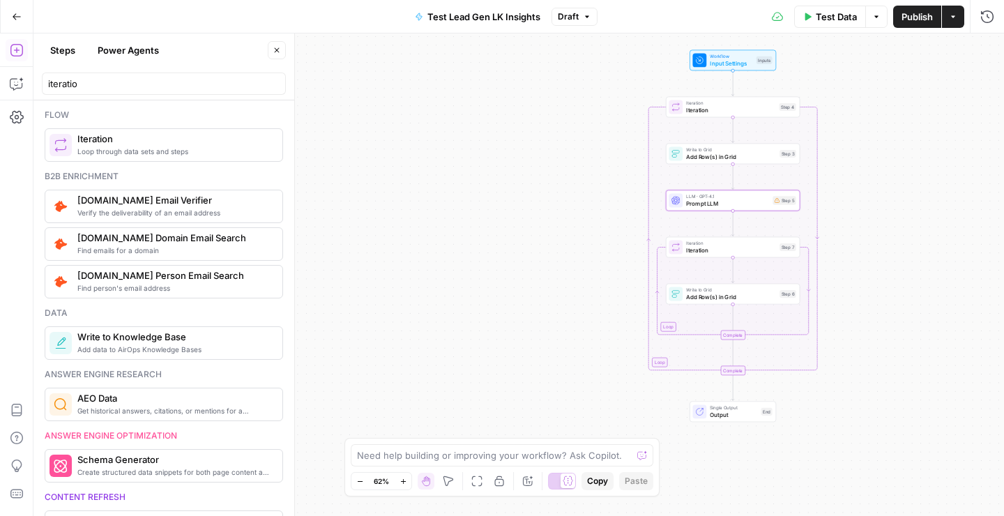
click at [913, 17] on span "Publish" at bounding box center [917, 17] width 31 height 14
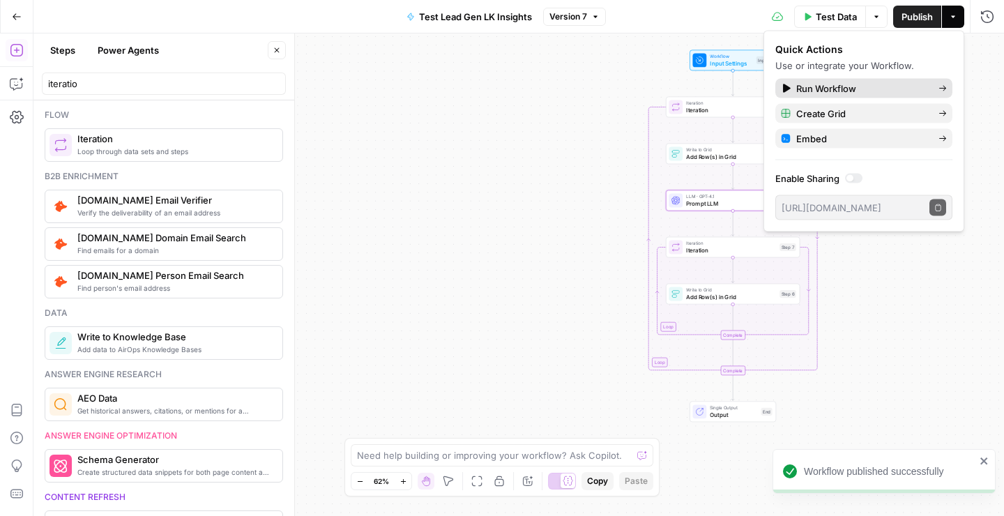
click at [838, 88] on span "Run Workflow" at bounding box center [862, 89] width 131 height 14
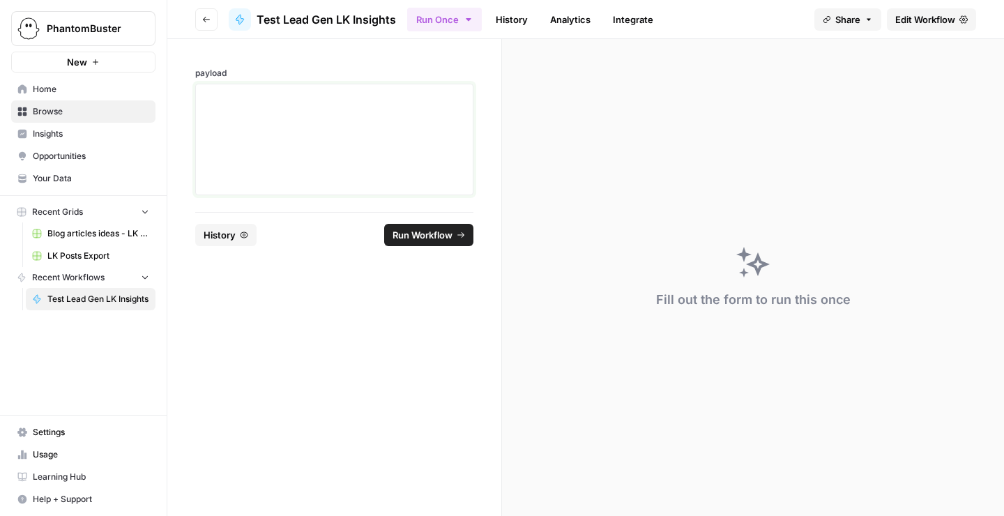
click at [297, 136] on textarea "payload" at bounding box center [334, 139] width 260 height 99
paste textarea "{ "resultObject": [ { "postId": "urn:li:activity:123", "permalink": "https://li…"
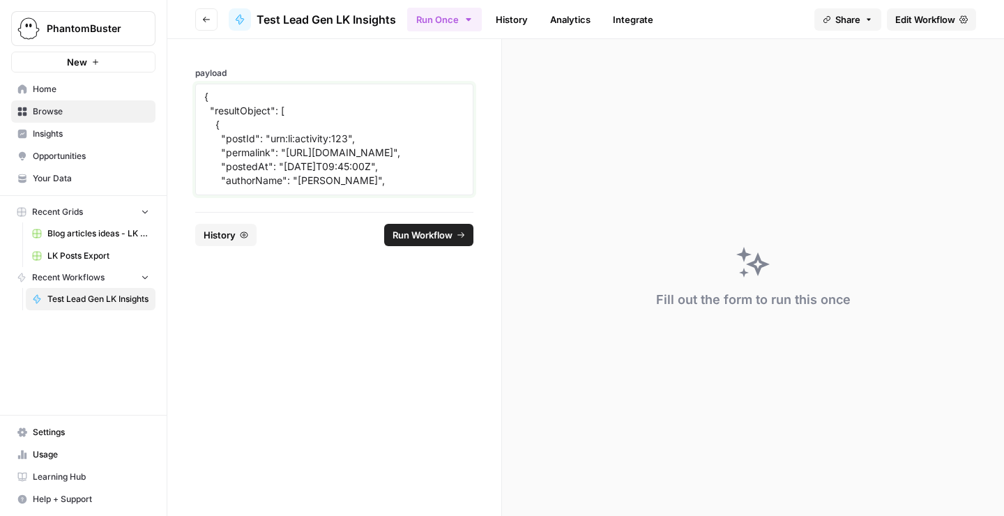
scroll to position [165, 0]
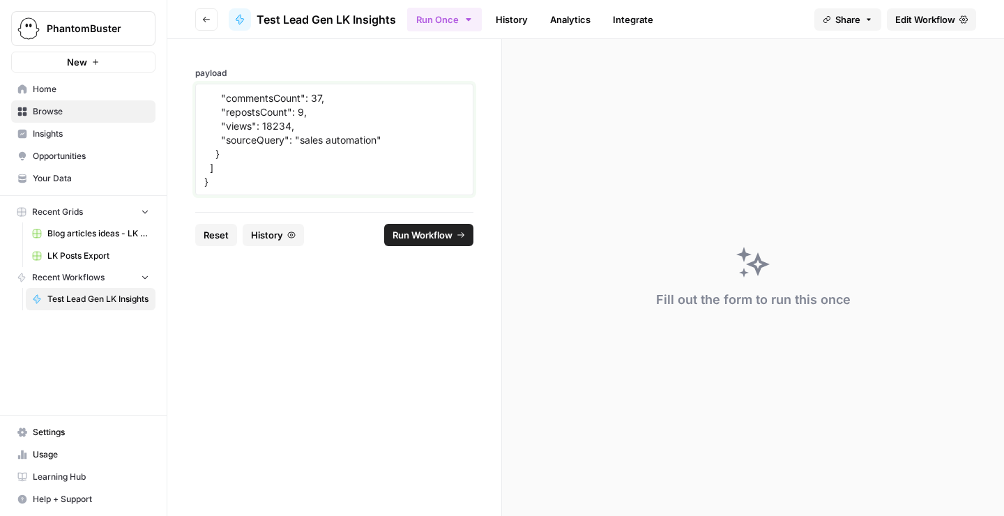
type textarea "{ "resultObject": [ { "postId": "urn:li:activity:123", "permalink": "https://li…"
click at [416, 238] on span "Run Workflow" at bounding box center [423, 235] width 60 height 14
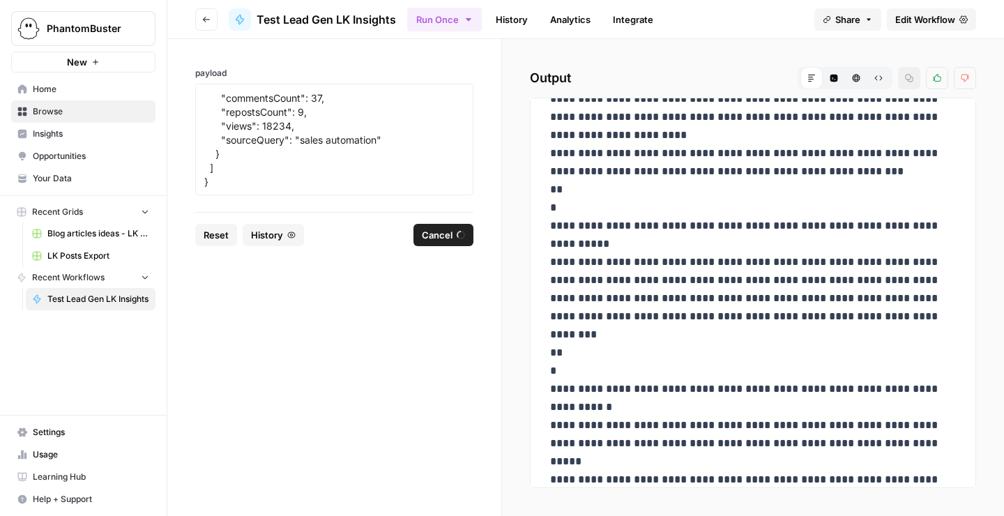
scroll to position [497, 0]
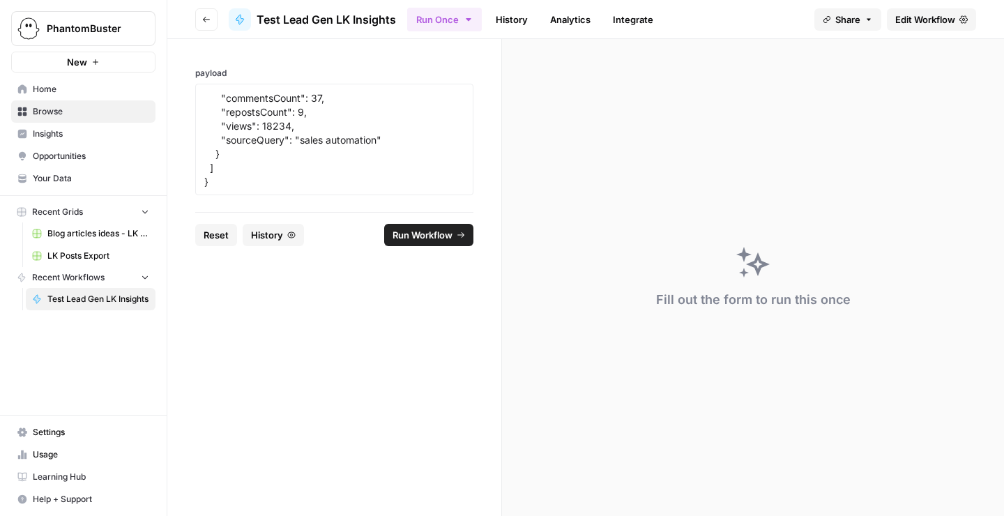
click at [273, 231] on span "History" at bounding box center [267, 235] width 32 height 14
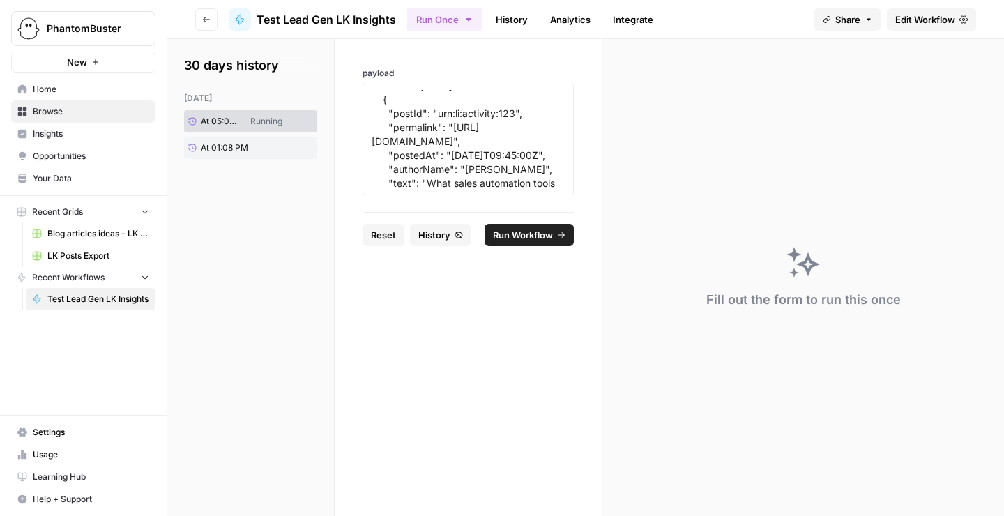
scroll to position [0, 0]
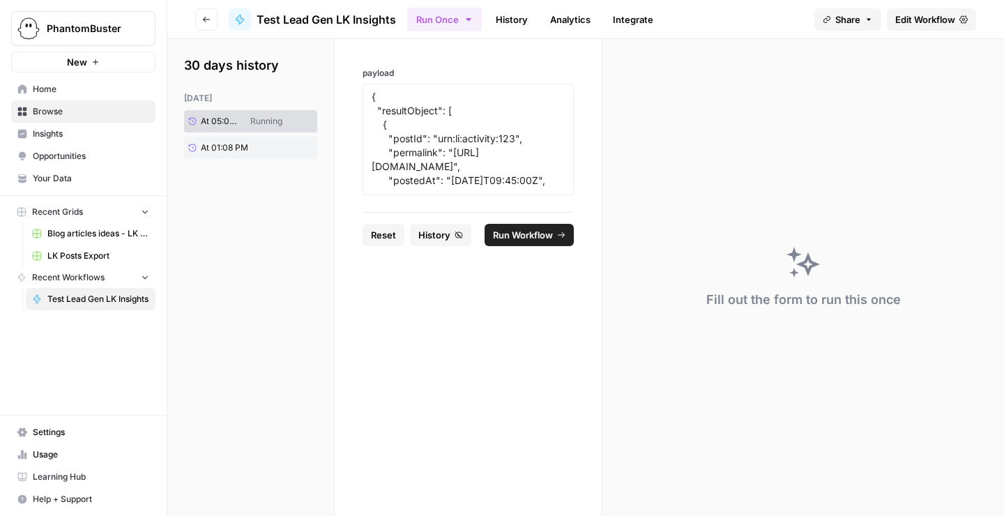
click at [504, 15] on link "History" at bounding box center [512, 19] width 49 height 22
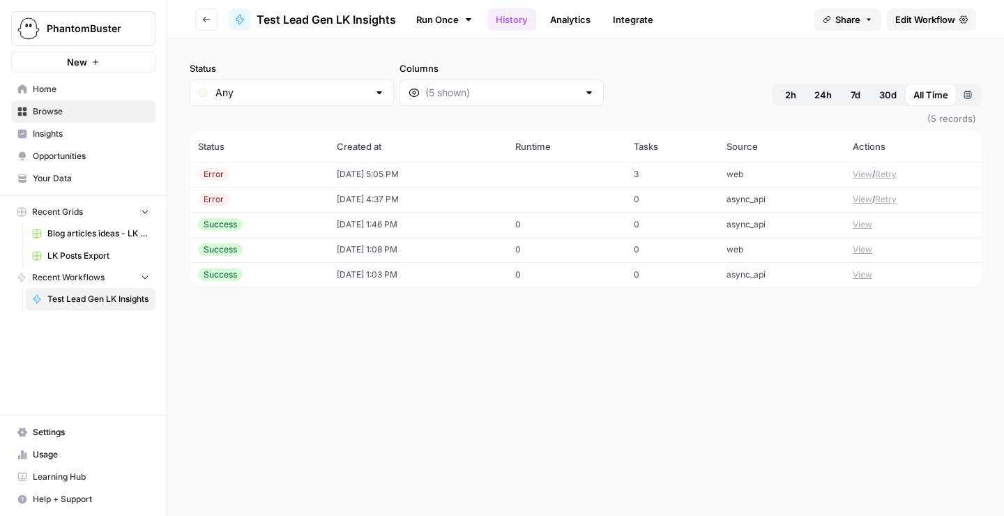
click at [217, 173] on div "Error" at bounding box center [213, 174] width 31 height 13
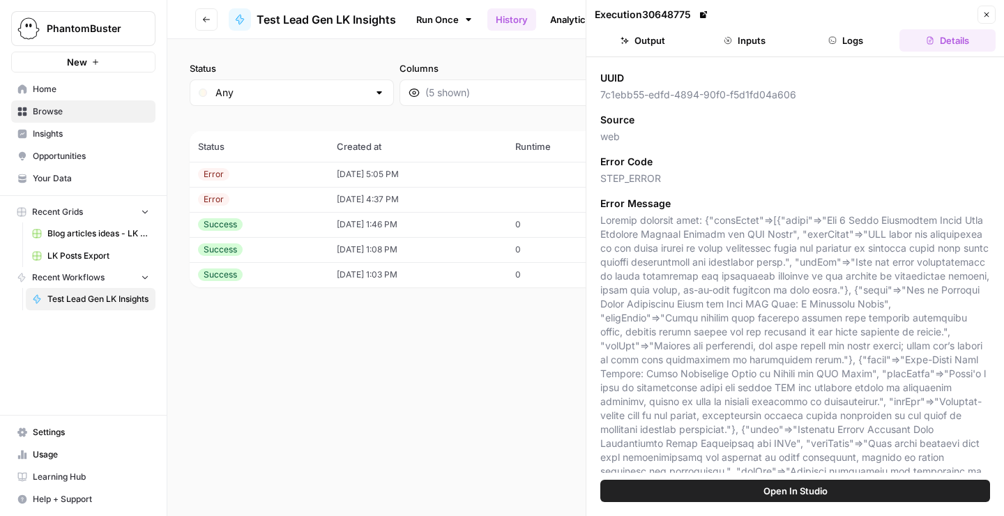
scroll to position [146, 0]
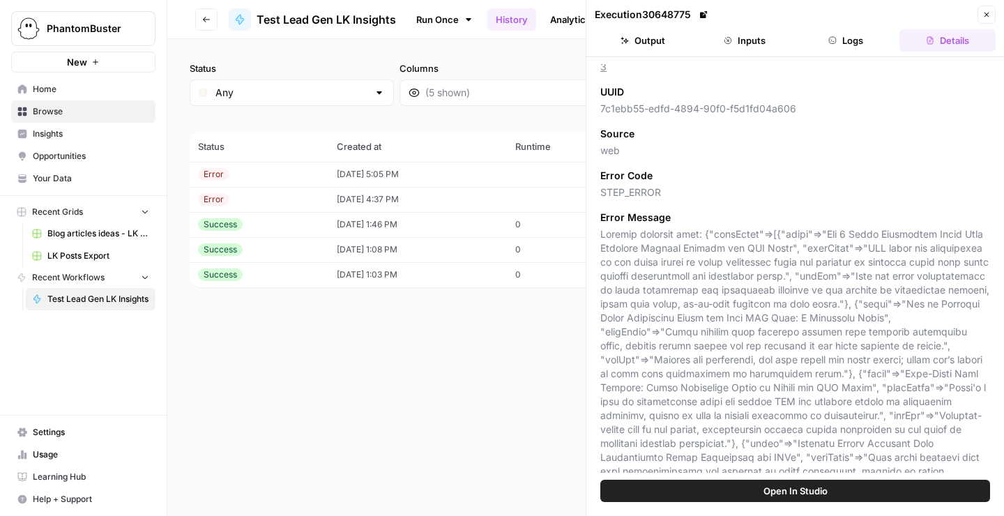
click at [656, 52] on header "Execution 30648775 Close Output Inputs Logs Details" at bounding box center [796, 28] width 418 height 57
click at [652, 43] on button "Output" at bounding box center [643, 40] width 96 height 22
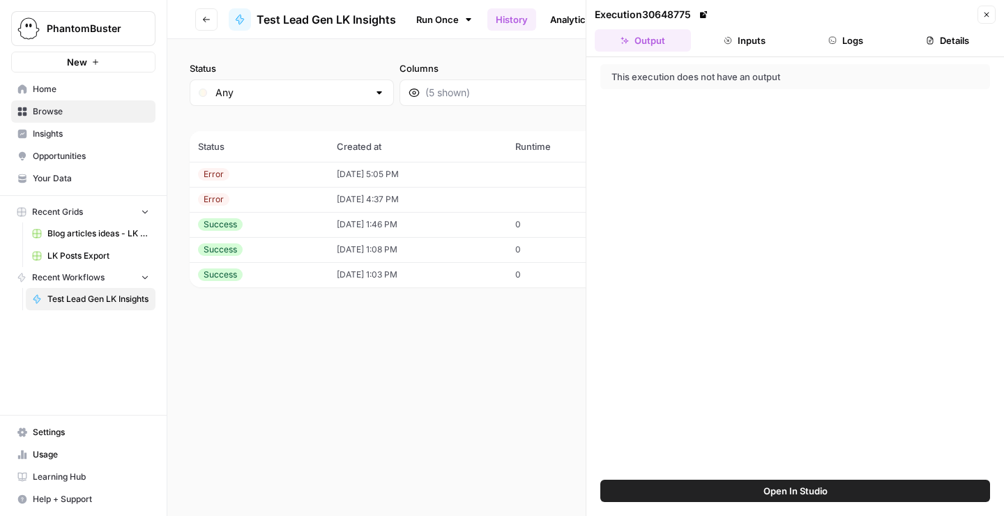
click at [673, 72] on div "This execution does not have an output" at bounding box center [746, 77] width 269 height 14
click at [936, 38] on button "Details" at bounding box center [948, 40] width 96 height 22
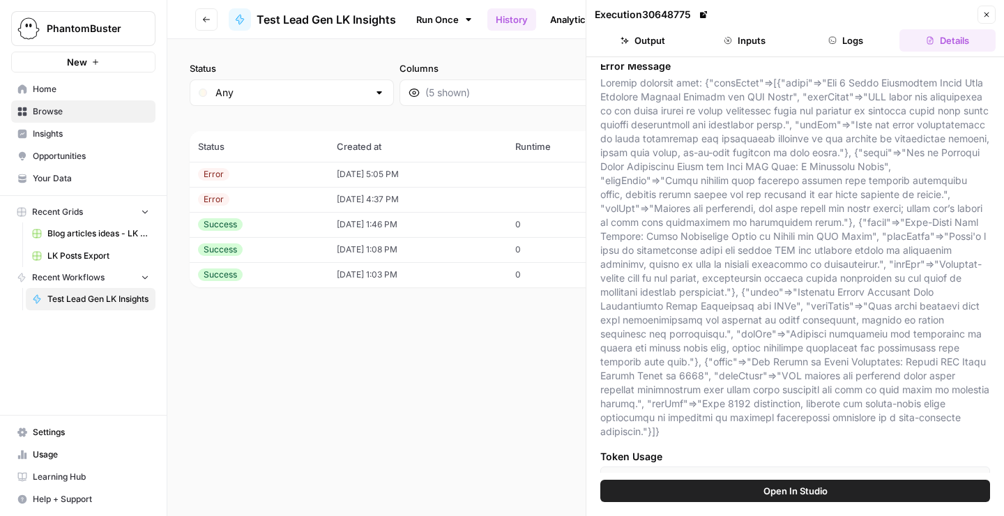
scroll to position [318, 0]
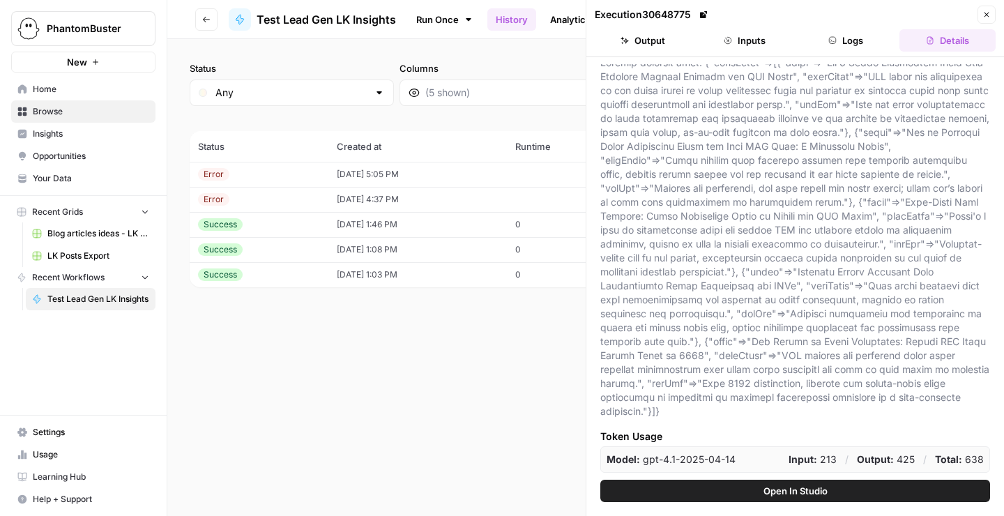
drag, startPoint x: 601, startPoint y: 229, endPoint x: 871, endPoint y: 410, distance: 325.2
click at [871, 410] on div "Status error Version 7 Time 10/03/25 at 5:05 PM Tasks 3 UUID 7c1ebb55-edfd-4894…" at bounding box center [796, 268] width 390 height 409
copy div "Error Code STEP_ERROR Error Message Invalid iterator type: {"blogIdeas"=>[{"tit…"
click at [552, 196] on td at bounding box center [566, 199] width 119 height 25
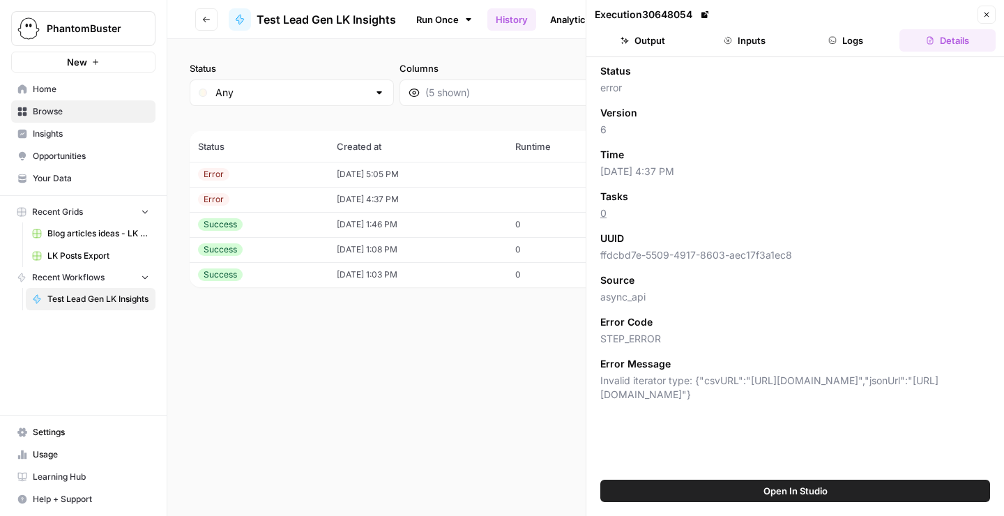
click at [993, 14] on button "Close" at bounding box center [987, 15] width 18 height 18
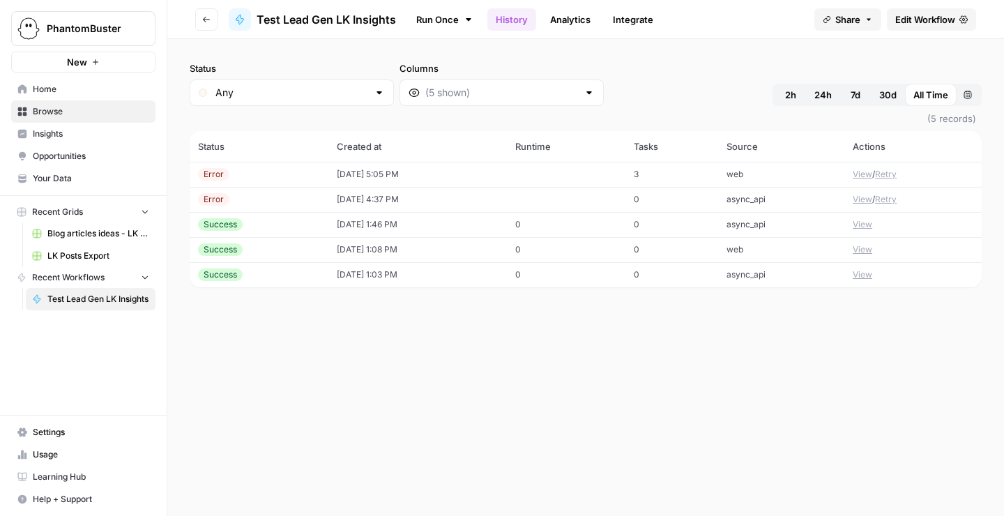
click at [637, 20] on link "Integrate" at bounding box center [633, 19] width 57 height 22
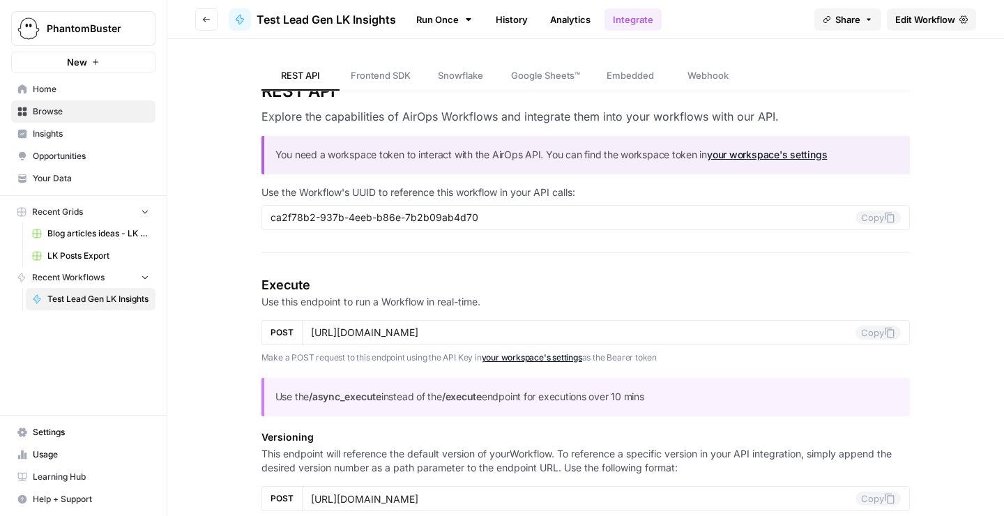
scroll to position [29, 0]
click at [513, 223] on div "ca2f78b2-937b-4eeb-b86e-7b2b09ab4d70 Copy" at bounding box center [586, 216] width 649 height 25
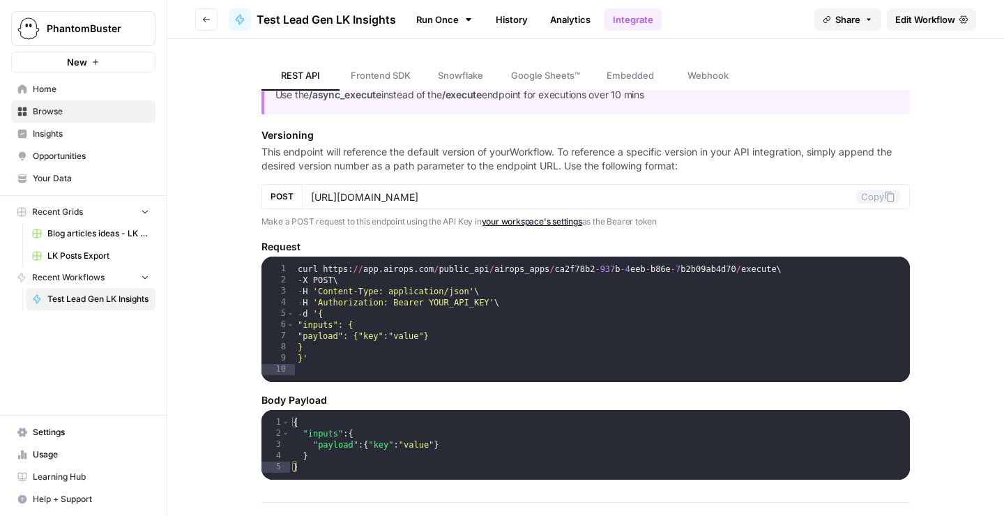
scroll to position [13, 0]
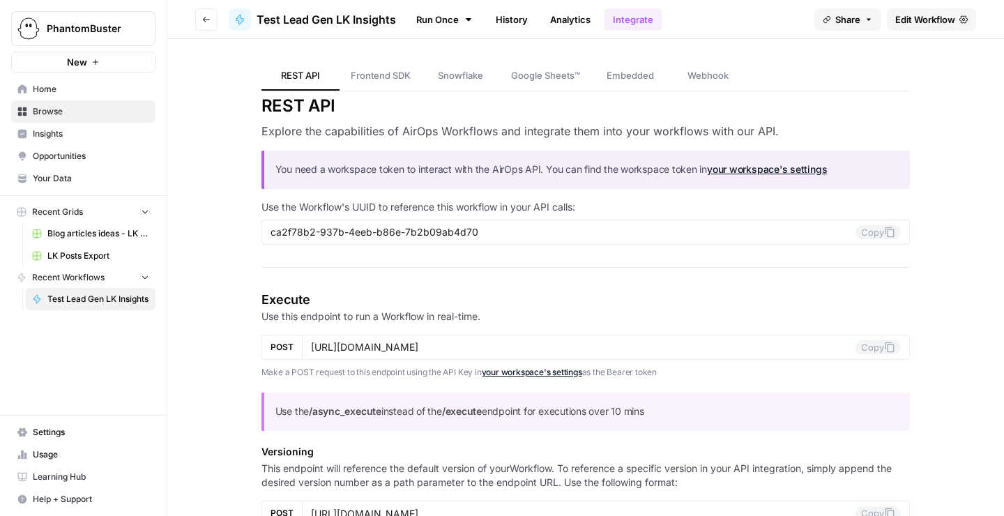
click at [640, 17] on link "Integrate" at bounding box center [633, 19] width 57 height 22
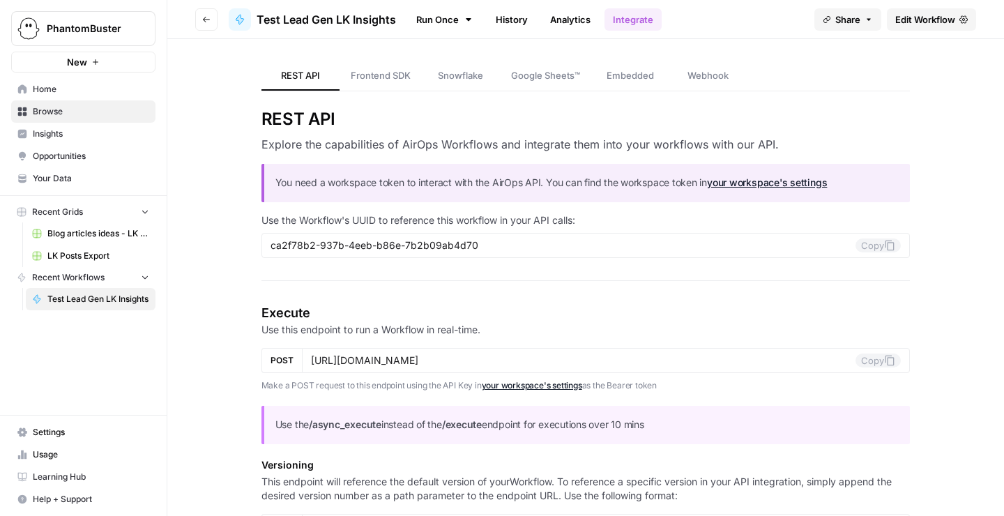
click at [518, 20] on link "History" at bounding box center [512, 19] width 49 height 22
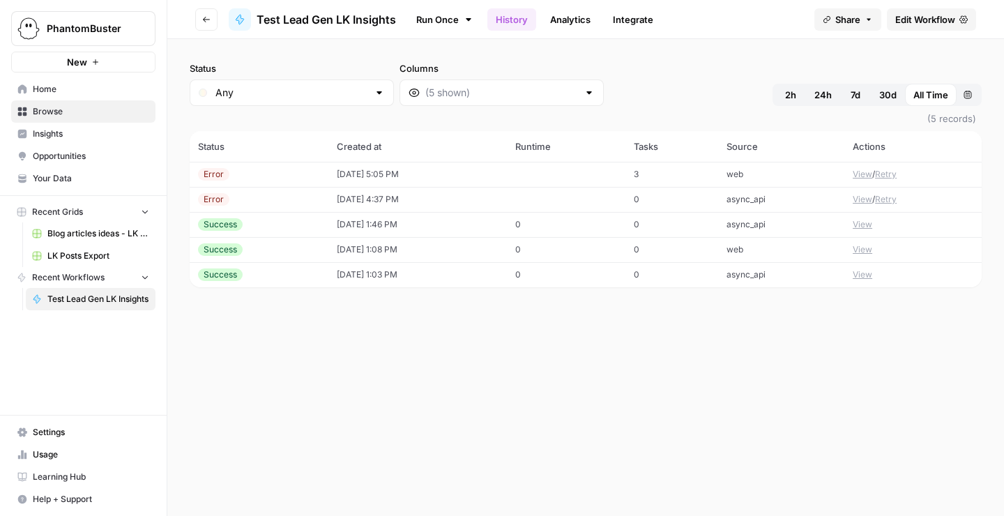
click at [593, 17] on link "Analytics" at bounding box center [570, 19] width 57 height 22
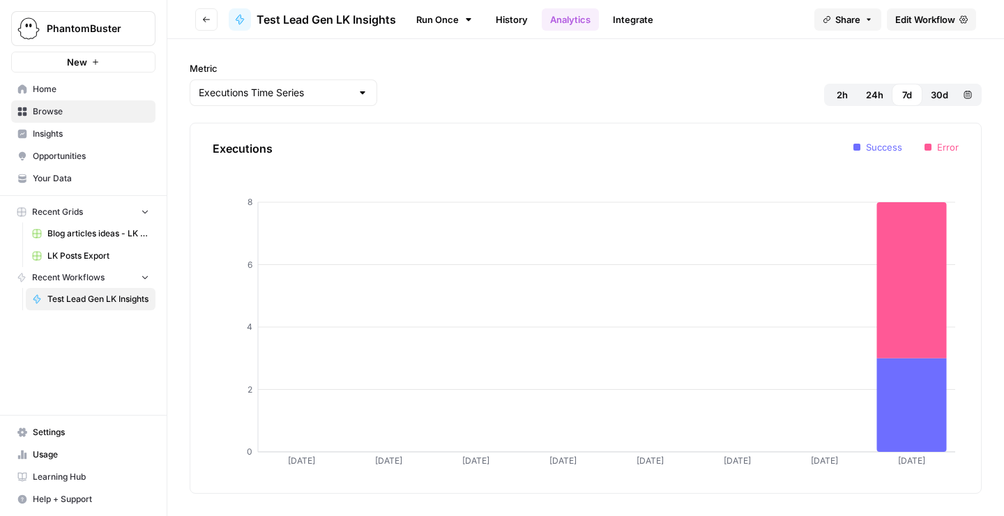
click at [206, 20] on icon "button" at bounding box center [206, 19] width 8 height 8
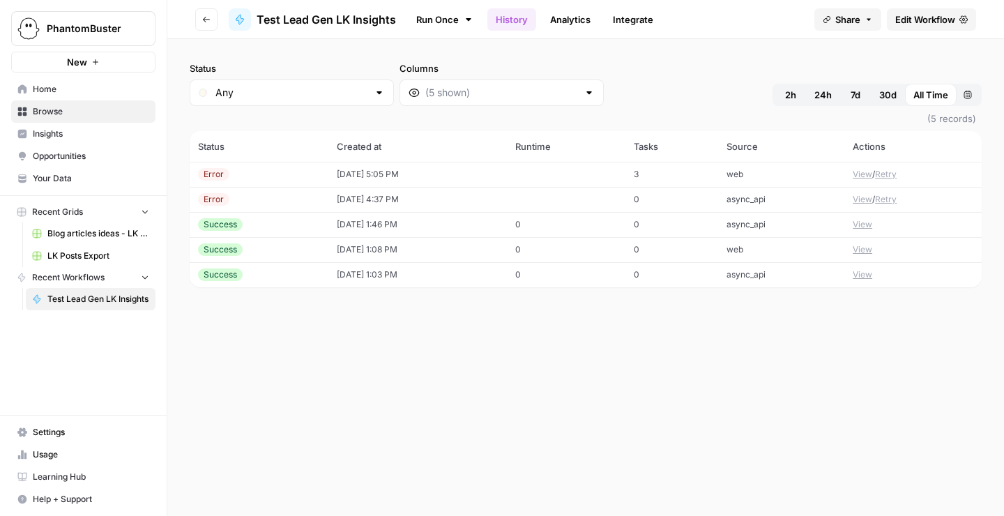
click at [432, 20] on link "Run Once" at bounding box center [444, 20] width 75 height 24
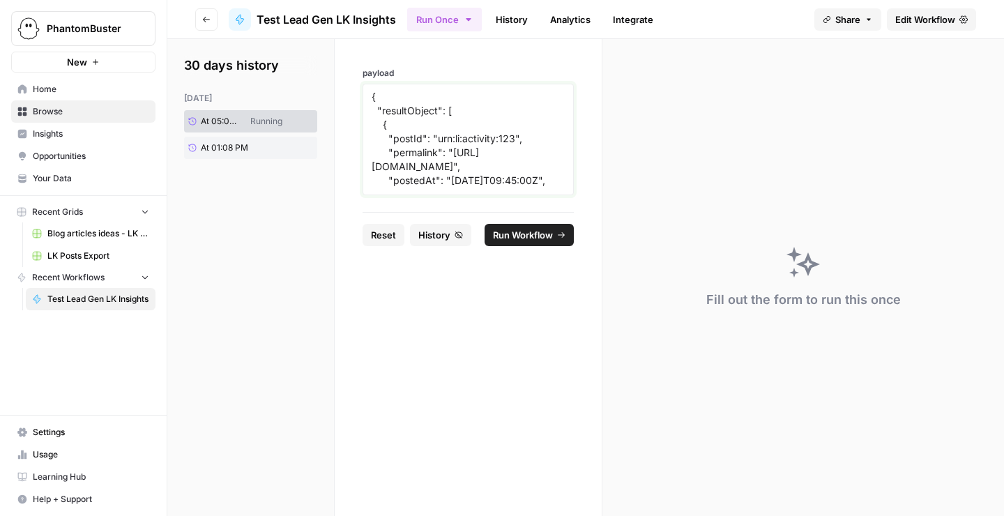
drag, startPoint x: 421, startPoint y: 179, endPoint x: 406, endPoint y: 49, distance: 131.3
click at [406, 49] on div "payload { "resultObject": [ { "postId": "urn:li:activity:123", "permalink": "ht…" at bounding box center [468, 125] width 267 height 173
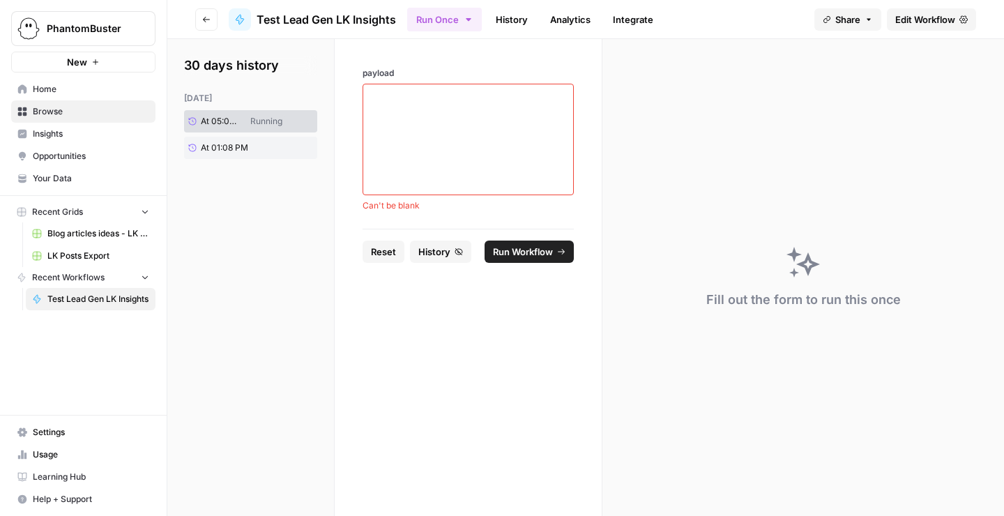
click at [433, 343] on form "payload Can't be blank Reset History Run Workflow" at bounding box center [469, 277] width 268 height 477
click at [472, 95] on textarea "payload" at bounding box center [468, 139] width 193 height 99
click at [466, 308] on form "payload Can't be blank Reset History Run Workflow" at bounding box center [469, 277] width 268 height 477
click at [206, 16] on icon "button" at bounding box center [206, 19] width 8 height 8
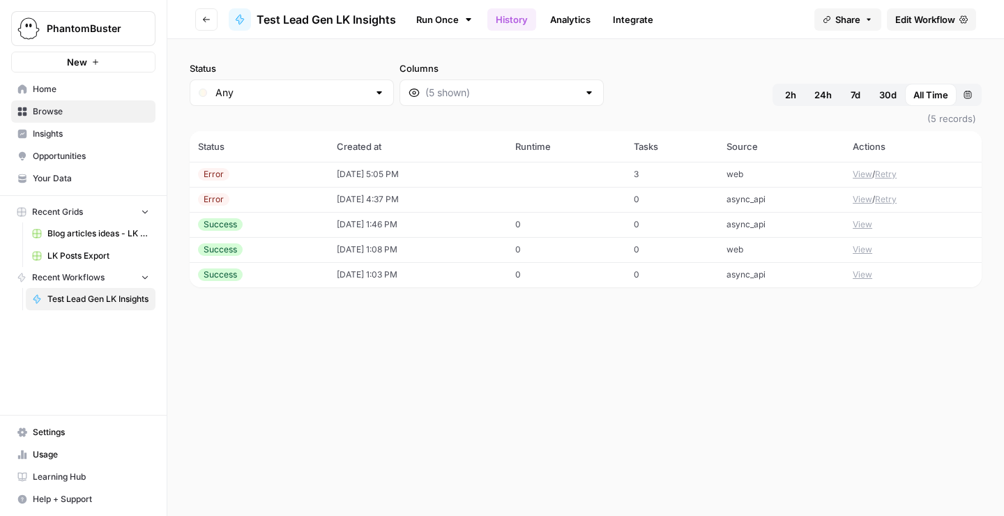
click at [86, 234] on span "Blog articles ideas - LK Lead Gen" at bounding box center [98, 233] width 102 height 13
click at [77, 257] on span "LK Posts Export" at bounding box center [98, 256] width 102 height 13
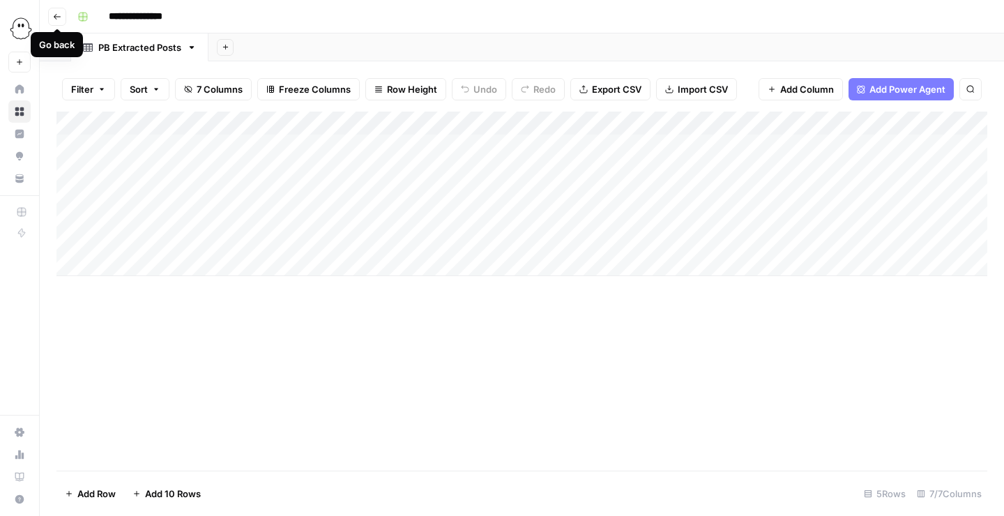
click at [52, 18] on button "Go back" at bounding box center [57, 17] width 18 height 18
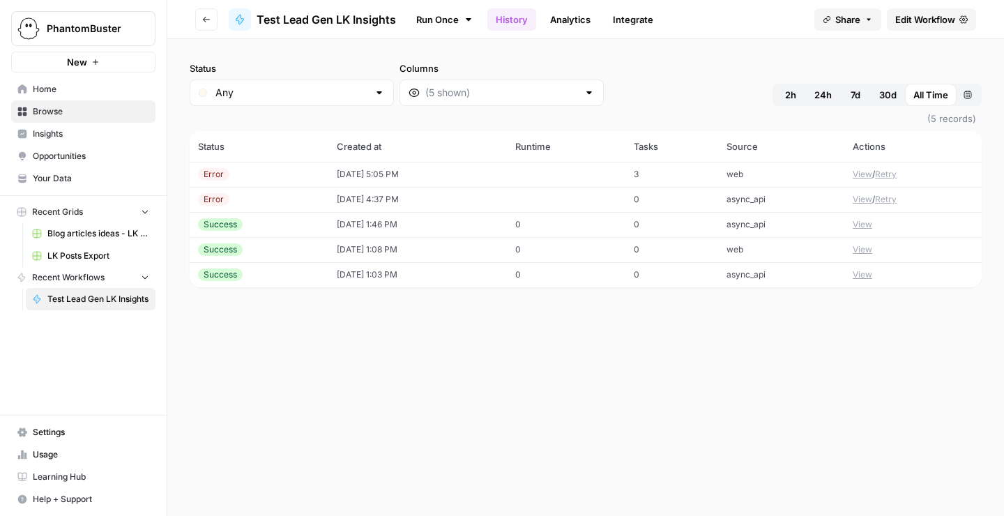
click at [438, 366] on div "Status Any Columns 2h 24h 7d 30d All Time Custom range (5 records) Status Creat…" at bounding box center [585, 277] width 837 height 477
click at [862, 199] on button "View" at bounding box center [863, 199] width 20 height 13
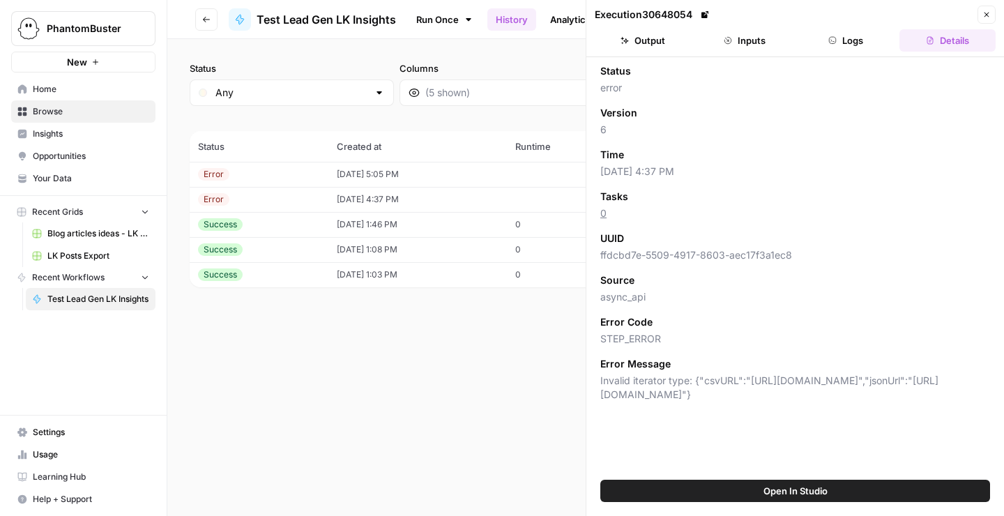
click at [706, 398] on span "Invalid iterator type: {"csvURL":"https://phantombuster.s3.amazonaws.com/DskAhX…" at bounding box center [796, 388] width 390 height 28
copy span "Invalid iterator type: {"csvURL":"https://phantombuster.s3.amazonaws.com/DskAhX…"
click at [203, 25] on button "Go back" at bounding box center [206, 19] width 22 height 22
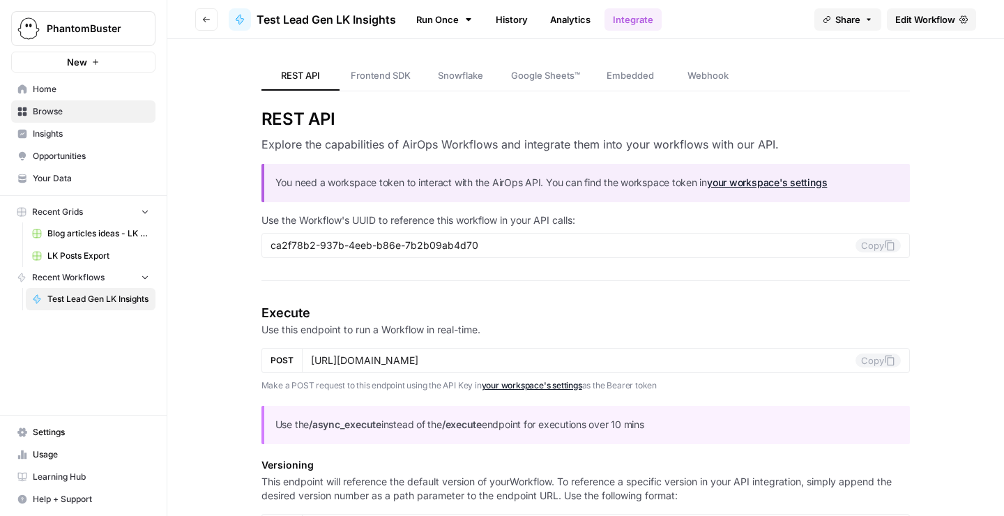
click at [54, 88] on span "Home" at bounding box center [91, 89] width 116 height 13
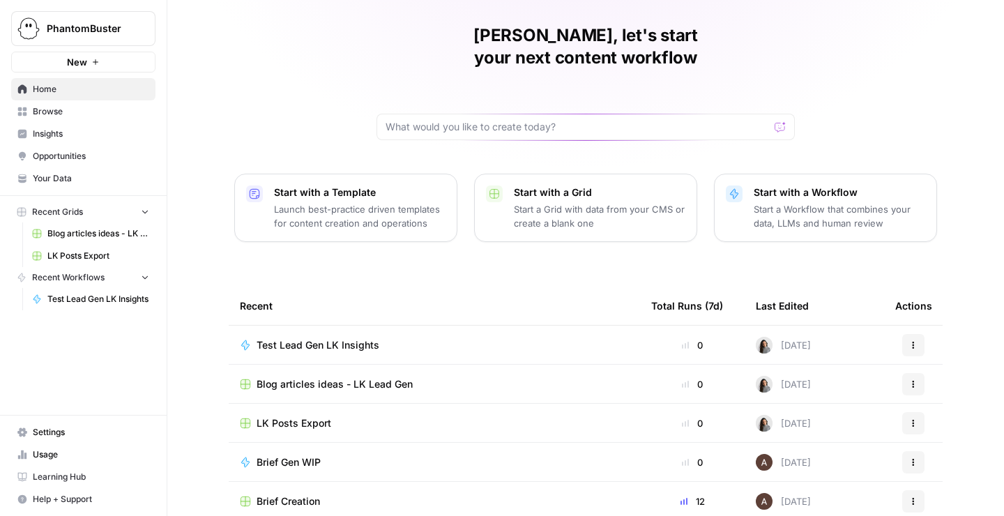
scroll to position [76, 0]
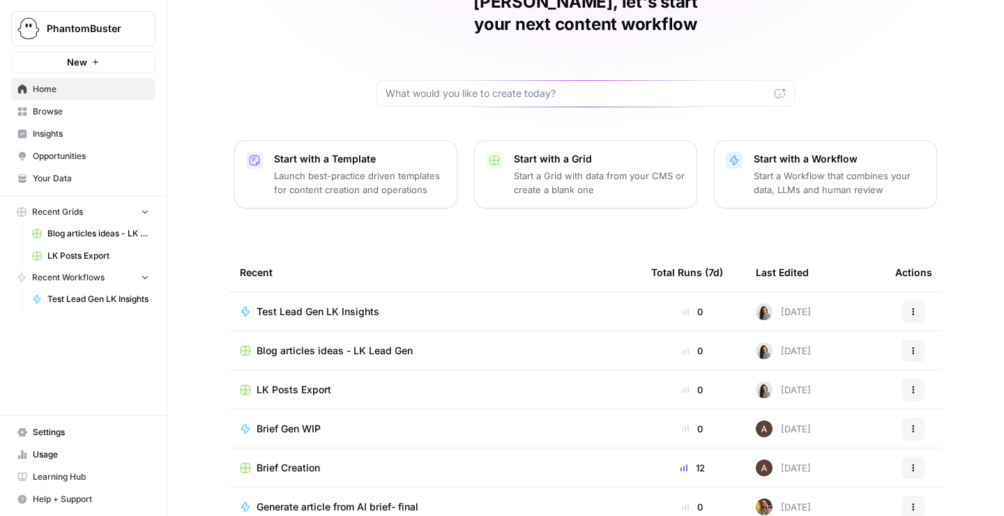
click at [61, 112] on span "Browse" at bounding box center [91, 111] width 116 height 13
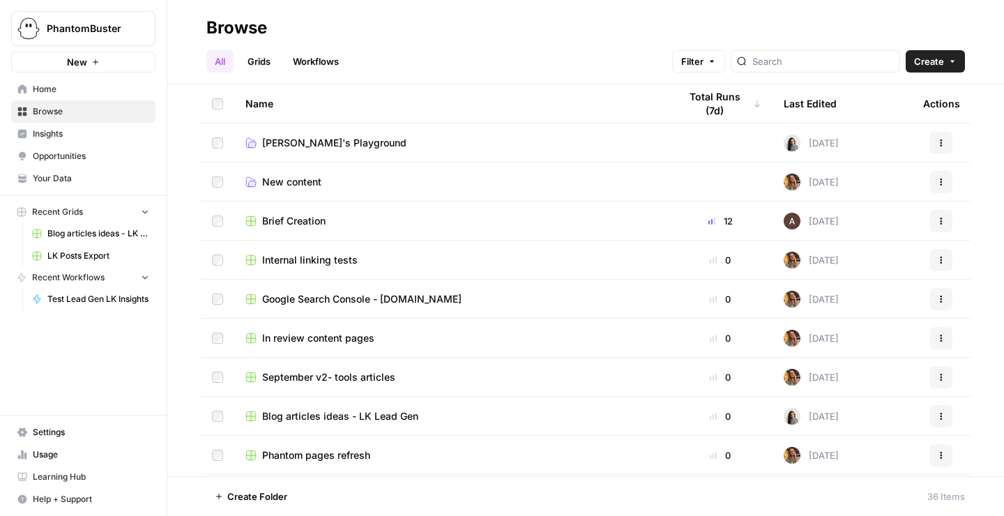
click at [365, 146] on link "Julia's Playground" at bounding box center [452, 143] width 412 height 14
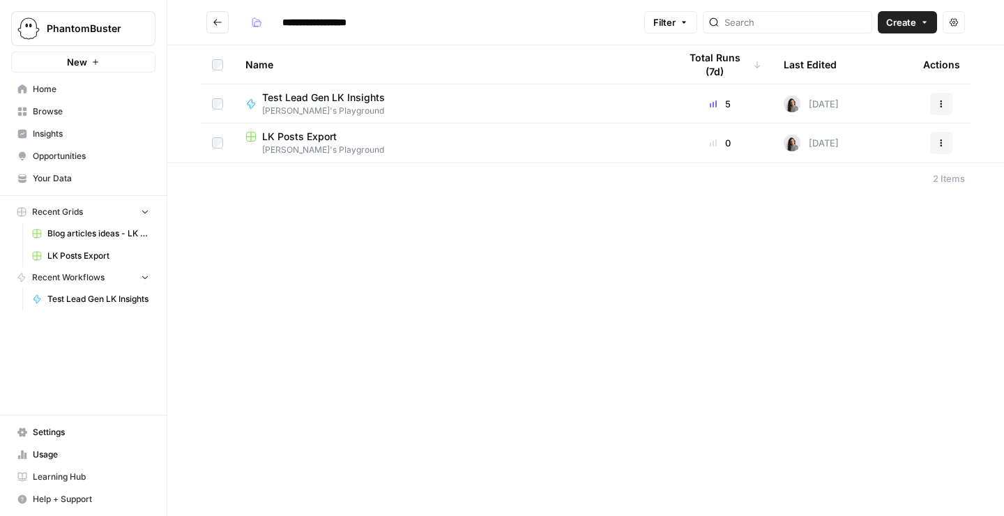
click at [726, 102] on div "5" at bounding box center [720, 104] width 82 height 14
click at [683, 242] on div "**********" at bounding box center [585, 258] width 837 height 516
click at [211, 28] on button "Go back" at bounding box center [217, 22] width 22 height 22
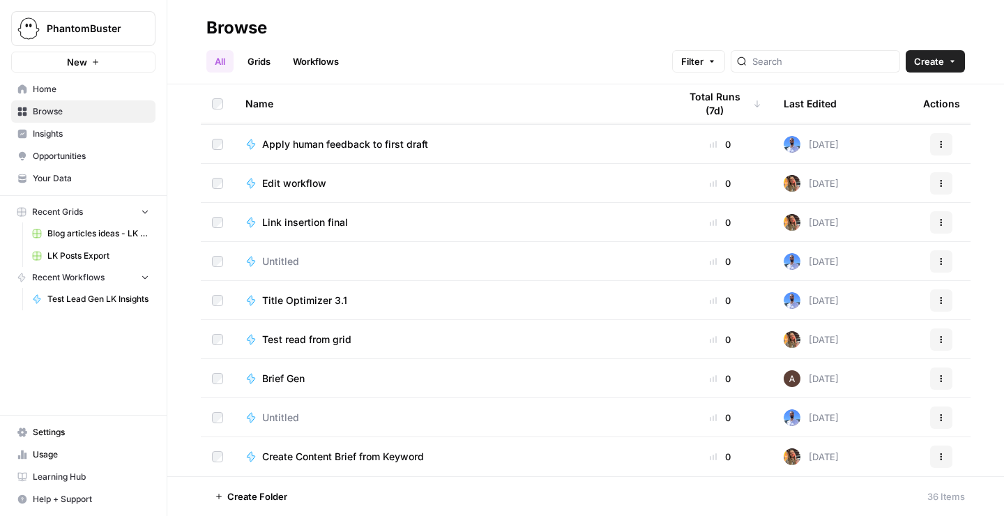
scroll to position [596, 0]
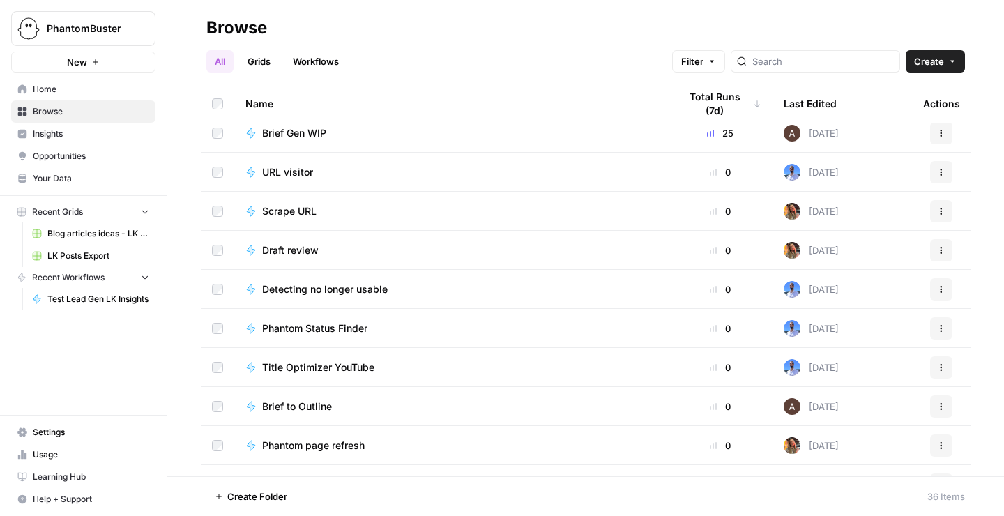
click at [77, 232] on span "Blog articles ideas - LK Lead Gen" at bounding box center [98, 233] width 102 height 13
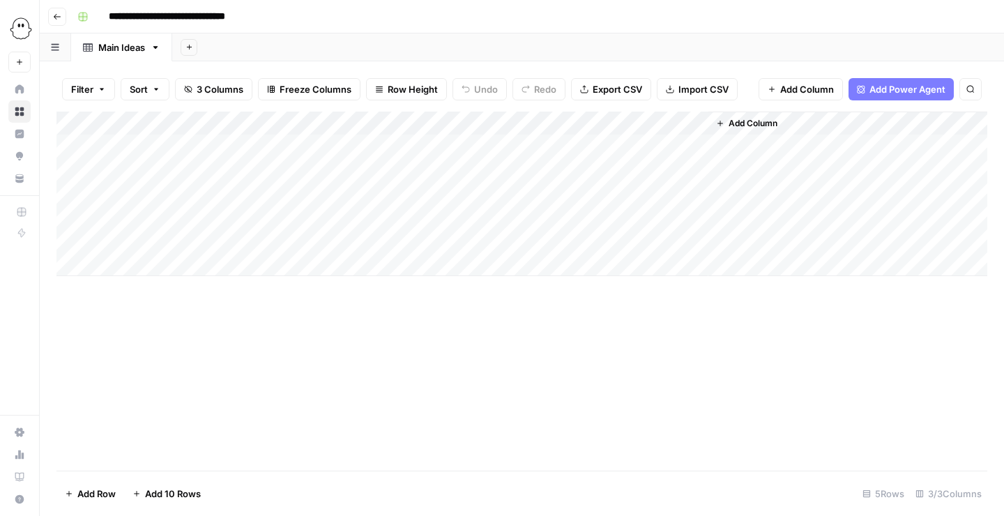
click at [53, 56] on button "button" at bounding box center [55, 46] width 31 height 27
click at [62, 20] on button "Go back" at bounding box center [57, 17] width 18 height 18
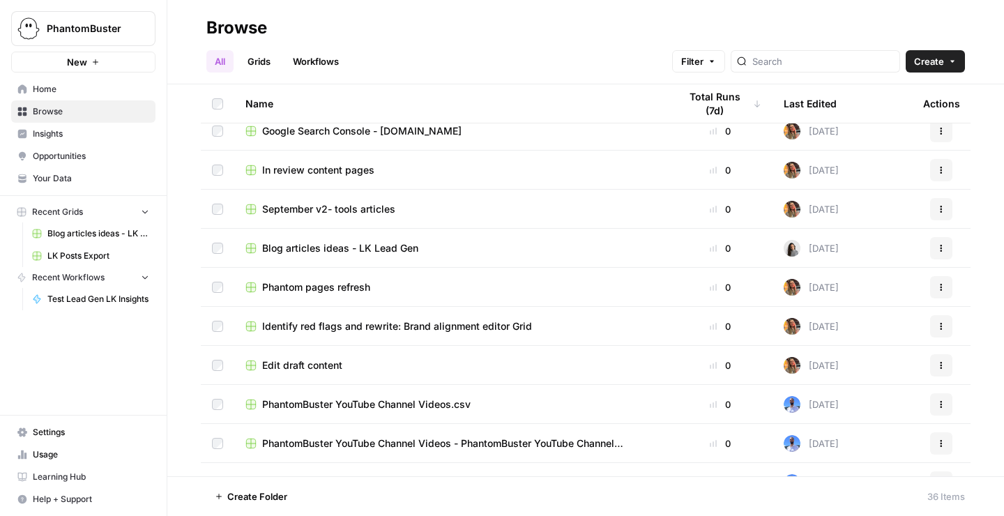
scroll to position [174, 0]
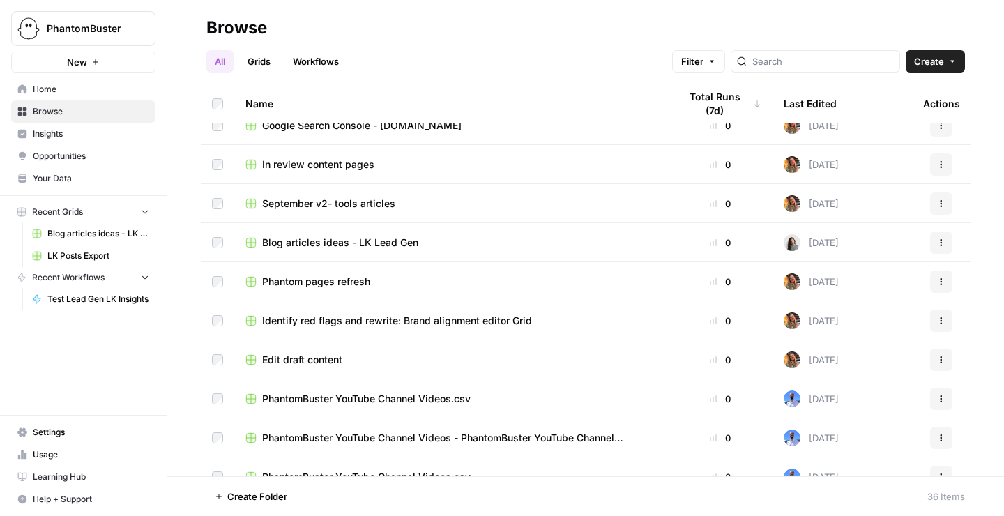
click at [936, 244] on button "Actions" at bounding box center [942, 243] width 22 height 22
click at [876, 324] on span "Move To" at bounding box center [880, 326] width 112 height 14
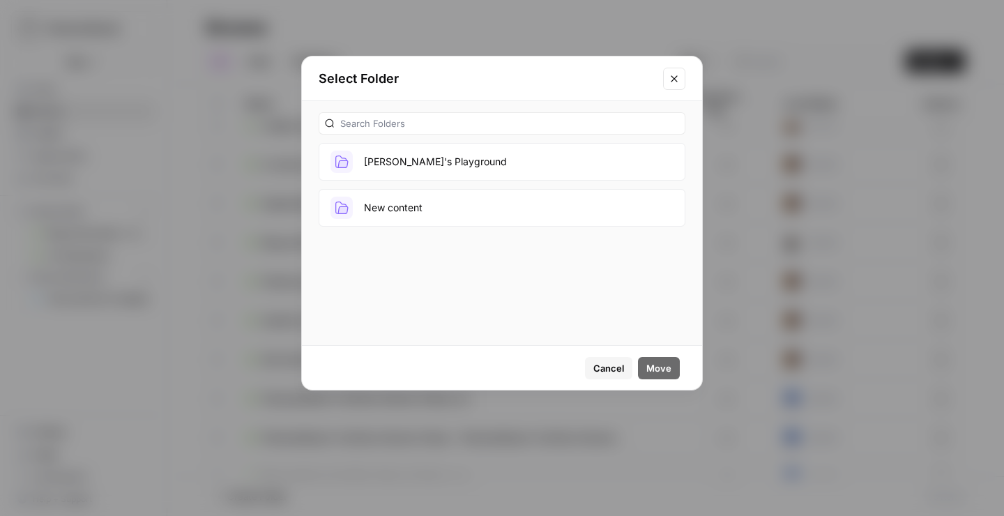
click at [453, 164] on button "Julia's Playground" at bounding box center [502, 162] width 367 height 38
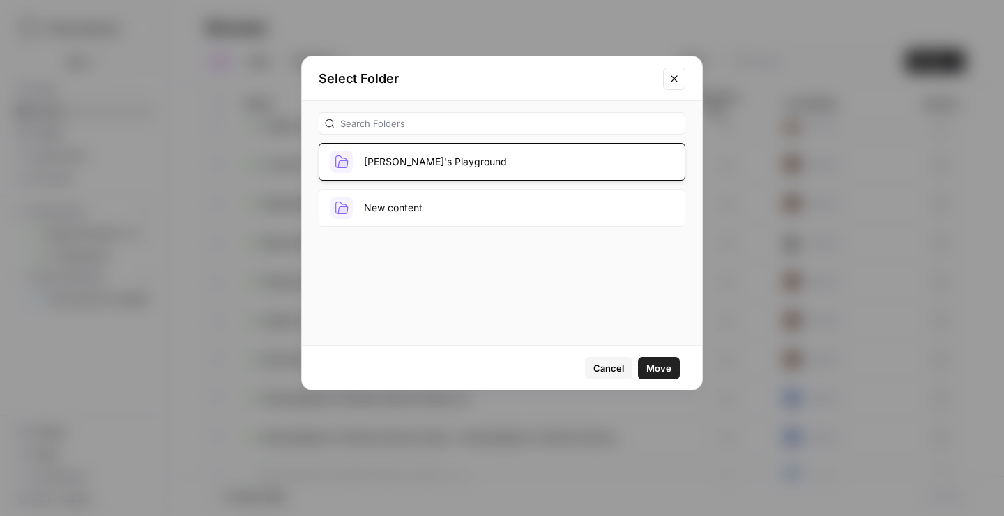
click at [663, 365] on span "Move" at bounding box center [659, 368] width 25 height 14
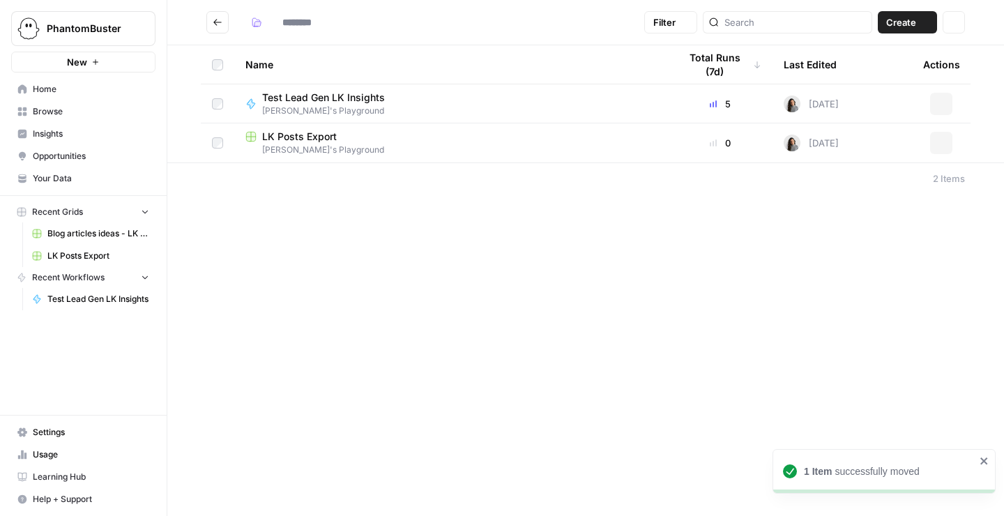
type input "**********"
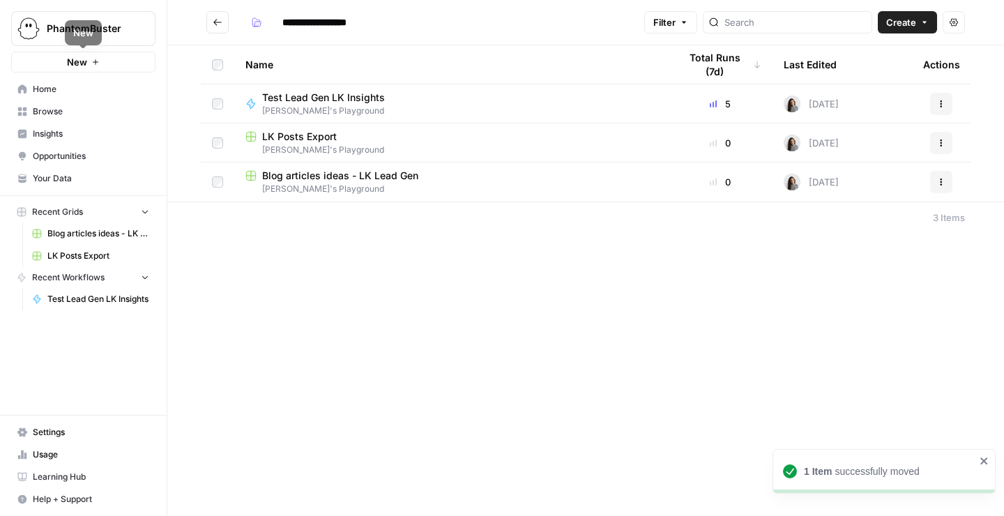
click at [366, 108] on span "Julia's Playground" at bounding box center [329, 111] width 134 height 13
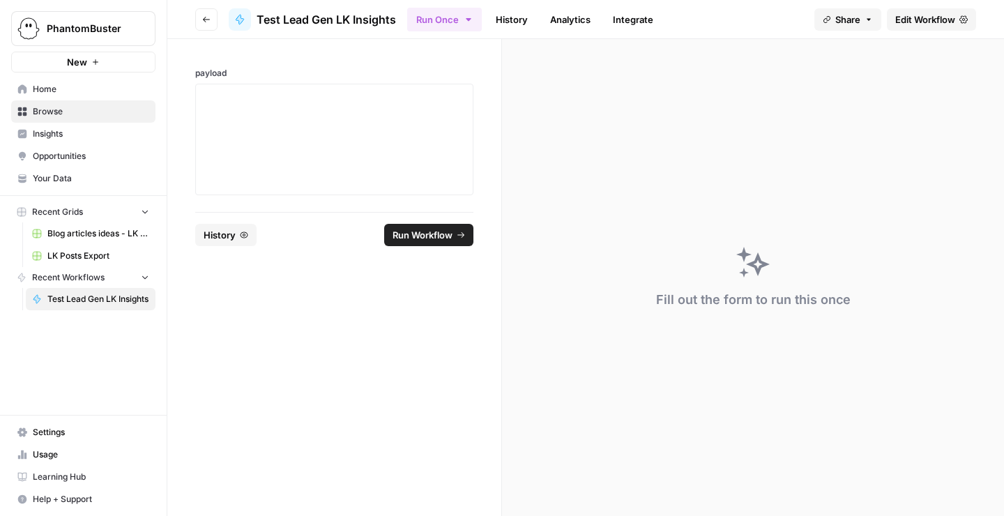
click at [926, 17] on span "Edit Workflow" at bounding box center [926, 20] width 60 height 14
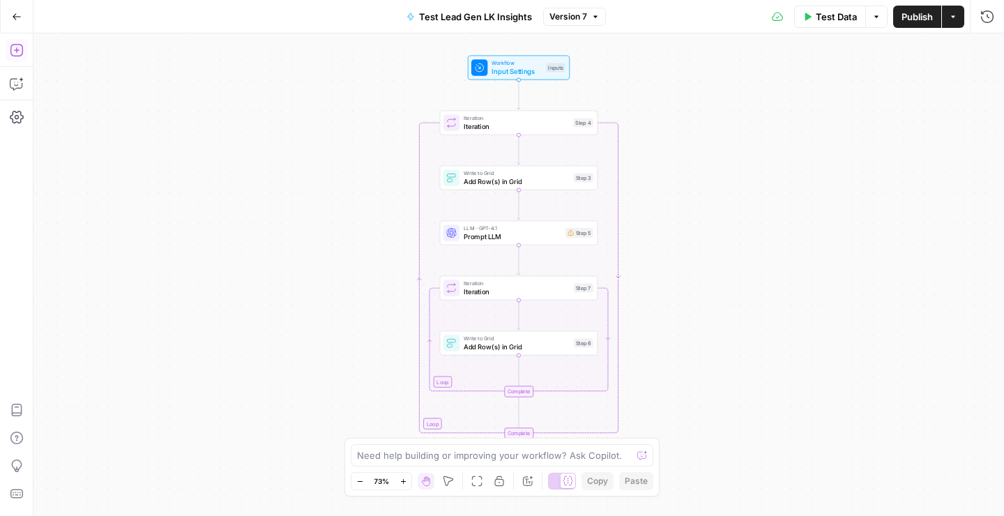
click at [13, 50] on icon "button" at bounding box center [17, 50] width 14 height 14
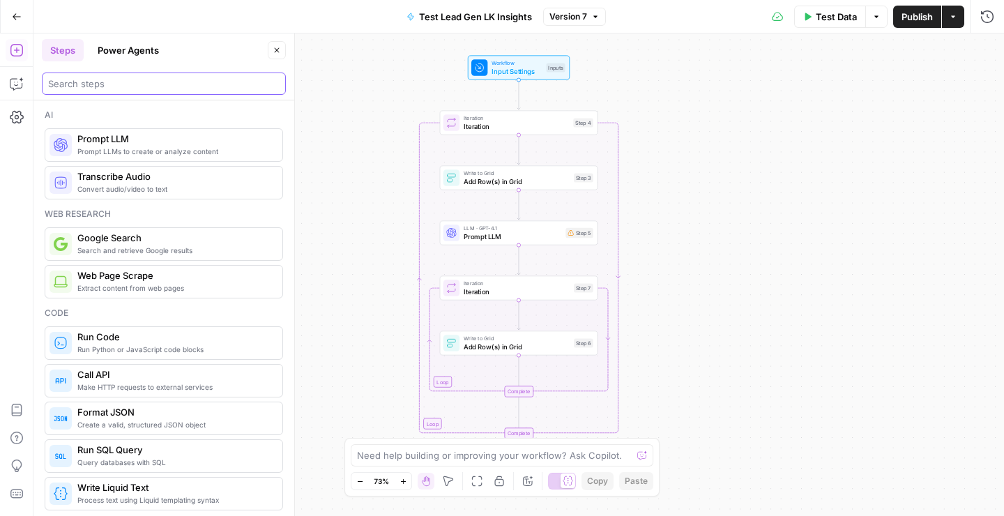
click at [111, 79] on input "search" at bounding box center [164, 84] width 232 height 14
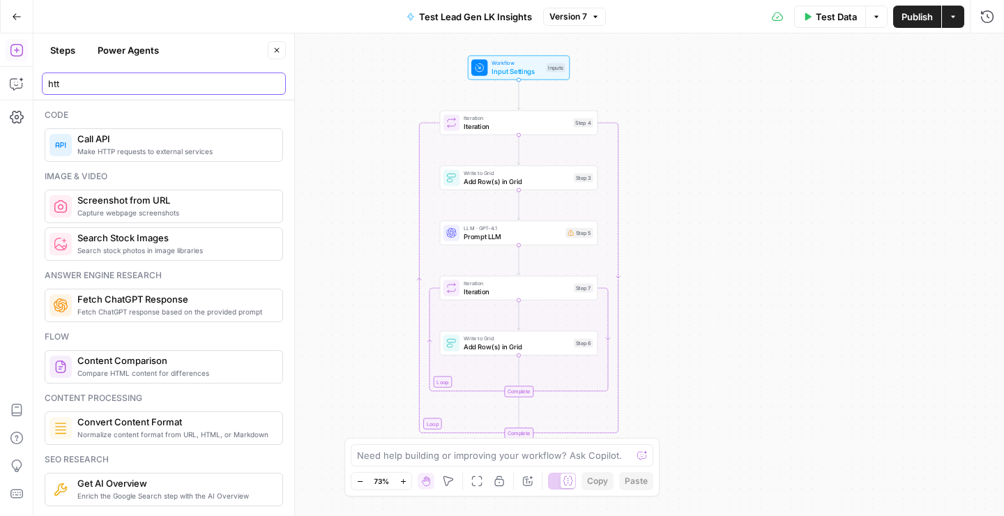
type input "htt"
click at [194, 151] on span "Make HTTP requests to external services" at bounding box center [174, 151] width 194 height 11
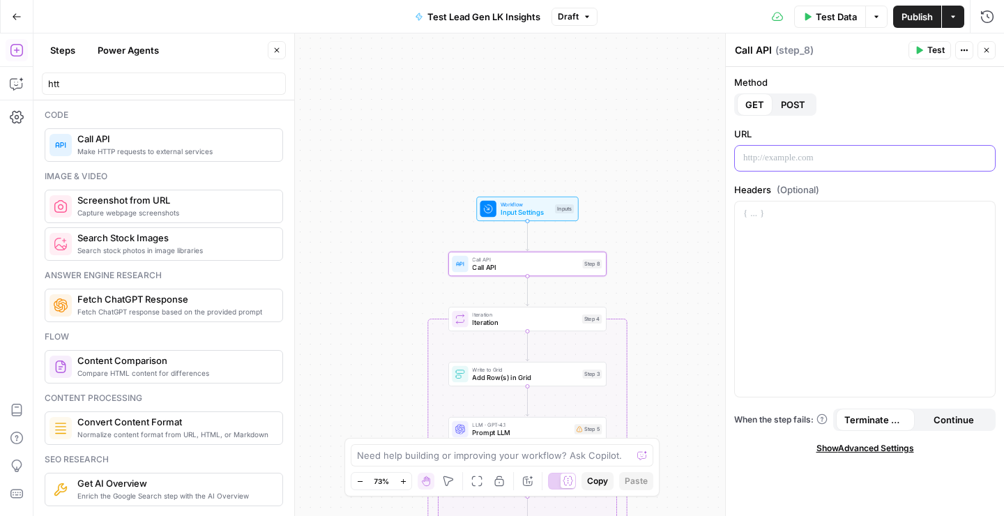
click at [879, 153] on p at bounding box center [865, 158] width 243 height 14
click at [986, 201] on div at bounding box center [866, 299] width 262 height 197
click at [984, 159] on icon "button" at bounding box center [982, 159] width 7 height 6
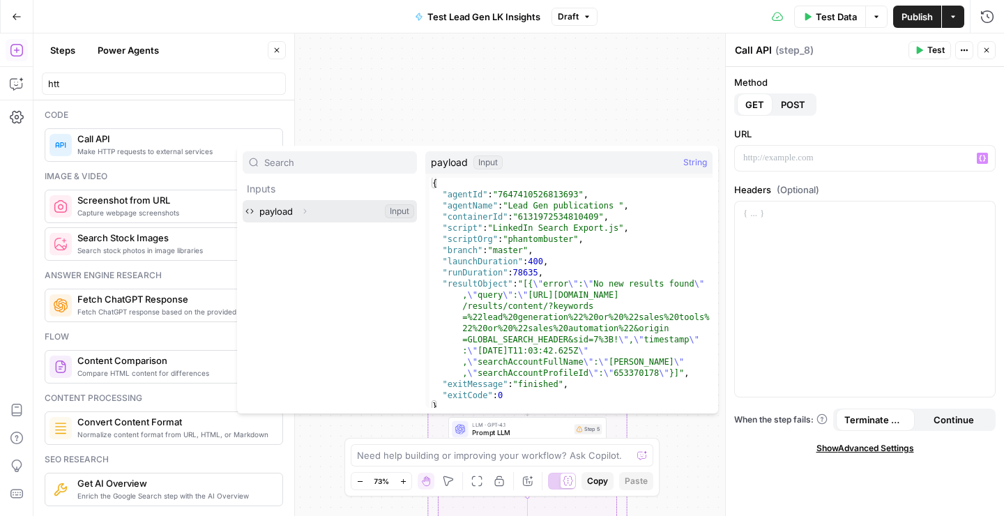
click at [312, 213] on button "Expand" at bounding box center [305, 211] width 18 height 18
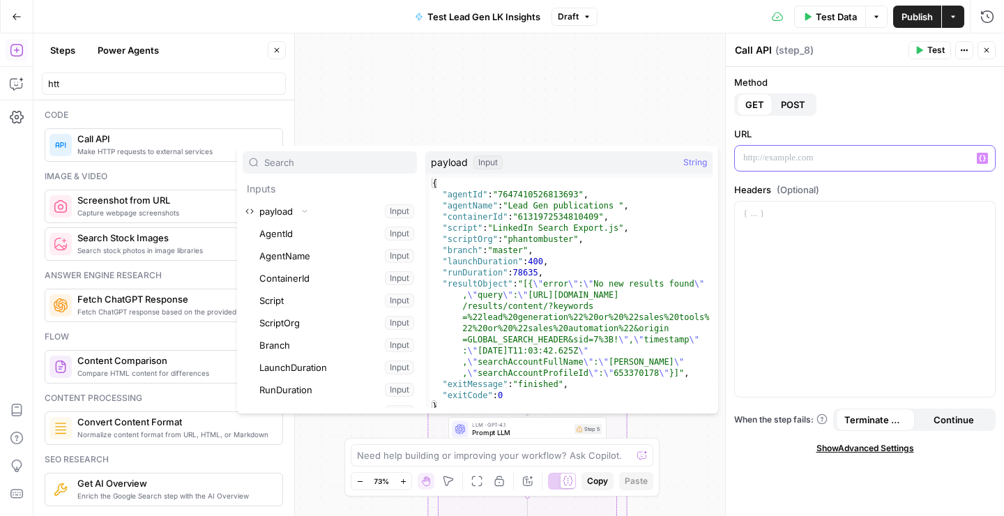
click at [788, 155] on p at bounding box center [865, 158] width 243 height 14
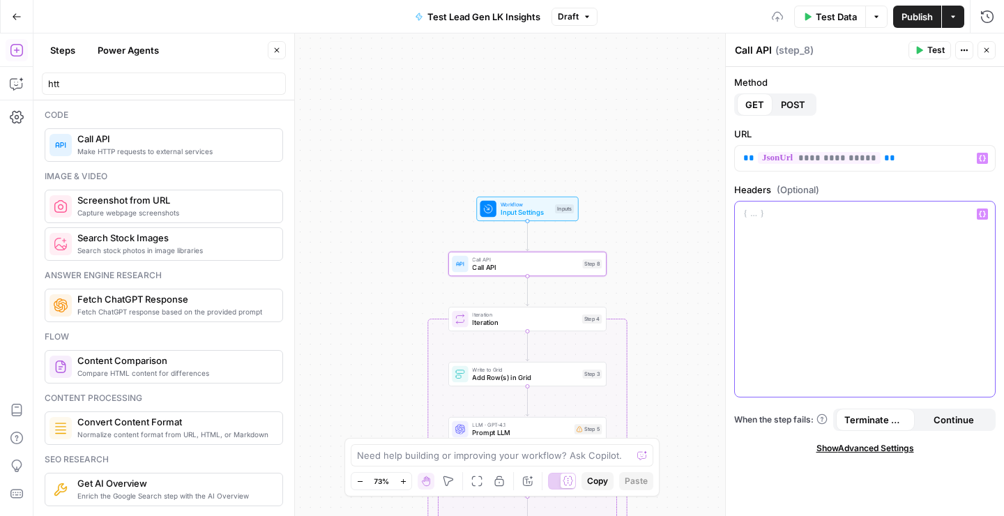
click at [821, 236] on div at bounding box center [865, 299] width 260 height 195
click at [797, 160] on span "**********" at bounding box center [819, 158] width 123 height 12
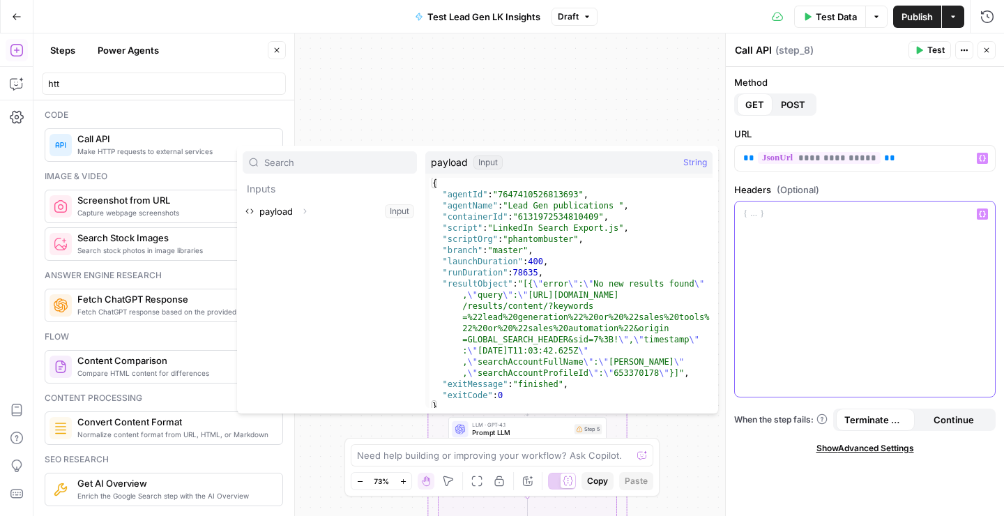
click at [797, 202] on div at bounding box center [865, 299] width 260 height 195
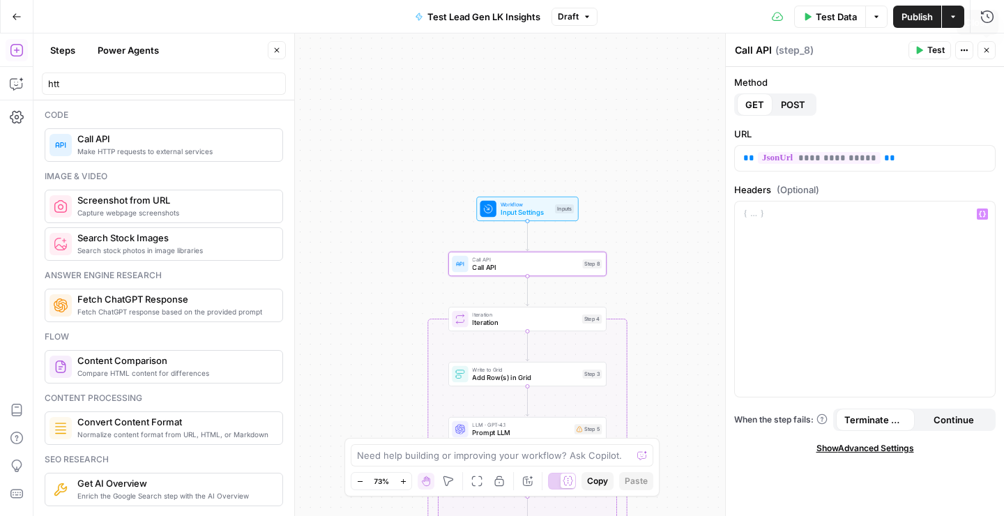
click at [985, 52] on icon "button" at bounding box center [987, 50] width 5 height 5
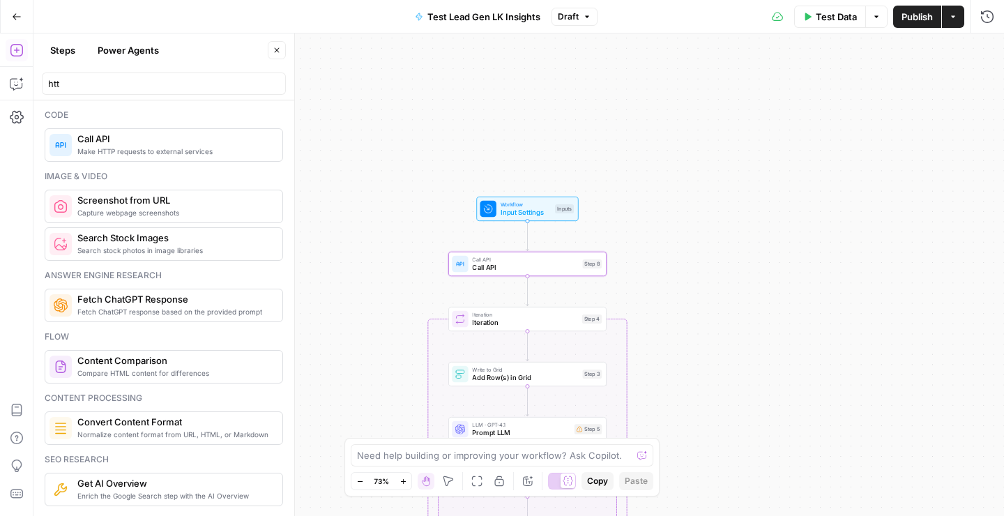
click at [921, 19] on span "Publish" at bounding box center [917, 17] width 31 height 14
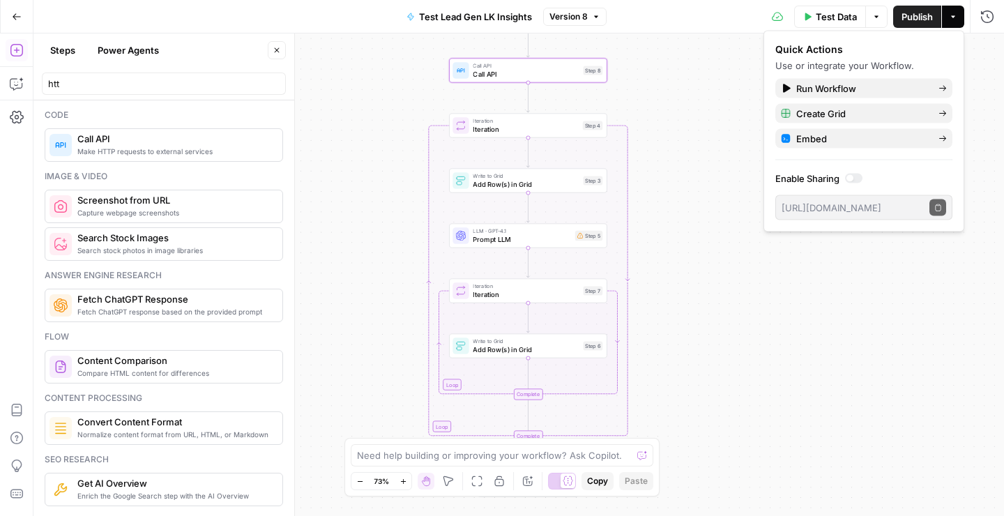
click at [539, 80] on div "Call API Call API Step 8 Copy step Delete step Add Note Test" at bounding box center [528, 70] width 158 height 24
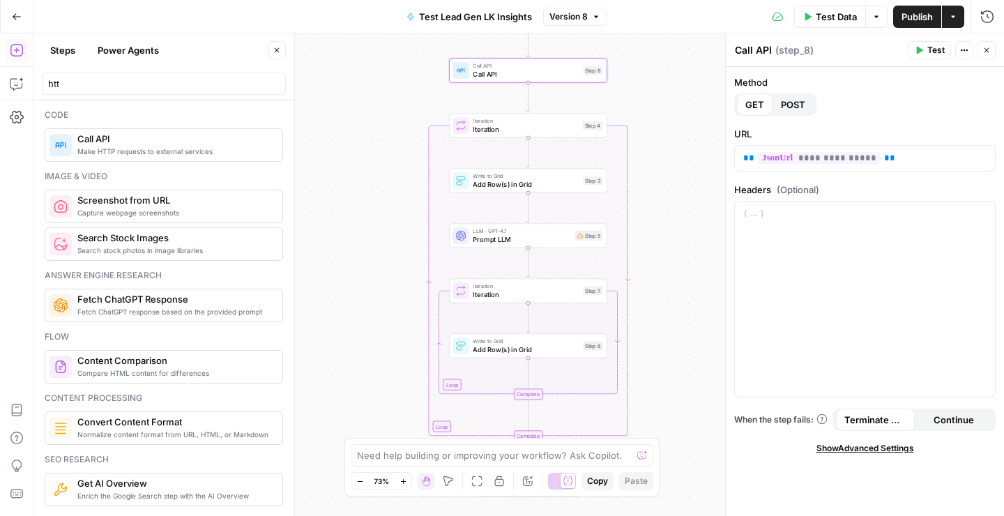
click at [851, 449] on span "Show Advanced Settings" at bounding box center [866, 448] width 98 height 13
click at [968, 51] on icon "button" at bounding box center [965, 50] width 8 height 8
click at [984, 50] on icon "button" at bounding box center [987, 50] width 8 height 8
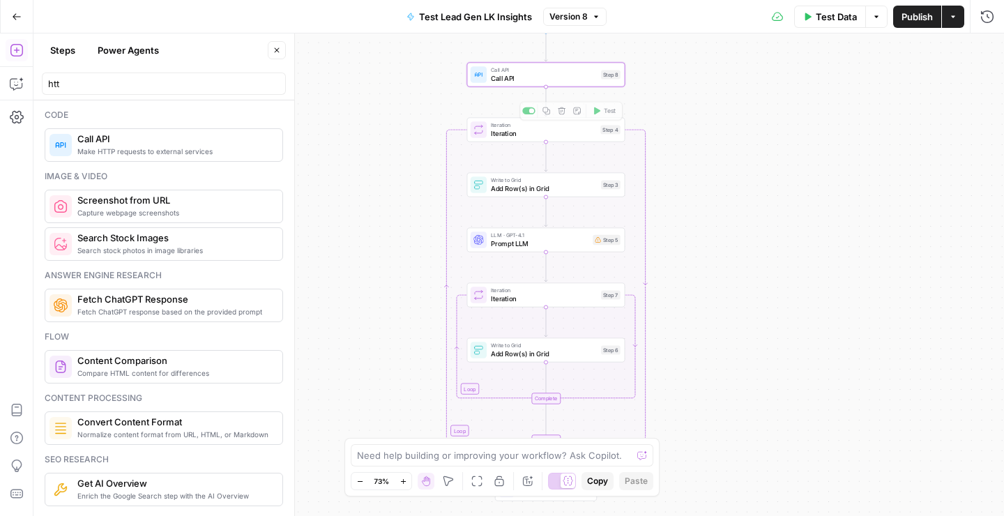
click at [511, 83] on div "Call API Call API Step 8 Copy step Delete step Add Note Test" at bounding box center [546, 74] width 158 height 24
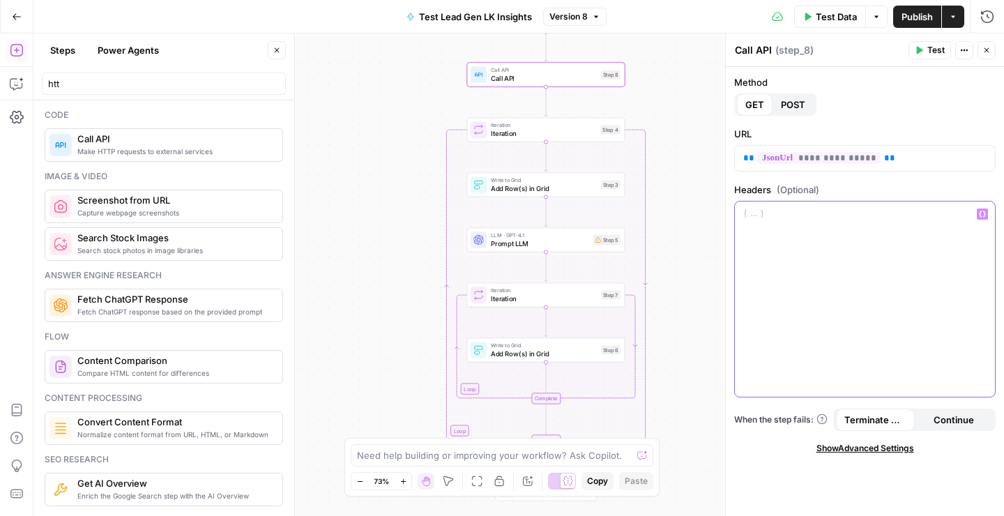
click at [981, 214] on icon "button" at bounding box center [982, 214] width 7 height 7
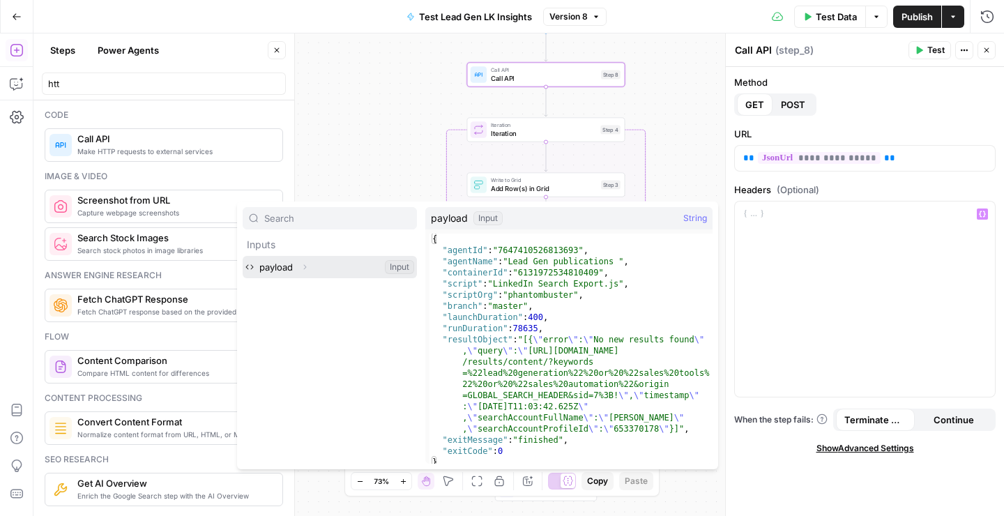
click at [288, 264] on button "Select variable payload" at bounding box center [330, 267] width 174 height 22
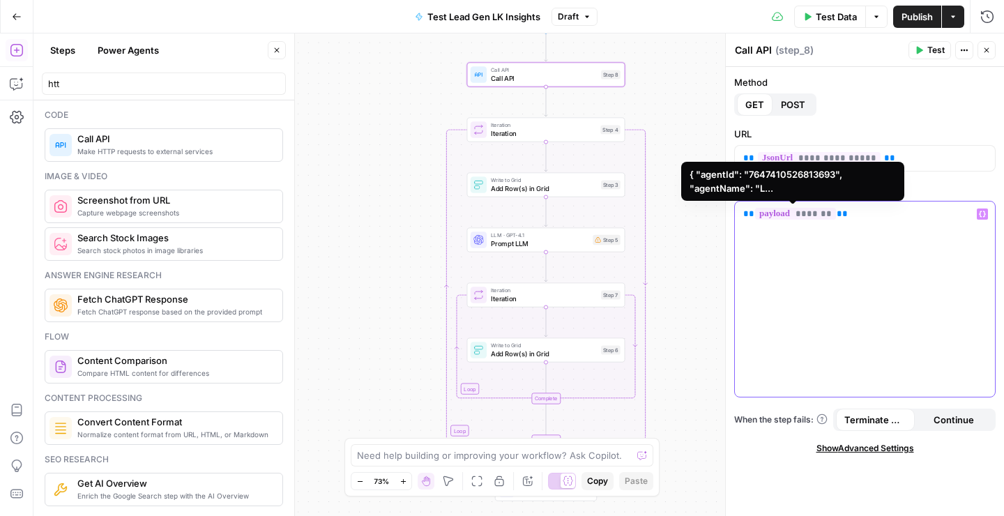
click at [786, 213] on span "*******" at bounding box center [795, 214] width 81 height 12
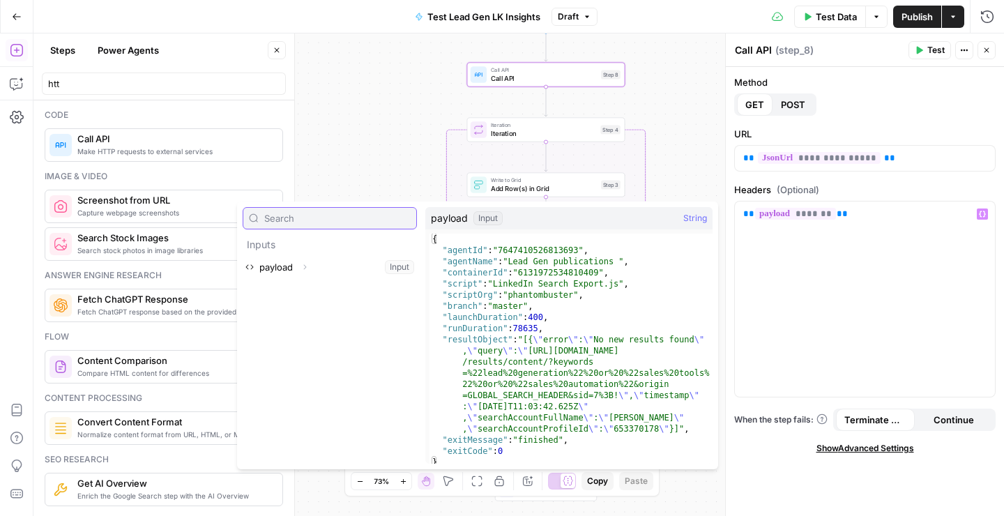
click at [331, 219] on input "text" at bounding box center [337, 218] width 146 height 14
type input "r"
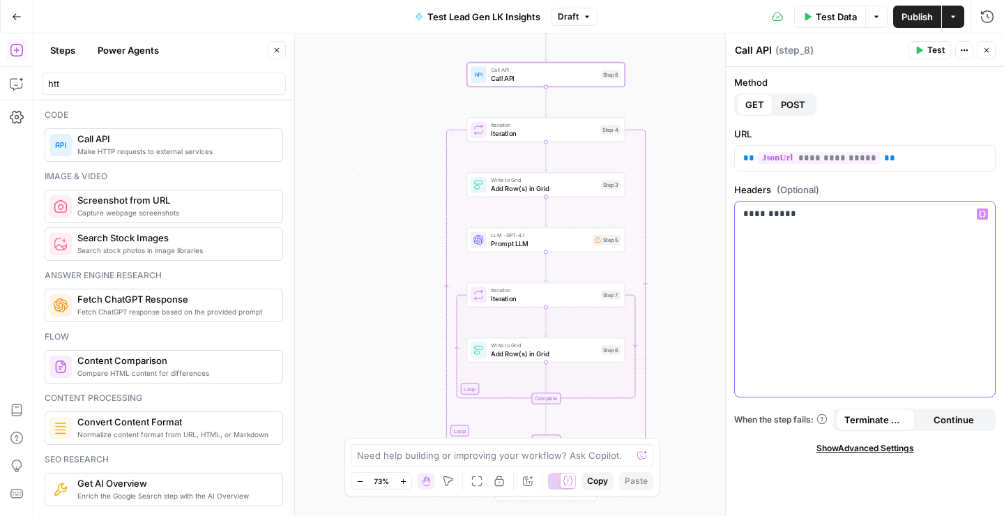
drag, startPoint x: 806, startPoint y: 218, endPoint x: 710, endPoint y: 217, distance: 95.6
click at [710, 217] on body "PhantomBuster New Home Browse Insights Opportunities Your Data Recent Grids Blo…" at bounding box center [502, 258] width 1004 height 516
click at [845, 156] on span "**********" at bounding box center [819, 158] width 123 height 12
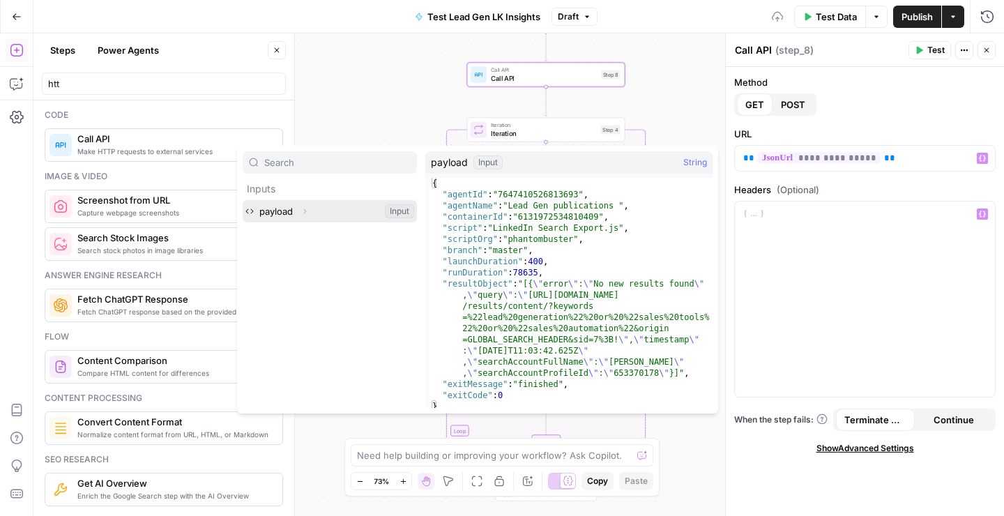
click at [294, 208] on button "Select variable payload" at bounding box center [330, 211] width 174 height 22
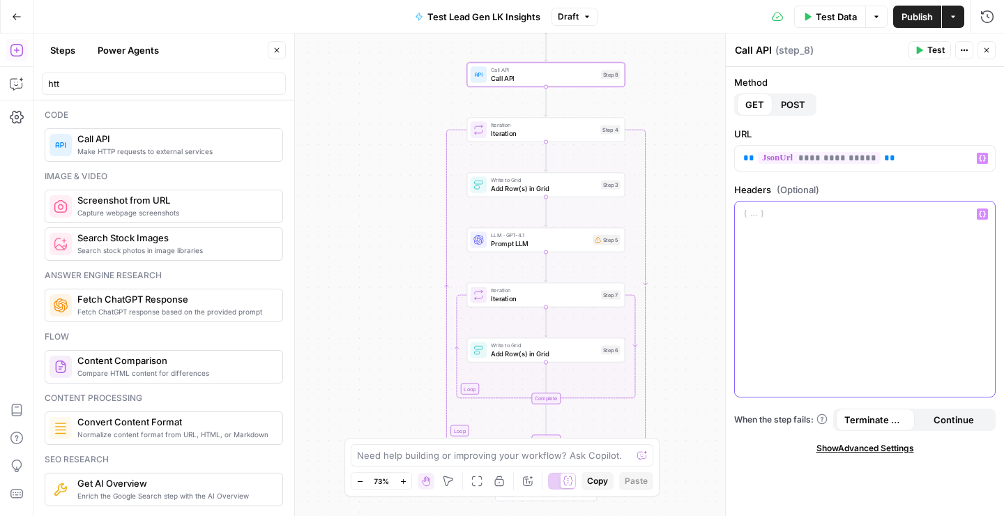
click at [785, 246] on div at bounding box center [865, 299] width 260 height 195
click at [984, 212] on icon "button" at bounding box center [982, 214] width 7 height 7
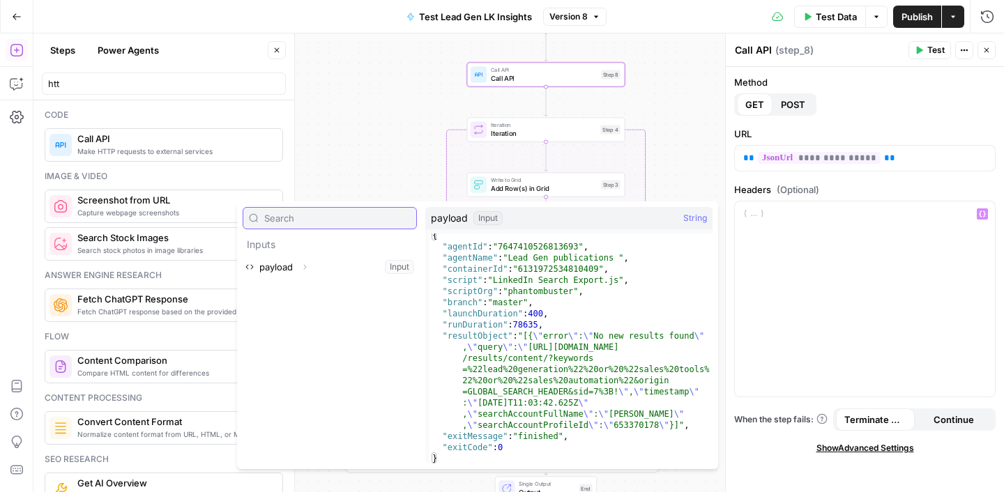
scroll to position [4, 0]
click at [991, 53] on button "Close" at bounding box center [987, 50] width 18 height 18
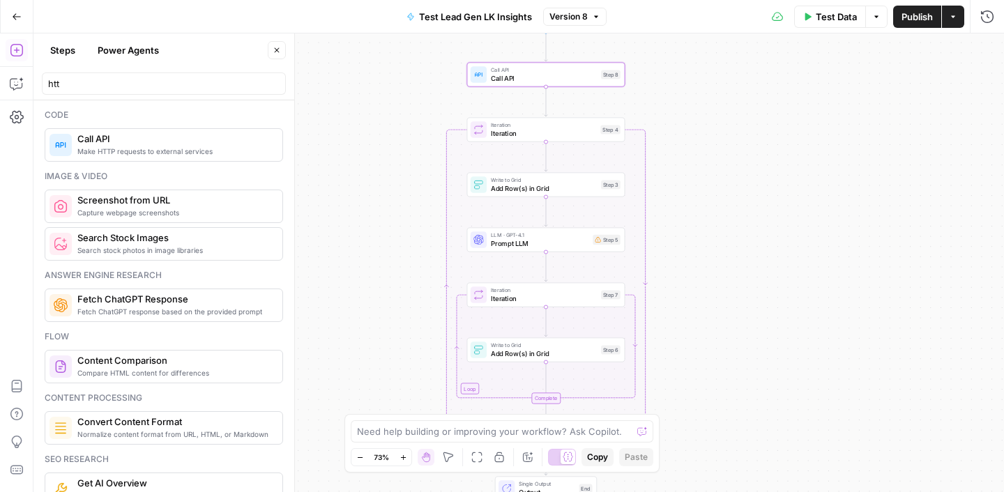
click at [98, 76] on div "htt" at bounding box center [164, 84] width 244 height 22
type input "h"
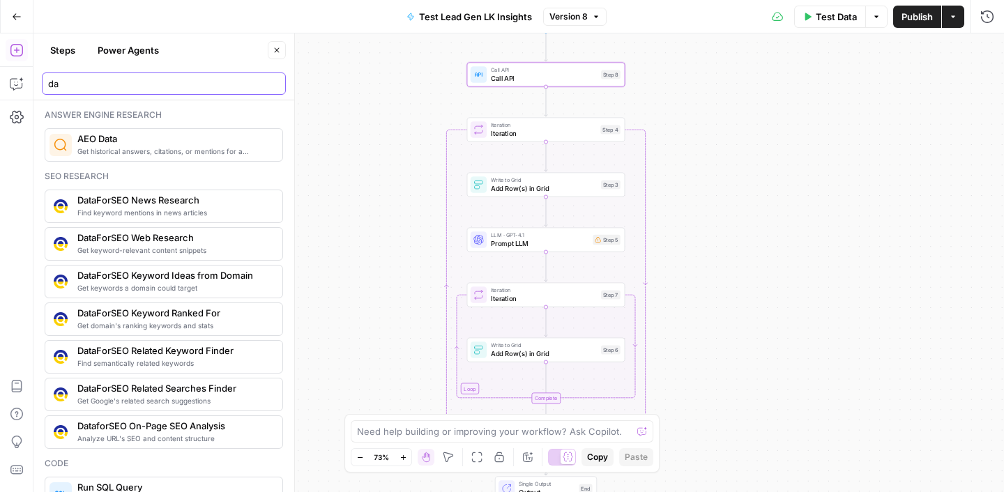
type input "d"
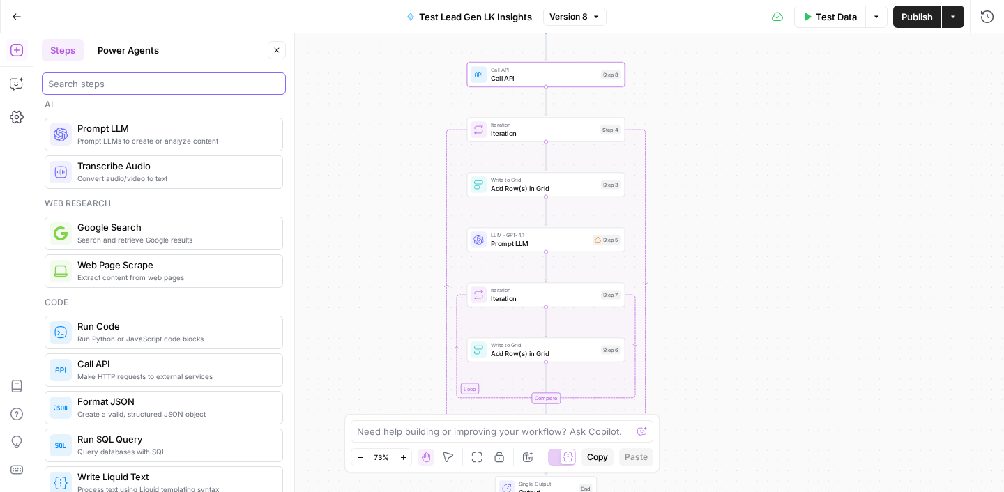
scroll to position [0, 0]
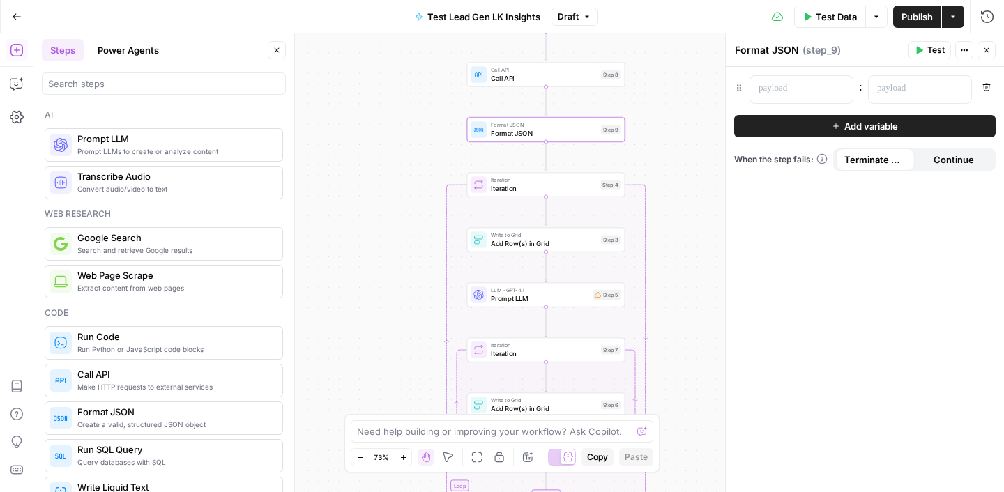
drag, startPoint x: 108, startPoint y: 419, endPoint x: 283, endPoint y: 1, distance: 452.8
click at [842, 92] on button "Variables Menu" at bounding box center [840, 88] width 11 height 11
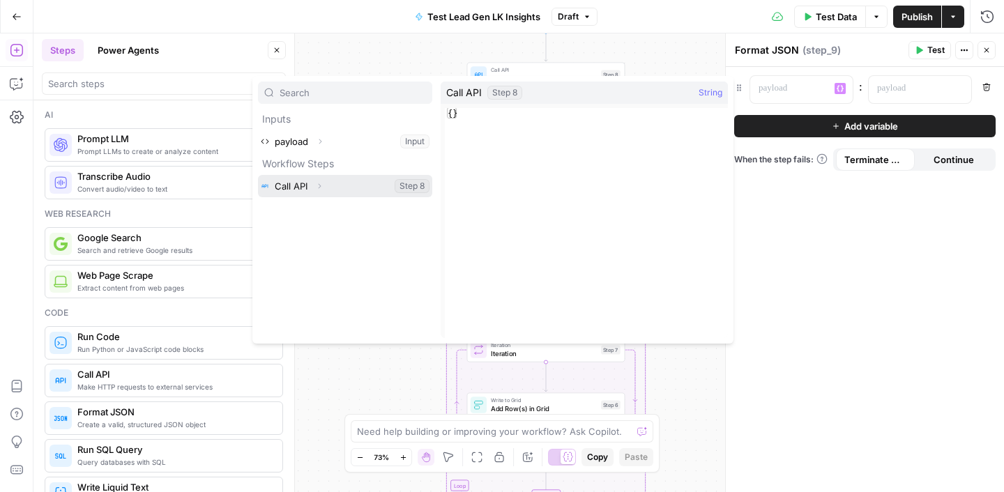
click at [364, 186] on button "Select variable Call API" at bounding box center [345, 186] width 174 height 22
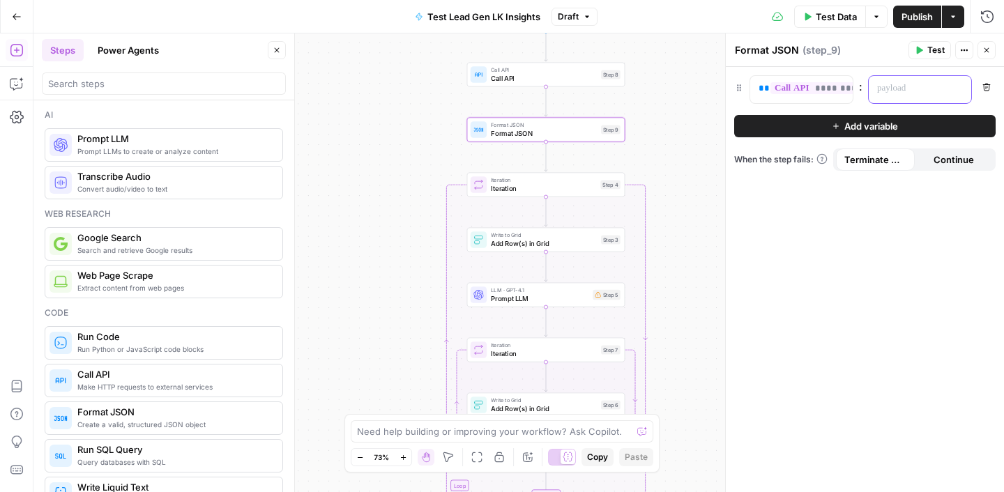
click at [932, 90] on p at bounding box center [909, 89] width 63 height 14
click at [956, 195] on div "**********" at bounding box center [865, 280] width 278 height 426
click at [956, 89] on icon "button" at bounding box center [959, 88] width 7 height 7
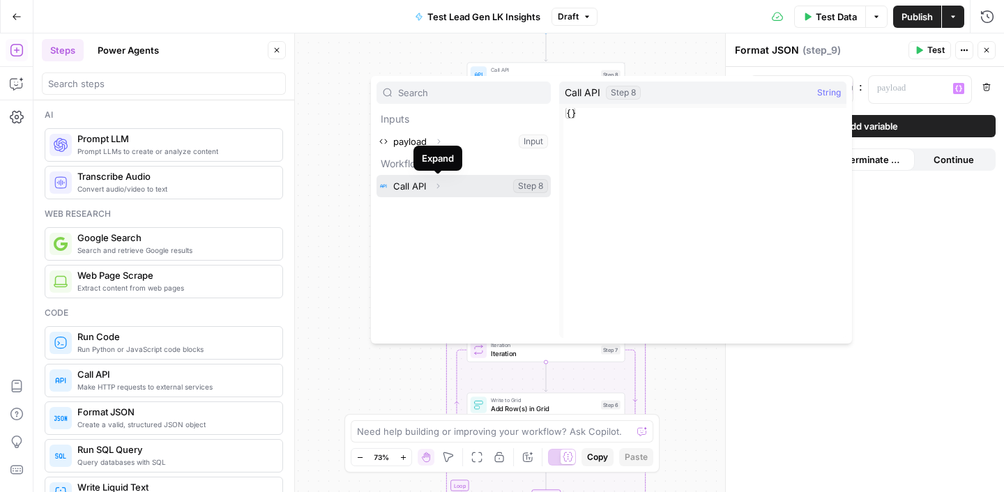
click at [437, 188] on icon "button" at bounding box center [438, 186] width 8 height 8
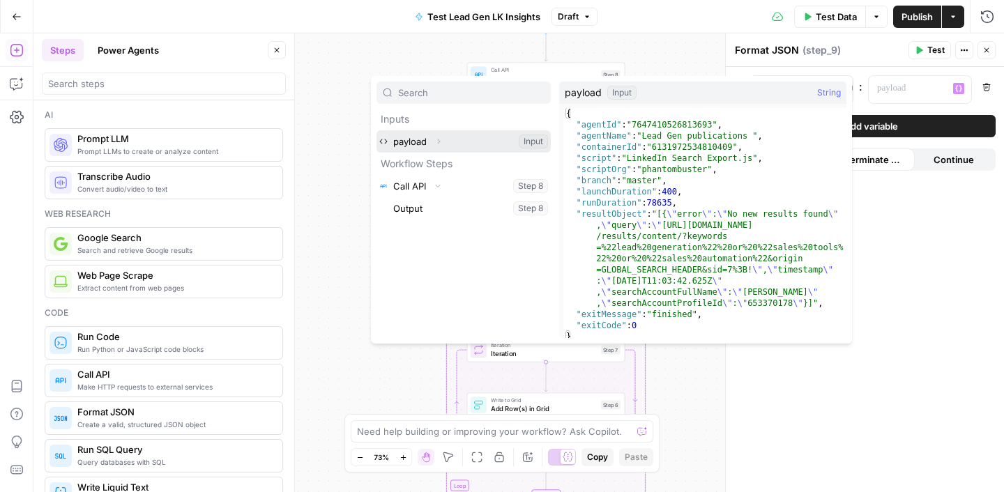
click at [442, 144] on icon "button" at bounding box center [439, 141] width 8 height 8
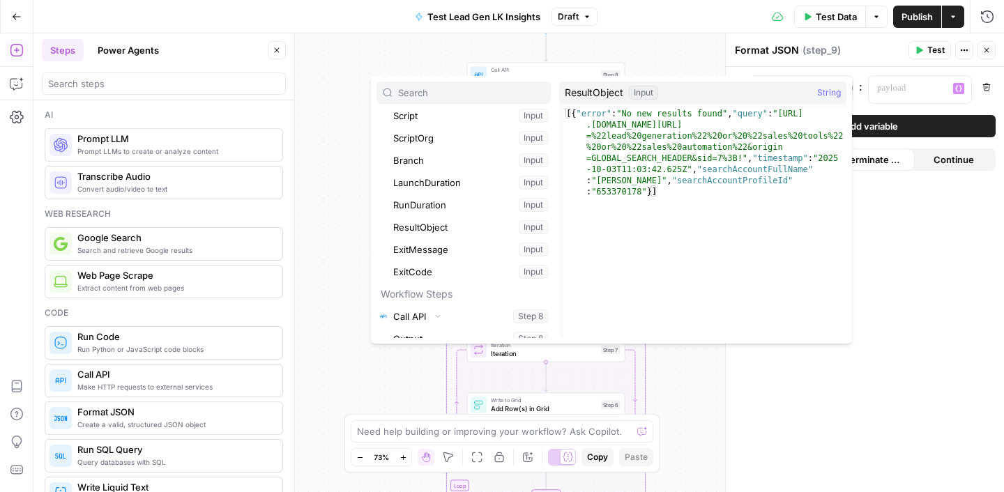
scroll to position [127, 0]
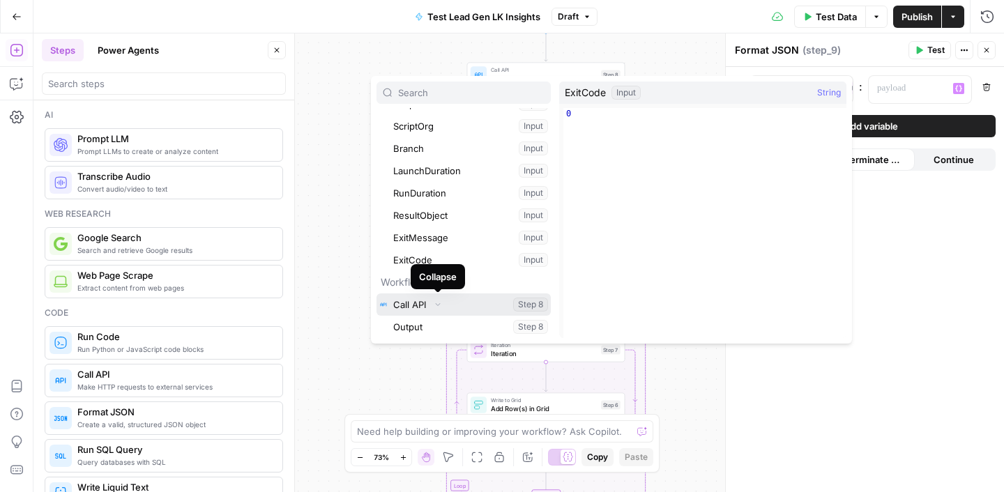
click at [442, 303] on icon "button" at bounding box center [438, 305] width 8 height 8
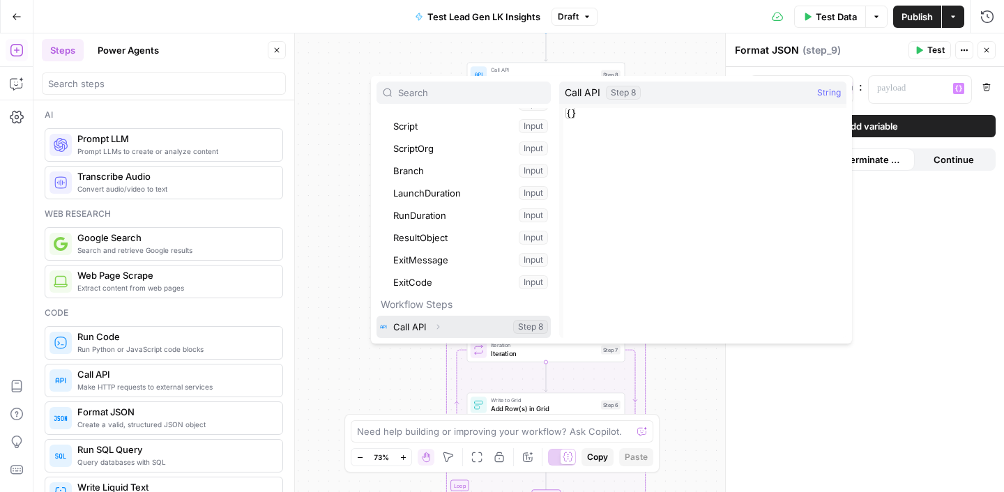
click at [437, 327] on icon "button" at bounding box center [438, 327] width 8 height 8
click at [424, 329] on button "Select variable Output" at bounding box center [471, 327] width 160 height 22
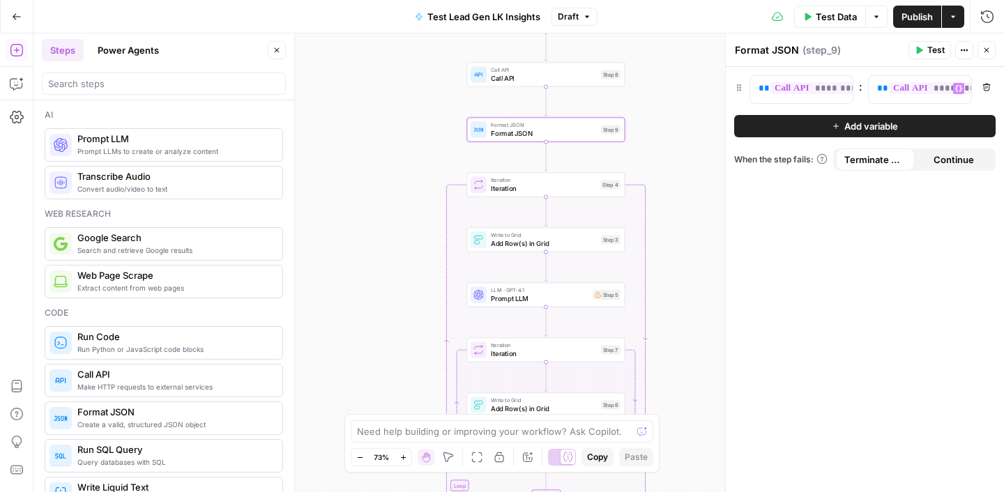
click at [902, 259] on div "**********" at bounding box center [865, 280] width 278 height 426
click at [899, 89] on span "**********" at bounding box center [918, 88] width 116 height 12
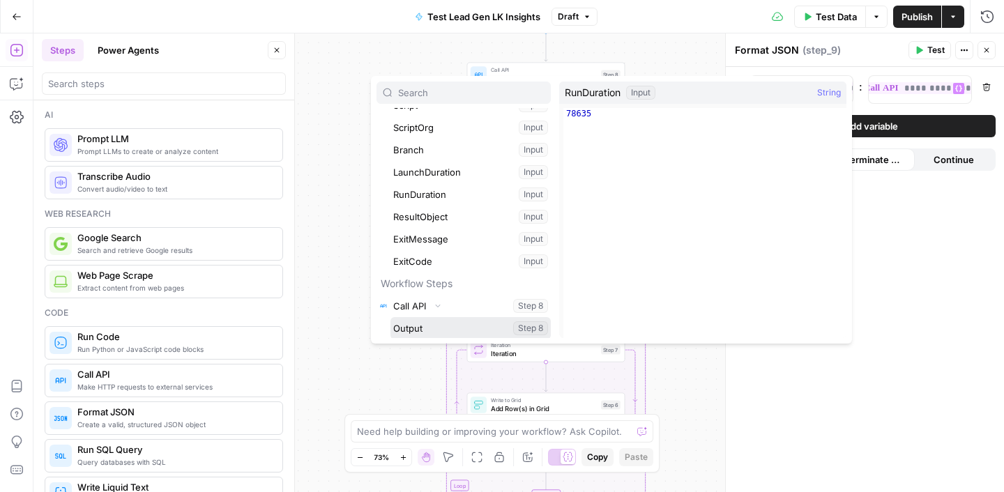
scroll to position [127, 0]
click at [324, 154] on div "Workflow Input Settings Inputs Call API Call API Step 8 Format JSON Format JSON…" at bounding box center [518, 262] width 971 height 459
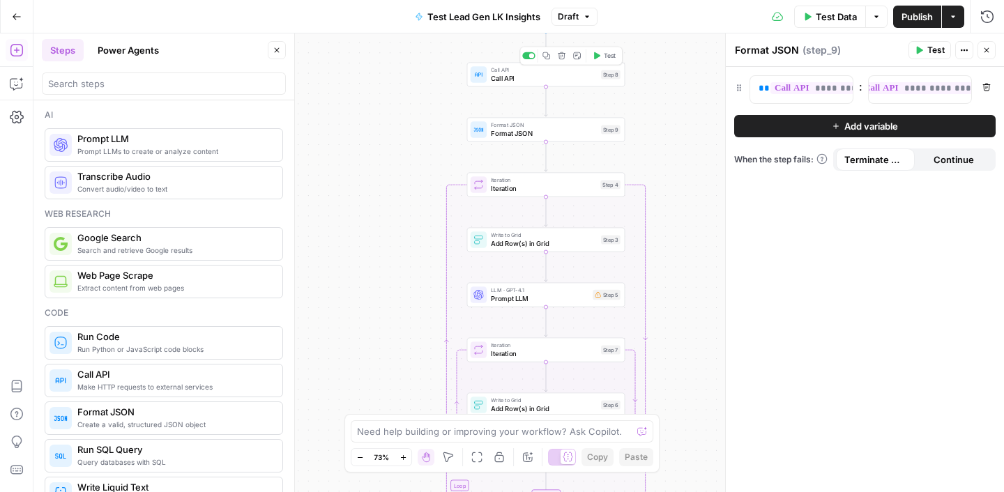
click at [564, 77] on span "Call API" at bounding box center [544, 78] width 106 height 10
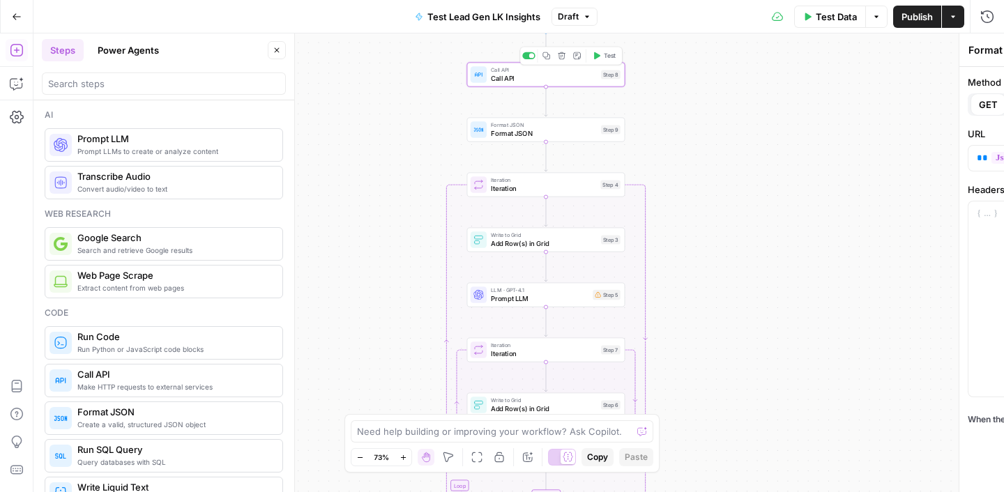
type textarea "Call API"
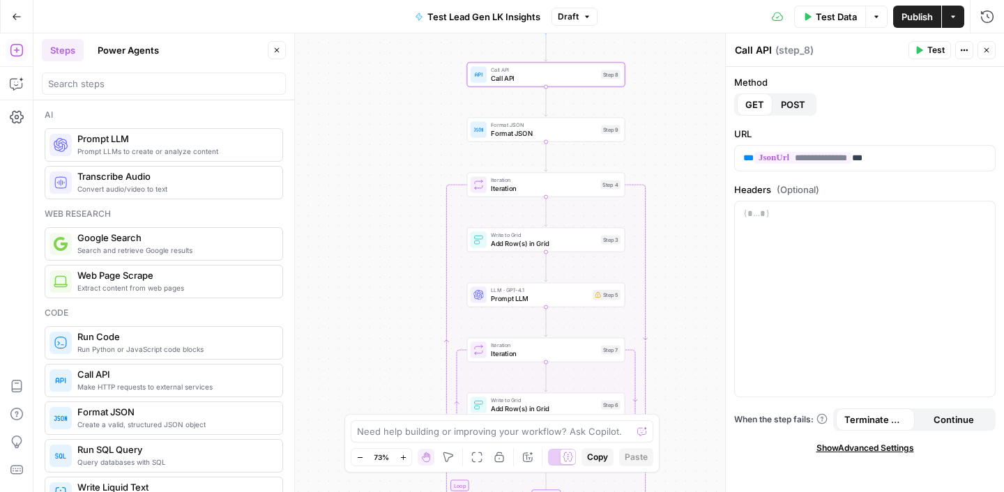
click at [938, 52] on span "Test" at bounding box center [936, 50] width 17 height 13
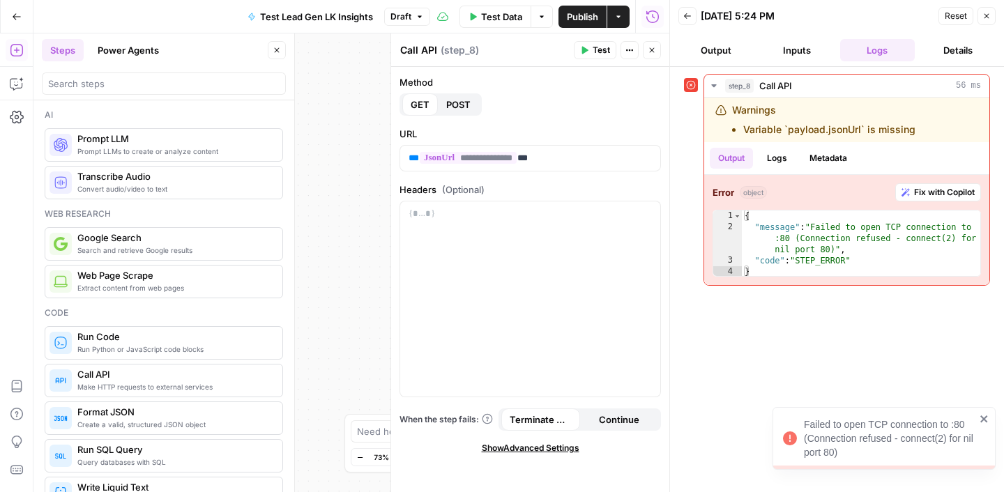
click at [984, 417] on icon "close" at bounding box center [985, 419] width 10 height 11
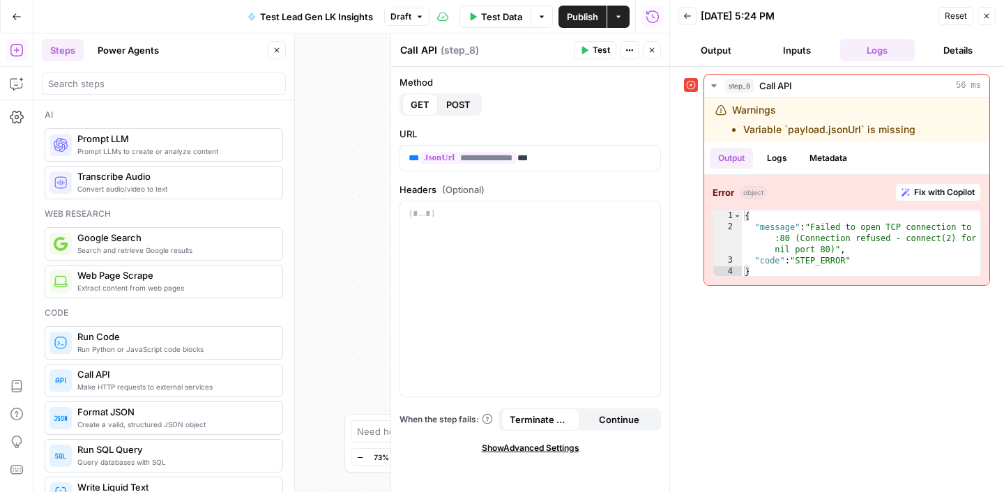
click at [338, 130] on div "Workflow Input Settings Inputs Error Call API Call API Step 8 Format JSON Forma…" at bounding box center [351, 262] width 636 height 459
click at [995, 17] on button "Close" at bounding box center [987, 16] width 18 height 18
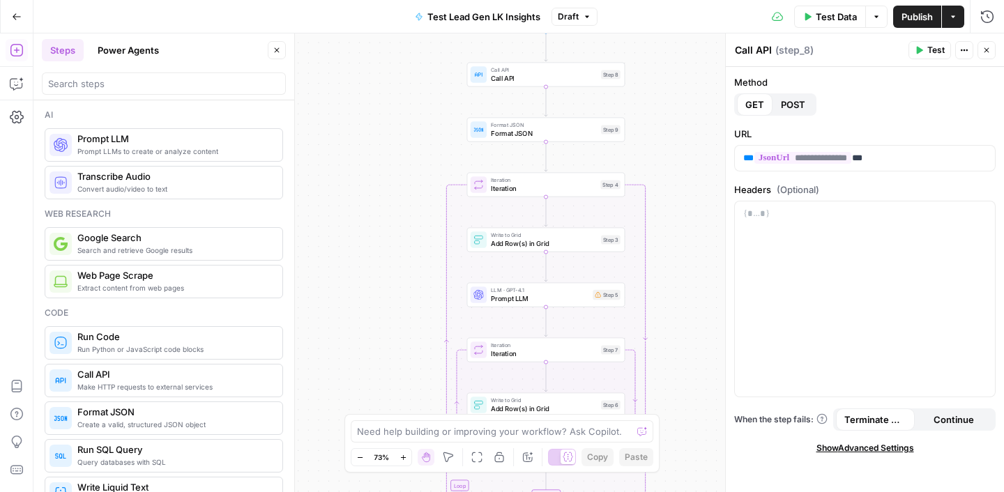
click at [874, 15] on icon "button" at bounding box center [877, 17] width 8 height 8
click at [283, 193] on div "Convert audio/video to text Transcribe Audio" at bounding box center [164, 182] width 239 height 33
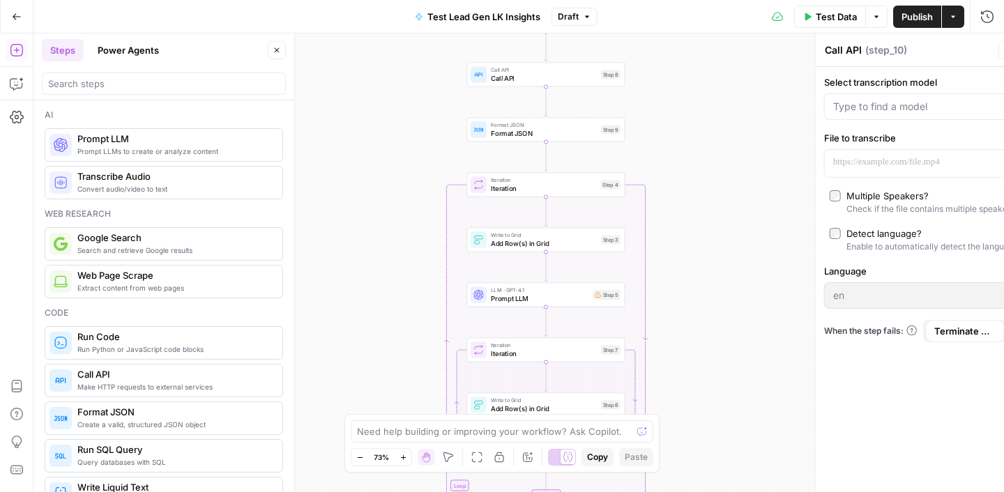
type textarea "Transcribe Audio"
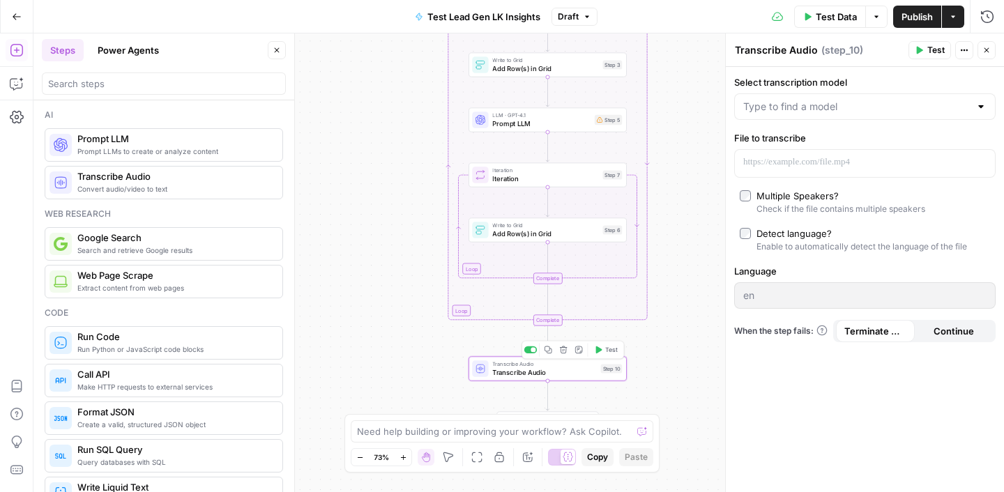
click at [563, 354] on button "Delete step" at bounding box center [563, 349] width 13 height 13
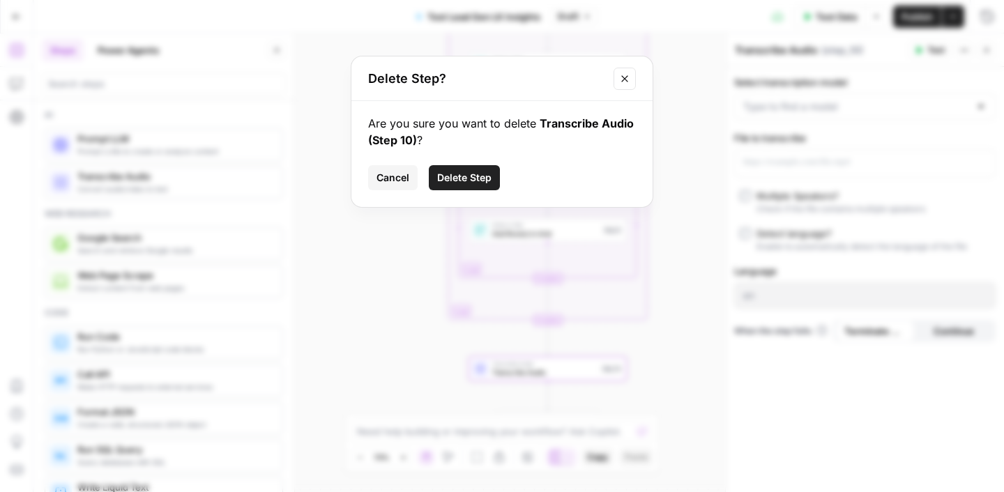
click at [469, 181] on span "Delete Step" at bounding box center [464, 178] width 54 height 14
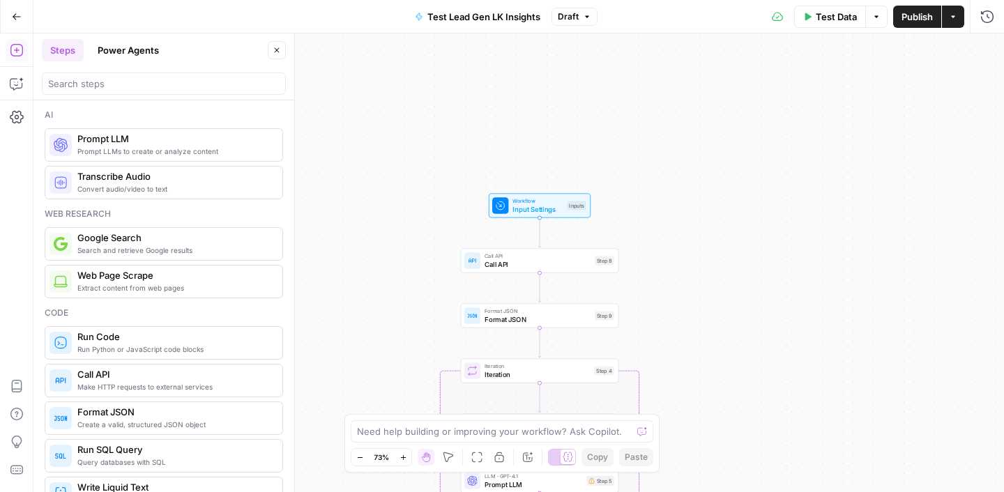
click at [14, 13] on icon "button" at bounding box center [17, 17] width 10 height 10
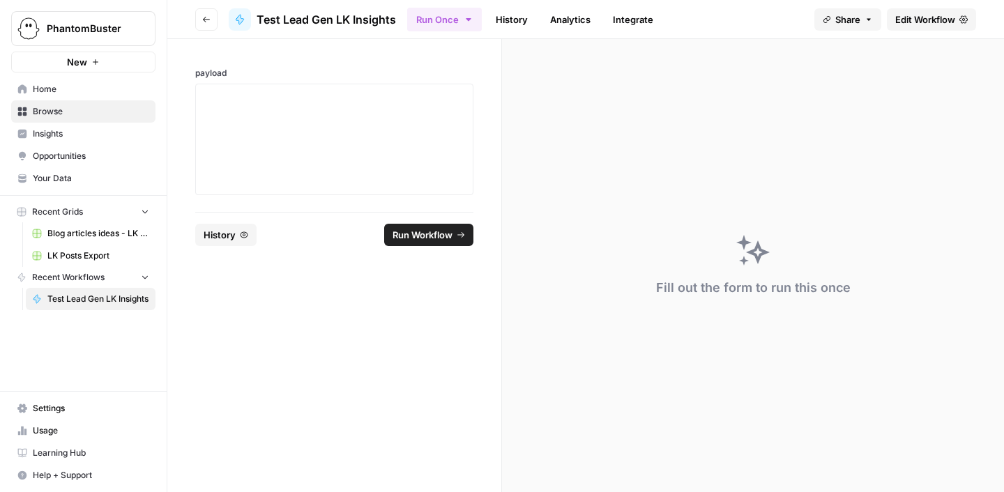
click at [515, 19] on link "History" at bounding box center [512, 19] width 49 height 22
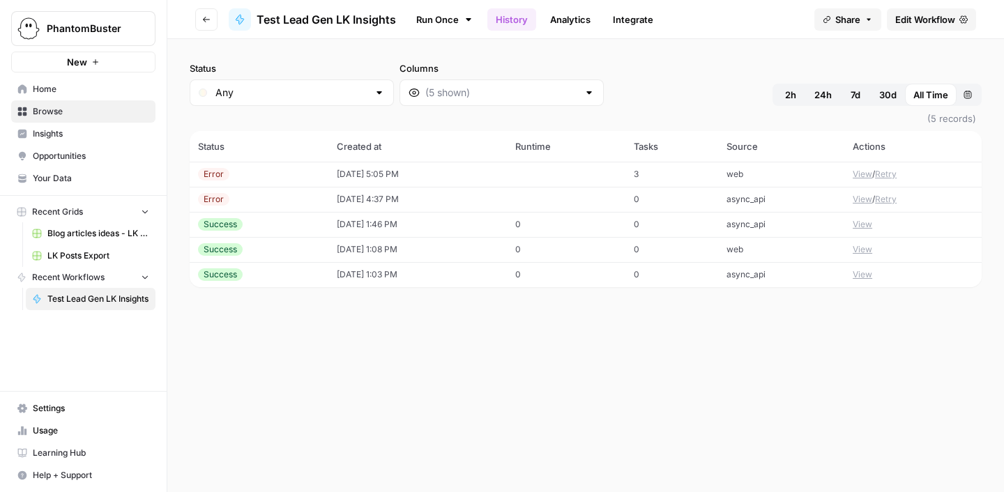
click at [258, 224] on div "Success" at bounding box center [259, 224] width 122 height 13
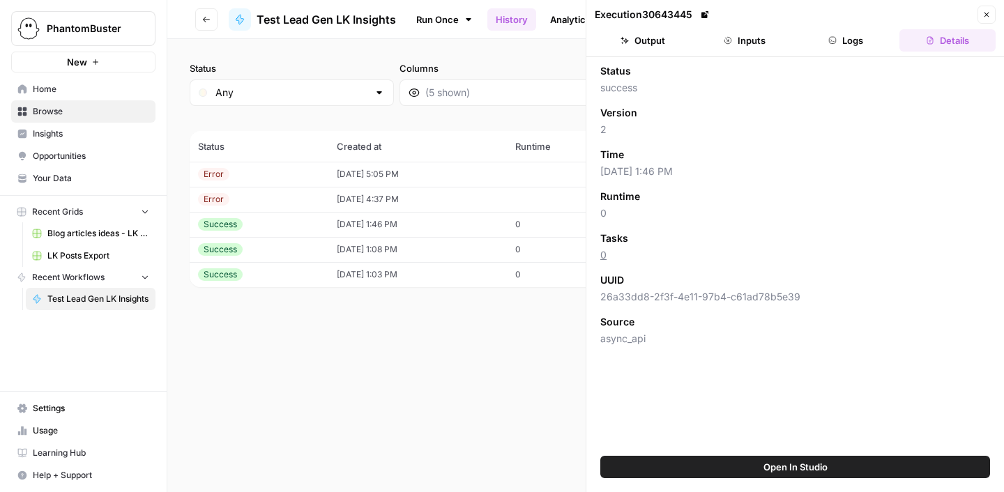
click at [656, 41] on button "Output" at bounding box center [643, 40] width 96 height 22
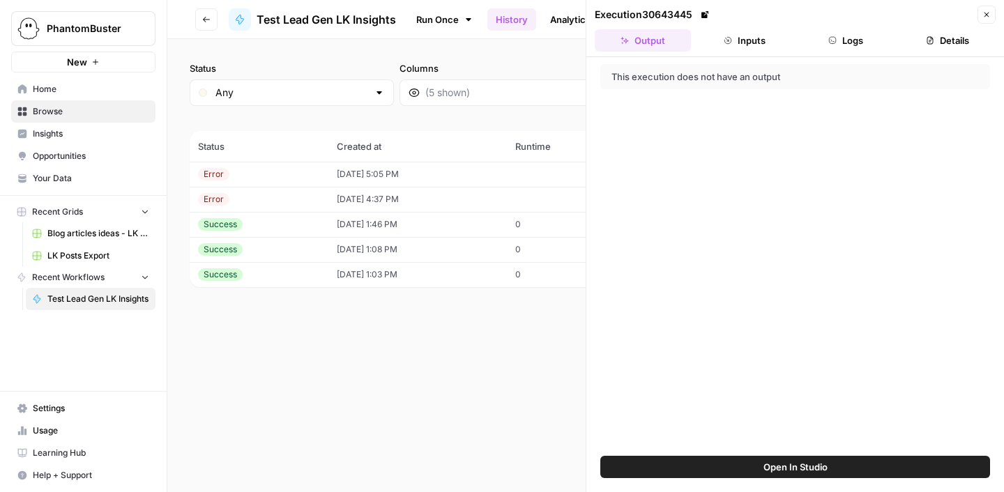
click at [738, 54] on header "Execution 30643445 Close Output Inputs Logs Details" at bounding box center [796, 28] width 418 height 57
click at [744, 29] on button "Inputs" at bounding box center [745, 40] width 96 height 22
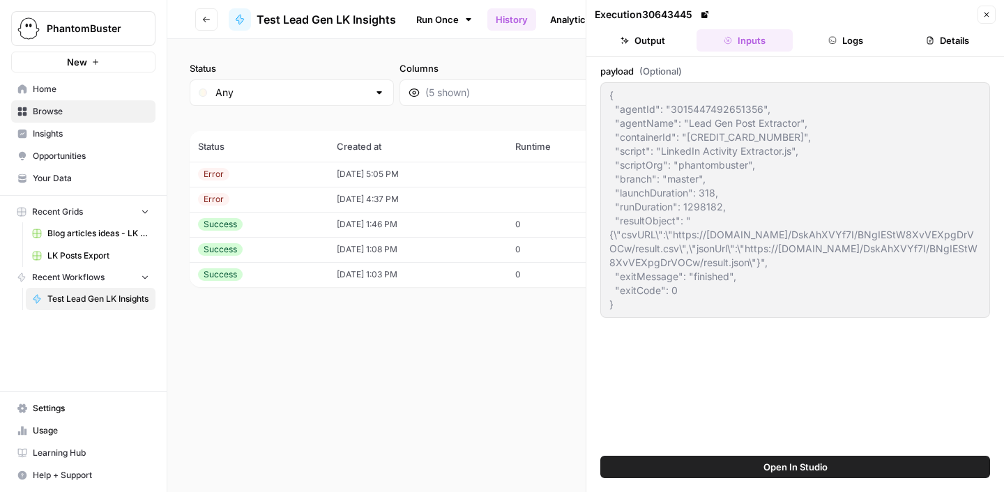
click at [991, 8] on button "Close" at bounding box center [987, 15] width 18 height 18
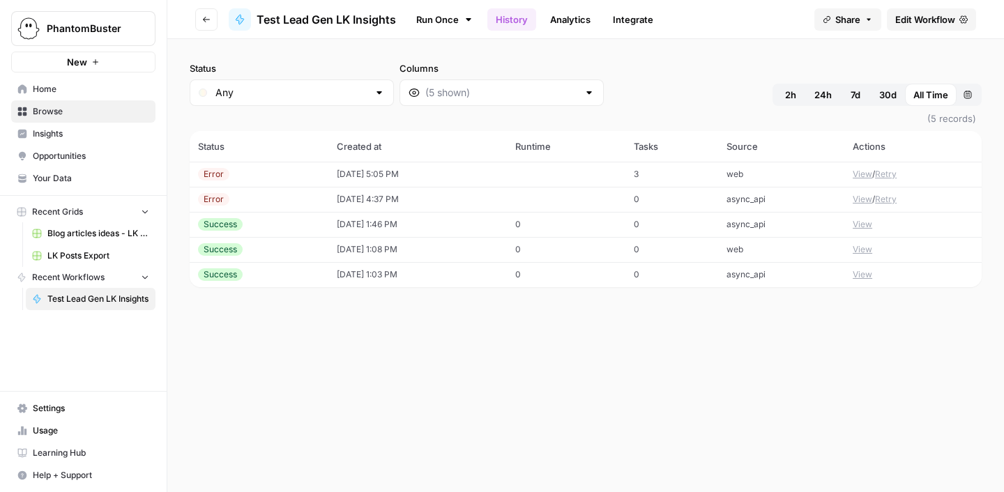
click at [946, 18] on span "Edit Workflow" at bounding box center [926, 20] width 60 height 14
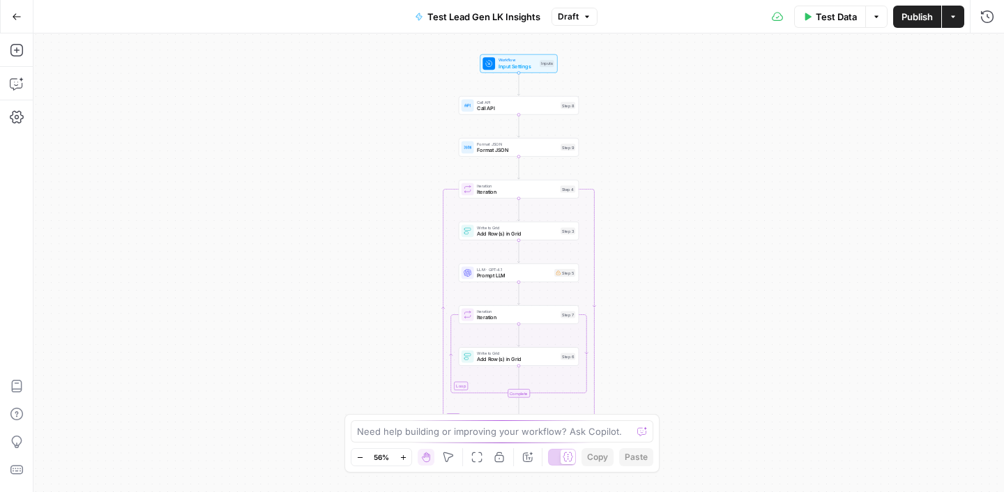
click at [481, 115] on div "Workflow Input Settings Inputs Call API Call API Step 8 Format JSON Format JSON…" at bounding box center [518, 262] width 971 height 459
click at [879, 16] on icon "button" at bounding box center [877, 17] width 8 height 8
click at [735, 130] on div "Workflow Input Settings Inputs Call API Call API Step 8 Format JSON Format JSON…" at bounding box center [518, 262] width 971 height 459
click at [871, 16] on button "Options" at bounding box center [877, 17] width 22 height 22
click at [841, 41] on button "Run Test" at bounding box center [832, 50] width 93 height 20
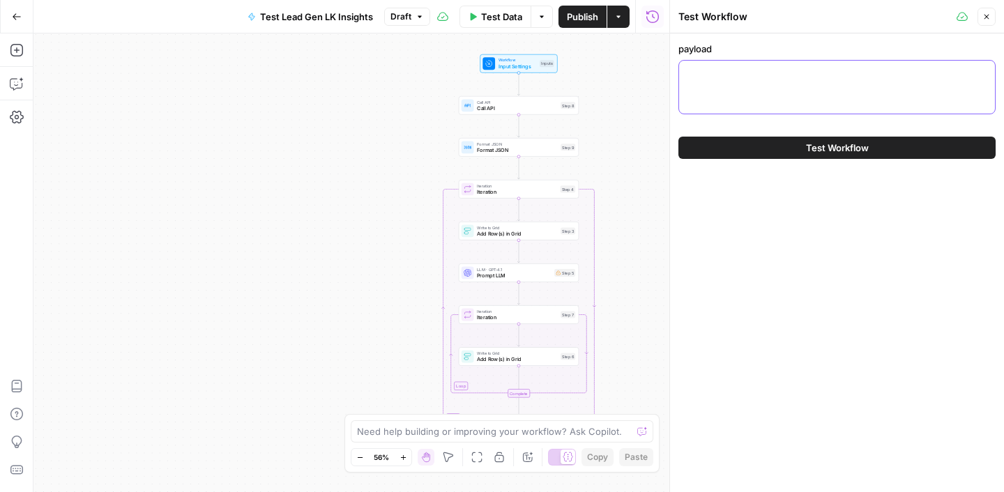
click at [788, 78] on textarea "payload" at bounding box center [837, 73] width 299 height 14
paste textarea "jsonUrl\":\"https://phantombuster.s3.amazonaws.com/DskAhXVYf7I/BNgIEStW8XvVEXpg…"
click at [885, 80] on textarea "jsonUrl\":\"https://phantombuster.s3.amazonaws.com/DskAhXVYf7I/BNgIEStW8XvVEXpg…" at bounding box center [837, 73] width 299 height 14
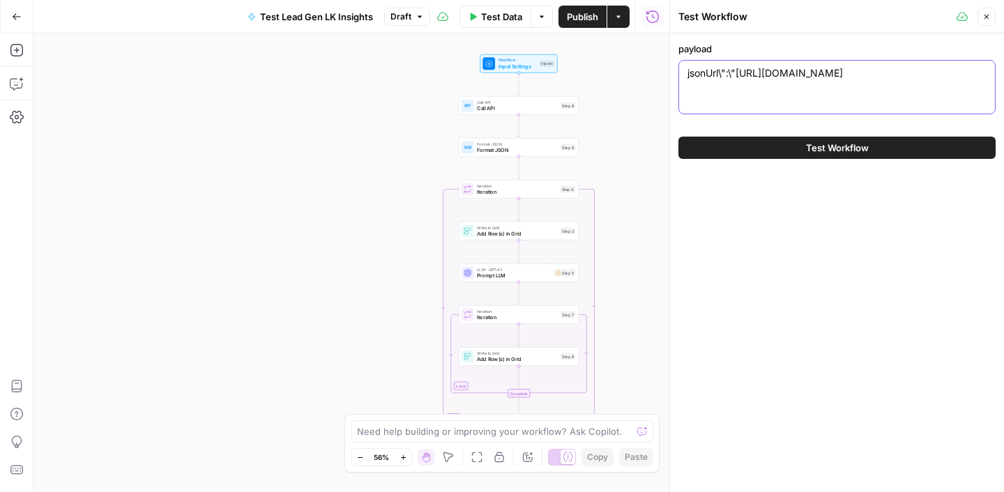
paste textarea "{ "jsonUrl": "https://phantombuster.s3.amazonaws.com/YOUR/PATH/result.json" }"
click at [774, 98] on div "jsonUrl\":\"https://phantombuster.s3.amazonaws.com/DskAhXVYf7I/BNgIEStW8XvVEXpg…" at bounding box center [837, 87] width 317 height 54
click at [753, 79] on textarea "jsonUrl\":\"https://phantombuster.s3.amazonaws.com/DskAhXVYf7I/BNgIEStW8XvVEXpg…" at bounding box center [837, 73] width 299 height 14
drag, startPoint x: 737, startPoint y: 73, endPoint x: 898, endPoint y: 93, distance: 161.7
click at [898, 80] on textarea "jsonUrl\":\"https://phantombuster.s3.amazonaws.com/DskAhXVYf7I/BNgIEStW8XvVEXpg…" at bounding box center [837, 73] width 299 height 14
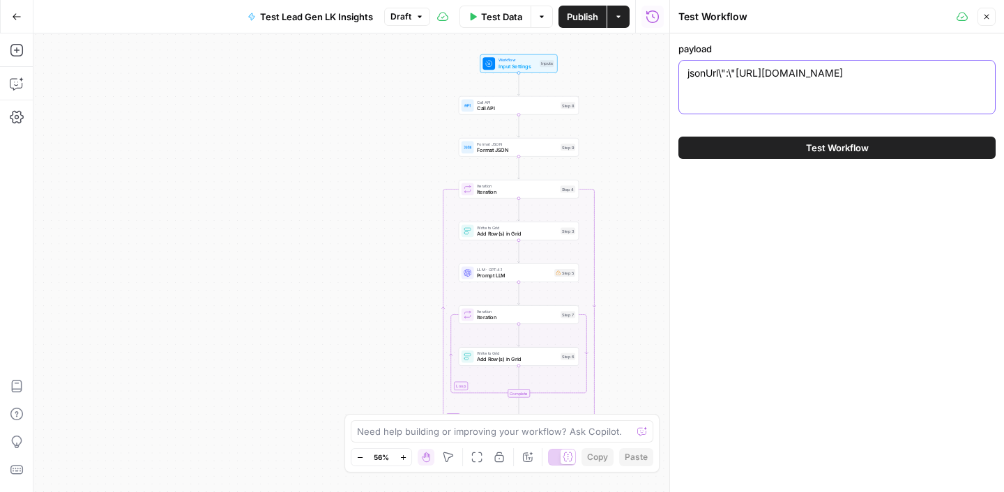
click at [868, 78] on textarea "jsonUrl\":\"https://phantombuster.s3.amazonaws.com/DskAhXVYf7I/BNgIEStW8XvVEXpg…" at bounding box center [837, 73] width 299 height 14
paste textarea "{ "jsonUrl": "https://phantombuster.s3.amazonaws.com/YOUR/PATH/result.json" }"
drag, startPoint x: 705, startPoint y: 117, endPoint x: 693, endPoint y: 107, distance: 15.8
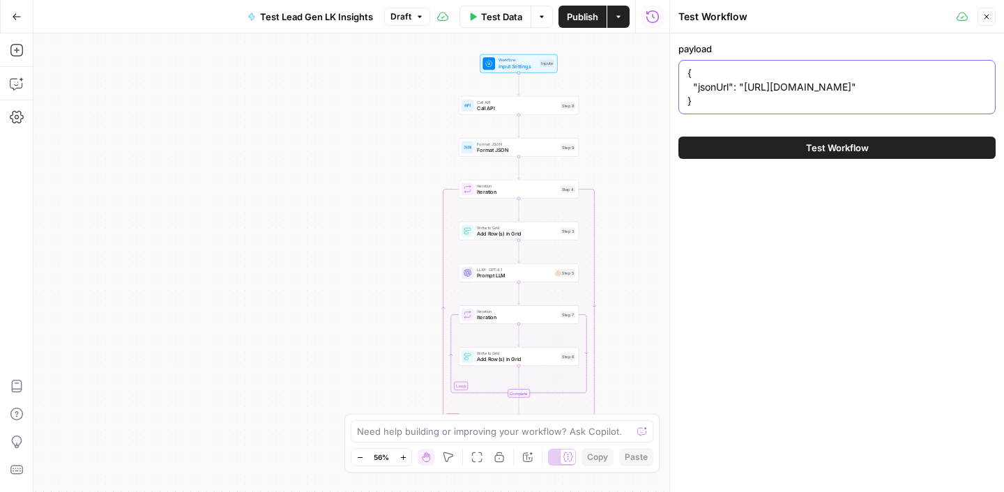
click at [693, 107] on textarea "{ "jsonUrl": "https://phantombuster.s3.amazonaws.com/YOUR/PATH/result.json" }" at bounding box center [837, 87] width 299 height 42
paste textarea "DskAhXVYf7I/BNgIEStW8XvVEXpgDrVOCw"
type textarea "{ "jsonUrl": "https://phantombuster.s3.amazonaws.com/DskAhXVYf7I/BNgIEStW8XvVEX…"
click at [829, 155] on span "Test Workflow" at bounding box center [837, 148] width 63 height 14
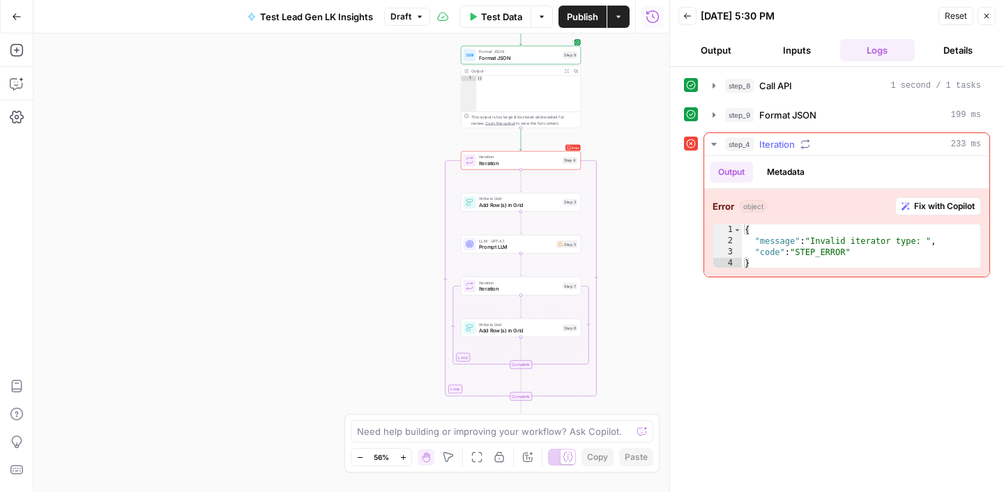
click at [921, 208] on span "Fix with Copilot" at bounding box center [944, 206] width 61 height 13
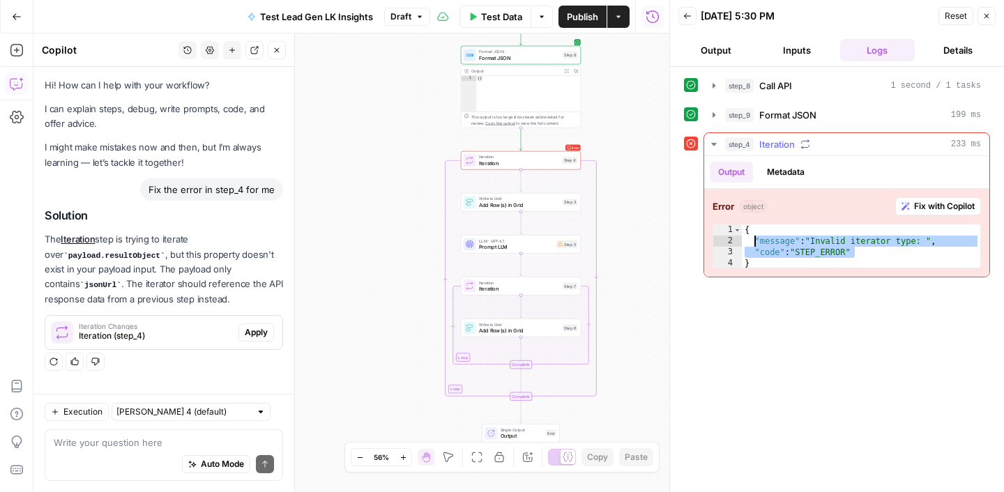
drag, startPoint x: 875, startPoint y: 253, endPoint x: 749, endPoint y: 233, distance: 127.2
click at [749, 233] on div "{ "message" : "Invalid iterator type: " , "code" : "STEP_ERROR" }" at bounding box center [861, 258] width 239 height 67
click at [816, 313] on div "**********" at bounding box center [837, 280] width 306 height 412
click at [783, 292] on div "**********" at bounding box center [837, 280] width 306 height 412
click at [758, 266] on div "{ "message" : "Invalid iterator type: " , "code" : "STEP_ERROR" }" at bounding box center [861, 258] width 239 height 67
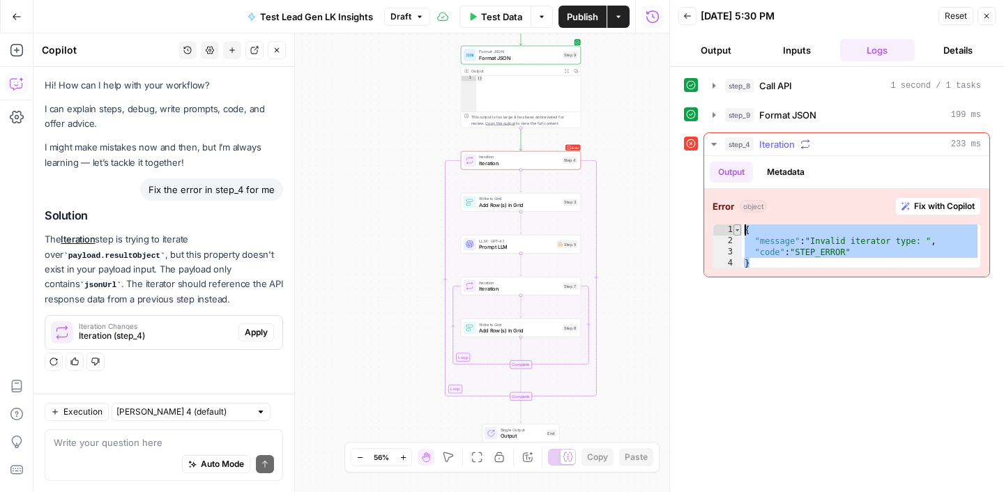
drag, startPoint x: 758, startPoint y: 266, endPoint x: 740, endPoint y: 225, distance: 45.0
click at [740, 225] on div "* 1 2 3 4 { "message" : "Invalid iterator type: " , "code" : "STEP_ERROR" } XXX…" at bounding box center [847, 246] width 269 height 45
type textarea "**********"
drag, startPoint x: 247, startPoint y: 301, endPoint x: 45, endPoint y: 241, distance: 210.3
click at [45, 241] on p "The Iteration step is trying to iterate over payload.resultObject , but this pr…" at bounding box center [164, 269] width 239 height 74
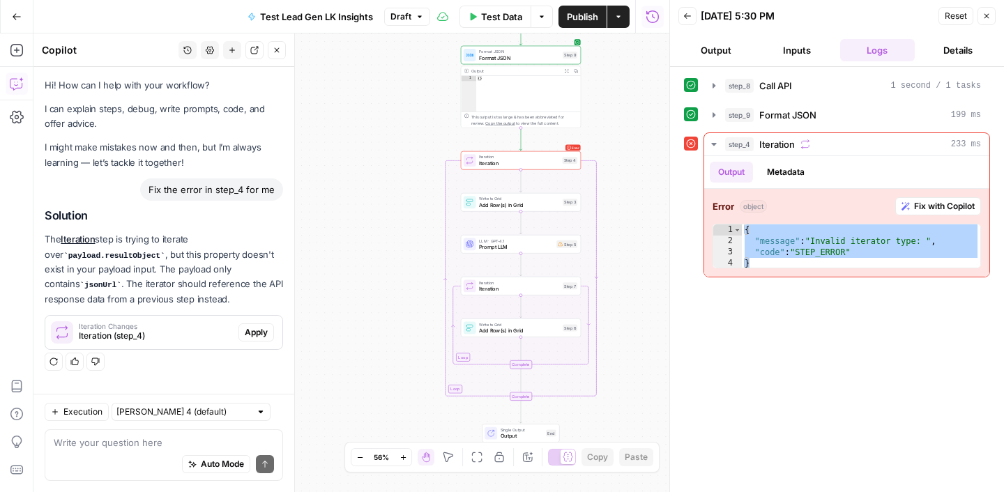
copy p "The Iteration step is trying to iterate over payload.resultObject , but this pr…"
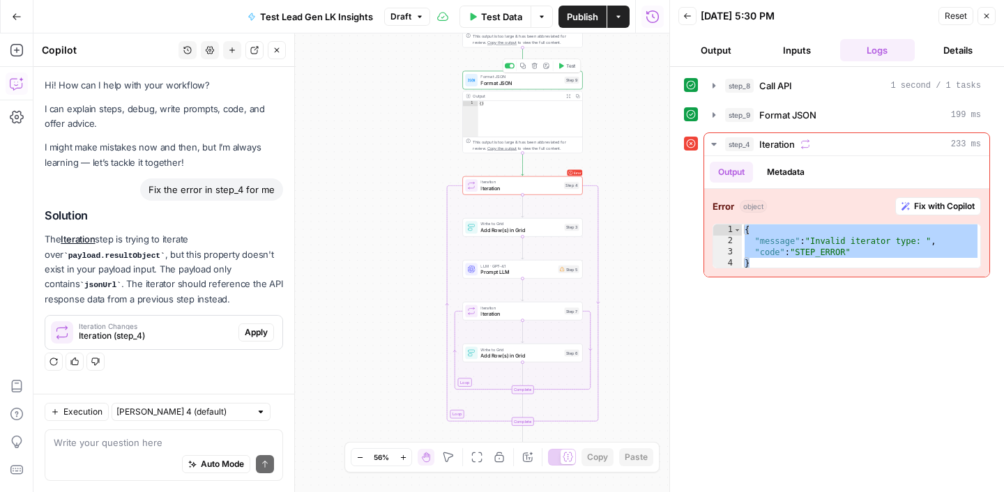
click at [515, 84] on span "Format JSON" at bounding box center [521, 83] width 81 height 8
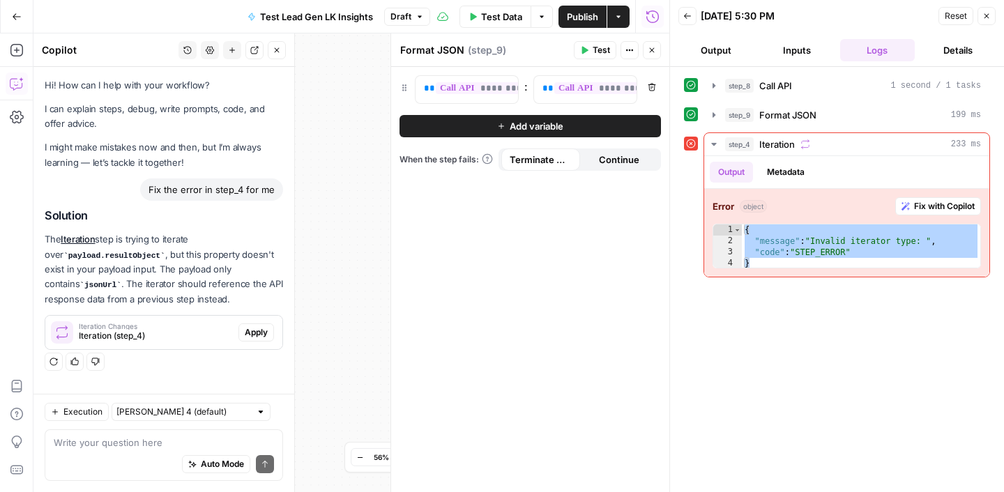
click at [994, 17] on button "Close" at bounding box center [987, 16] width 18 height 18
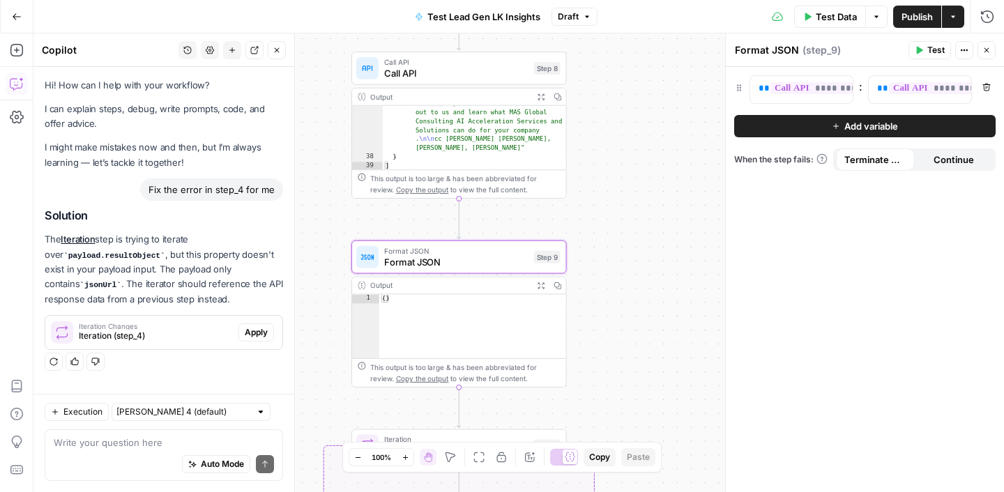
scroll to position [878, 0]
click at [430, 259] on span "Format JSON" at bounding box center [456, 262] width 144 height 14
click at [813, 90] on span "**********" at bounding box center [829, 88] width 116 height 12
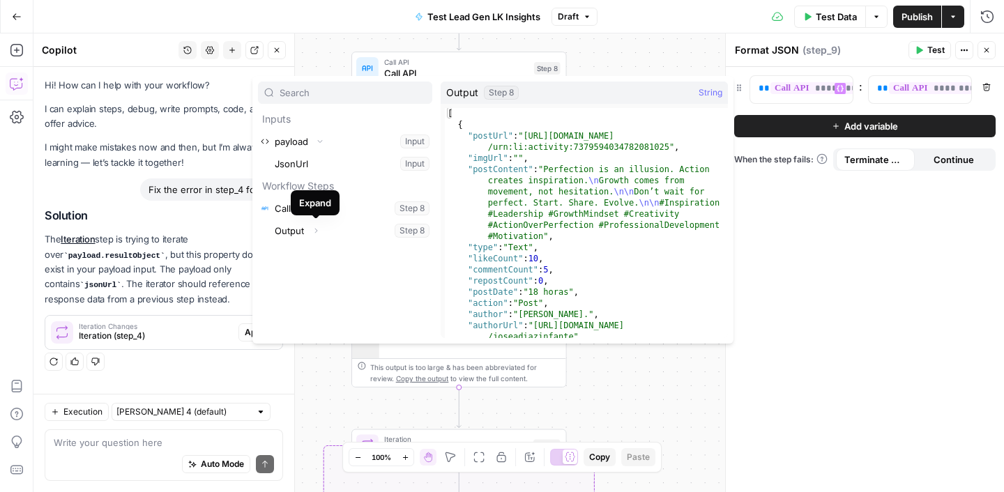
click at [319, 208] on div "Expand" at bounding box center [315, 203] width 32 height 14
